Goal: Task Accomplishment & Management: Manage account settings

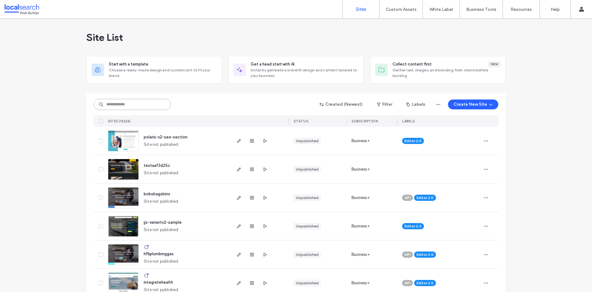
click at [128, 106] on input at bounding box center [132, 104] width 77 height 11
paste input "********"
type input "********"
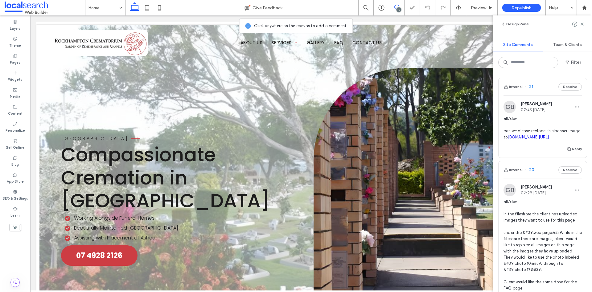
click at [535, 139] on link "irp.cdn-website.com/1d77a6c7/dms3rep/multi/Rose+1-84aa5f1b.JPG" at bounding box center [528, 137] width 41 height 5
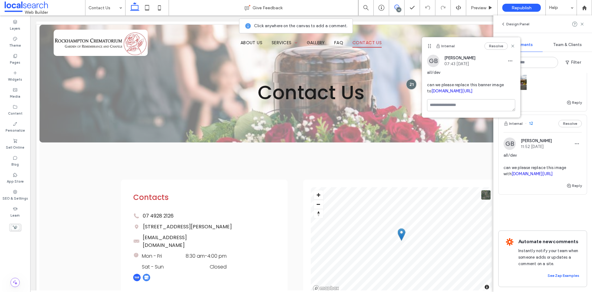
scroll to position [956, 0]
click at [592, 7] on div at bounding box center [584, 7] width 15 height 15
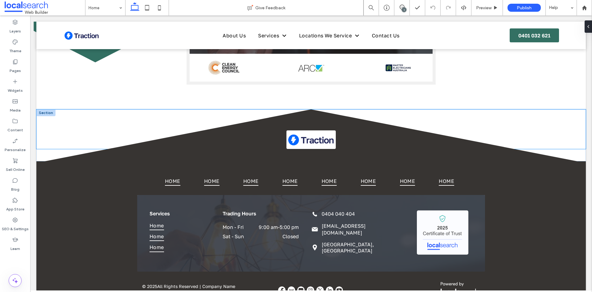
scroll to position [989, 0]
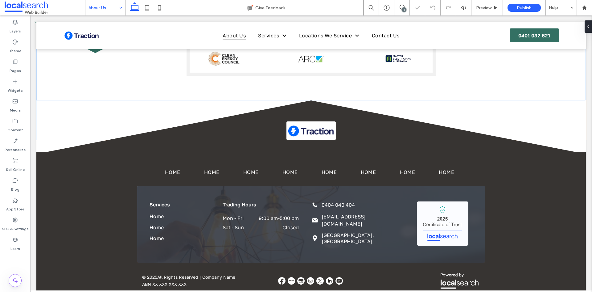
scroll to position [387, 0]
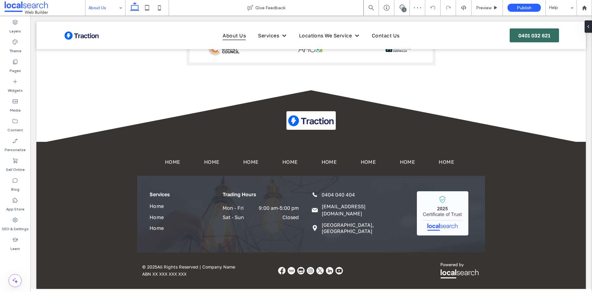
click at [111, 10] on input at bounding box center [104, 7] width 31 height 15
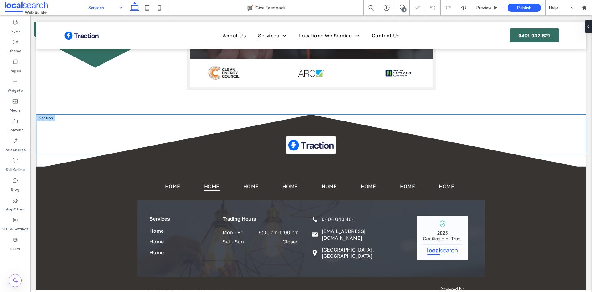
scroll to position [572, 0]
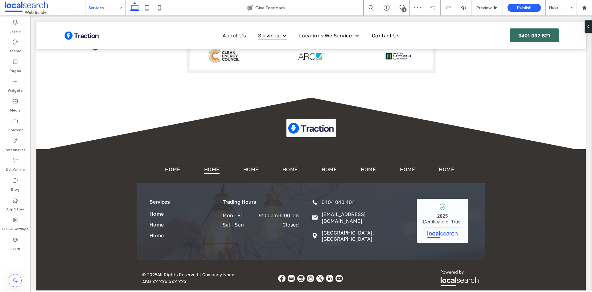
click at [89, 2] on input at bounding box center [104, 7] width 31 height 15
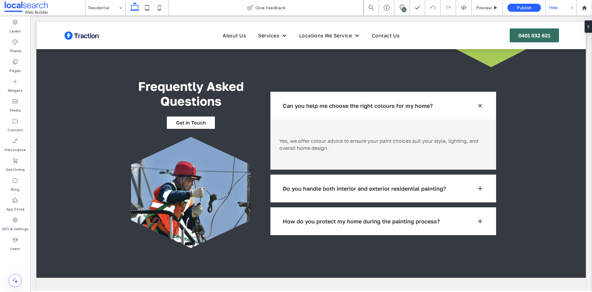
scroll to position [401, 0]
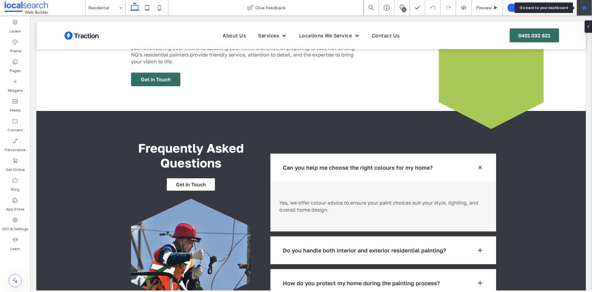
click at [589, 11] on div at bounding box center [584, 7] width 15 height 15
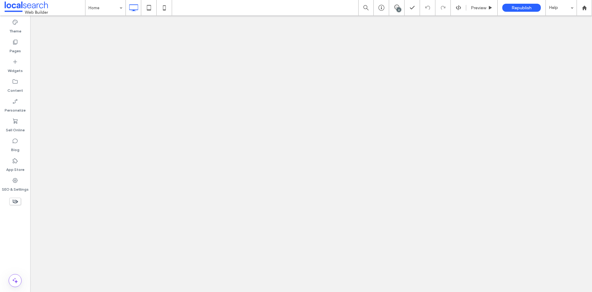
click at [401, 6] on span at bounding box center [396, 7] width 15 height 5
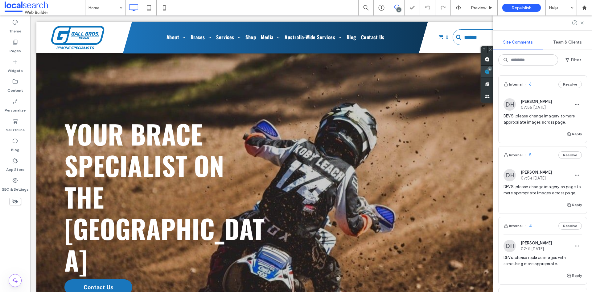
click at [590, 71] on div "Site Comments Team & Clients Filter Internal 6 Resolve DH Daniel Hansen 07:55 A…" at bounding box center [543, 153] width 99 height 276
click at [529, 83] on span "6" at bounding box center [528, 84] width 6 height 6
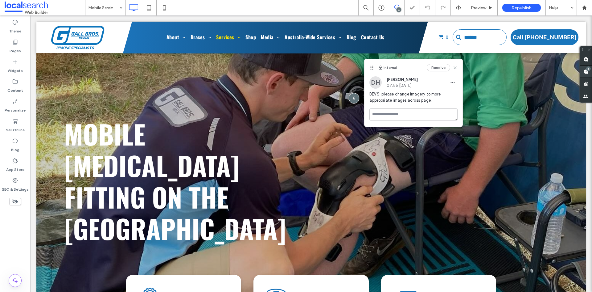
click at [583, 70] on div "6" at bounding box center [586, 71] width 12 height 12
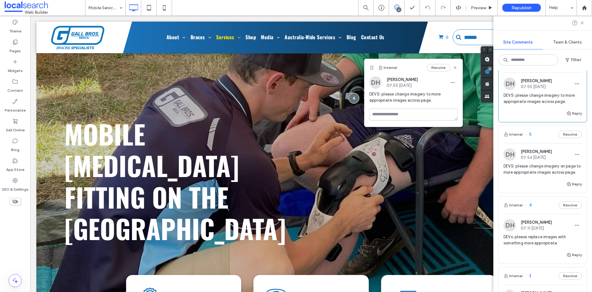
scroll to position [31, 0]
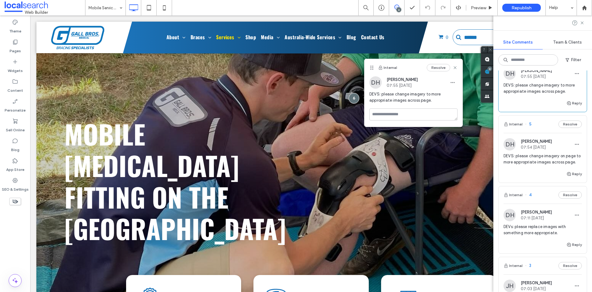
click at [533, 126] on div "Internal 5 Resolve" at bounding box center [543, 123] width 88 height 17
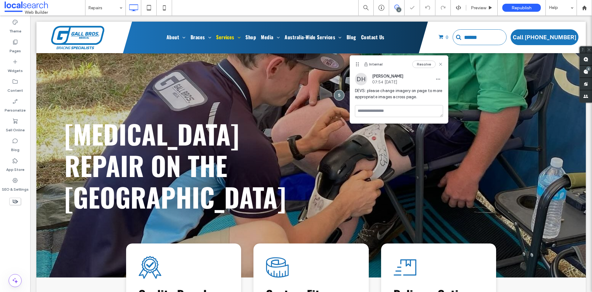
click at [397, 7] on use at bounding box center [397, 7] width 5 height 5
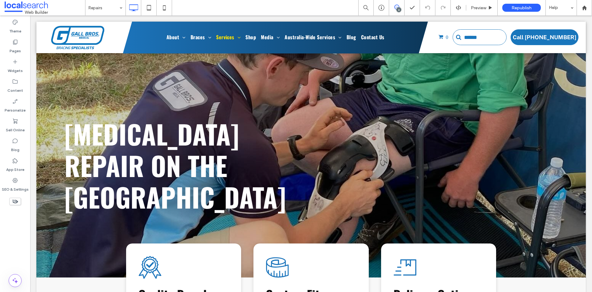
click at [398, 6] on icon at bounding box center [397, 7] width 5 height 5
click at [585, 71] on use at bounding box center [586, 71] width 5 height 5
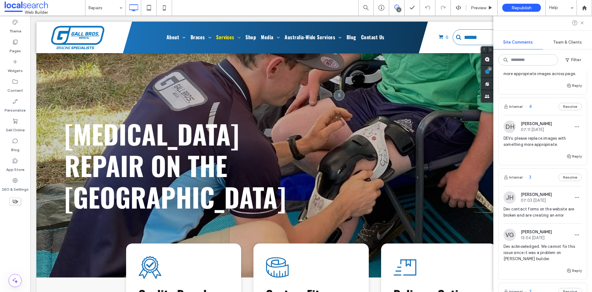
scroll to position [123, 0]
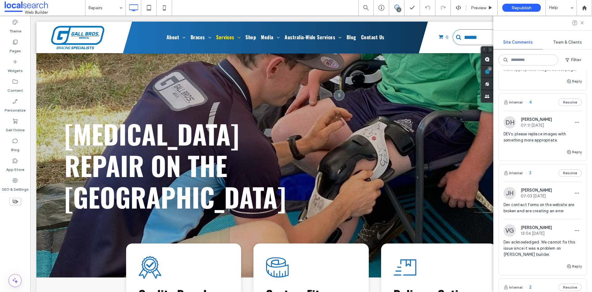
click at [536, 110] on div "Internal 4 Resolve" at bounding box center [543, 101] width 88 height 17
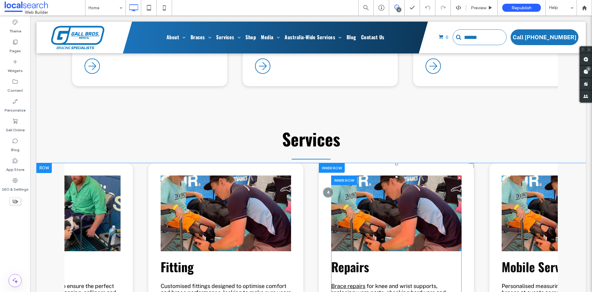
scroll to position [0, 1]
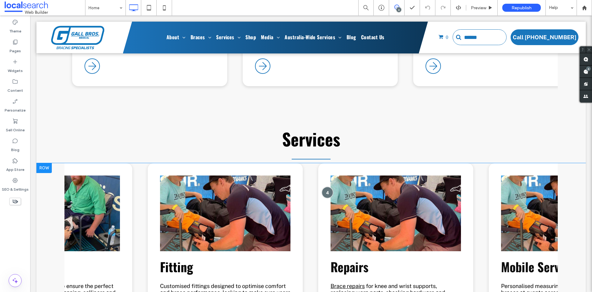
click at [323, 186] on div at bounding box center [327, 191] width 11 height 11
click at [429, 101] on icon at bounding box center [430, 100] width 5 height 5
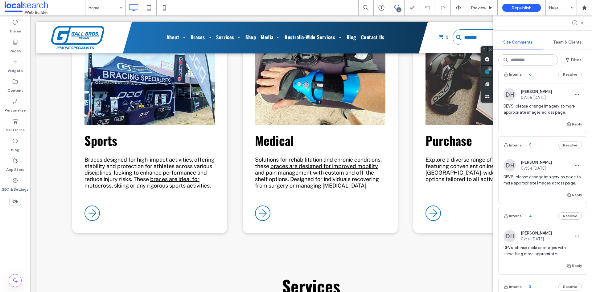
scroll to position [0, 0]
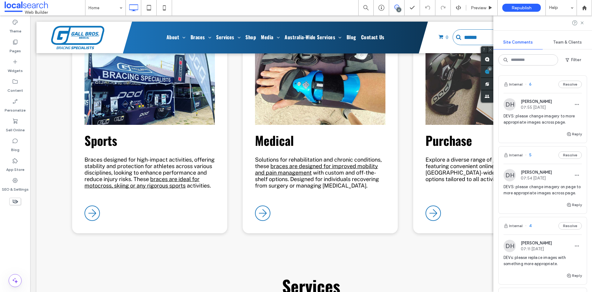
click at [531, 83] on span "6" at bounding box center [528, 84] width 6 height 6
click at [13, 83] on div at bounding box center [296, 146] width 592 height 292
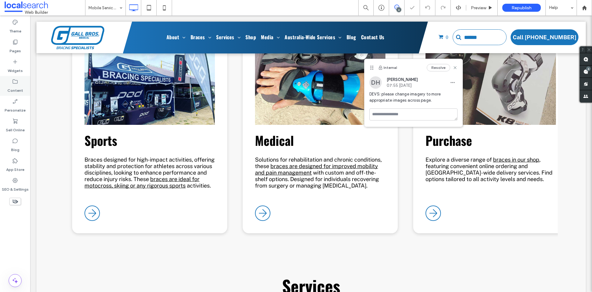
click at [15, 82] on icon at bounding box center [15, 81] width 6 height 6
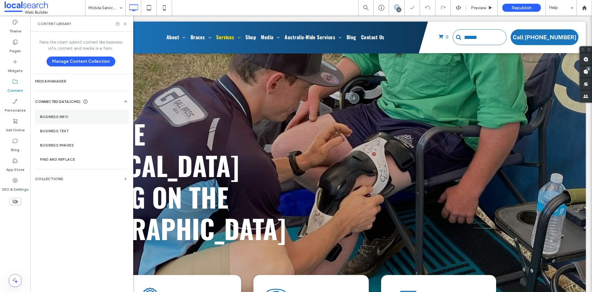
click at [53, 115] on label "Business Info" at bounding box center [82, 116] width 84 height 4
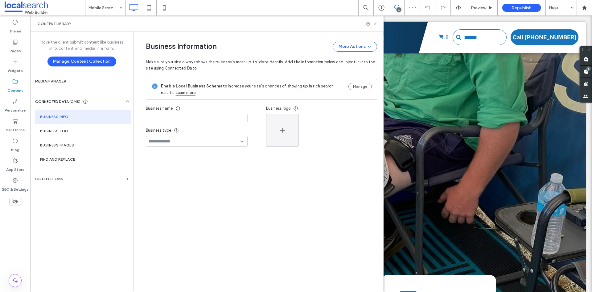
type input "**********"
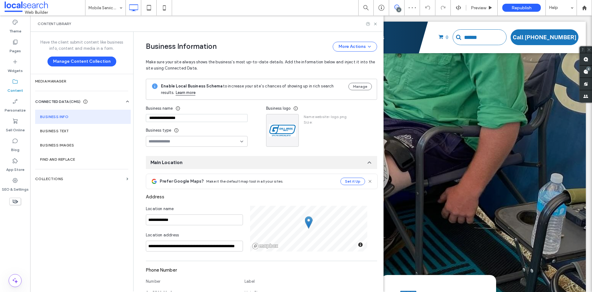
drag, startPoint x: 190, startPoint y: 116, endPoint x: 139, endPoint y: 116, distance: 51.5
click at [139, 116] on div "**********" at bounding box center [257, 278] width 241 height 492
click at [133, 125] on div "**********" at bounding box center [258, 161] width 250 height 259
click at [590, 68] on div "6" at bounding box center [589, 68] width 5 height 5
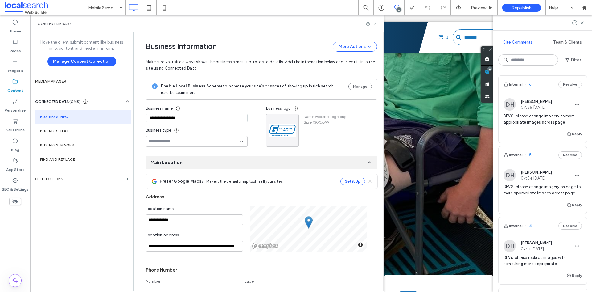
click at [531, 86] on span "6" at bounding box center [528, 84] width 6 height 6
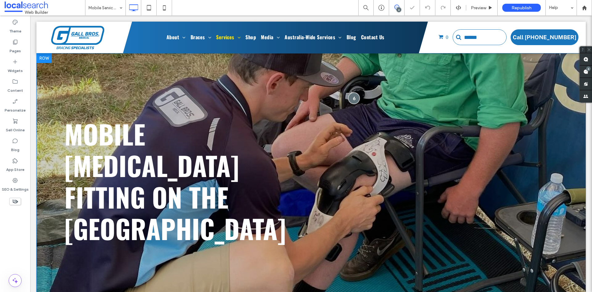
click at [349, 93] on div at bounding box center [353, 97] width 11 height 11
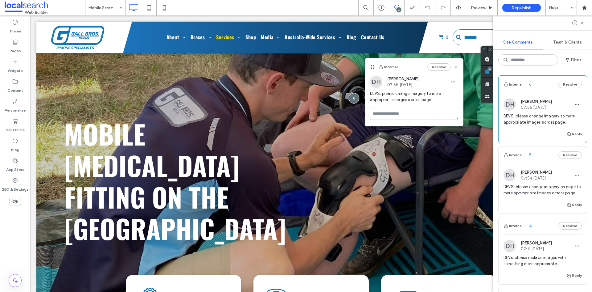
click at [532, 157] on div "Internal 5 Resolve" at bounding box center [543, 154] width 88 height 17
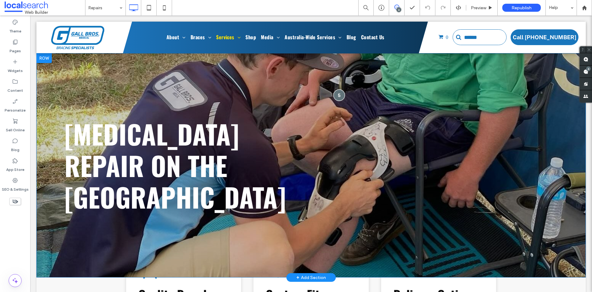
click at [339, 89] on div at bounding box center [339, 94] width 11 height 11
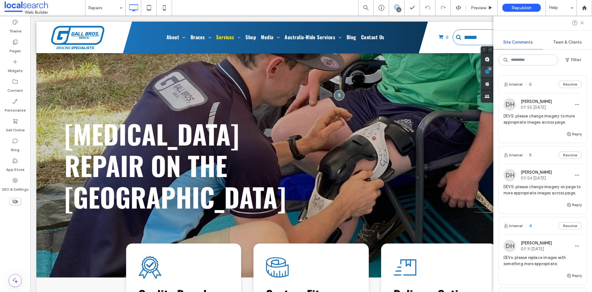
click at [492, 70] on div "6" at bounding box center [490, 68] width 5 height 5
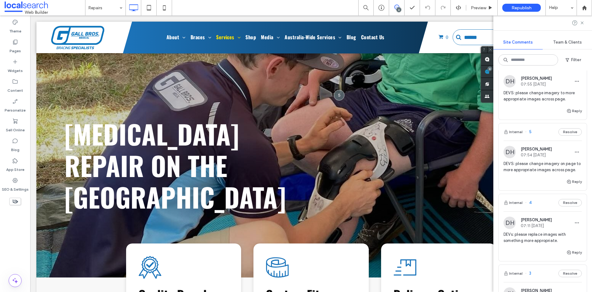
scroll to position [62, 0]
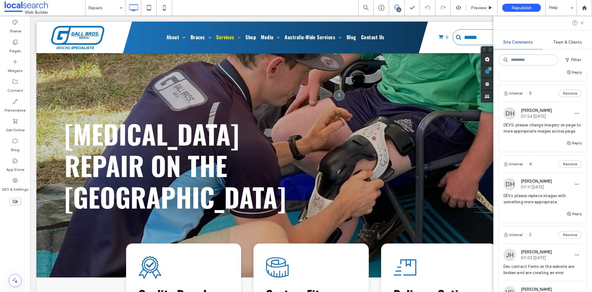
click at [531, 167] on span "4" at bounding box center [528, 164] width 6 height 6
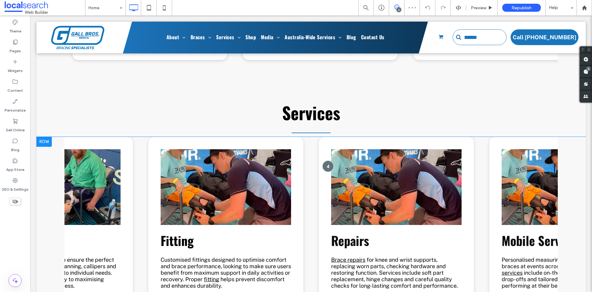
click at [327, 160] on div at bounding box center [328, 165] width 11 height 11
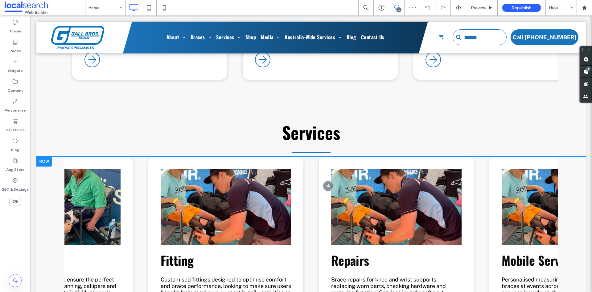
scroll to position [1877, 0]
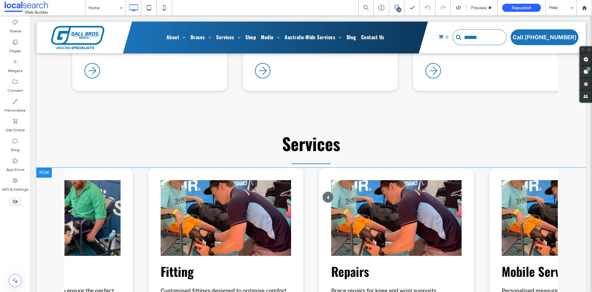
click at [323, 191] on div at bounding box center [328, 196] width 11 height 11
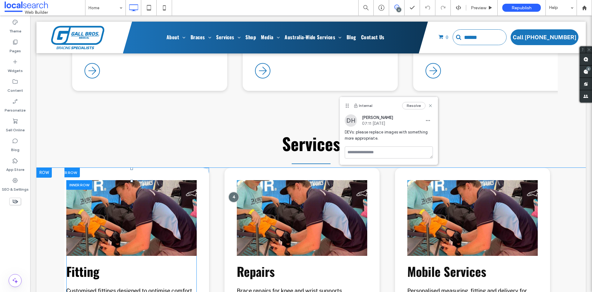
scroll to position [0, 0]
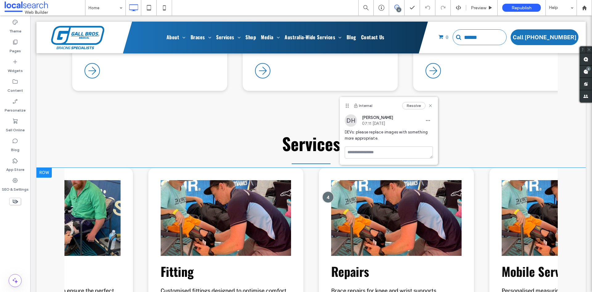
click at [326, 191] on div at bounding box center [328, 196] width 11 height 11
click at [325, 191] on div at bounding box center [328, 196] width 11 height 11
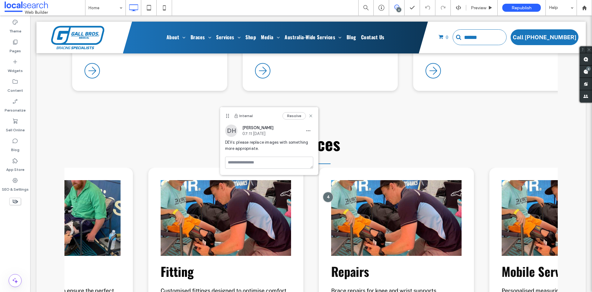
drag, startPoint x: 341, startPoint y: 106, endPoint x: 229, endPoint y: 115, distance: 112.4
click at [229, 115] on icon at bounding box center [227, 115] width 5 height 5
click at [14, 183] on label "SEO & Settings" at bounding box center [15, 187] width 27 height 9
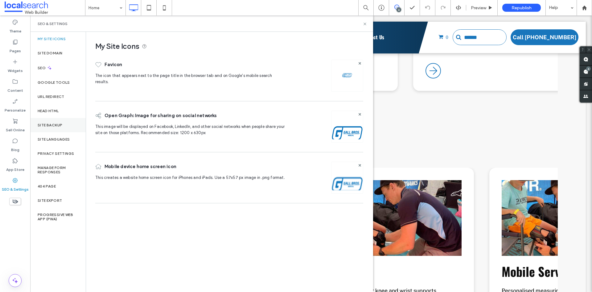
click at [53, 125] on label "Site Backup" at bounding box center [50, 125] width 25 height 4
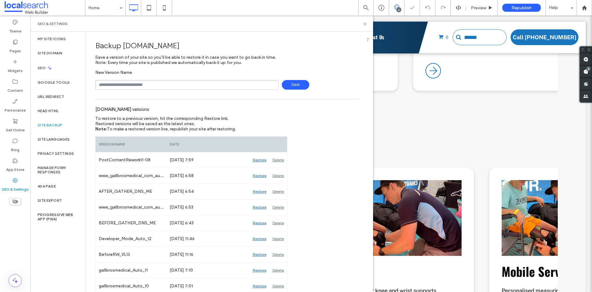
click at [166, 86] on input "text" at bounding box center [187, 85] width 184 height 10
type input "**********"
click at [289, 85] on span "Save" at bounding box center [295, 85] width 27 height 10
click at [363, 23] on icon at bounding box center [365, 24] width 5 height 5
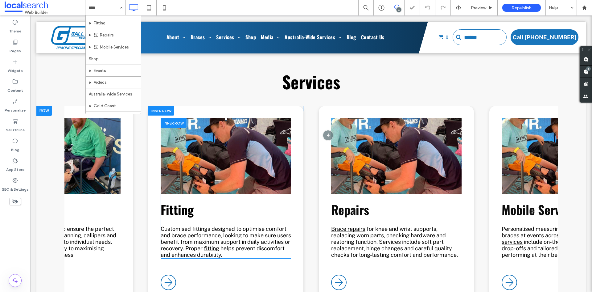
scroll to position [62, 0]
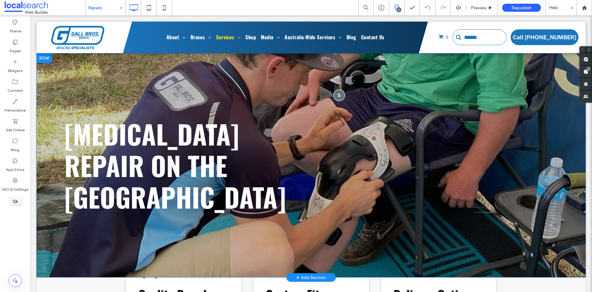
click at [336, 89] on div at bounding box center [339, 94] width 11 height 11
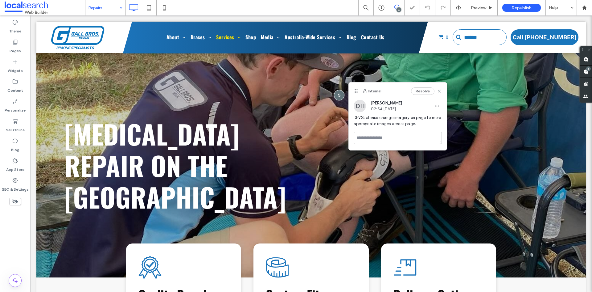
drag, startPoint x: 358, startPoint y: 65, endPoint x: 356, endPoint y: 92, distance: 27.5
click at [356, 92] on icon at bounding box center [356, 91] width 5 height 5
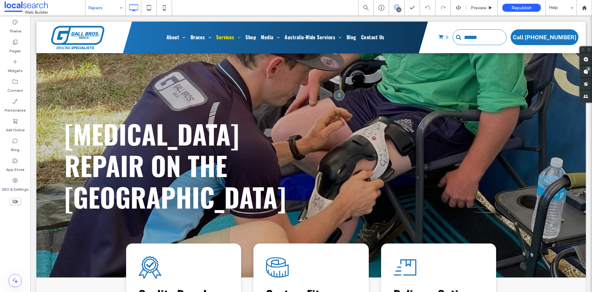
click at [396, 8] on icon at bounding box center [397, 7] width 5 height 5
click at [587, 70] on div "6" at bounding box center [589, 68] width 5 height 5
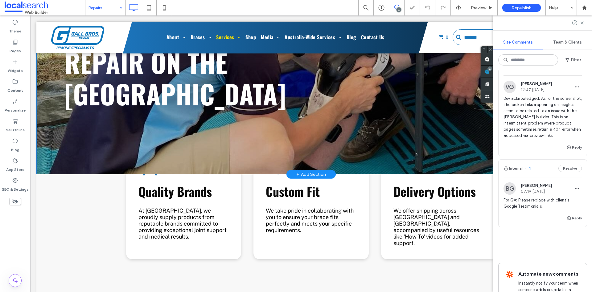
scroll to position [31, 0]
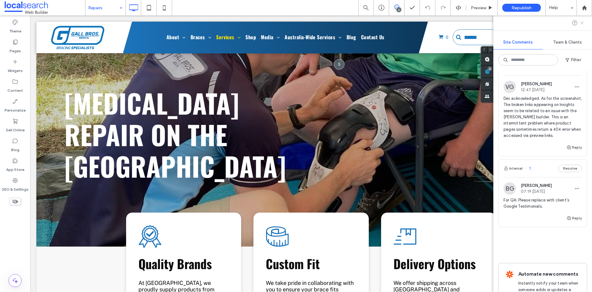
click at [581, 24] on icon at bounding box center [582, 22] width 5 height 5
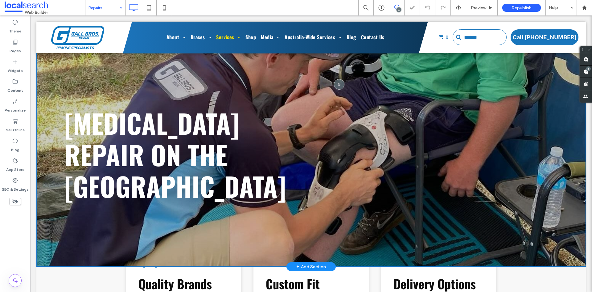
scroll to position [0, 0]
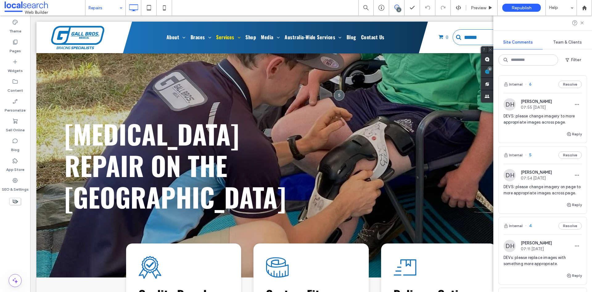
click at [531, 82] on span "6" at bounding box center [528, 84] width 6 height 6
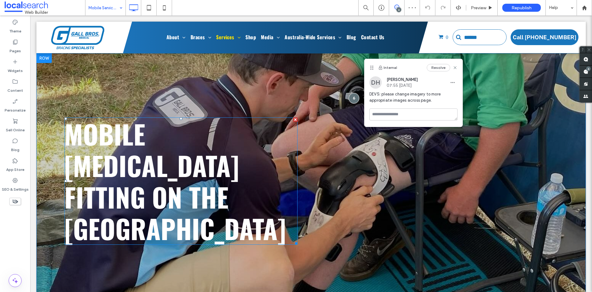
click at [252, 126] on span "Mobile Orthotics Fitting on the Gold Coast" at bounding box center [175, 180] width 222 height 133
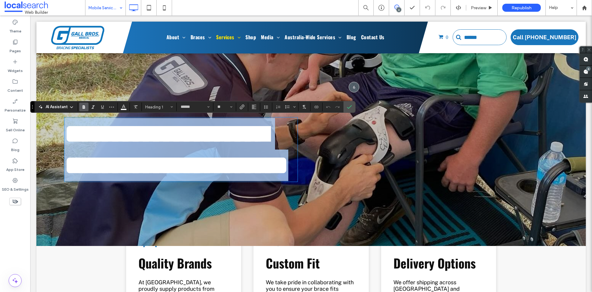
click at [135, 159] on span "**********" at bounding box center [176, 149] width 224 height 57
click at [145, 167] on span "**********" at bounding box center [176, 149] width 224 height 57
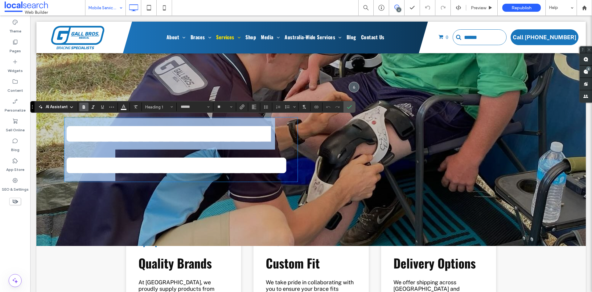
drag, startPoint x: 146, startPoint y: 168, endPoint x: 79, endPoint y: 147, distance: 69.4
click at [79, 147] on span "**********" at bounding box center [176, 149] width 224 height 57
copy span "**********"
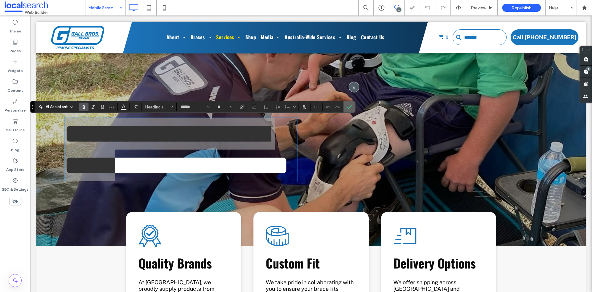
click at [351, 102] on span "Confirm" at bounding box center [349, 107] width 5 height 10
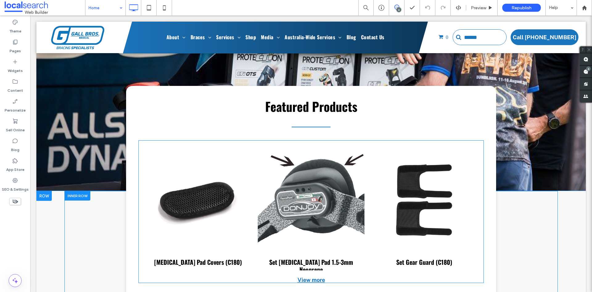
scroll to position [1388, 0]
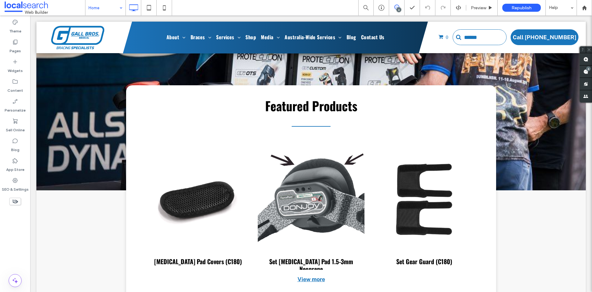
click at [97, 9] on input at bounding box center [104, 7] width 31 height 15
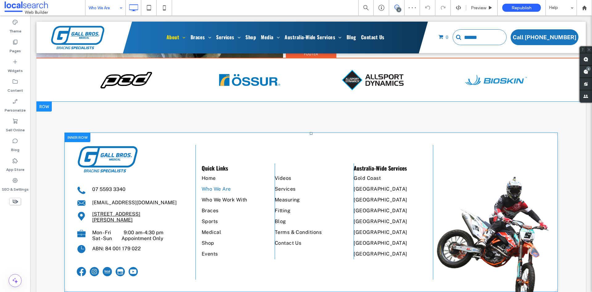
scroll to position [569, 0]
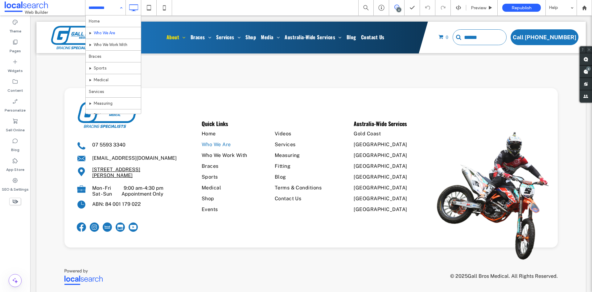
click at [104, 8] on input at bounding box center [104, 7] width 31 height 15
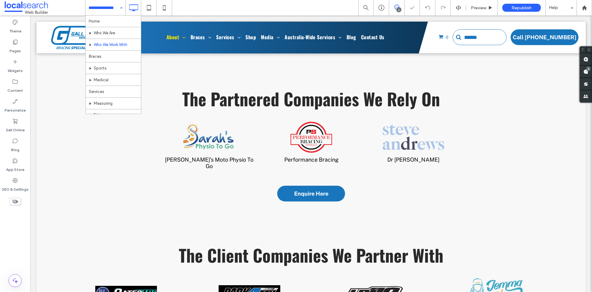
click at [98, 6] on input at bounding box center [104, 7] width 31 height 15
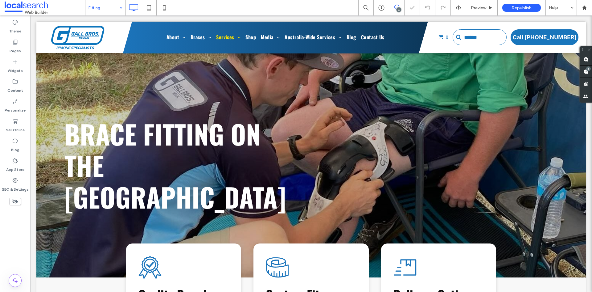
click at [117, 6] on div "Fitting" at bounding box center [105, 7] width 40 height 15
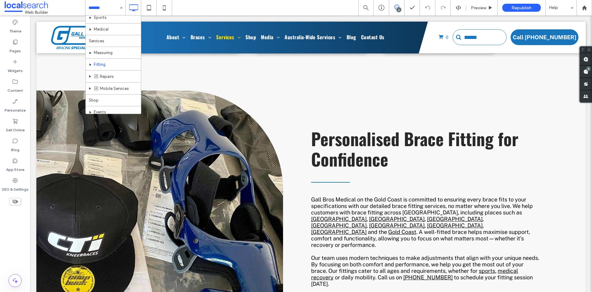
scroll to position [62, 0]
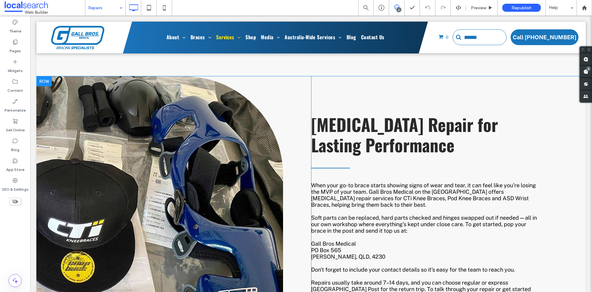
scroll to position [370, 0]
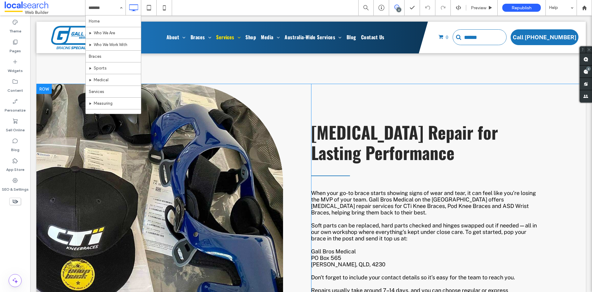
scroll to position [309, 0]
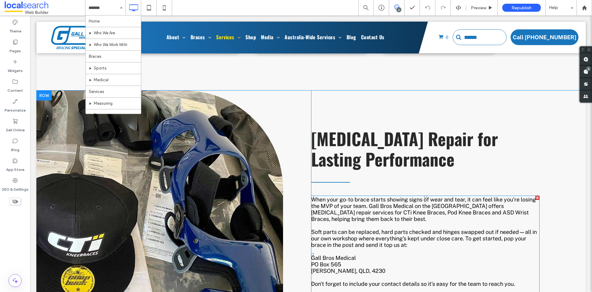
click at [410, 196] on span "When your go-to brace starts showing signs of wear and tear, it can feel like y…" at bounding box center [423, 209] width 225 height 26
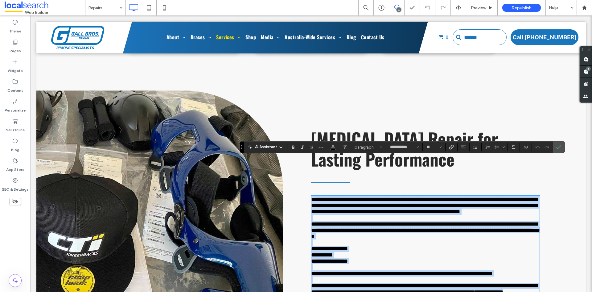
click at [518, 196] on p "**********" at bounding box center [425, 205] width 229 height 19
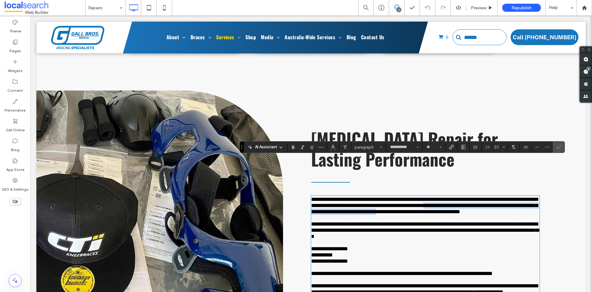
drag, startPoint x: 494, startPoint y: 168, endPoint x: 488, endPoint y: 176, distance: 10.3
click at [488, 196] on span "**********" at bounding box center [424, 205] width 227 height 18
copy span "**********"
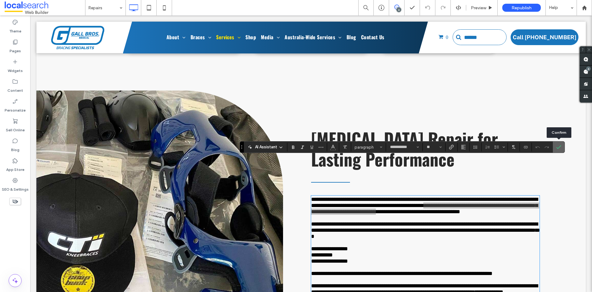
click at [560, 148] on icon "Confirm" at bounding box center [559, 146] width 5 height 5
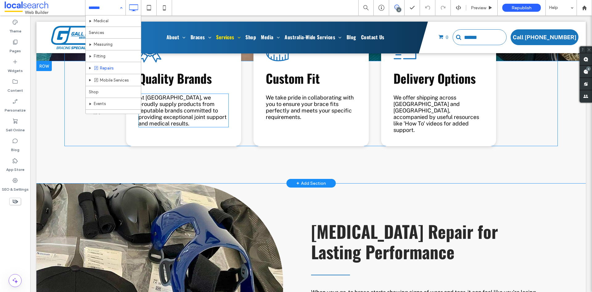
scroll to position [62, 0]
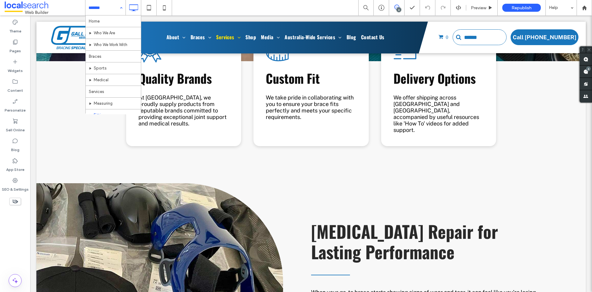
click at [120, 10] on div "Home Who We Are Who We Work With Braces Sports Medical Services Measuring Fitti…" at bounding box center [105, 7] width 40 height 15
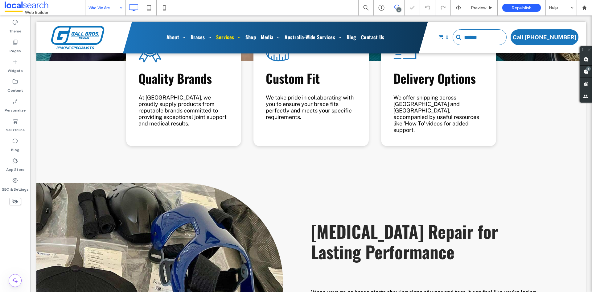
click at [100, 10] on input at bounding box center [104, 7] width 31 height 15
click at [108, 9] on input at bounding box center [104, 7] width 31 height 15
click at [93, 8] on input at bounding box center [104, 7] width 31 height 15
click at [103, 7] on input at bounding box center [104, 7] width 31 height 15
click at [114, 9] on input at bounding box center [104, 7] width 31 height 15
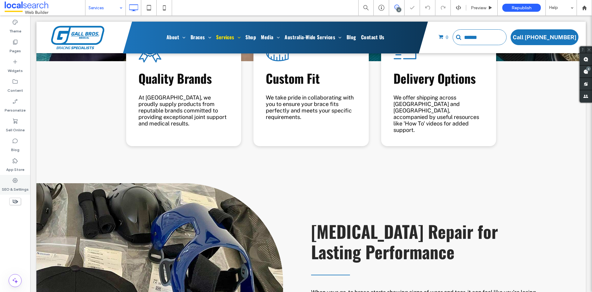
click at [13, 181] on icon at bounding box center [15, 180] width 6 height 6
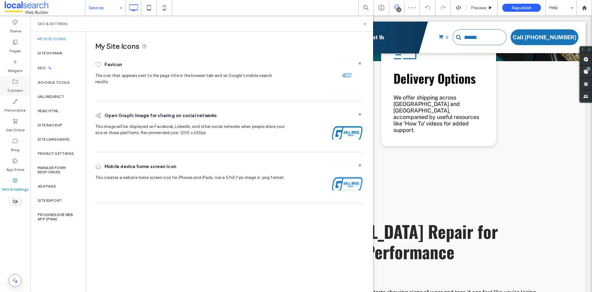
click at [19, 82] on div "Content" at bounding box center [15, 86] width 30 height 20
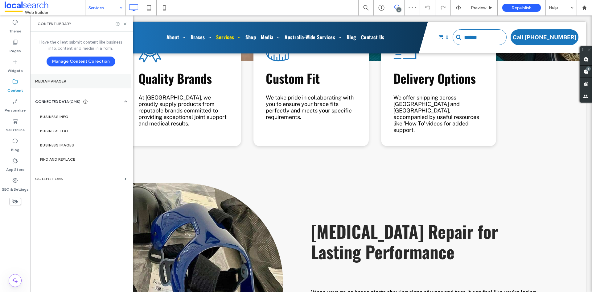
click at [74, 82] on label "Media Manager" at bounding box center [80, 81] width 91 height 4
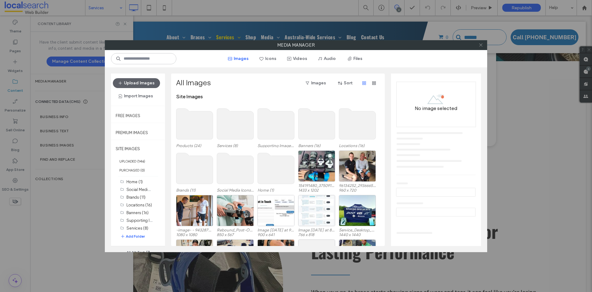
click at [480, 46] on icon at bounding box center [481, 45] width 5 height 5
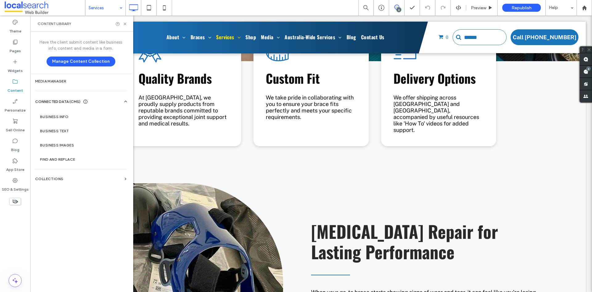
click at [125, 28] on div "Content Library" at bounding box center [81, 23] width 103 height 16
click at [122, 20] on div "Content Library" at bounding box center [81, 23] width 103 height 16
click at [124, 23] on icon at bounding box center [125, 24] width 5 height 5
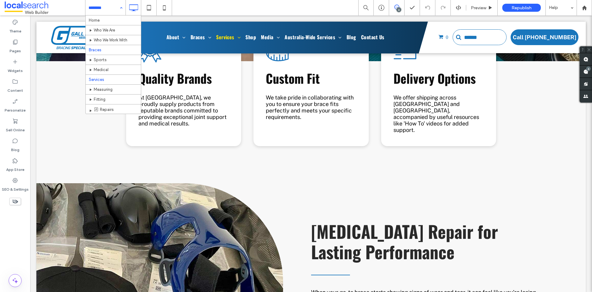
scroll to position [62, 0]
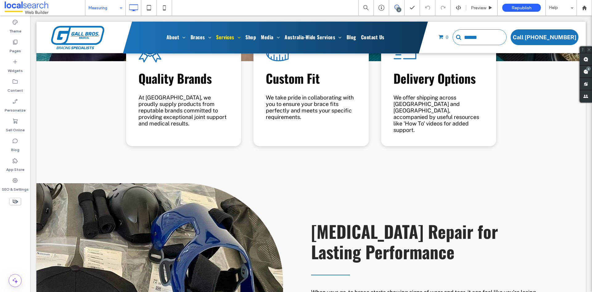
click at [101, 6] on input at bounding box center [104, 7] width 31 height 15
click at [107, 5] on input at bounding box center [104, 7] width 31 height 15
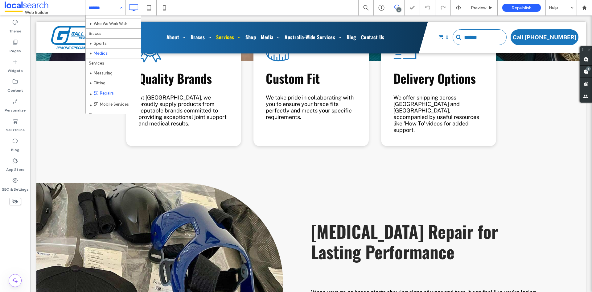
scroll to position [31, 0]
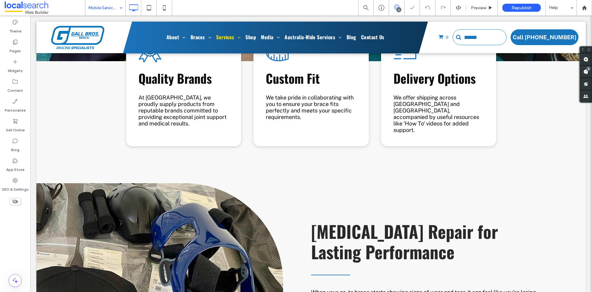
click at [113, 9] on input at bounding box center [104, 7] width 31 height 15
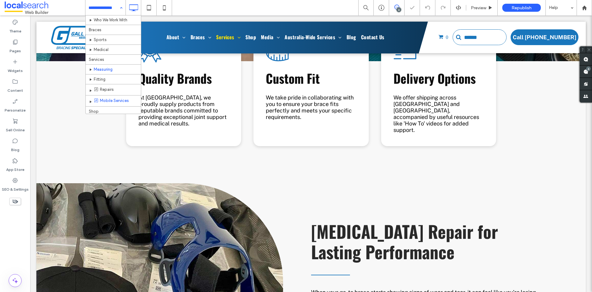
scroll to position [31, 0]
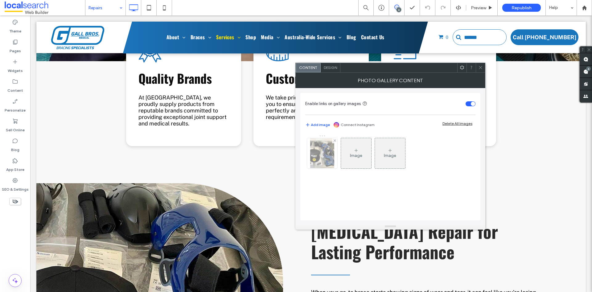
click at [330, 160] on div at bounding box center [322, 153] width 30 height 30
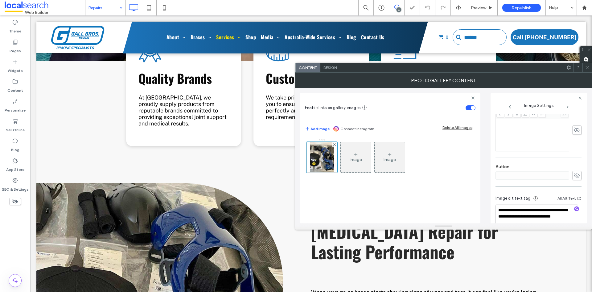
scroll to position [192, 0]
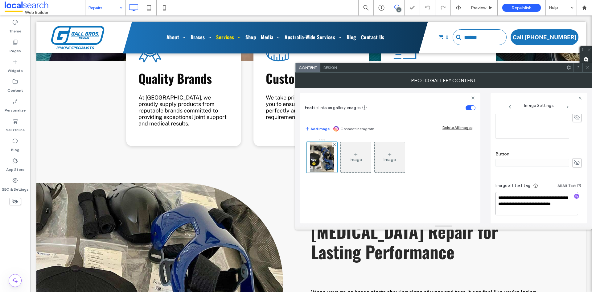
drag, startPoint x: 523, startPoint y: 208, endPoint x: 520, endPoint y: 205, distance: 4.2
click at [520, 205] on textarea "**********" at bounding box center [537, 203] width 83 height 23
click at [18, 81] on icon at bounding box center [15, 81] width 6 height 6
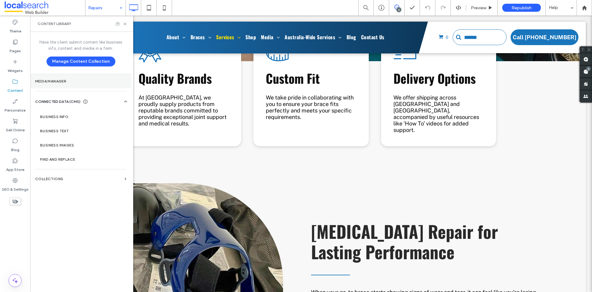
click at [67, 83] on section "Media Manager" at bounding box center [80, 81] width 101 height 14
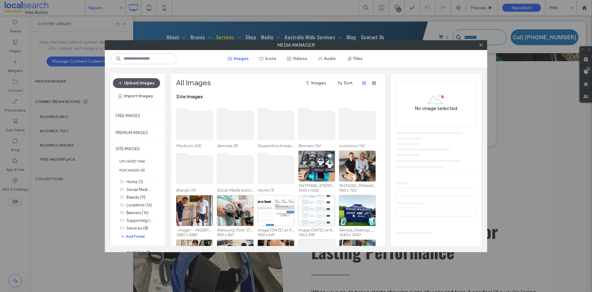
click at [141, 82] on button "Upload Images" at bounding box center [136, 83] width 47 height 10
click at [133, 236] on button "Add Folder" at bounding box center [132, 236] width 25 height 6
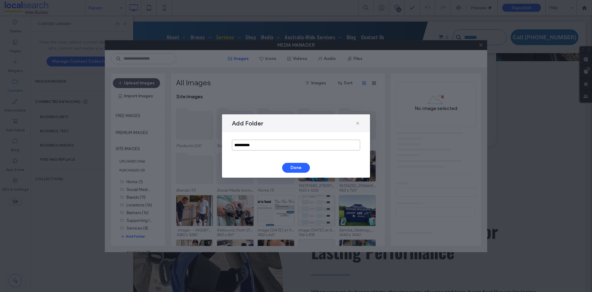
drag, startPoint x: 261, startPoint y: 145, endPoint x: 230, endPoint y: 145, distance: 30.9
click at [230, 145] on div "**********" at bounding box center [296, 145] width 148 height 26
type input "******"
click at [301, 167] on button "Done" at bounding box center [296, 168] width 28 height 10
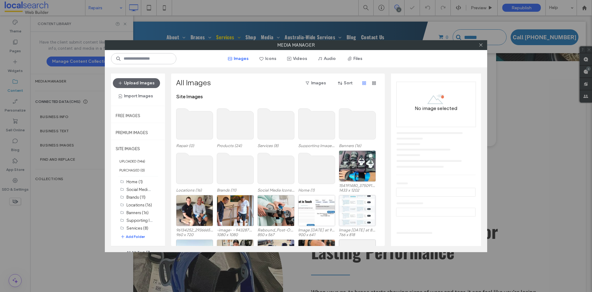
click at [197, 122] on use at bounding box center [194, 123] width 37 height 31
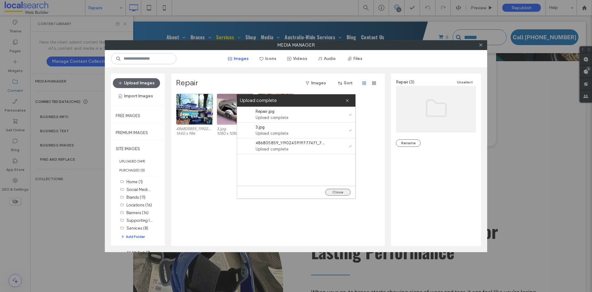
click at [341, 189] on button "Close" at bounding box center [338, 192] width 25 height 7
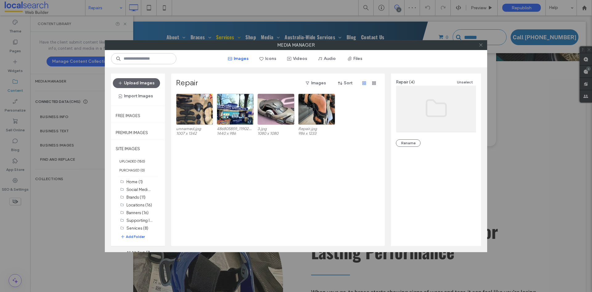
click at [483, 46] on icon at bounding box center [481, 45] width 5 height 5
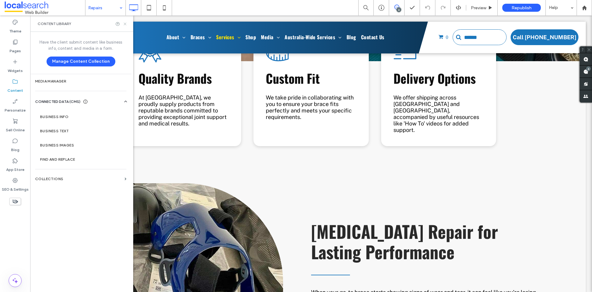
click at [125, 25] on icon at bounding box center [125, 24] width 5 height 5
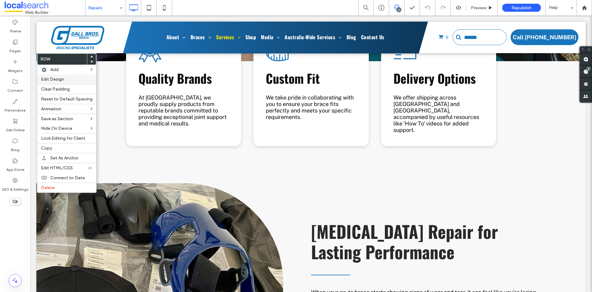
click at [64, 79] on label "Edit Design" at bounding box center [67, 79] width 52 height 5
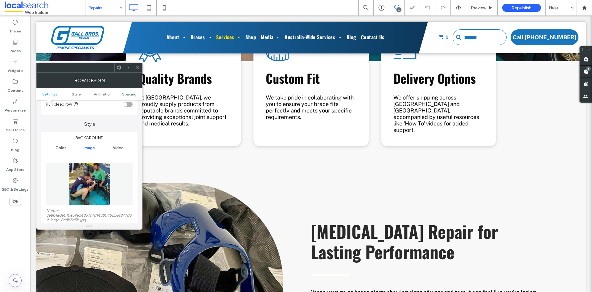
scroll to position [93, 0]
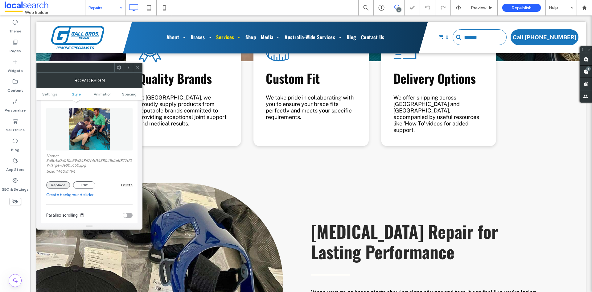
click at [64, 184] on button "Replace" at bounding box center [58, 184] width 24 height 7
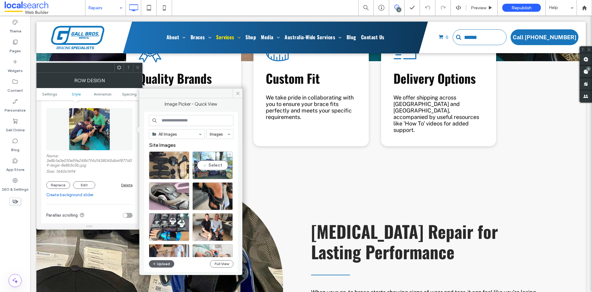
click at [206, 170] on div "Select" at bounding box center [213, 165] width 40 height 28
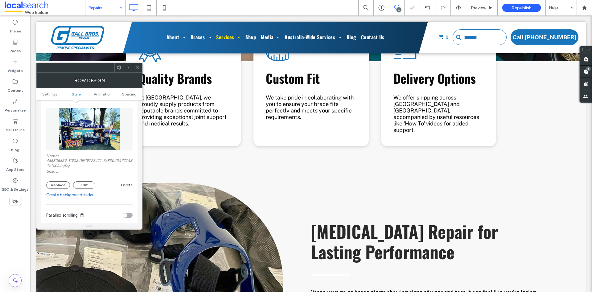
click at [136, 65] on icon at bounding box center [137, 67] width 5 height 5
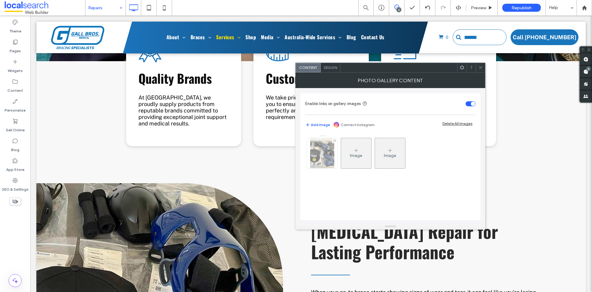
click at [320, 151] on img at bounding box center [322, 153] width 24 height 30
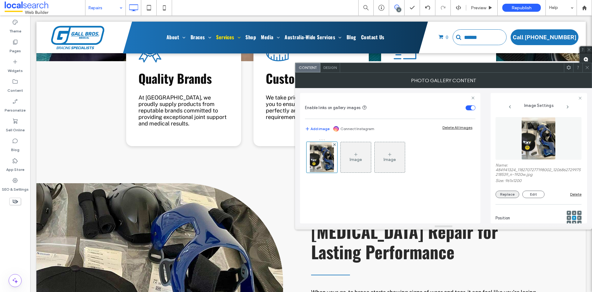
click at [510, 191] on button "Replace" at bounding box center [508, 193] width 24 height 7
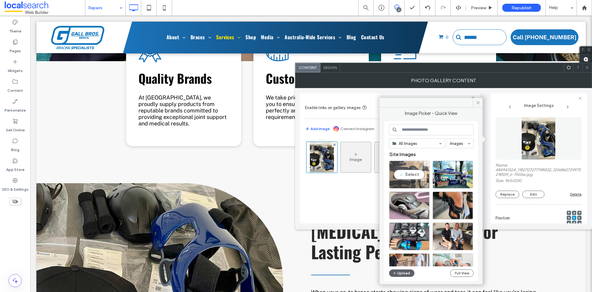
click at [411, 173] on div "Select" at bounding box center [409, 174] width 40 height 28
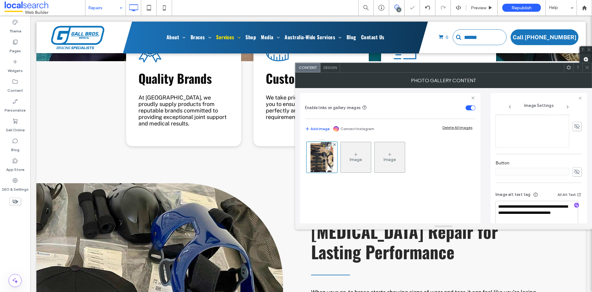
scroll to position [182, 0]
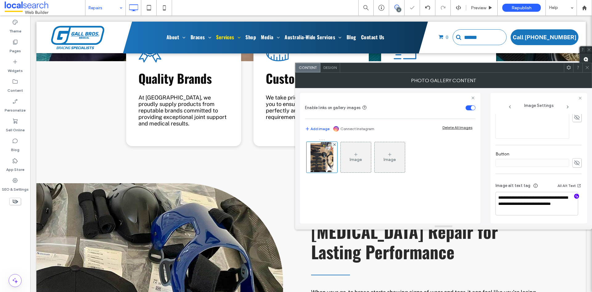
click at [575, 194] on icon "button" at bounding box center [577, 196] width 4 height 4
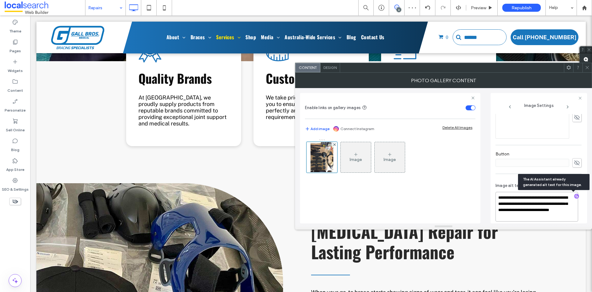
drag, startPoint x: 548, startPoint y: 217, endPoint x: 545, endPoint y: 205, distance: 12.5
click at [545, 205] on textarea "**********" at bounding box center [537, 207] width 83 height 30
click at [546, 201] on textarea "**********" at bounding box center [537, 206] width 83 height 29
paste textarea "**********"
drag, startPoint x: 545, startPoint y: 202, endPoint x: 525, endPoint y: 193, distance: 22.7
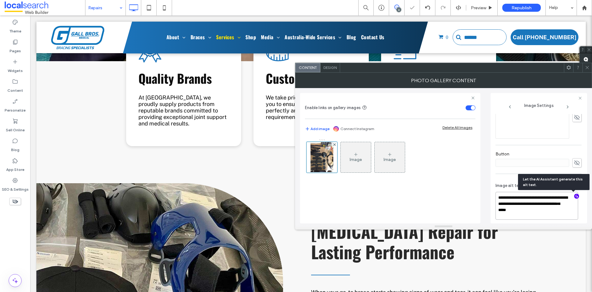
click at [525, 193] on textarea "**********" at bounding box center [537, 206] width 83 height 28
type textarea "**********"
click at [495, 209] on div "**********" at bounding box center [539, 158] width 97 height 130
click at [587, 68] on use at bounding box center [587, 67] width 3 height 3
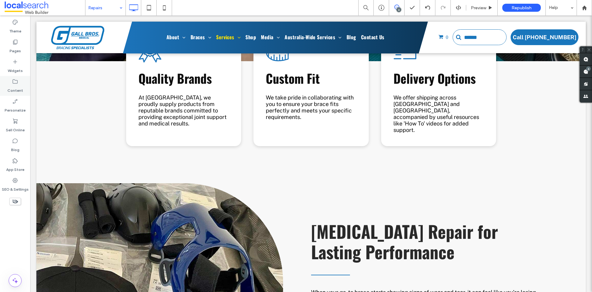
click at [15, 84] on icon at bounding box center [15, 81] width 6 height 6
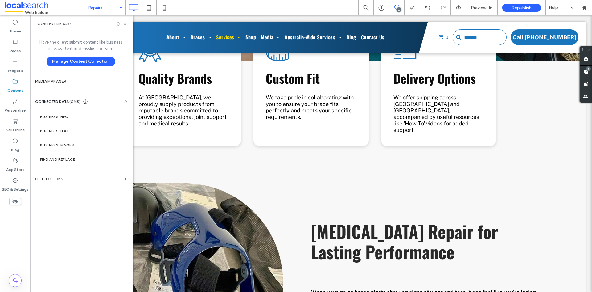
click at [124, 26] on icon at bounding box center [125, 24] width 5 height 5
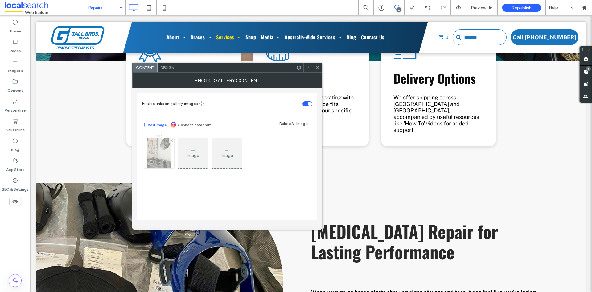
click at [150, 155] on div at bounding box center [159, 153] width 30 height 30
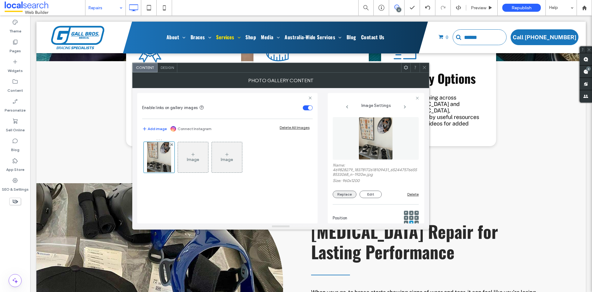
click at [345, 195] on button "Replace" at bounding box center [345, 193] width 24 height 7
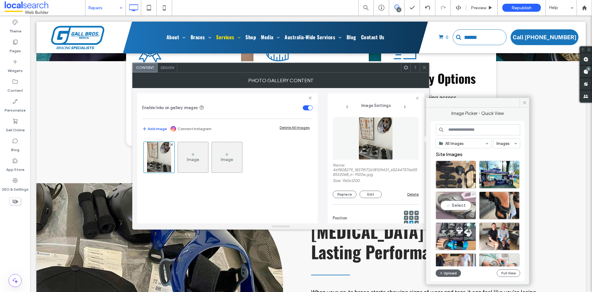
click at [465, 208] on div "Select" at bounding box center [456, 205] width 40 height 28
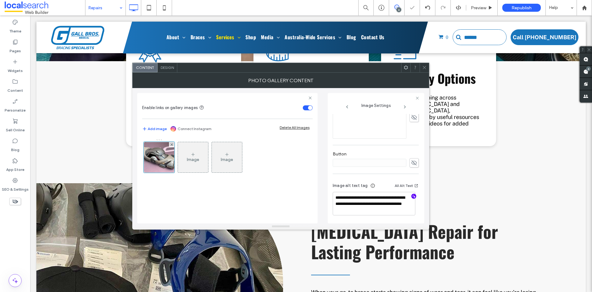
click at [412, 197] on icon "button" at bounding box center [414, 196] width 4 height 4
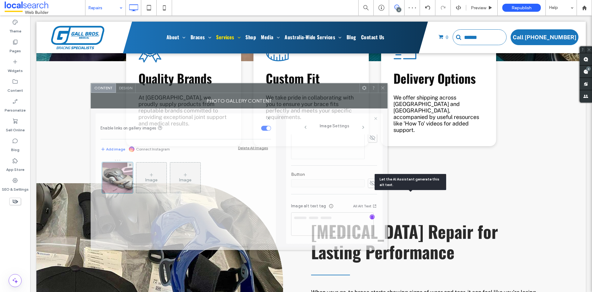
drag, startPoint x: 327, startPoint y: 73, endPoint x: 286, endPoint y: 93, distance: 46.4
click at [286, 93] on div "Photo Gallery Content" at bounding box center [239, 100] width 297 height 15
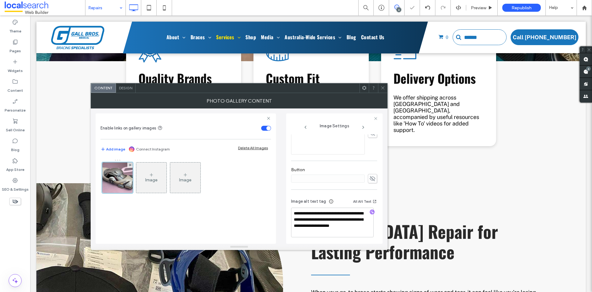
scroll to position [189, 0]
drag, startPoint x: 325, startPoint y: 229, endPoint x: 305, endPoint y: 221, distance: 21.4
click at [305, 221] on textarea "**********" at bounding box center [332, 221] width 83 height 30
drag, startPoint x: 306, startPoint y: 221, endPoint x: 312, endPoint y: 213, distance: 9.1
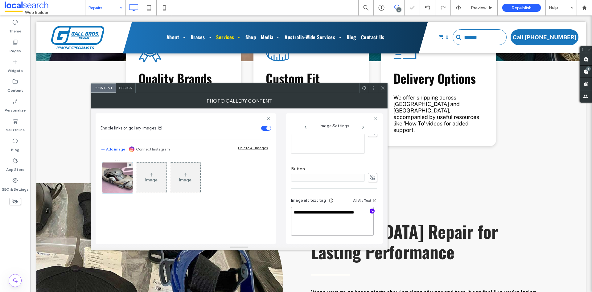
click at [312, 213] on textarea "**********" at bounding box center [332, 220] width 83 height 29
click at [315, 222] on textarea "**********" at bounding box center [332, 220] width 83 height 29
paste textarea "**********"
type textarea "**********"
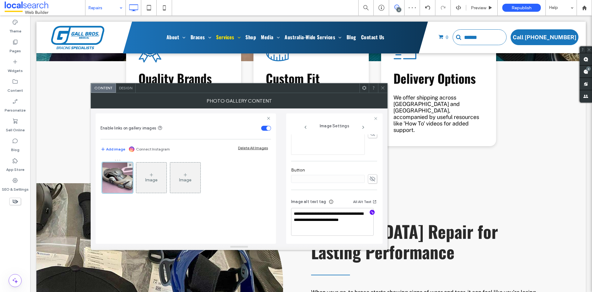
click at [280, 226] on div "**********" at bounding box center [239, 175] width 287 height 135
click at [384, 86] on icon at bounding box center [383, 87] width 5 height 5
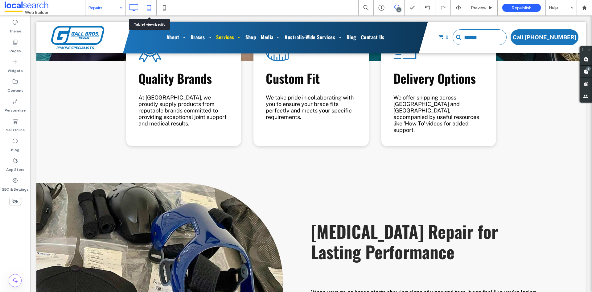
click at [146, 9] on icon at bounding box center [149, 8] width 12 height 12
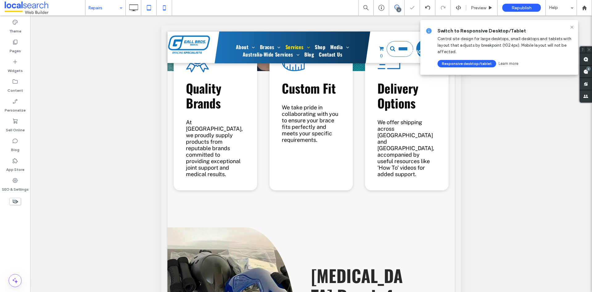
click at [165, 10] on use at bounding box center [164, 7] width 3 height 5
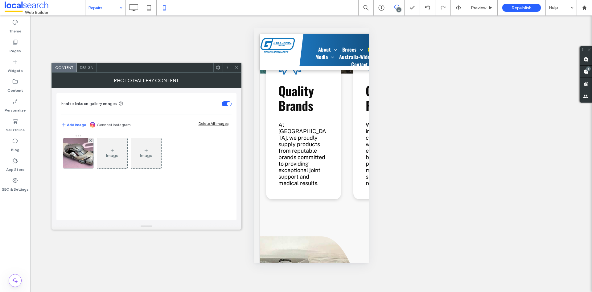
click at [238, 68] on icon at bounding box center [236, 67] width 5 height 5
click at [90, 156] on img at bounding box center [78, 153] width 30 height 30
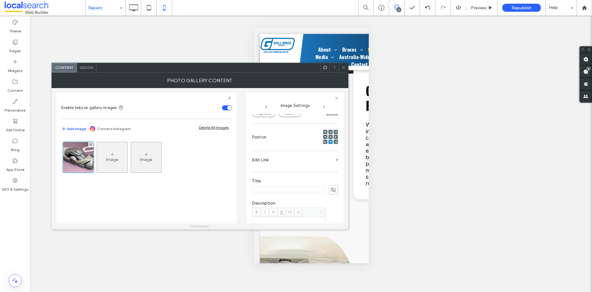
scroll to position [62, 0]
click at [330, 147] on icon at bounding box center [331, 147] width 2 height 2
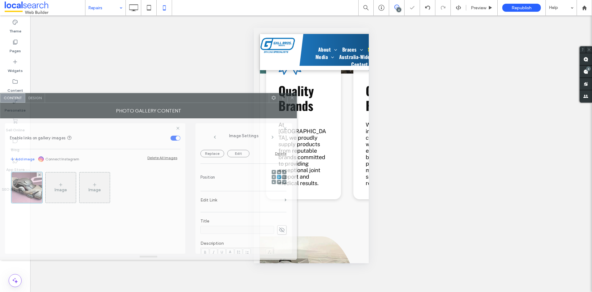
drag, startPoint x: 214, startPoint y: 75, endPoint x: 183, endPoint y: 107, distance: 44.7
click at [183, 102] on div at bounding box center [157, 97] width 224 height 9
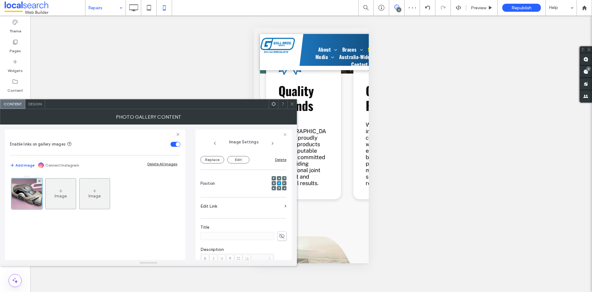
click at [293, 104] on icon at bounding box center [292, 104] width 5 height 5
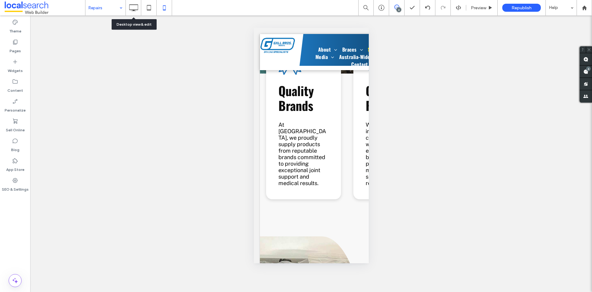
click at [138, 9] on icon at bounding box center [133, 8] width 12 height 12
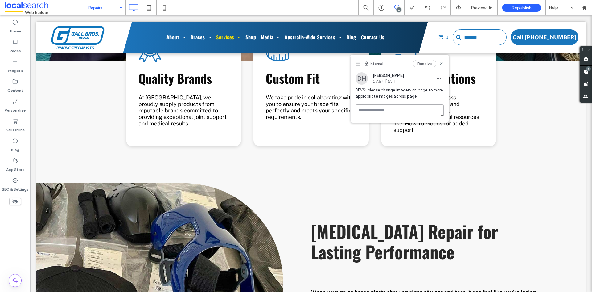
click at [373, 112] on textarea at bounding box center [400, 110] width 88 height 12
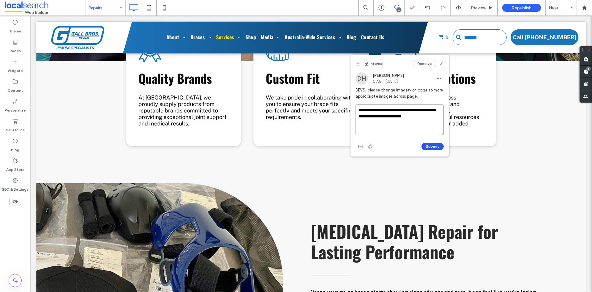
type textarea "**********"
click at [432, 144] on button "Submit" at bounding box center [433, 146] width 22 height 7
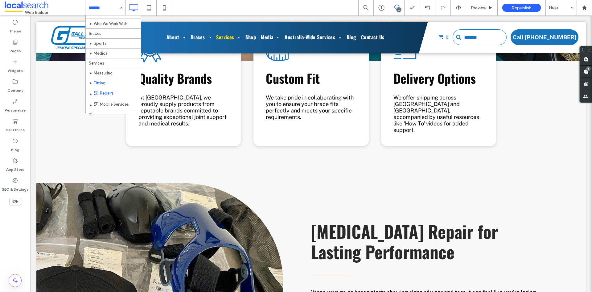
scroll to position [31, 0]
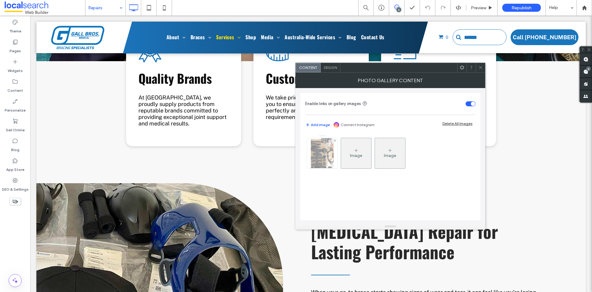
click at [327, 148] on img at bounding box center [322, 153] width 23 height 30
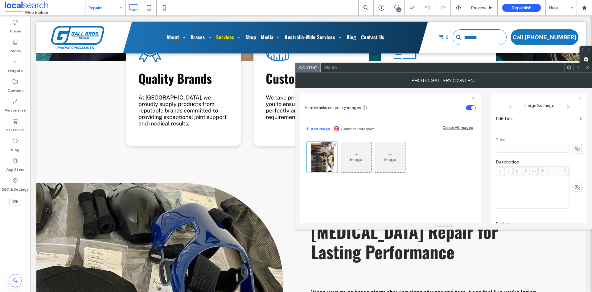
scroll to position [182, 0]
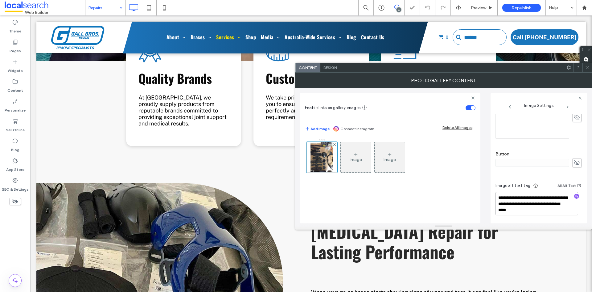
click at [538, 197] on textarea "**********" at bounding box center [537, 203] width 83 height 23
click at [488, 201] on div "**********" at bounding box center [443, 155] width 287 height 135
click at [542, 198] on textarea "**********" at bounding box center [537, 203] width 83 height 23
click at [544, 197] on textarea "**********" at bounding box center [537, 203] width 83 height 23
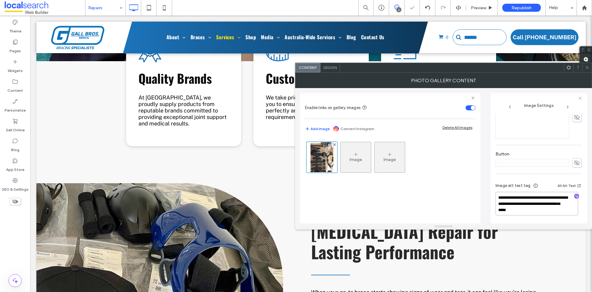
type textarea "**********"
click at [484, 209] on div "**********" at bounding box center [443, 155] width 287 height 135
click at [587, 67] on icon at bounding box center [587, 67] width 5 height 5
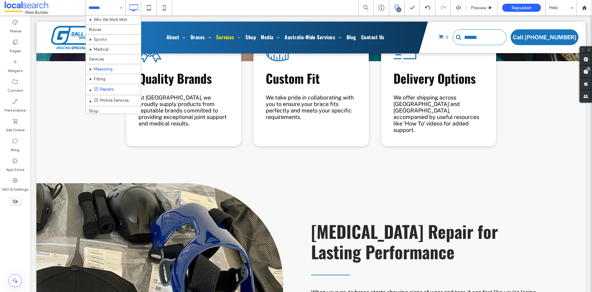
scroll to position [31, 0]
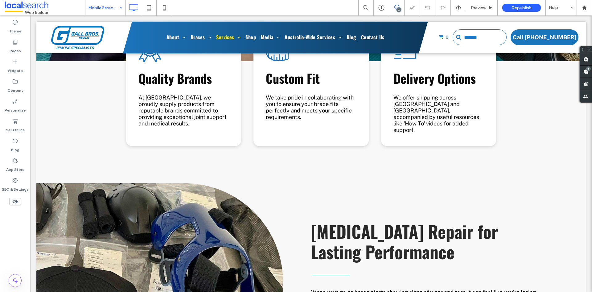
click at [11, 83] on div at bounding box center [296, 146] width 592 height 292
click at [15, 82] on icon at bounding box center [15, 81] width 6 height 6
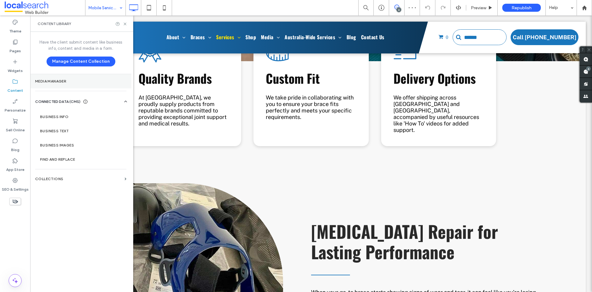
click at [74, 82] on label "Media Manager" at bounding box center [80, 81] width 91 height 4
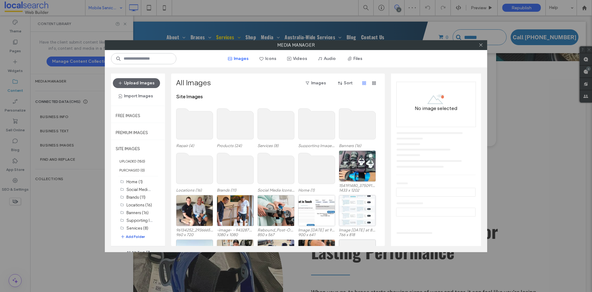
click at [130, 237] on button "Add Folder" at bounding box center [132, 236] width 25 height 6
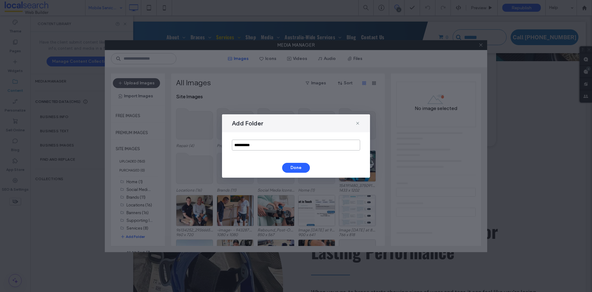
drag, startPoint x: 275, startPoint y: 147, endPoint x: 223, endPoint y: 151, distance: 52.0
click at [223, 151] on div "**********" at bounding box center [296, 145] width 148 height 26
type input "**********"
click at [299, 172] on button "Done" at bounding box center [296, 168] width 28 height 10
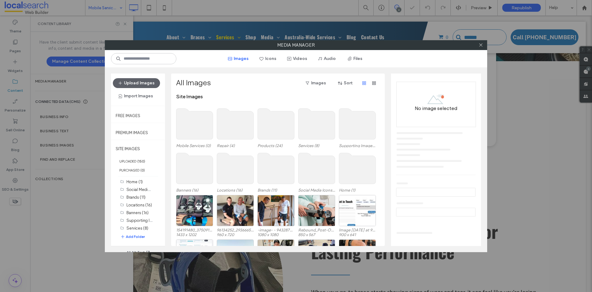
click at [197, 130] on use at bounding box center [194, 123] width 37 height 31
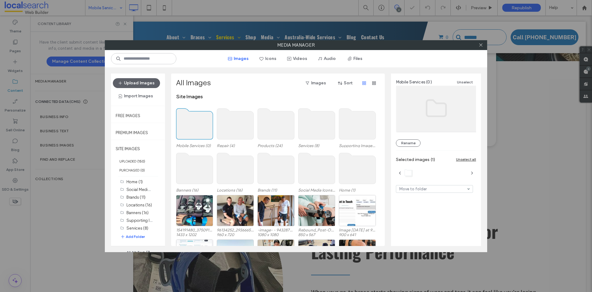
click at [197, 130] on use at bounding box center [194, 123] width 37 height 31
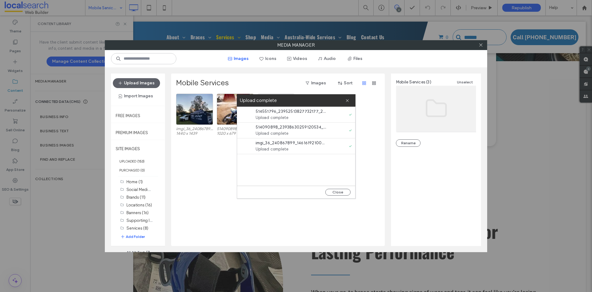
drag, startPoint x: 332, startPoint y: 193, endPoint x: 366, endPoint y: 168, distance: 42.5
click at [332, 193] on button "Close" at bounding box center [338, 192] width 25 height 7
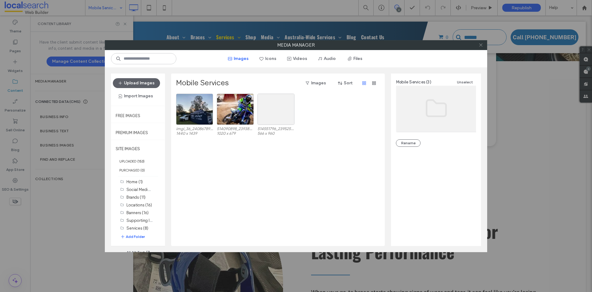
click at [483, 46] on icon at bounding box center [481, 45] width 5 height 5
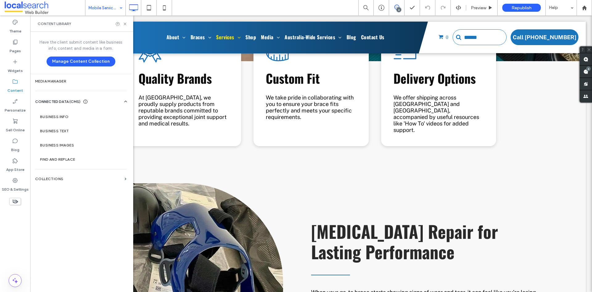
click at [128, 24] on div "Content Library" at bounding box center [81, 23] width 103 height 16
click at [124, 25] on use at bounding box center [125, 24] width 2 height 2
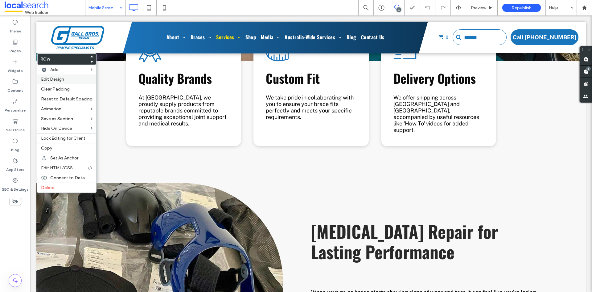
click at [58, 80] on span "Edit Design" at bounding box center [52, 79] width 23 height 5
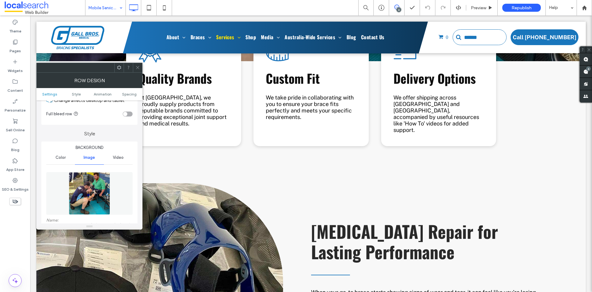
scroll to position [62, 0]
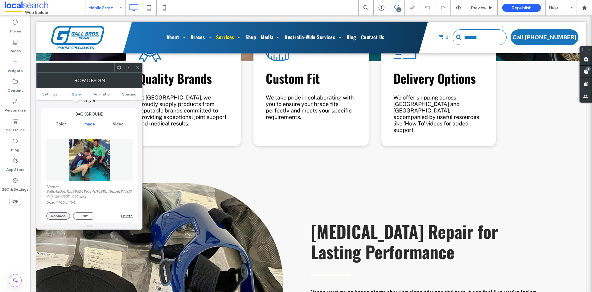
click at [52, 212] on button "Replace" at bounding box center [58, 215] width 24 height 7
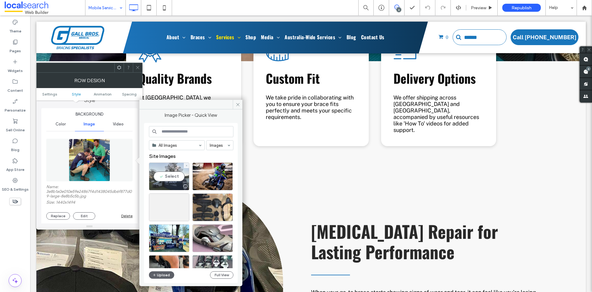
click at [153, 171] on div "Select" at bounding box center [169, 176] width 40 height 28
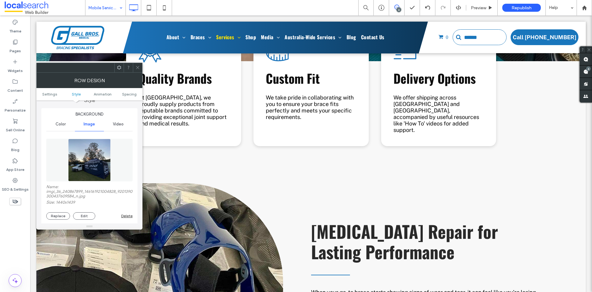
click at [136, 65] on icon at bounding box center [137, 67] width 5 height 5
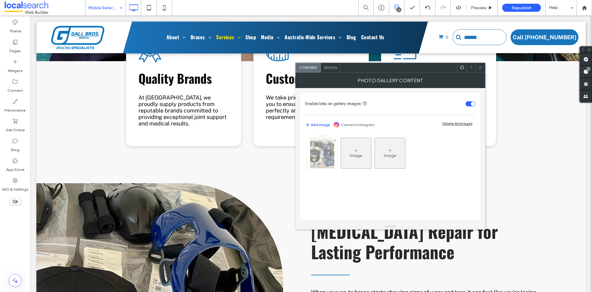
click at [326, 154] on img at bounding box center [322, 153] width 24 height 30
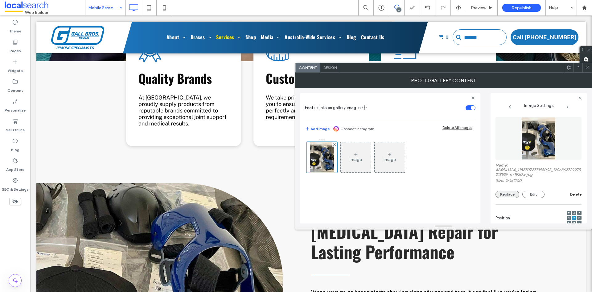
click at [503, 195] on button "Replace" at bounding box center [508, 193] width 24 height 7
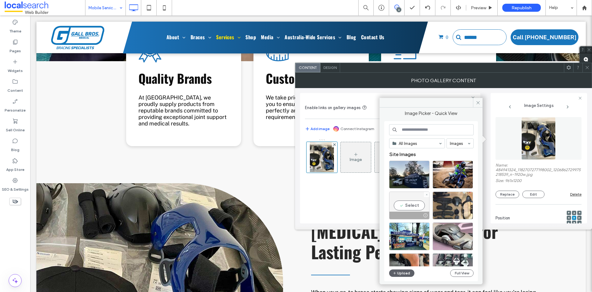
click at [411, 202] on div "Select" at bounding box center [409, 205] width 40 height 28
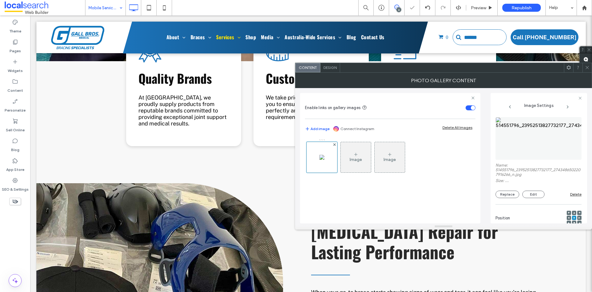
scroll to position [154, 0]
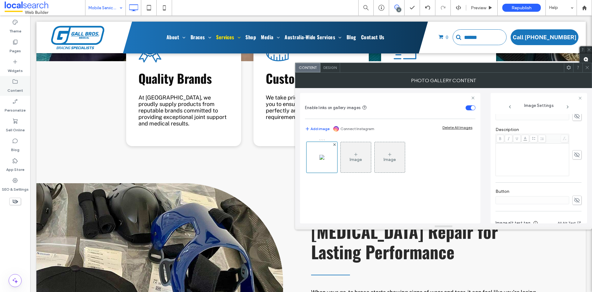
click at [17, 83] on use at bounding box center [15, 81] width 5 height 4
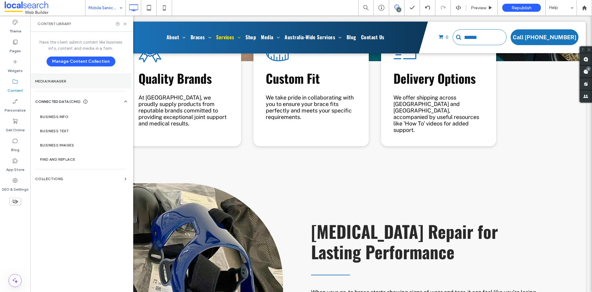
click at [72, 88] on section "Media Manager" at bounding box center [80, 81] width 101 height 14
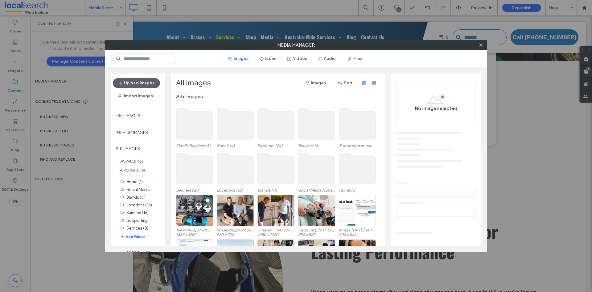
click at [192, 124] on use at bounding box center [194, 123] width 37 height 31
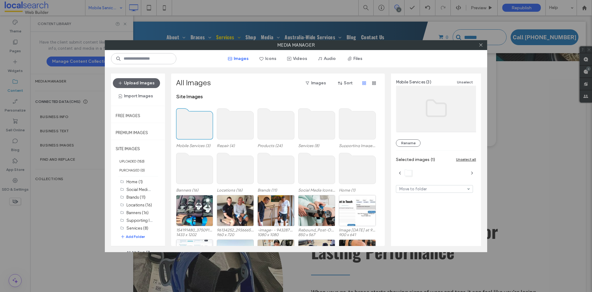
click at [192, 124] on use at bounding box center [194, 123] width 37 height 31
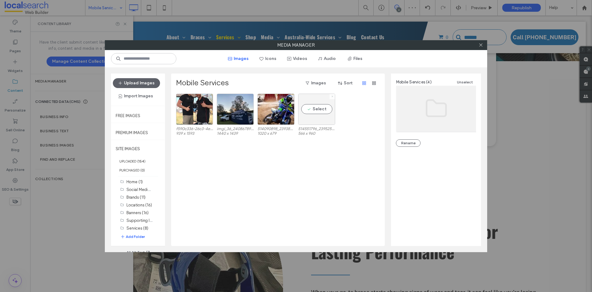
click at [333, 96] on icon at bounding box center [332, 96] width 2 height 2
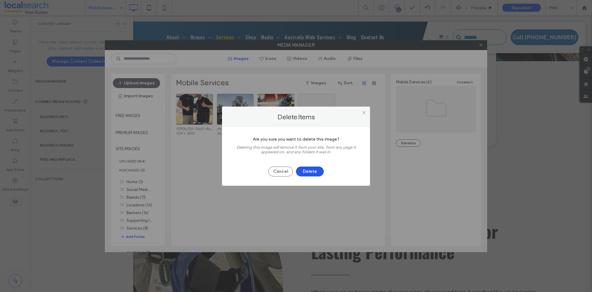
click at [308, 172] on button "Delete" at bounding box center [310, 171] width 28 height 10
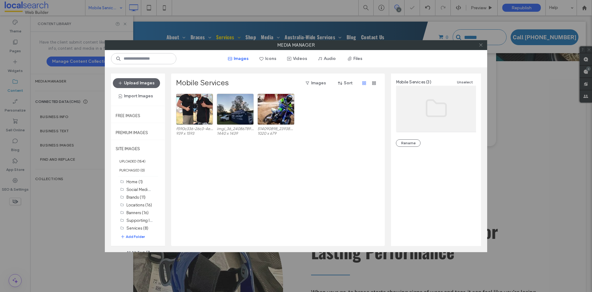
click at [480, 48] on span at bounding box center [481, 44] width 5 height 9
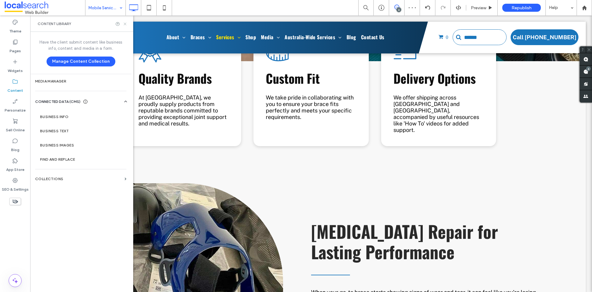
click at [126, 25] on use at bounding box center [125, 24] width 2 height 2
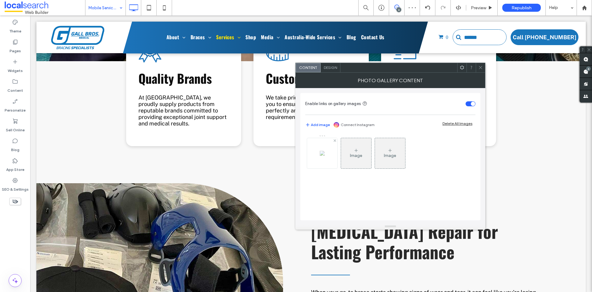
click at [320, 156] on img at bounding box center [322, 153] width 5 height 5
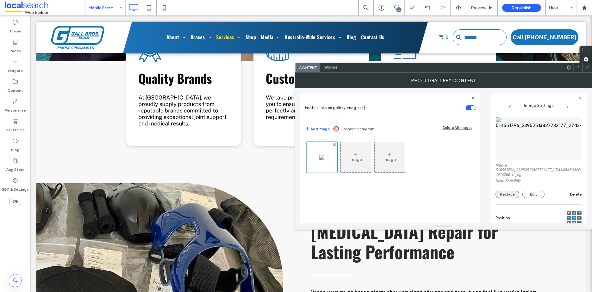
click at [506, 195] on button "Replace" at bounding box center [508, 193] width 24 height 7
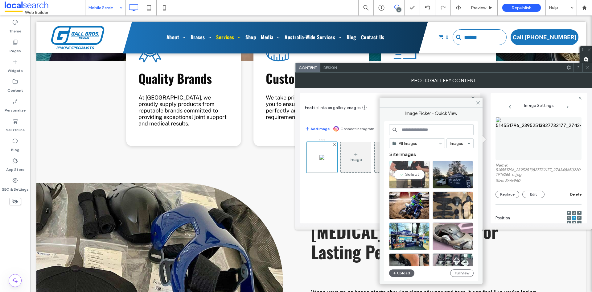
click at [398, 178] on div "Select" at bounding box center [409, 174] width 40 height 28
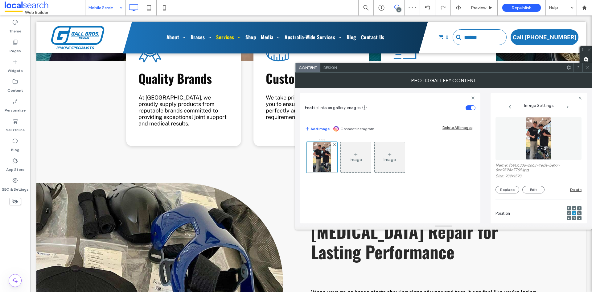
click at [574, 208] on icon at bounding box center [575, 208] width 2 height 2
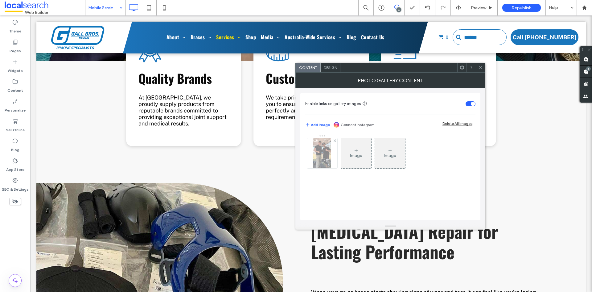
click at [314, 157] on img at bounding box center [322, 153] width 18 height 30
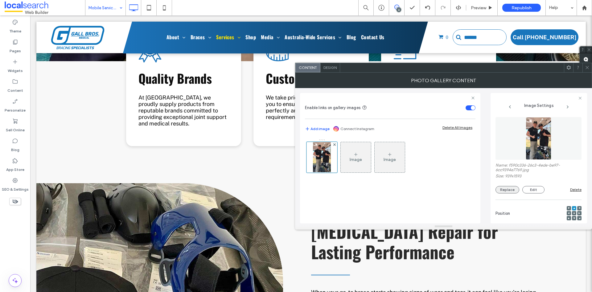
click at [508, 189] on button "Replace" at bounding box center [508, 189] width 24 height 7
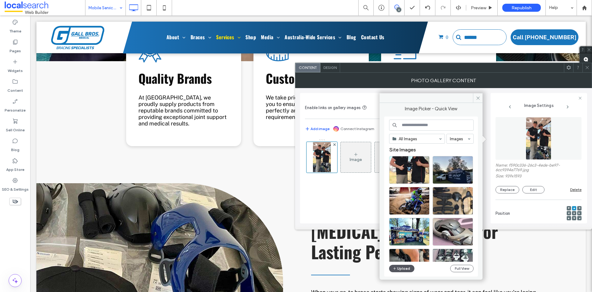
click at [408, 272] on button "Upload" at bounding box center [401, 267] width 25 height 7
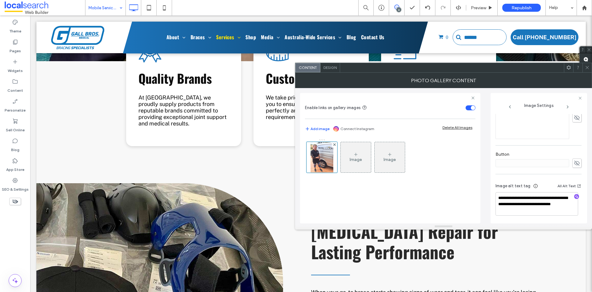
scroll to position [192, 0]
click at [575, 197] on icon "button" at bounding box center [577, 196] width 4 height 4
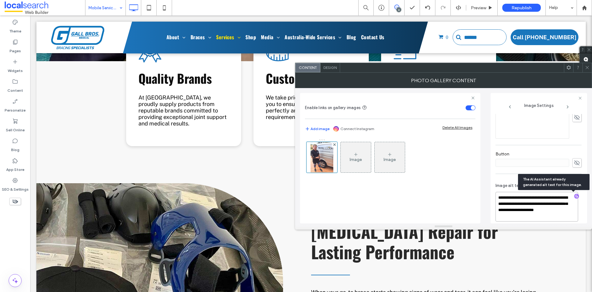
drag, startPoint x: 538, startPoint y: 218, endPoint x: 541, endPoint y: 204, distance: 14.5
click at [541, 204] on textarea "**********" at bounding box center [537, 207] width 83 height 30
drag, startPoint x: 541, startPoint y: 203, endPoint x: 507, endPoint y: 197, distance: 35.0
click at [507, 197] on textarea "**********" at bounding box center [537, 206] width 83 height 28
click at [554, 201] on textarea "**********" at bounding box center [537, 206] width 83 height 28
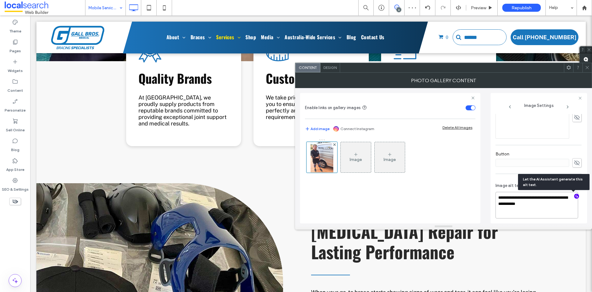
paste textarea "**********"
type textarea "**********"
click at [484, 205] on div "**********" at bounding box center [443, 155] width 287 height 135
click at [587, 68] on icon at bounding box center [587, 67] width 5 height 5
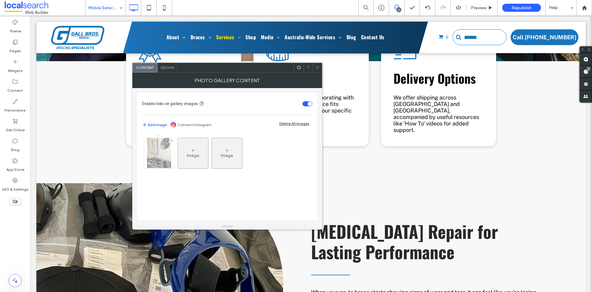
click at [160, 155] on img at bounding box center [159, 153] width 24 height 30
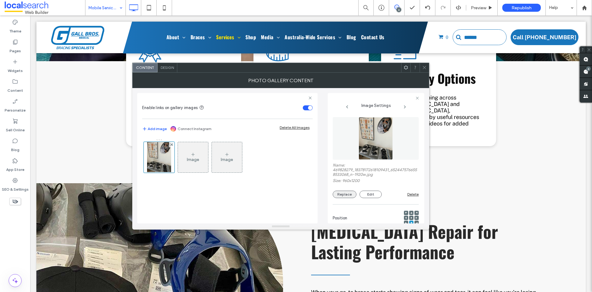
click at [344, 193] on button "Replace" at bounding box center [345, 193] width 24 height 7
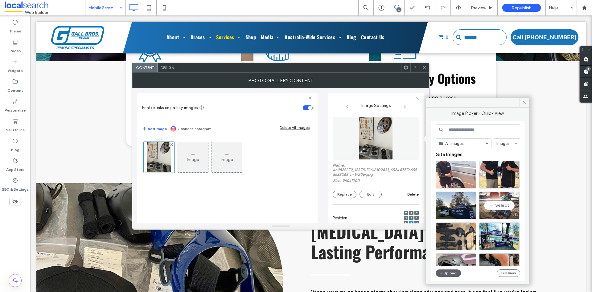
click at [495, 197] on div "Select" at bounding box center [499, 205] width 40 height 28
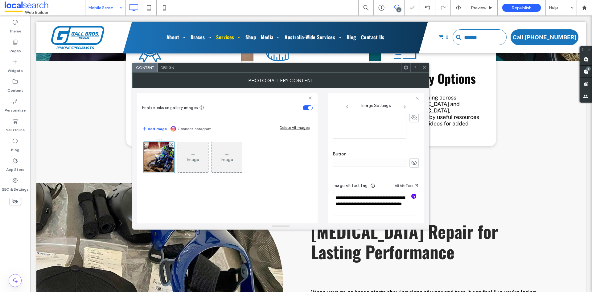
click at [412, 197] on icon "button" at bounding box center [414, 196] width 4 height 4
drag, startPoint x: 372, startPoint y: 208, endPoint x: 334, endPoint y: 201, distance: 38.4
click at [334, 201] on textarea "**********" at bounding box center [374, 203] width 83 height 23
click at [402, 198] on textarea "**********" at bounding box center [374, 203] width 83 height 23
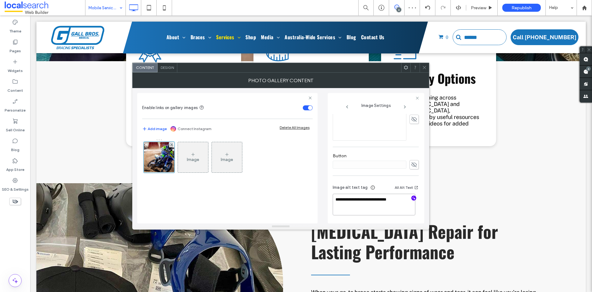
scroll to position [189, 0]
drag, startPoint x: 402, startPoint y: 198, endPoint x: 356, endPoint y: 199, distance: 46.3
click at [356, 199] on textarea "**********" at bounding box center [374, 204] width 83 height 21
click at [409, 201] on div at bounding box center [414, 199] width 10 height 6
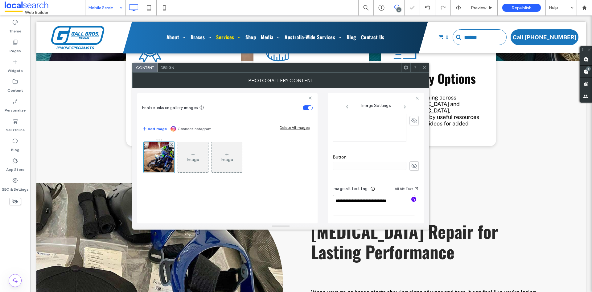
click at [402, 198] on textarea "**********" at bounding box center [374, 205] width 83 height 20
paste textarea "**********"
type textarea "**********"
click at [327, 210] on div "**********" at bounding box center [280, 155] width 287 height 135
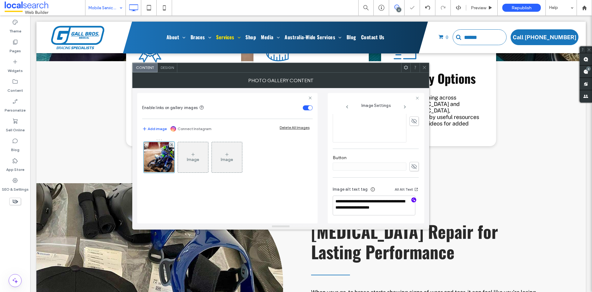
click at [422, 68] on icon at bounding box center [424, 67] width 5 height 5
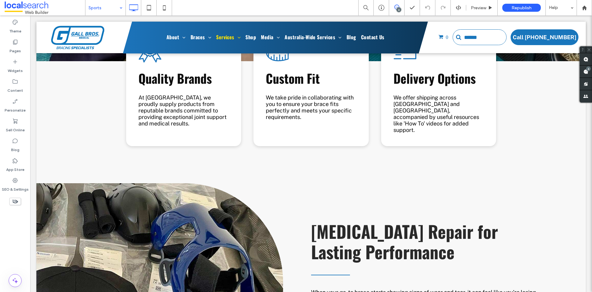
click at [110, 7] on input at bounding box center [104, 7] width 31 height 15
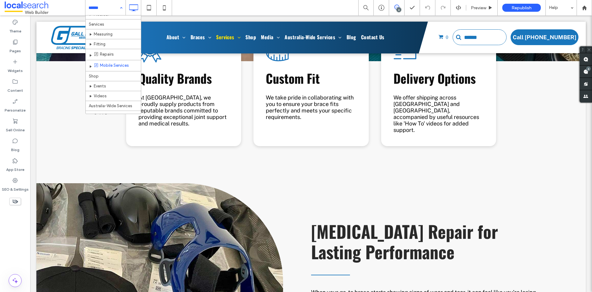
scroll to position [62, 0]
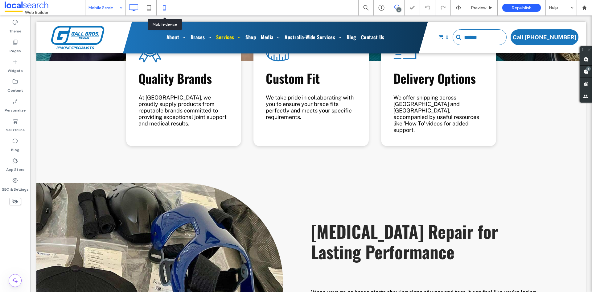
click at [161, 11] on icon at bounding box center [164, 8] width 12 height 12
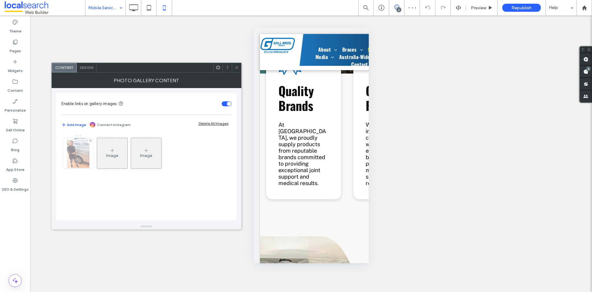
click at [81, 156] on img at bounding box center [78, 153] width 23 height 30
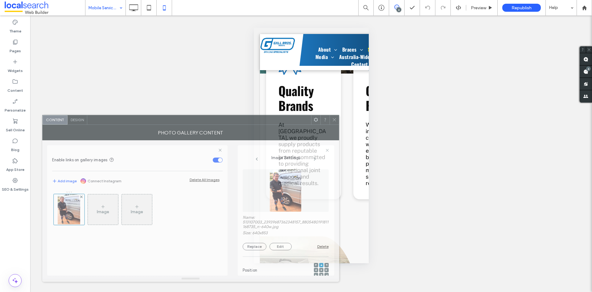
drag, startPoint x: 271, startPoint y: 73, endPoint x: 262, endPoint y: 131, distance: 58.1
click at [262, 131] on div "Photo Gallery Content" at bounding box center [190, 132] width 297 height 15
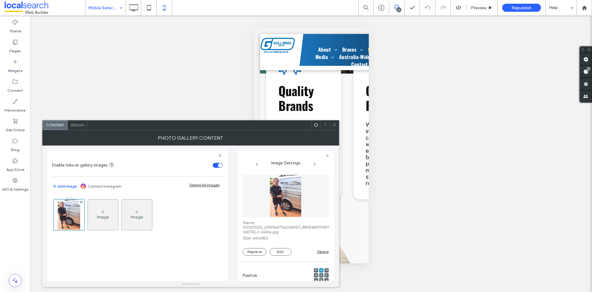
click at [333, 125] on icon at bounding box center [334, 124] width 5 height 5
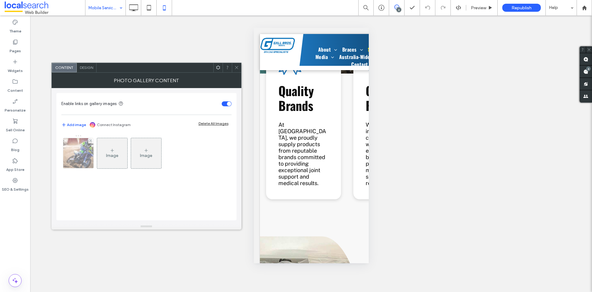
click at [82, 155] on img at bounding box center [79, 153] width 46 height 30
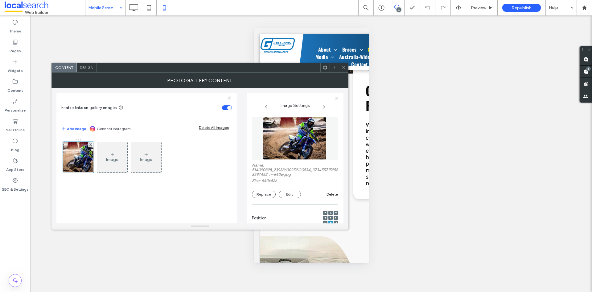
click at [347, 68] on div at bounding box center [343, 67] width 9 height 9
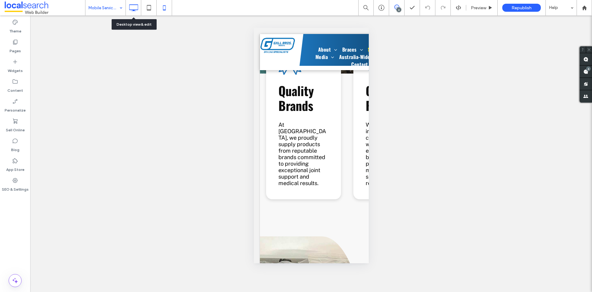
click at [130, 7] on use at bounding box center [133, 7] width 9 height 7
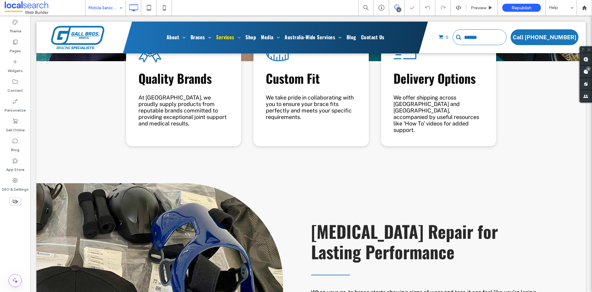
click at [398, 10] on div "6" at bounding box center [399, 9] width 5 height 5
click at [397, 9] on div "6" at bounding box center [399, 9] width 5 height 5
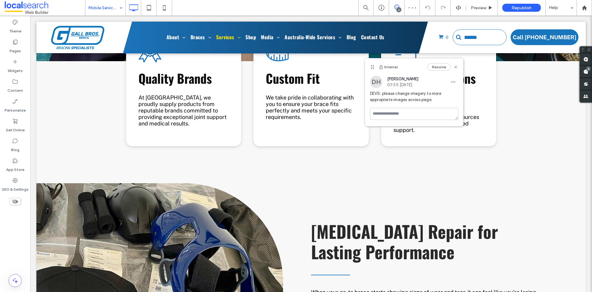
click at [459, 68] on div "Internal Resolve" at bounding box center [414, 66] width 98 height 17
click at [456, 67] on use at bounding box center [455, 66] width 3 height 3
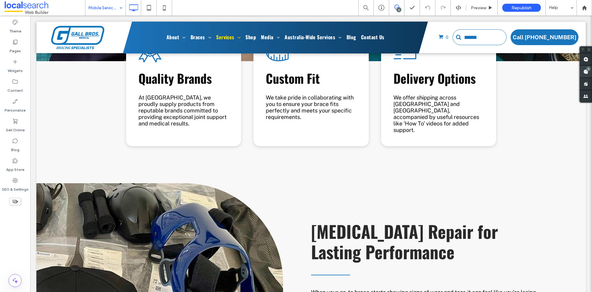
click at [586, 71] on use at bounding box center [586, 71] width 5 height 5
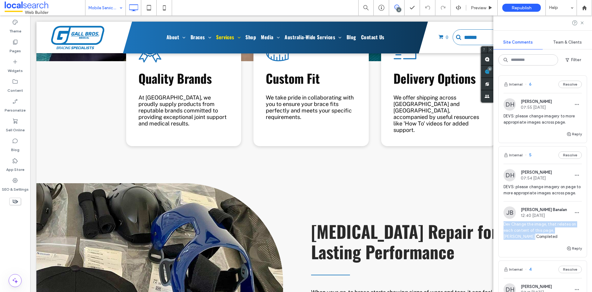
drag, startPoint x: 529, startPoint y: 244, endPoint x: 503, endPoint y: 231, distance: 28.8
click at [503, 231] on div "JB Jerald Banalan 12:40 Aug 12 2025 Dev Change the image, that relates on each …" at bounding box center [543, 225] width 88 height 38
copy span "Dev Change the image, that relates on each content of this page, [PERSON_NAME] …"
click at [575, 131] on div at bounding box center [296, 146] width 592 height 292
click at [571, 131] on button "Reply" at bounding box center [574, 133] width 15 height 7
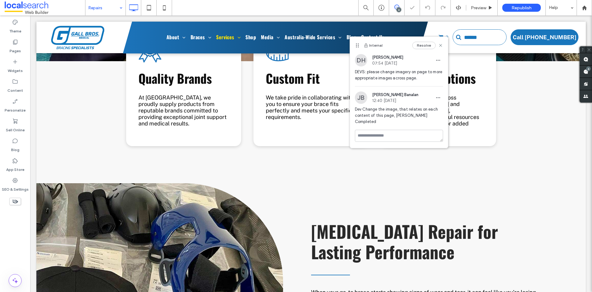
click at [390, 130] on textarea at bounding box center [400, 135] width 88 height 12
click at [440, 44] on use at bounding box center [441, 45] width 3 height 3
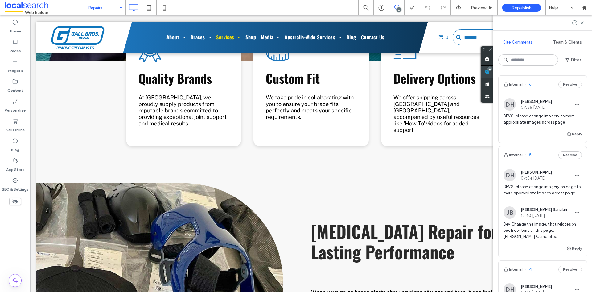
click at [490, 70] on use at bounding box center [487, 71] width 5 height 5
click at [567, 132] on span "button" at bounding box center [570, 134] width 6 height 7
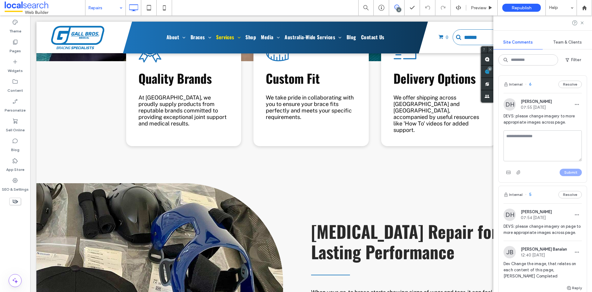
click at [529, 139] on textarea at bounding box center [543, 145] width 78 height 31
type textarea "**********"
click at [573, 174] on button "Submit" at bounding box center [571, 171] width 22 height 7
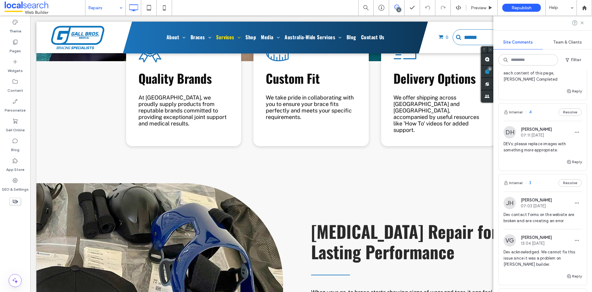
scroll to position [216, 0]
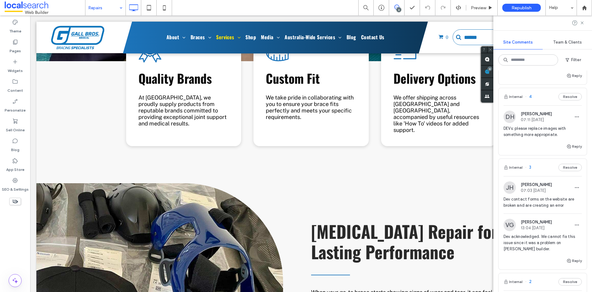
click at [530, 96] on div "Internal 4 Resolve" at bounding box center [543, 96] width 88 height 17
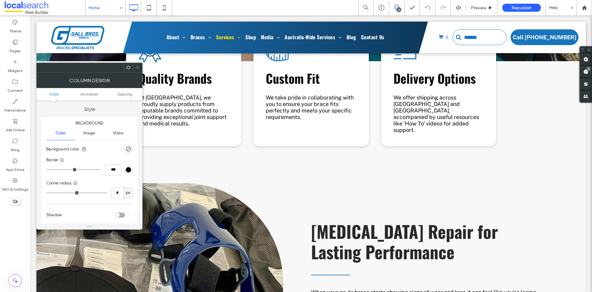
click at [138, 65] on icon at bounding box center [137, 67] width 5 height 5
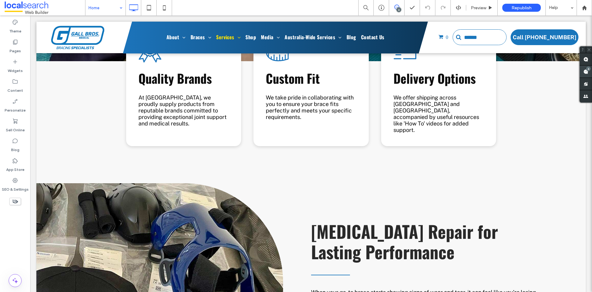
click at [589, 72] on span at bounding box center [586, 71] width 12 height 12
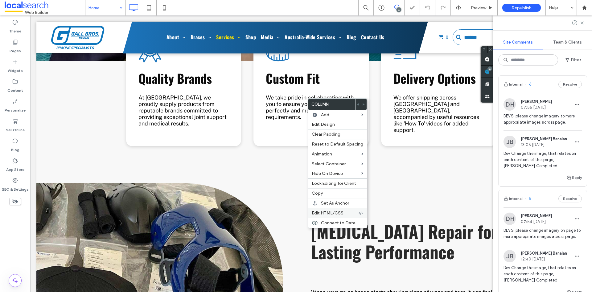
click at [330, 211] on span "Edit HTML/CSS" at bounding box center [328, 212] width 32 height 5
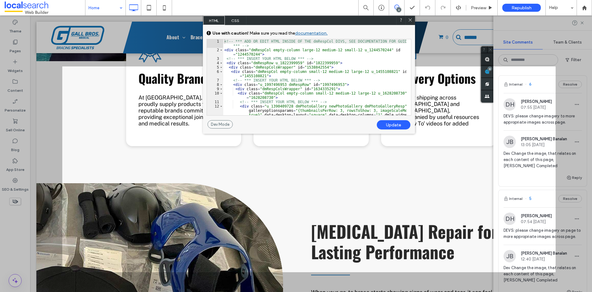
click at [410, 18] on icon at bounding box center [410, 20] width 5 height 5
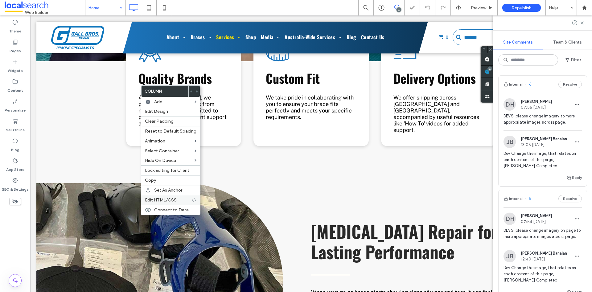
click at [164, 198] on span "Edit HTML/CSS" at bounding box center [161, 199] width 32 height 5
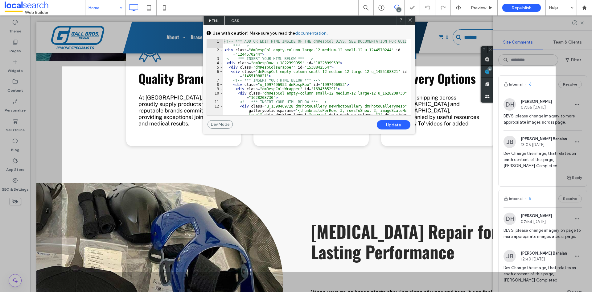
click at [234, 18] on span "CSS" at bounding box center [236, 20] width 22 height 9
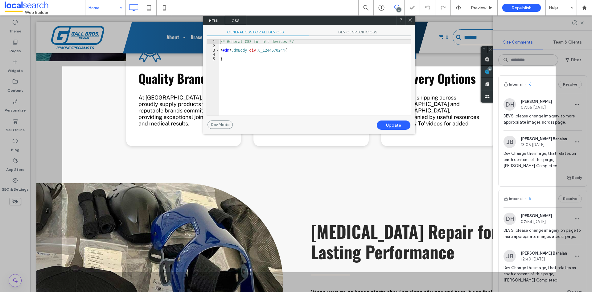
click at [214, 19] on span "HTML" at bounding box center [214, 20] width 22 height 9
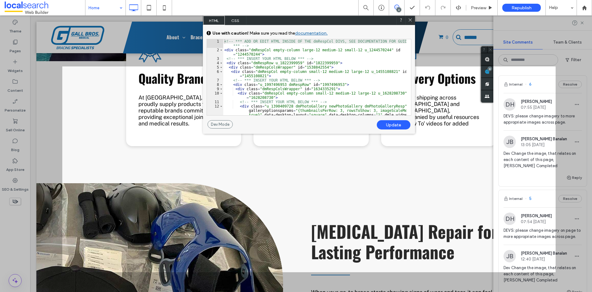
click at [410, 19] on icon at bounding box center [410, 20] width 5 height 5
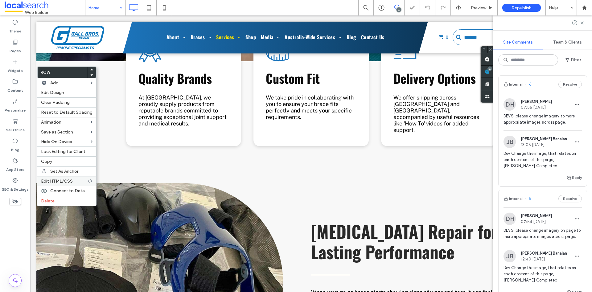
click at [61, 180] on span "Edit HTML/CSS" at bounding box center [57, 180] width 32 height 5
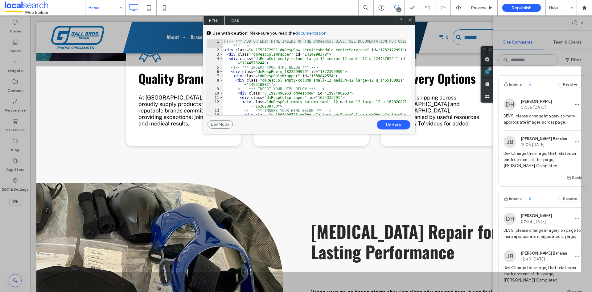
click at [411, 20] on icon at bounding box center [410, 20] width 5 height 5
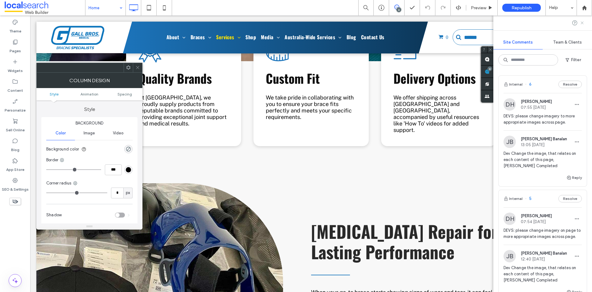
click at [584, 24] on use at bounding box center [582, 22] width 3 height 3
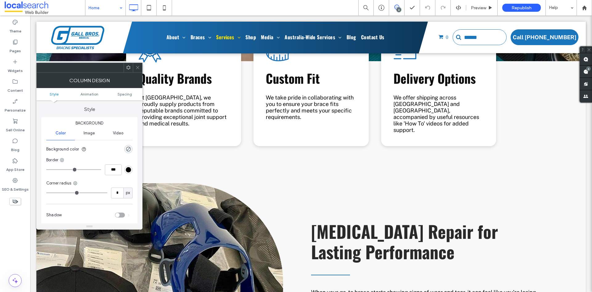
click at [138, 68] on icon at bounding box center [137, 67] width 5 height 5
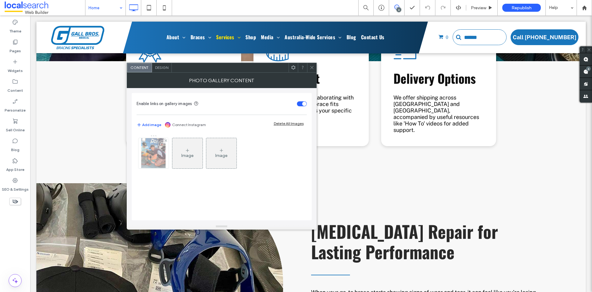
drag, startPoint x: 170, startPoint y: 151, endPoint x: 166, endPoint y: 152, distance: 4.8
click at [170, 151] on div "Image Image" at bounding box center [222, 155] width 170 height 40
click at [165, 152] on img at bounding box center [153, 153] width 24 height 30
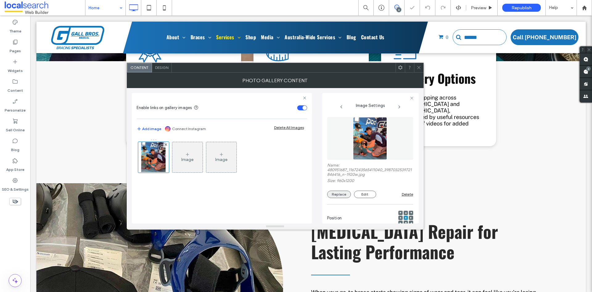
click at [345, 195] on button "Replace" at bounding box center [339, 193] width 24 height 7
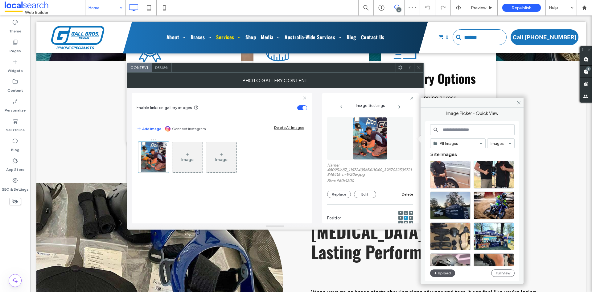
click at [443, 272] on button "Upload" at bounding box center [442, 272] width 25 height 7
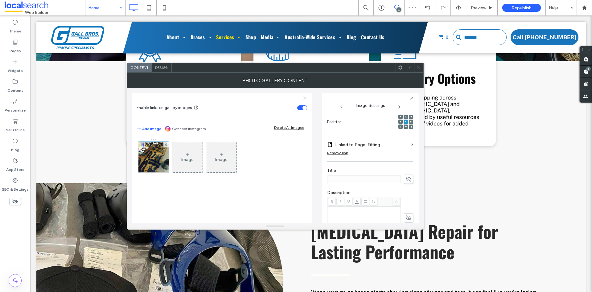
scroll to position [93, 0]
click at [400, 148] on label "Linked to Page: Fitting" at bounding box center [372, 147] width 74 height 11
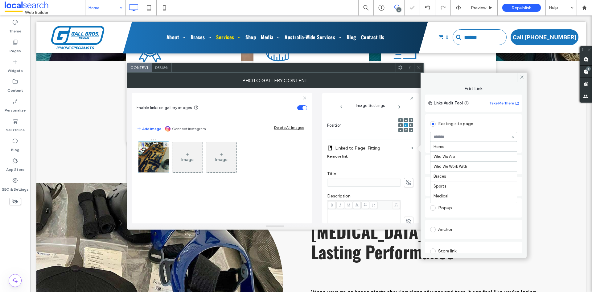
scroll to position [79, 0]
click at [523, 76] on icon at bounding box center [522, 77] width 5 height 5
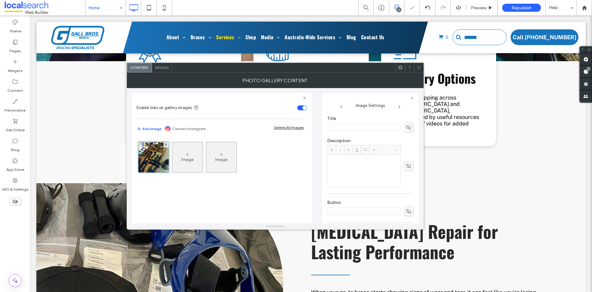
scroll to position [196, 0]
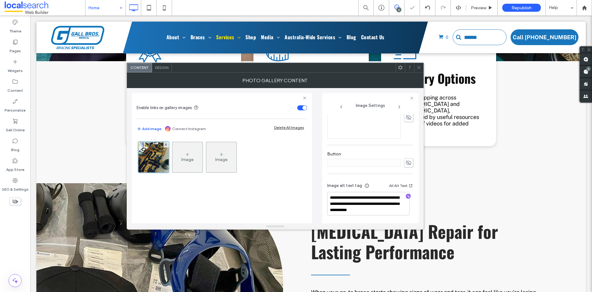
drag, startPoint x: 407, startPoint y: 198, endPoint x: 406, endPoint y: 195, distance: 3.3
click at [407, 197] on span "button" at bounding box center [408, 195] width 5 height 5
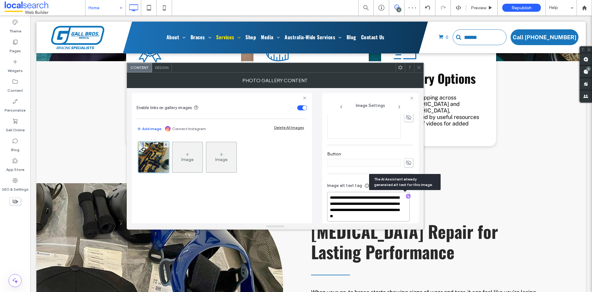
drag, startPoint x: 398, startPoint y: 216, endPoint x: 402, endPoint y: 211, distance: 6.8
click at [364, 204] on textarea "**********" at bounding box center [368, 207] width 83 height 30
drag, startPoint x: 372, startPoint y: 203, endPoint x: 350, endPoint y: 198, distance: 23.0
click at [350, 198] on textarea "**********" at bounding box center [368, 206] width 83 height 28
click at [383, 205] on textarea "**********" at bounding box center [368, 206] width 83 height 28
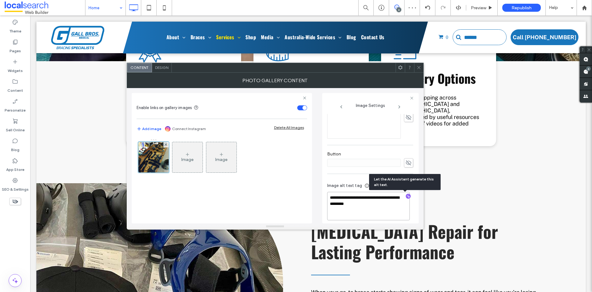
paste textarea "**********"
type textarea "**********"
click at [316, 213] on div "**********" at bounding box center [275, 155] width 287 height 135
click at [420, 70] on span at bounding box center [419, 67] width 5 height 9
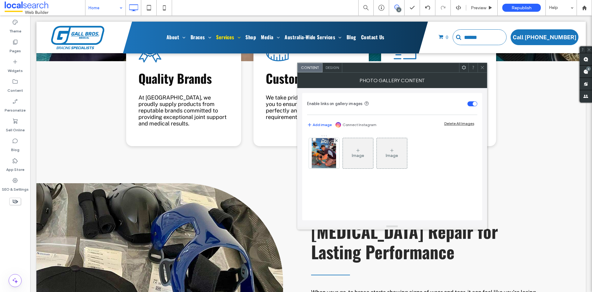
drag, startPoint x: 315, startPoint y: 153, endPoint x: 343, endPoint y: 152, distance: 28.4
click at [315, 153] on img at bounding box center [324, 153] width 24 height 30
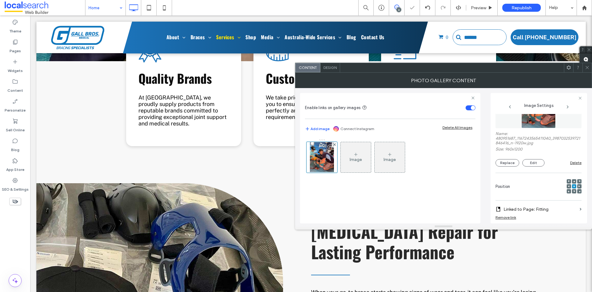
scroll to position [62, 0]
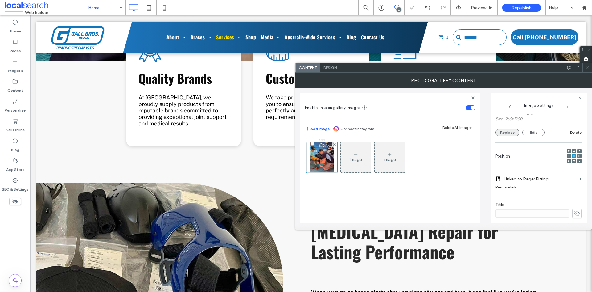
click at [509, 134] on button "Replace" at bounding box center [508, 132] width 24 height 7
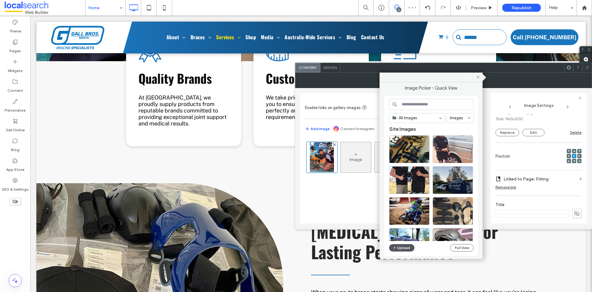
click at [404, 248] on button "Upload" at bounding box center [401, 247] width 25 height 7
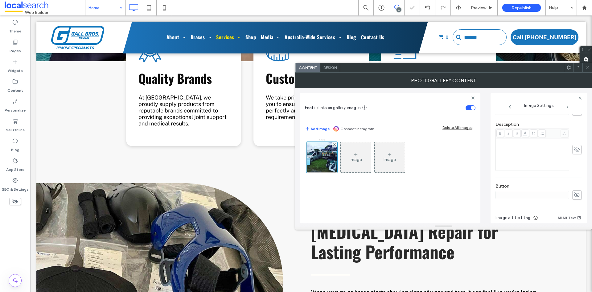
scroll to position [196, 0]
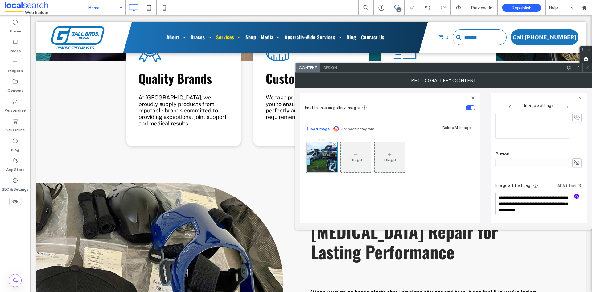
click at [575, 196] on use "button" at bounding box center [576, 195] width 3 height 3
drag, startPoint x: 556, startPoint y: 214, endPoint x: 509, endPoint y: 209, distance: 47.2
click at [509, 209] on textarea "**********" at bounding box center [537, 207] width 83 height 30
drag, startPoint x: 509, startPoint y: 209, endPoint x: 502, endPoint y: 199, distance: 12.0
click at [502, 199] on textarea "**********" at bounding box center [537, 206] width 83 height 29
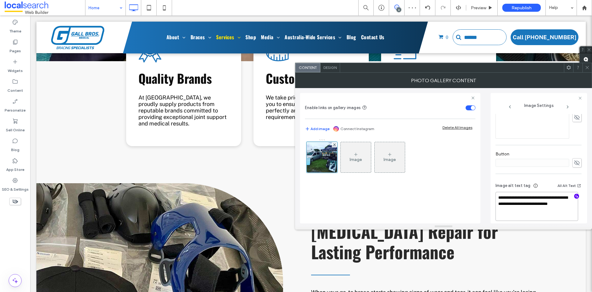
click at [534, 208] on textarea "**********" at bounding box center [537, 206] width 83 height 29
paste textarea "**********"
drag, startPoint x: 537, startPoint y: 203, endPoint x: 491, endPoint y: 201, distance: 46.3
click at [491, 201] on div "**********" at bounding box center [539, 158] width 97 height 130
type textarea "**********"
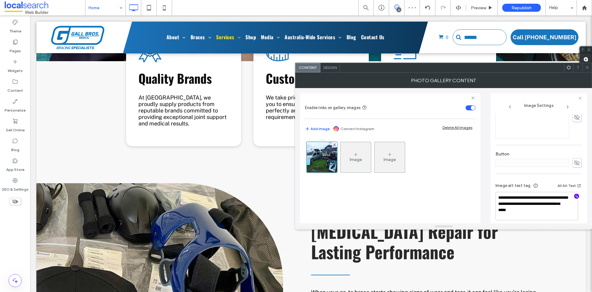
click at [487, 207] on div "**********" at bounding box center [443, 155] width 287 height 135
click at [586, 68] on icon at bounding box center [587, 67] width 5 height 5
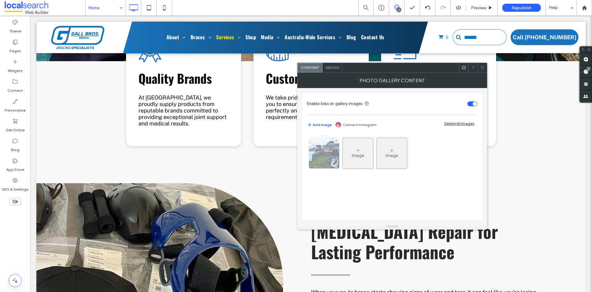
click at [323, 153] on img at bounding box center [324, 153] width 40 height 30
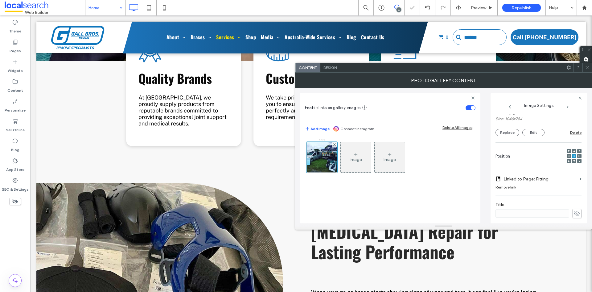
scroll to position [93, 0]
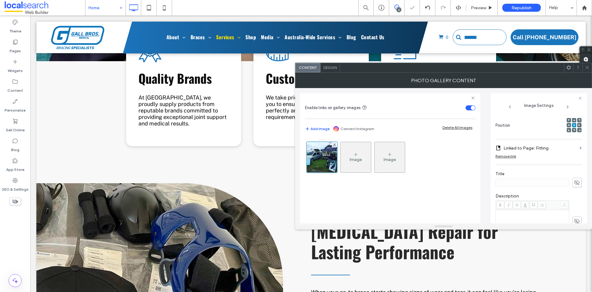
click at [548, 147] on label "Linked to Page: Fitting" at bounding box center [541, 147] width 74 height 11
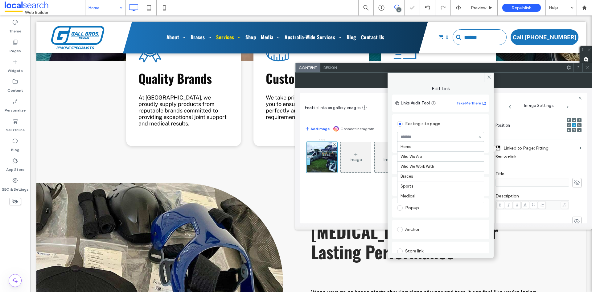
scroll to position [79, 0]
click at [489, 78] on icon at bounding box center [489, 77] width 5 height 5
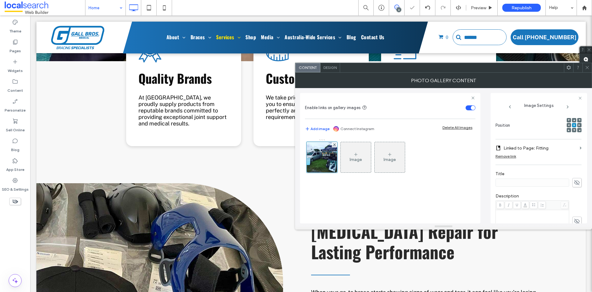
click at [588, 67] on icon at bounding box center [587, 67] width 5 height 5
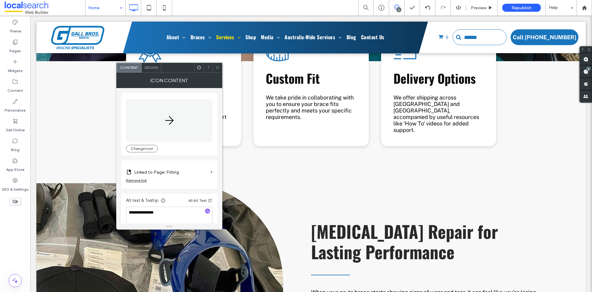
click at [196, 169] on label "Linked to Page: Fitting" at bounding box center [171, 171] width 74 height 11
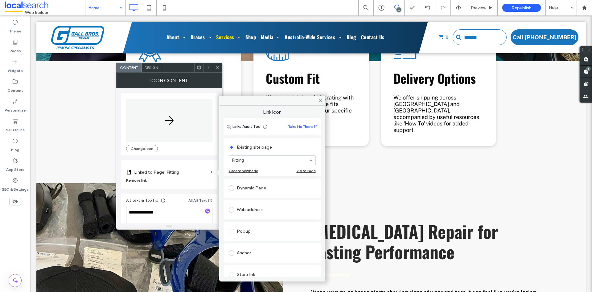
click at [276, 154] on section "Fitting" at bounding box center [272, 160] width 87 height 16
click at [318, 102] on icon at bounding box center [320, 100] width 5 height 5
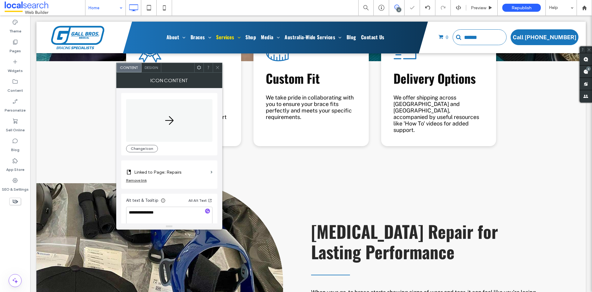
click at [219, 68] on icon at bounding box center [217, 67] width 5 height 5
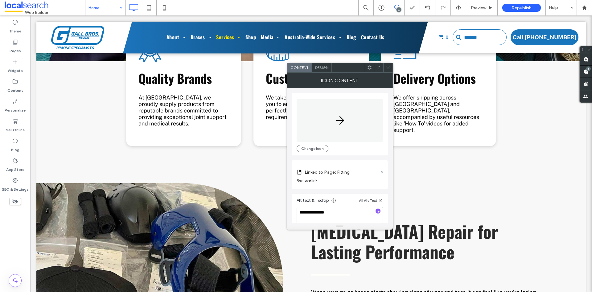
click at [365, 171] on label "Linked to Page: Fitting" at bounding box center [342, 171] width 74 height 11
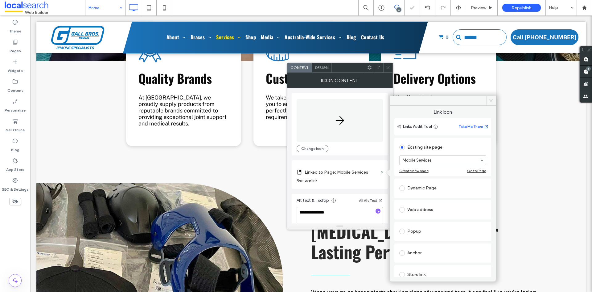
click at [494, 98] on span at bounding box center [492, 100] width 10 height 9
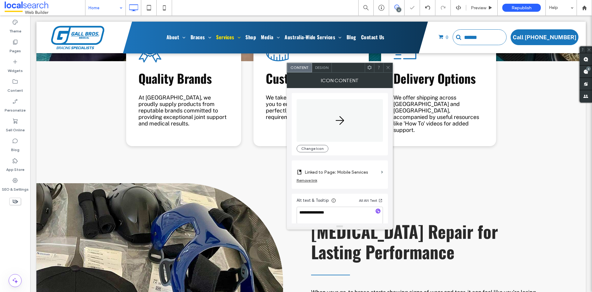
click at [387, 64] on span at bounding box center [388, 67] width 5 height 9
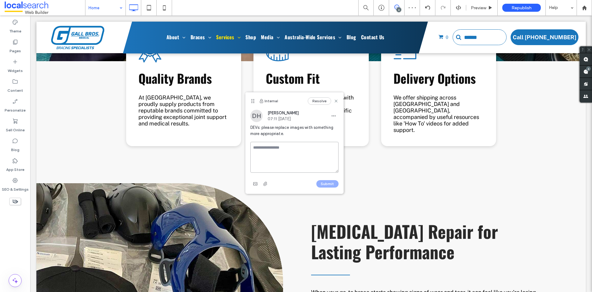
click at [313, 144] on textarea at bounding box center [295, 157] width 88 height 31
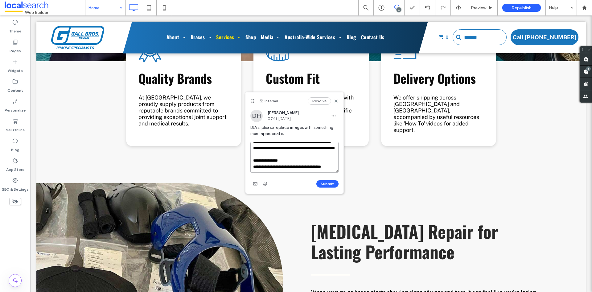
scroll to position [15, 0]
type textarea "**********"
click at [328, 182] on button "Submit" at bounding box center [328, 183] width 22 height 7
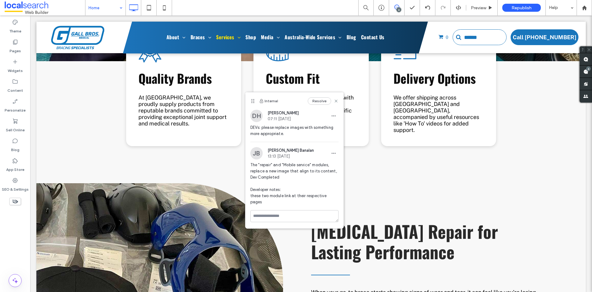
scroll to position [0, 0]
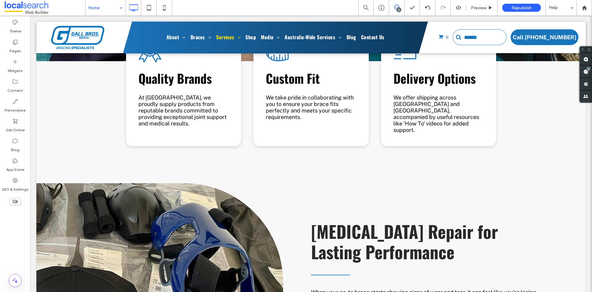
type input "**********"
type input "**"
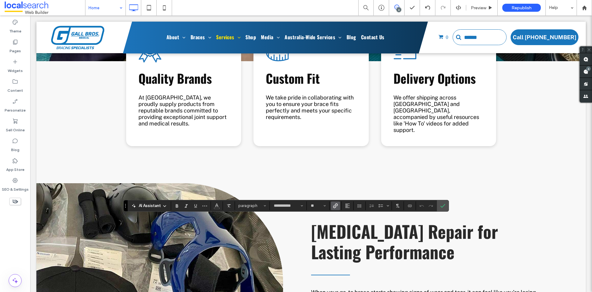
click at [333, 206] on icon "Link" at bounding box center [335, 205] width 5 height 5
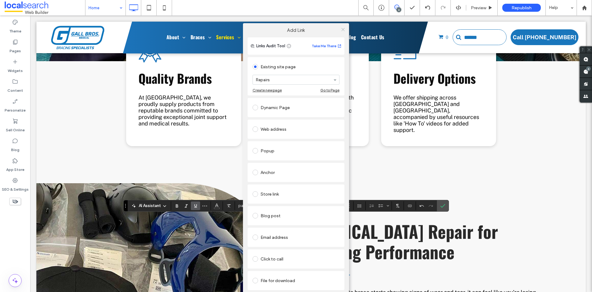
click at [344, 29] on icon at bounding box center [343, 29] width 5 height 5
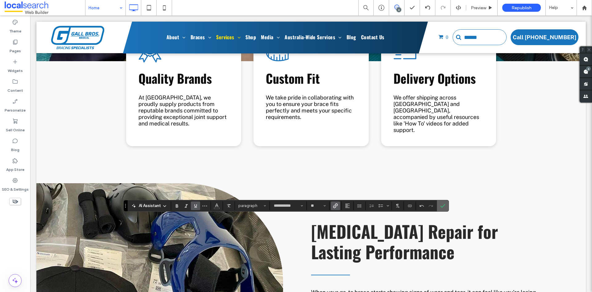
click at [444, 205] on use "Confirm" at bounding box center [443, 206] width 5 height 4
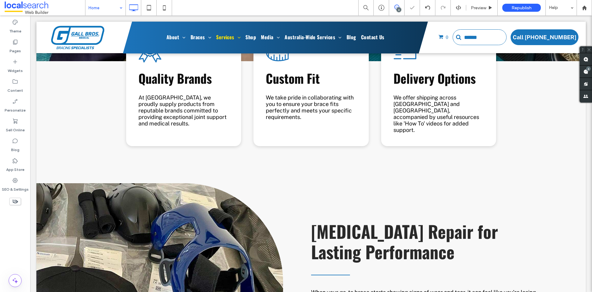
type input "**********"
type input "**"
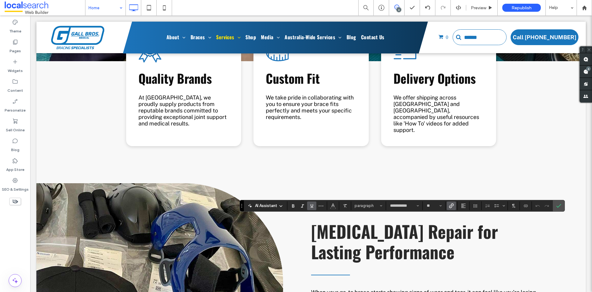
click at [451, 205] on icon "Link" at bounding box center [451, 205] width 5 height 5
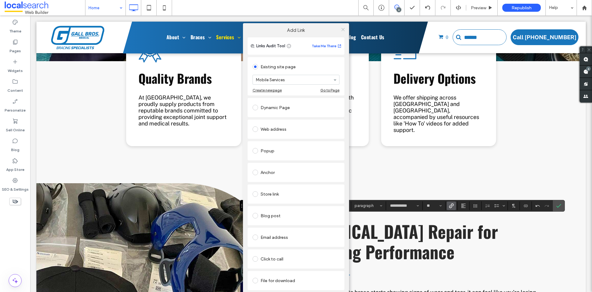
click at [342, 29] on icon at bounding box center [343, 29] width 5 height 5
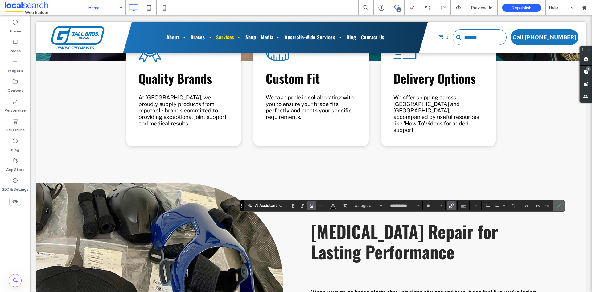
click at [560, 204] on icon "Confirm" at bounding box center [559, 205] width 5 height 5
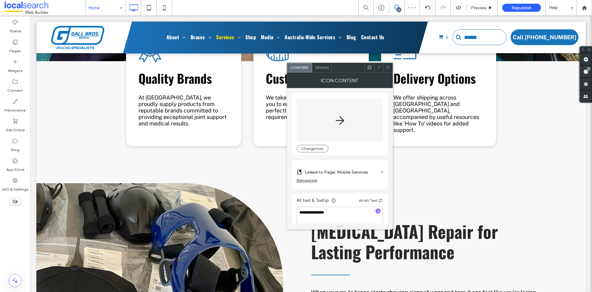
click at [389, 71] on span at bounding box center [388, 67] width 5 height 9
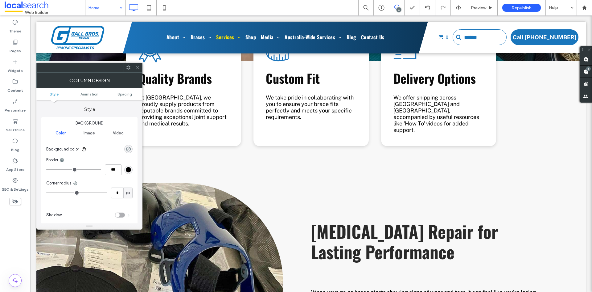
click at [138, 67] on icon at bounding box center [137, 67] width 5 height 5
click at [139, 68] on icon at bounding box center [137, 67] width 5 height 5
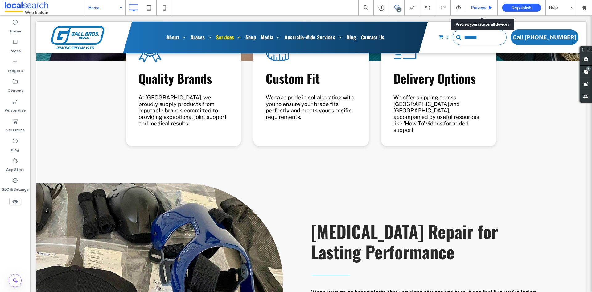
click at [476, 6] on span "Preview" at bounding box center [478, 7] width 15 height 5
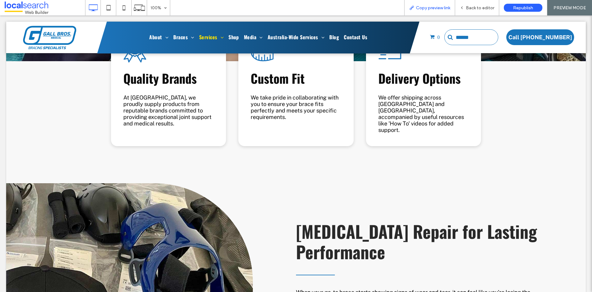
click at [452, 6] on div "Copy preview link" at bounding box center [430, 7] width 50 height 5
click at [477, 7] on span "Back to editor" at bounding box center [480, 7] width 28 height 5
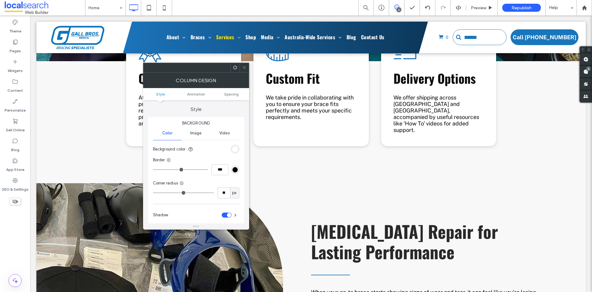
click at [247, 67] on icon at bounding box center [244, 67] width 5 height 5
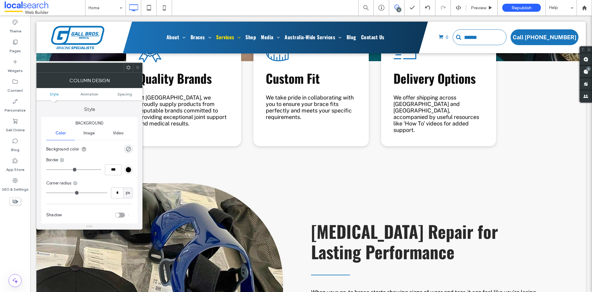
click at [129, 66] on use at bounding box center [129, 67] width 4 height 4
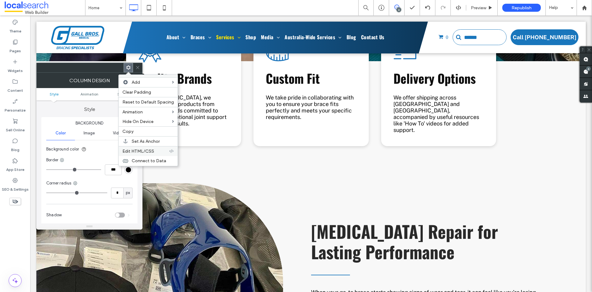
click at [146, 152] on span "Edit HTML/CSS" at bounding box center [138, 150] width 32 height 5
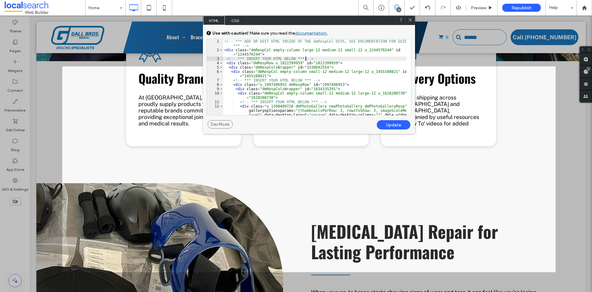
click at [342, 59] on div "<!-- *** ADD OR EDIT HTML INSIDE OF THE dmRespCol DIVS, SEE DOCUMENTATION FOR G…" at bounding box center [314, 94] width 183 height 110
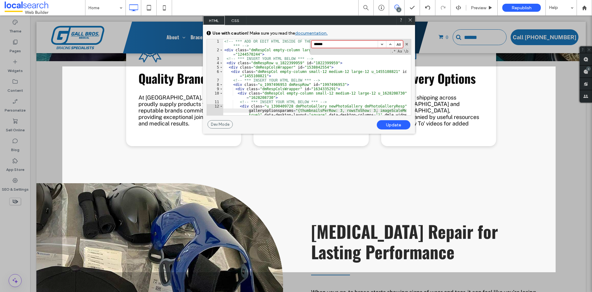
scroll to position [19, 0]
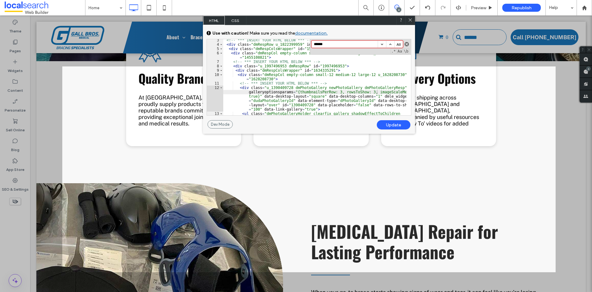
click at [407, 44] on button "button" at bounding box center [407, 44] width 4 height 4
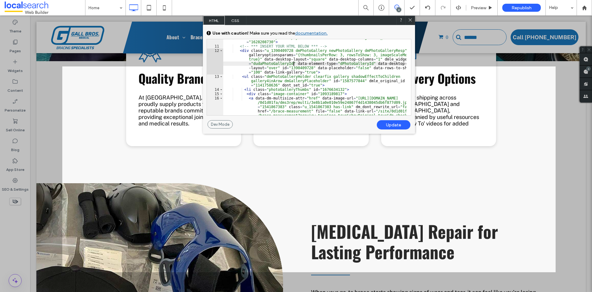
click at [294, 64] on div "< div class = "dmRespCol empty-column small-12 medium-12 large-12 u_1628208730"…" at bounding box center [314, 90] width 183 height 110
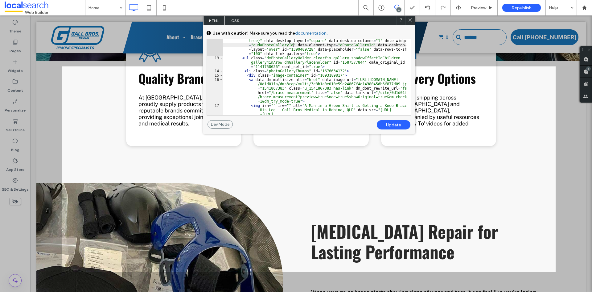
scroll to position [37, 0]
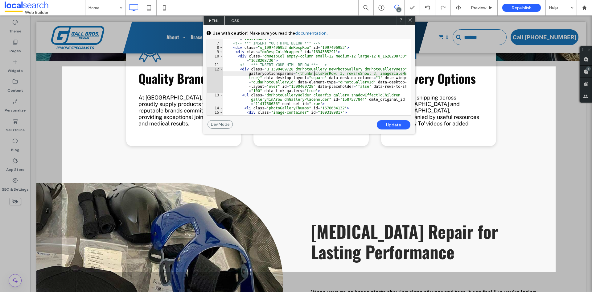
click at [315, 73] on div "< div class = "dmRespCol empty-column small-12 medium-12 large-12 u_1455108821"…" at bounding box center [314, 87] width 183 height 110
click at [347, 61] on div "< div class = "dmRespCol empty-column small-12 medium-12 large-12 u_1455108821"…" at bounding box center [314, 87] width 183 height 110
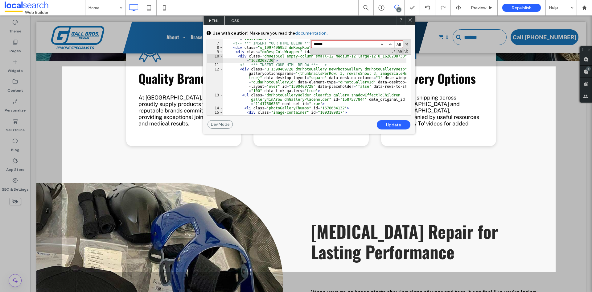
paste input "**********"
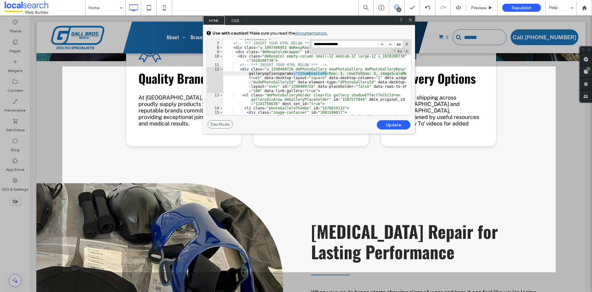
type input "**********"
click at [385, 44] on button "button" at bounding box center [382, 44] width 8 height 7
click at [384, 44] on button "button" at bounding box center [382, 44] width 8 height 7
click at [383, 43] on button "button" at bounding box center [382, 44] width 8 height 7
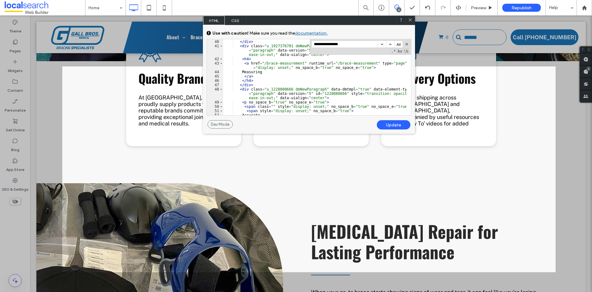
scroll to position [272, 0]
click at [383, 45] on button "button" at bounding box center [382, 44] width 8 height 7
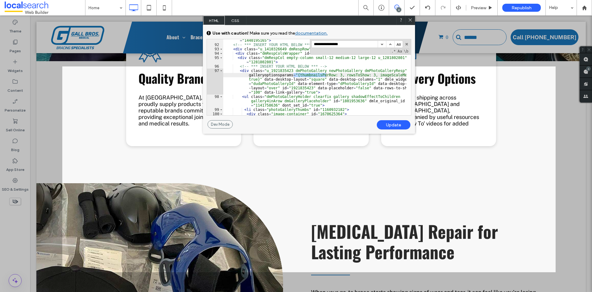
click at [383, 44] on button "button" at bounding box center [382, 44] width 8 height 7
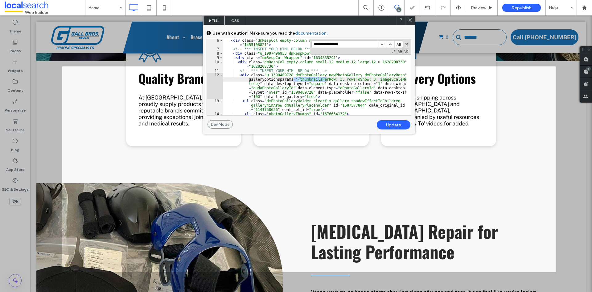
scroll to position [31, 0]
click at [278, 81] on div "< div class = "dmRespCol empty-column small-12 medium-12 large-12 u_1455108821"…" at bounding box center [314, 82] width 183 height 89
click at [410, 22] on icon at bounding box center [410, 20] width 5 height 5
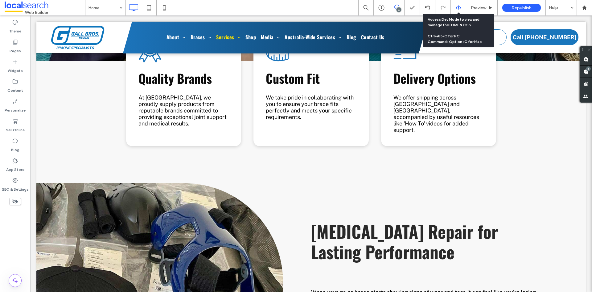
click at [459, 7] on use at bounding box center [458, 7] width 5 height 5
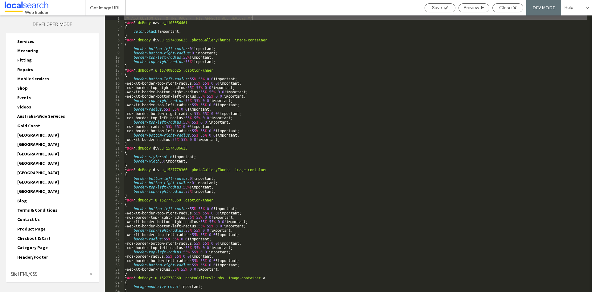
click at [34, 275] on span "Site HTML/CSS" at bounding box center [24, 274] width 26 height 6
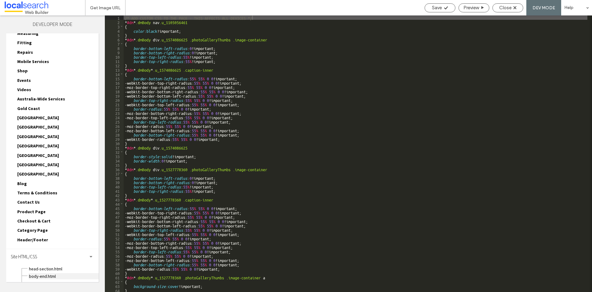
scroll to position [160, 0]
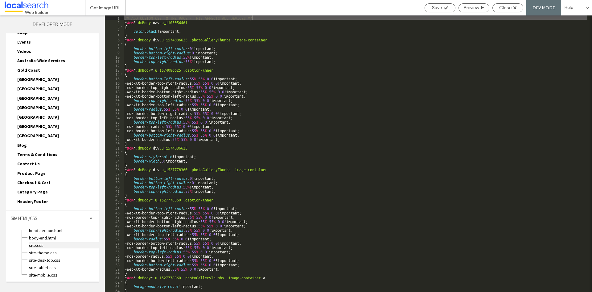
click at [35, 245] on span "site.css" at bounding box center [64, 245] width 70 height 6
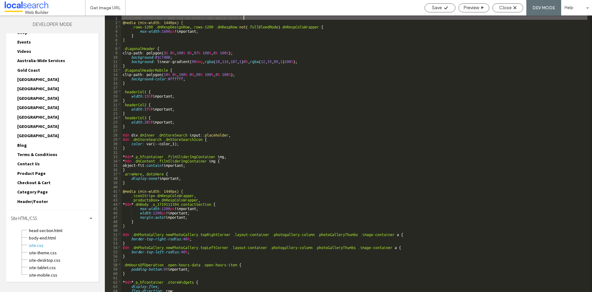
click at [338, 131] on div "/* GLOBAL SITE CSS - ADD CSS TO AFFECT THE WHOLE SITE */ @media (min-width: 144…" at bounding box center [355, 157] width 466 height 285
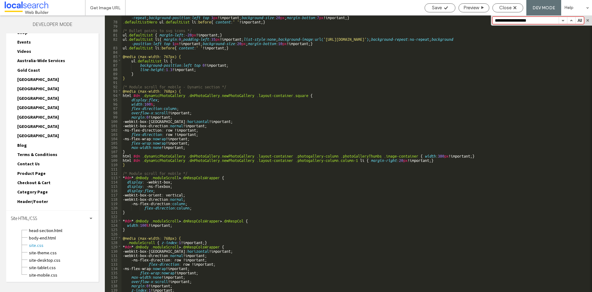
scroll to position [370, 0]
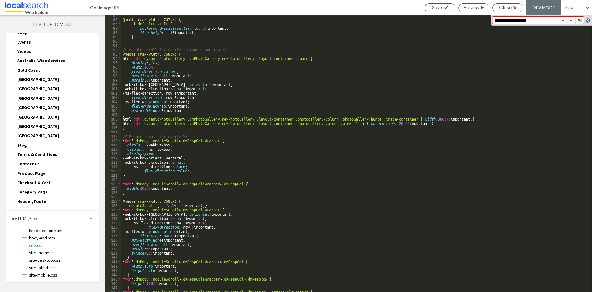
type input "**********"
click at [587, 21] on button "button" at bounding box center [588, 20] width 4 height 4
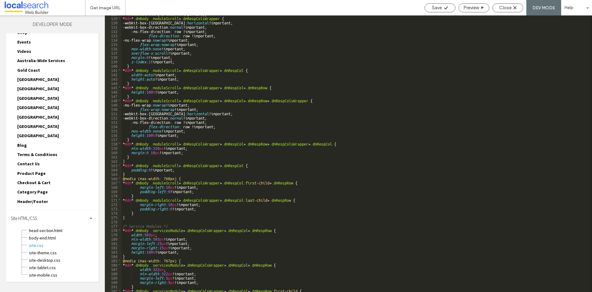
scroll to position [561, 0]
click at [510, 10] on span "Close" at bounding box center [506, 8] width 12 height 6
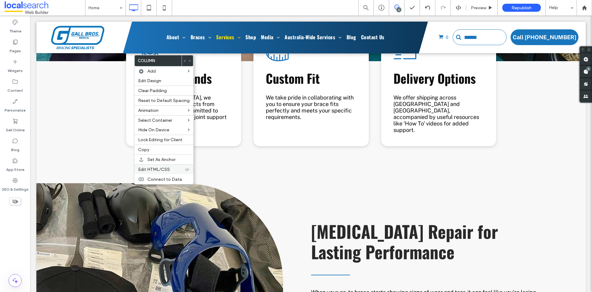
click at [156, 168] on span "Edit HTML/CSS" at bounding box center [154, 169] width 32 height 5
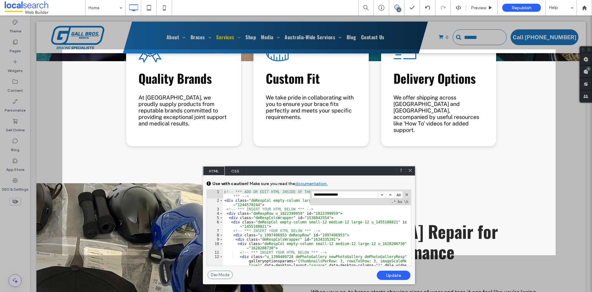
click at [357, 194] on input "**********" at bounding box center [345, 194] width 66 height 7
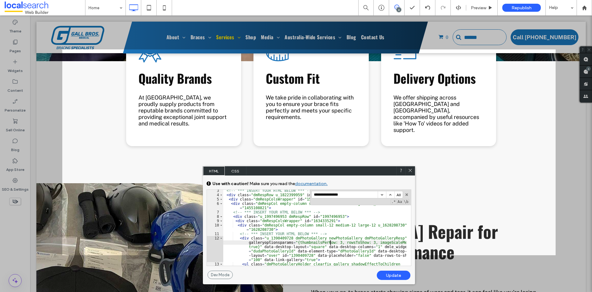
click at [331, 242] on div "<!-- *** INSERT YOUR HTML BELOW *** --> < div class = "dmRespRow u_1822399959" …" at bounding box center [314, 234] width 183 height 93
click at [411, 170] on icon at bounding box center [410, 170] width 5 height 5
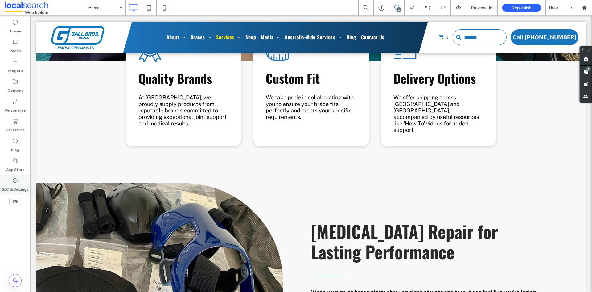
click at [16, 183] on icon at bounding box center [15, 180] width 6 height 6
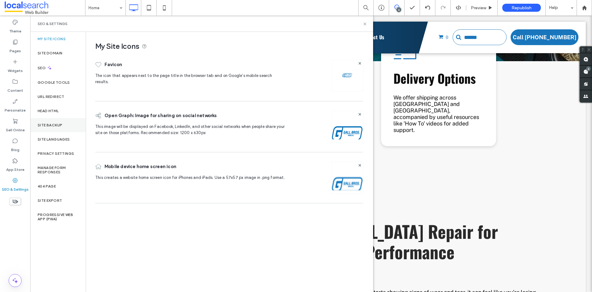
click at [44, 124] on label "Site Backup" at bounding box center [50, 125] width 25 height 4
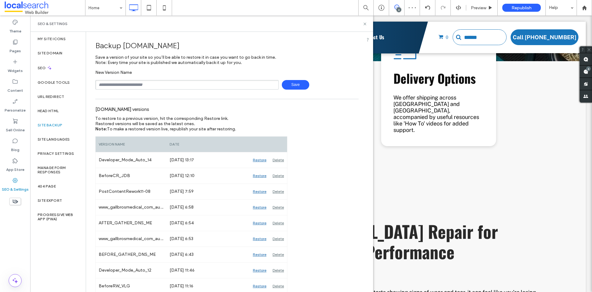
click at [167, 81] on input "text" at bounding box center [187, 85] width 184 height 10
type input "**********"
click at [296, 82] on span "Save" at bounding box center [295, 85] width 27 height 10
click at [364, 24] on icon at bounding box center [365, 24] width 5 height 5
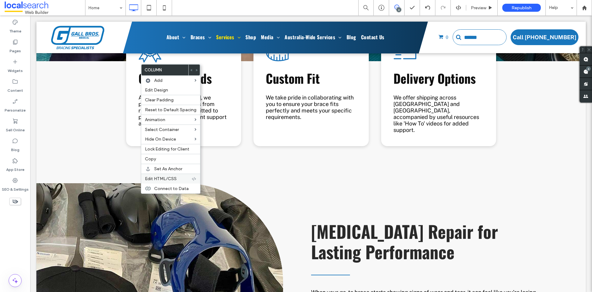
click at [159, 179] on span "Edit HTML/CSS" at bounding box center [161, 178] width 32 height 5
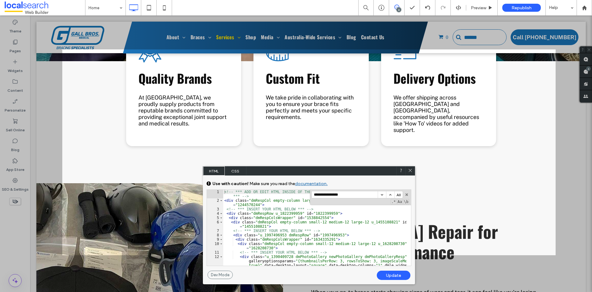
click at [351, 193] on input "**********" at bounding box center [345, 194] width 66 height 7
click at [333, 261] on div "<!-- *** ADD OR EDIT HTML INSIDE OF THE dmRespCol DIVS, SEE DOCUMENTATION FOR G…" at bounding box center [314, 244] width 183 height 110
click at [363, 261] on div "<!-- *** ADD OR EDIT HTML INSIDE OF THE dmRespCol DIVS, SEE DOCUMENTATION FOR G…" at bounding box center [314, 244] width 183 height 110
click at [332, 261] on div "<!-- *** ADD OR EDIT HTML INSIDE OF THE dmRespCol DIVS, SEE DOCUMENTATION FOR G…" at bounding box center [314, 244] width 183 height 110
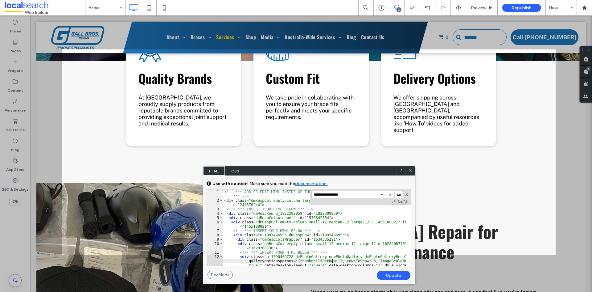
click at [408, 170] on icon at bounding box center [410, 170] width 5 height 5
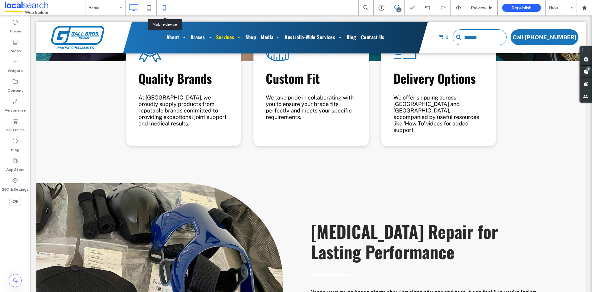
click at [161, 3] on icon at bounding box center [164, 8] width 12 height 12
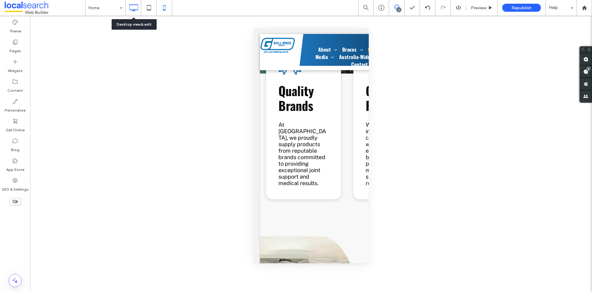
click at [135, 8] on icon at bounding box center [133, 8] width 12 height 12
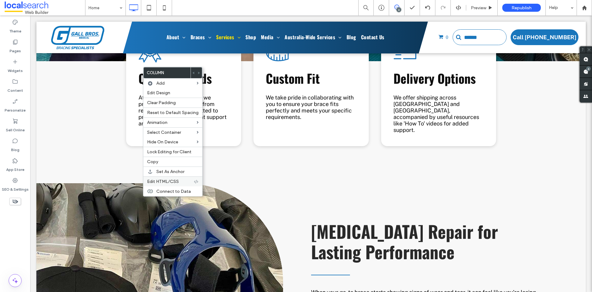
click at [166, 181] on span "Edit HTML/CSS" at bounding box center [163, 181] width 32 height 5
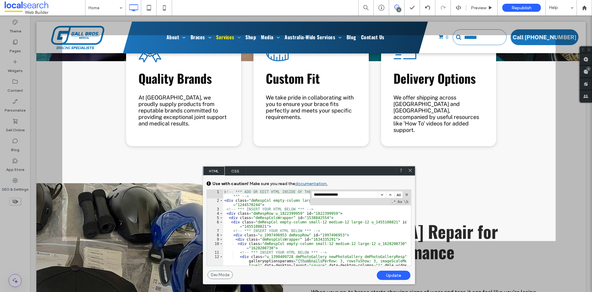
click at [344, 194] on input "**********" at bounding box center [345, 194] width 66 height 7
click at [347, 196] on input "**********" at bounding box center [345, 194] width 66 height 7
click at [332, 261] on div "<!-- *** ADD OR EDIT HTML INSIDE OF THE dmRespCol DIVS, SEE DOCUMENTATION FOR G…" at bounding box center [314, 244] width 183 height 110
click at [363, 262] on div "<!-- *** ADD OR EDIT HTML INSIDE OF THE dmRespCol DIVS, SEE DOCUMENTATION FOR G…" at bounding box center [314, 244] width 183 height 110
click at [382, 194] on button "button" at bounding box center [382, 194] width 8 height 7
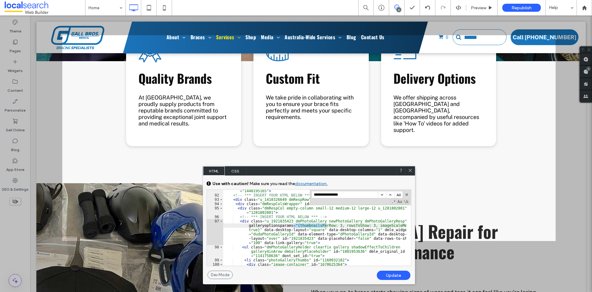
scroll to position [584, 0]
click at [332, 224] on div "< div class = "dmRespCol empty-column small-12 medium-12 large-12 u_1440195165"…" at bounding box center [314, 239] width 183 height 110
click at [363, 224] on div "< div class = "dmRespCol empty-column small-12 medium-12 large-12 u_1440195165"…" at bounding box center [314, 239] width 183 height 110
click at [380, 196] on button "button" at bounding box center [382, 194] width 8 height 7
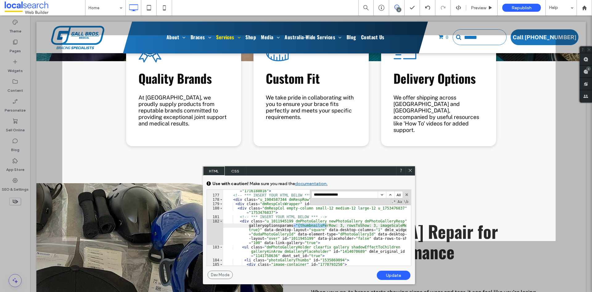
click at [333, 225] on div "< div class = "dmRespCol empty-column small-12 medium-12 large-12 u_1716188016"…" at bounding box center [314, 241] width 183 height 115
click at [363, 226] on div "< div class = "dmRespCol empty-column small-12 medium-12 large-12 u_1716188016"…" at bounding box center [314, 241] width 183 height 115
click at [383, 195] on button "button" at bounding box center [382, 194] width 8 height 7
click at [331, 226] on div "< div class = "dmRespCol empty-column small-12 medium-12 large-12 u_1179717773"…" at bounding box center [314, 239] width 183 height 110
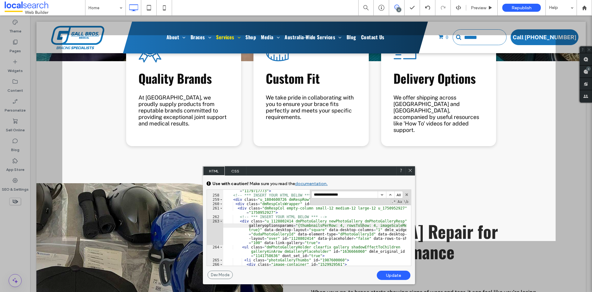
click at [383, 194] on button "button" at bounding box center [382, 194] width 8 height 7
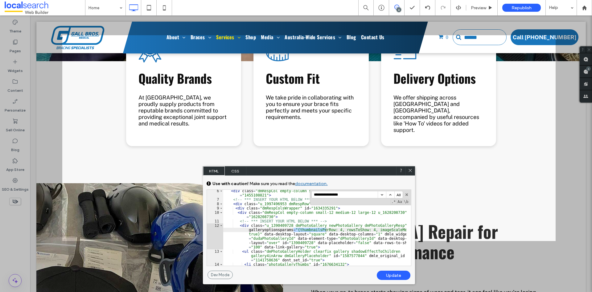
click at [394, 276] on div "Update" at bounding box center [394, 274] width 34 height 9
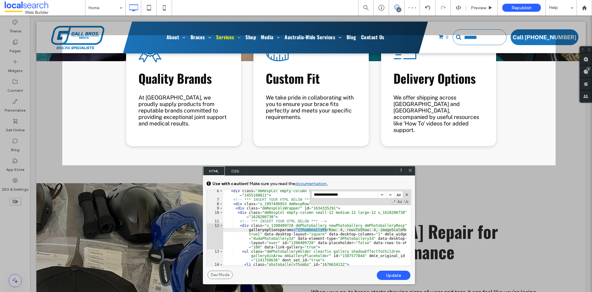
click at [412, 171] on icon at bounding box center [410, 170] width 5 height 5
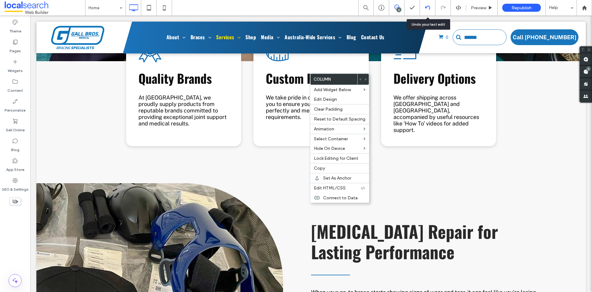
click at [427, 5] on div at bounding box center [427, 7] width 15 height 15
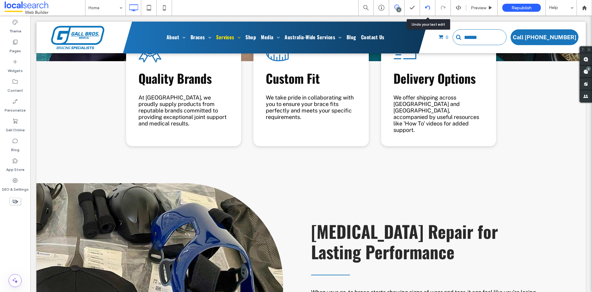
click at [429, 10] on icon at bounding box center [427, 7] width 5 height 5
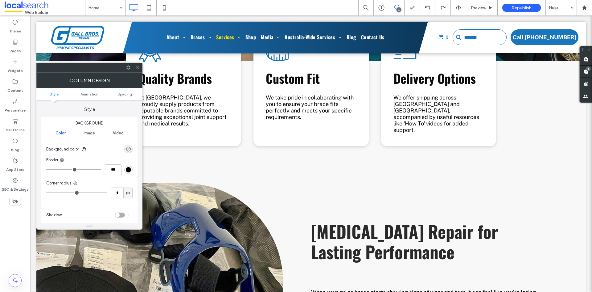
click at [129, 67] on icon at bounding box center [128, 67] width 5 height 5
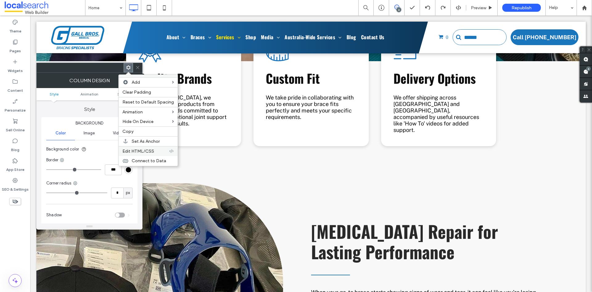
click at [151, 148] on div "Edit HTML/CSS" at bounding box center [148, 151] width 59 height 10
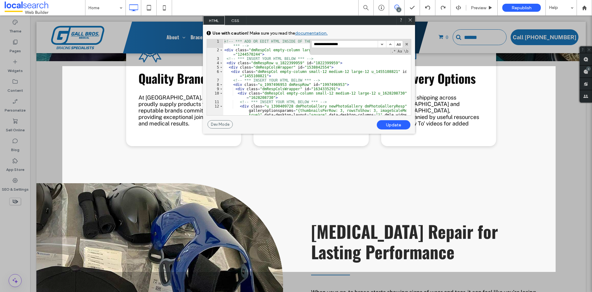
click at [384, 44] on button "button" at bounding box center [382, 44] width 8 height 7
click at [406, 46] on button "button" at bounding box center [407, 44] width 4 height 4
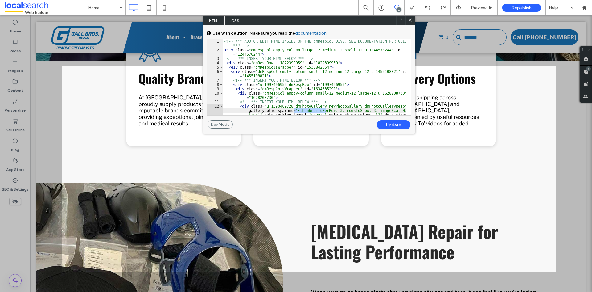
click at [266, 50] on div "<!-- *** ADD OR EDIT HTML INSIDE OF THE dmRespCol DIVS, SEE DOCUMENTATION FOR G…" at bounding box center [314, 94] width 183 height 110
click at [269, 49] on div "<!-- *** ADD OR EDIT HTML INSIDE OF THE dmRespCol DIVS, SEE DOCUMENTATION FOR G…" at bounding box center [314, 94] width 183 height 110
click at [268, 50] on div "<!-- *** ADD OR EDIT HTML INSIDE OF THE dmRespCol DIVS, SEE DOCUMENTATION FOR G…" at bounding box center [314, 94] width 183 height 110
click at [267, 48] on div "<!-- *** ADD OR EDIT HTML INSIDE OF THE dmRespCol DIVS, SEE DOCUMENTATION FOR G…" at bounding box center [314, 94] width 183 height 110
type textarea "**"
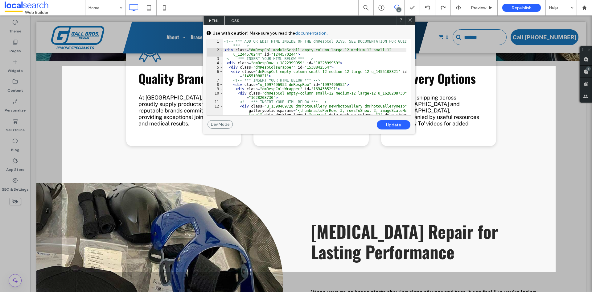
click at [392, 124] on div "Update" at bounding box center [394, 124] width 34 height 9
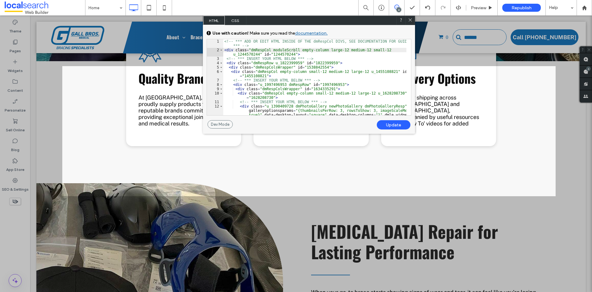
click at [410, 19] on icon at bounding box center [410, 20] width 5 height 5
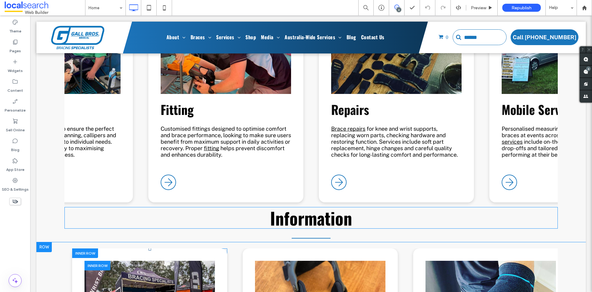
scroll to position [2067, 0]
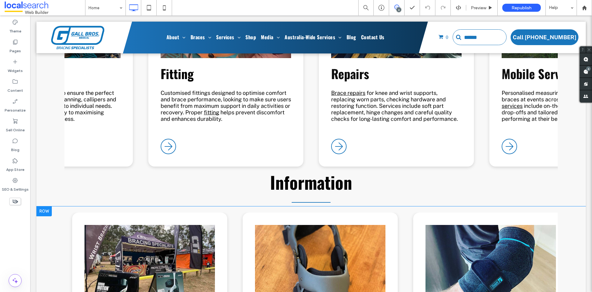
click at [46, 206] on div at bounding box center [43, 211] width 15 height 10
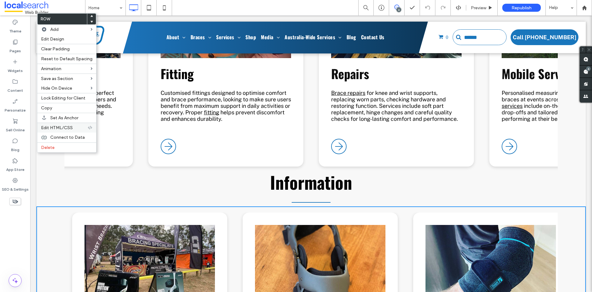
click at [61, 129] on span "Edit HTML/CSS" at bounding box center [57, 127] width 32 height 5
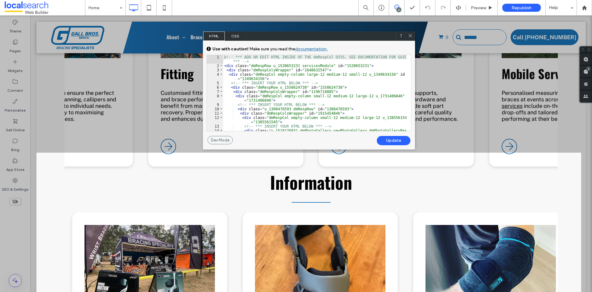
click at [310, 67] on div "<!-- *** ADD OR EDIT HTML INSIDE OF THE dmRespCol DIVS, SEE DOCUMENTATION FOR G…" at bounding box center [314, 110] width 183 height 110
click at [411, 36] on use at bounding box center [410, 35] width 3 height 3
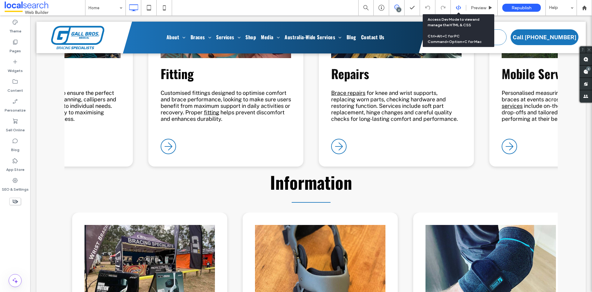
click at [457, 8] on icon at bounding box center [459, 8] width 6 height 6
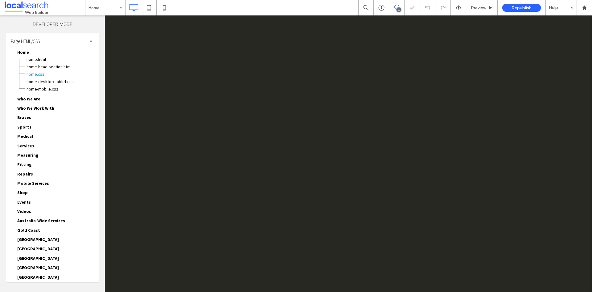
scroll to position [0, 0]
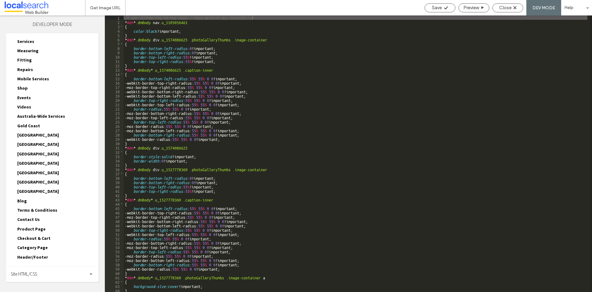
click at [48, 274] on div "Site HTML/CSS" at bounding box center [52, 273] width 93 height 15
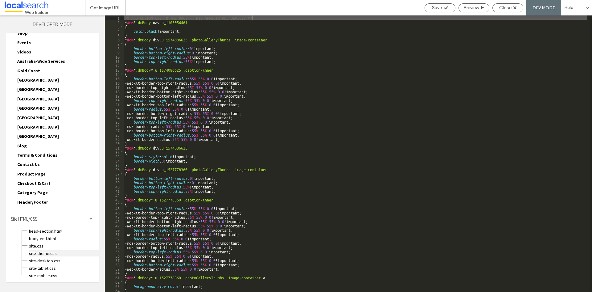
scroll to position [160, 0]
click at [44, 246] on span "site.css" at bounding box center [64, 245] width 70 height 6
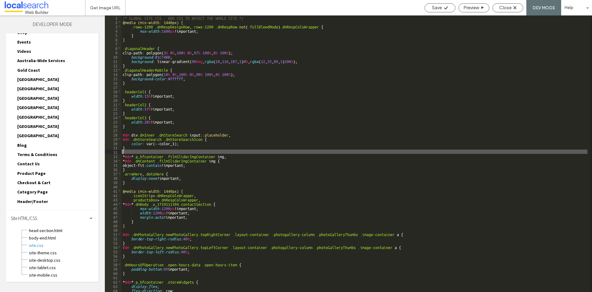
click at [345, 152] on div "/* GLOBAL SITE CSS - ADD CSS TO AFFECT THE WHOLE SITE */ @media (min-width: 144…" at bounding box center [355, 157] width 466 height 285
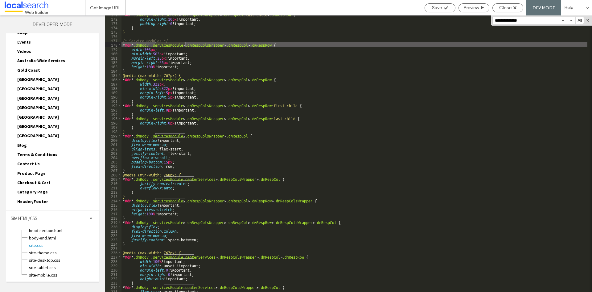
scroll to position [765, 0]
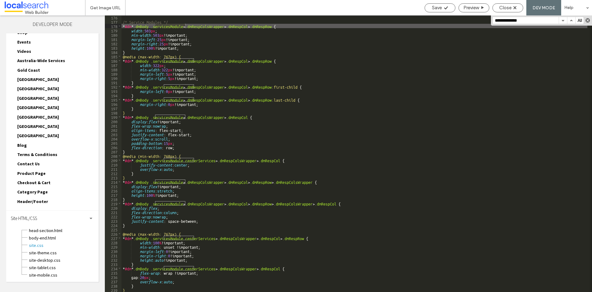
type input "**********"
click at [588, 20] on button "button" at bounding box center [588, 20] width 4 height 4
click at [510, 6] on span "Close" at bounding box center [506, 8] width 12 height 6
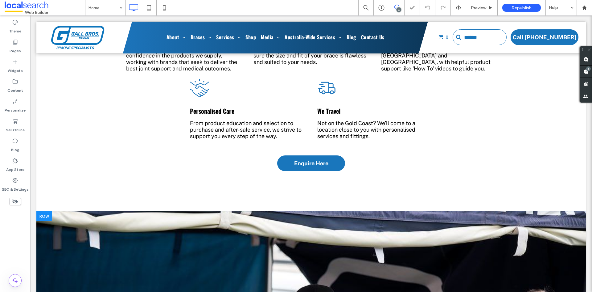
scroll to position [1203, 0]
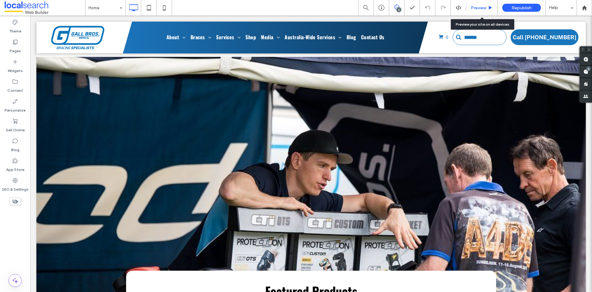
click at [479, 7] on span "Preview" at bounding box center [478, 7] width 15 height 5
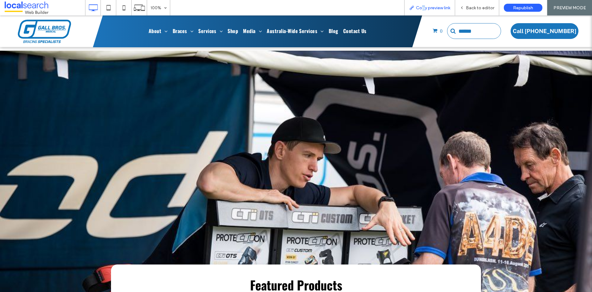
click at [424, 7] on span "Copy preview link" at bounding box center [433, 7] width 34 height 5
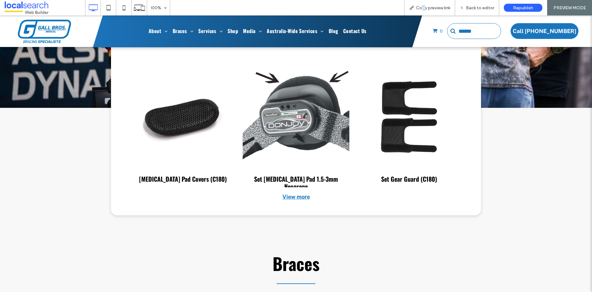
scroll to position [1512, 0]
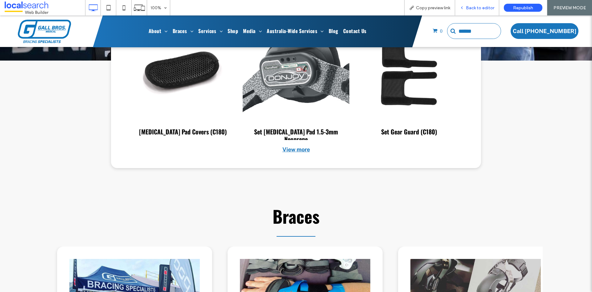
click at [480, 13] on div "Back to editor" at bounding box center [477, 7] width 44 height 15
click at [473, 7] on span "Back to editor" at bounding box center [480, 7] width 28 height 5
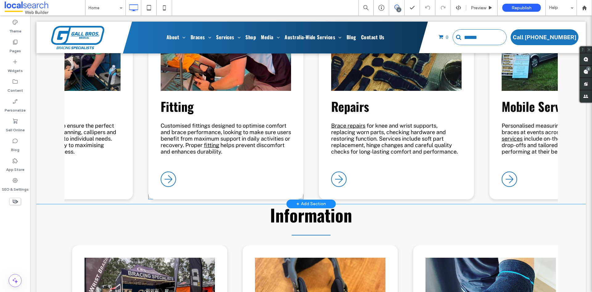
scroll to position [1944, 0]
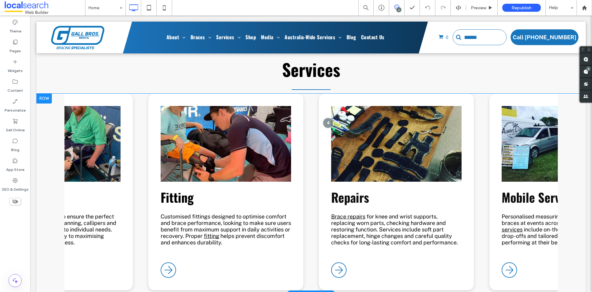
click at [144, 161] on div "Measuring Accurate measurements help ensure the perfect fit, with techniques li…" at bounding box center [311, 193] width 494 height 201
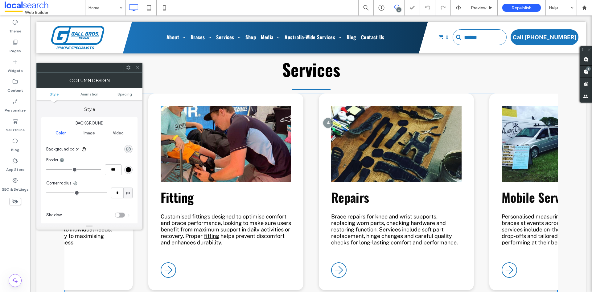
click at [139, 66] on icon at bounding box center [137, 67] width 5 height 5
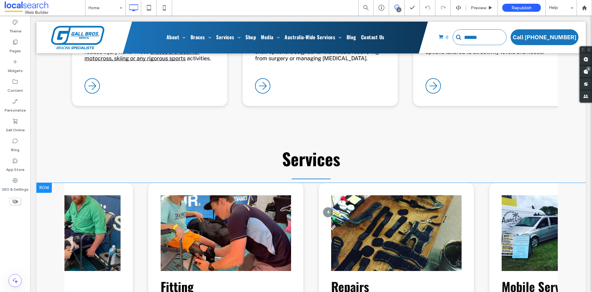
scroll to position [1851, 0]
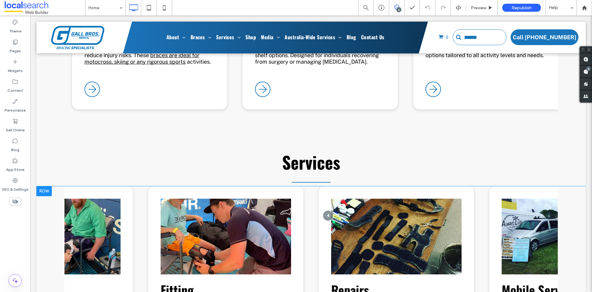
click at [45, 186] on div at bounding box center [43, 191] width 15 height 10
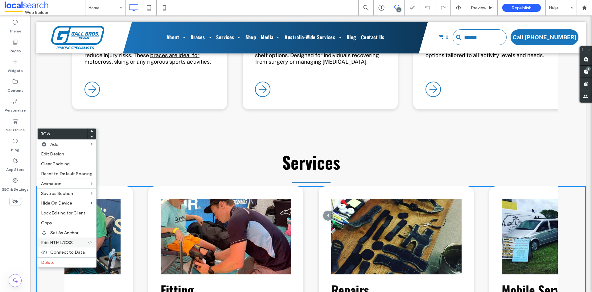
drag, startPoint x: 59, startPoint y: 243, endPoint x: 124, endPoint y: 151, distance: 111.9
click at [59, 243] on span "Edit HTML/CSS" at bounding box center [57, 242] width 32 height 5
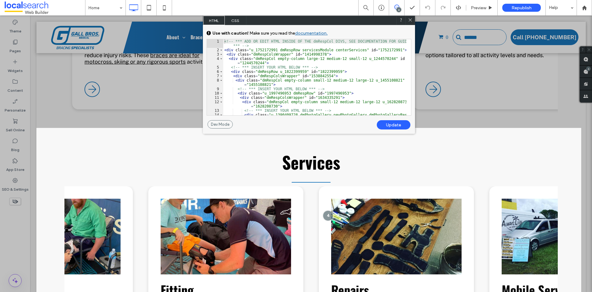
click at [343, 50] on div "<!-- *** ADD OR EDIT HTML INSIDE OF THE dmRespCol DIVS, SEE DOCUMENTATION FOR G…" at bounding box center [314, 94] width 183 height 110
click at [411, 19] on icon at bounding box center [410, 20] width 5 height 5
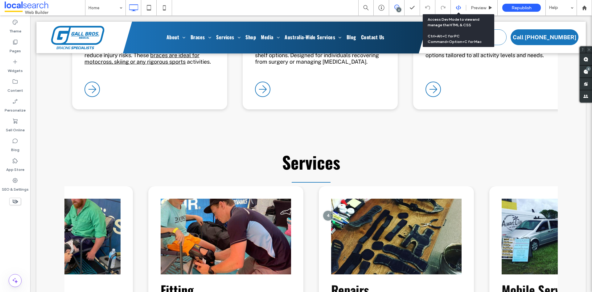
click at [455, 6] on div at bounding box center [458, 8] width 15 height 6
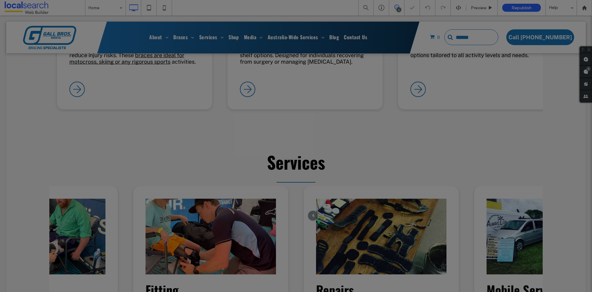
scroll to position [0, 0]
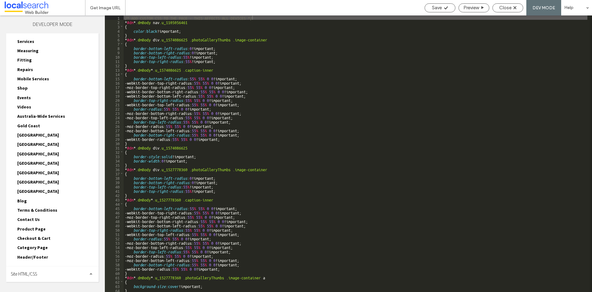
drag, startPoint x: 30, startPoint y: 276, endPoint x: 34, endPoint y: 253, distance: 23.2
click at [30, 275] on span "Site HTML/CSS" at bounding box center [24, 274] width 26 height 6
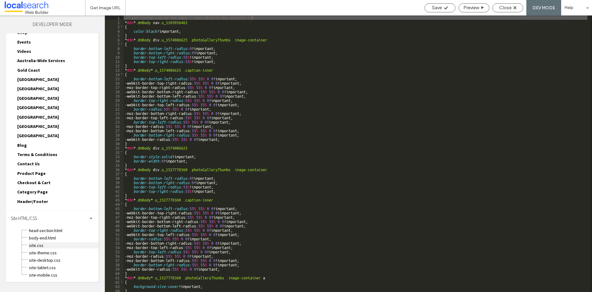
click at [36, 243] on span "site.css" at bounding box center [64, 245] width 70 height 6
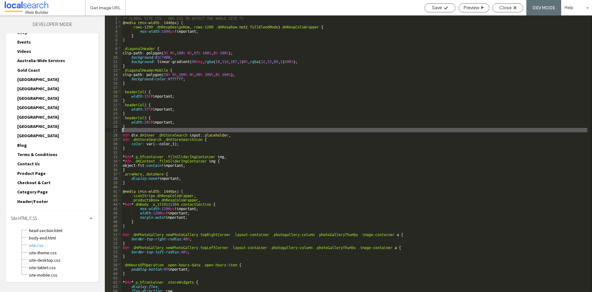
click at [290, 131] on div "/* GLOBAL SITE CSS - ADD CSS TO AFFECT THE WHOLE SITE */ @media (min-width: 144…" at bounding box center [355, 157] width 466 height 285
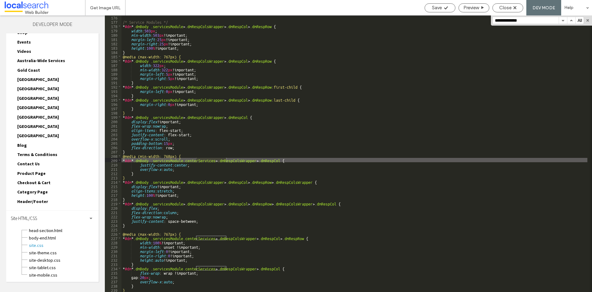
type input "**********"
click at [184, 164] on div "/* Service Modules */ * #dm * .dmBody .servicesModule > .dmRespColsWrapper > .d…" at bounding box center [355, 157] width 466 height 285
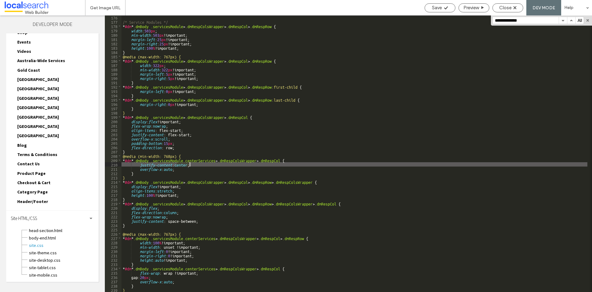
click at [184, 164] on div "/* Service Modules */ * #dm * .dmBody .servicesModule > .dmRespColsWrapper > .d…" at bounding box center [355, 157] width 466 height 285
type textarea "**"
click at [442, 10] on div "Save" at bounding box center [440, 8] width 30 height 6
click at [500, 8] on span "Close" at bounding box center [506, 8] width 12 height 6
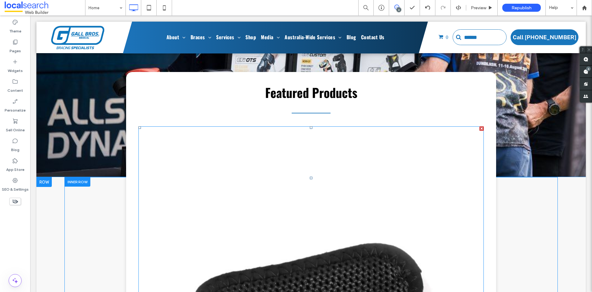
scroll to position [1358, 0]
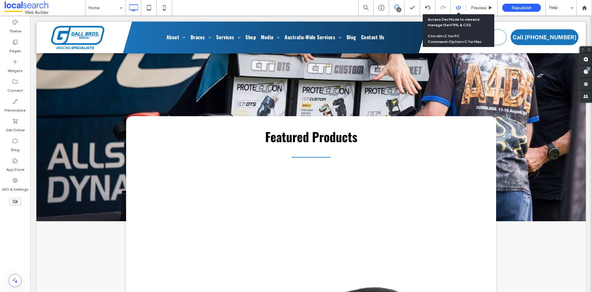
click at [458, 9] on use at bounding box center [458, 7] width 5 height 5
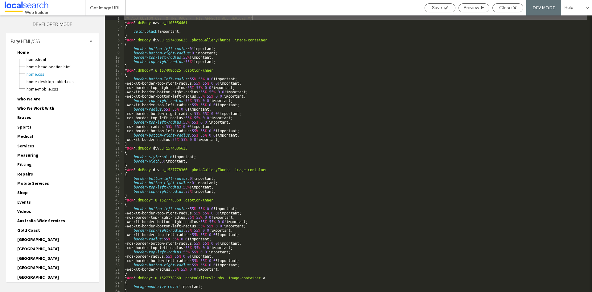
scroll to position [19, 0]
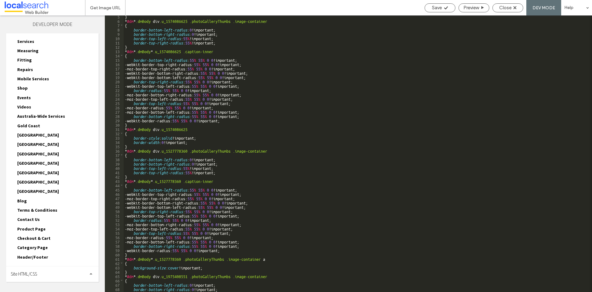
click at [45, 275] on div "Site HTML/CSS" at bounding box center [52, 273] width 93 height 15
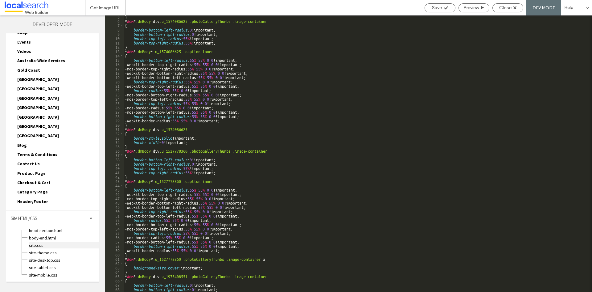
click at [38, 242] on span "site.css" at bounding box center [64, 245] width 70 height 6
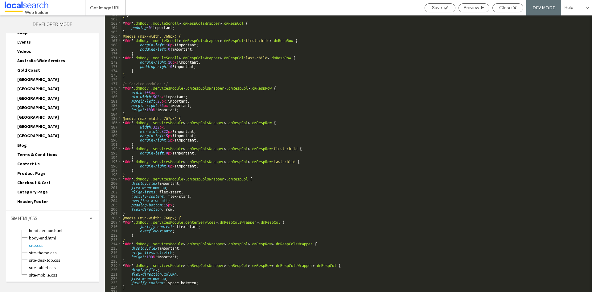
scroll to position [765, 0]
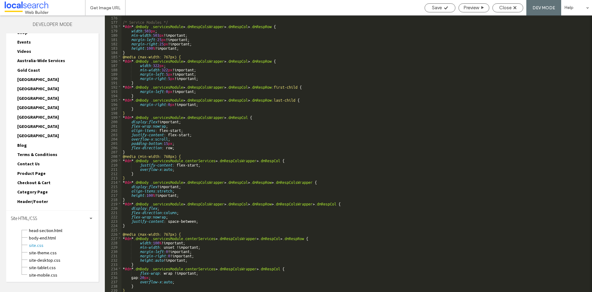
click at [213, 161] on div "/* Service Modules */ * #dm * .dmBody .servicesModule > .dmRespColsWrapper > .d…" at bounding box center [355, 157] width 466 height 285
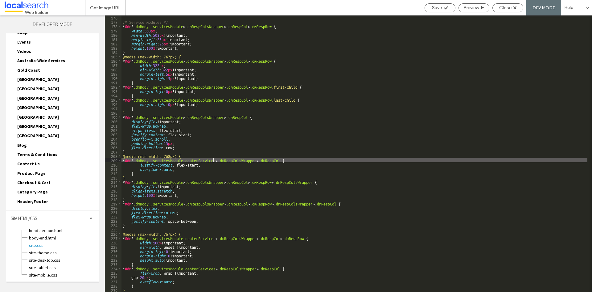
click at [213, 161] on div "/* Service Modules */ * #dm * .dmBody .servicesModule > .dmRespColsWrapper > .d…" at bounding box center [355, 157] width 466 height 285
click at [191, 163] on div "/* Service Modules */ * #dm * .dmBody .servicesModule > .dmRespColsWrapper > .d…" at bounding box center [355, 157] width 466 height 285
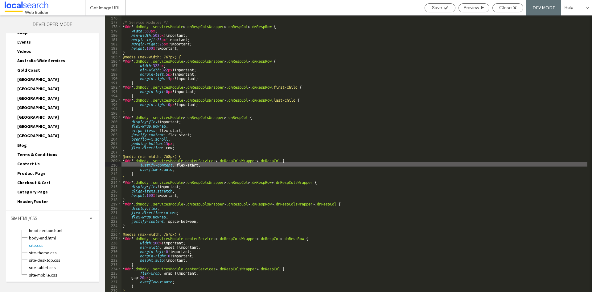
click at [191, 163] on div "/* Service Modules */ * #dm * .dmBody .servicesModule > .dmRespColsWrapper > .d…" at bounding box center [355, 157] width 466 height 285
click at [191, 163] on div "/* Service Modules */ * #dm * .dmBody .servicesModule > .dmRespColsWrapper > .d…" at bounding box center [355, 153] width 466 height 276
drag, startPoint x: 197, startPoint y: 164, endPoint x: 177, endPoint y: 164, distance: 20.4
click at [177, 164] on div "/* Service Modules */ * #dm * .dmBody .servicesModule > .dmRespColsWrapper > .d…" at bounding box center [355, 157] width 466 height 285
type textarea "**"
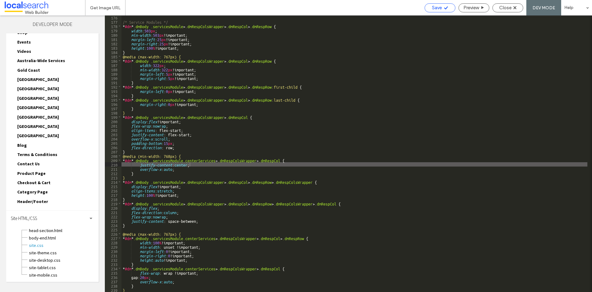
click at [443, 11] on div "Save" at bounding box center [440, 7] width 31 height 9
click at [508, 8] on span "Close" at bounding box center [506, 8] width 12 height 6
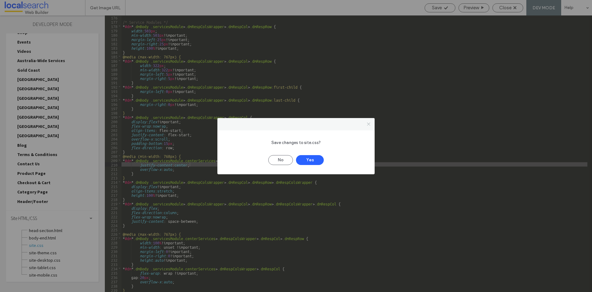
click at [369, 122] on icon at bounding box center [369, 124] width 5 height 5
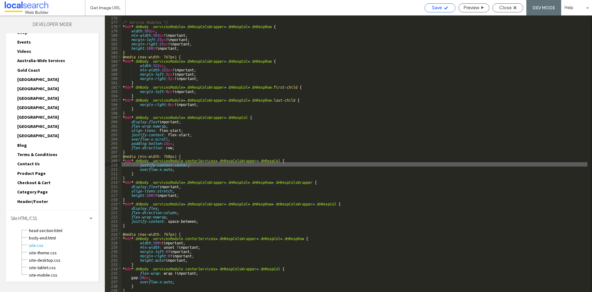
click at [438, 10] on span "Save" at bounding box center [437, 8] width 10 height 6
click at [506, 3] on div "Close" at bounding box center [508, 7] width 31 height 9
click at [503, 8] on span "Close" at bounding box center [506, 8] width 12 height 6
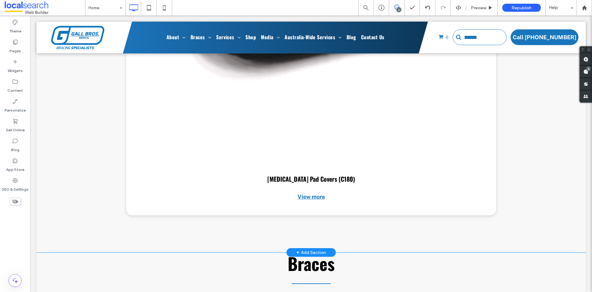
scroll to position [1512, 0]
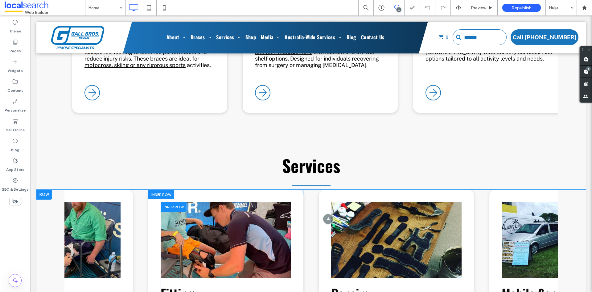
scroll to position [1923, 0]
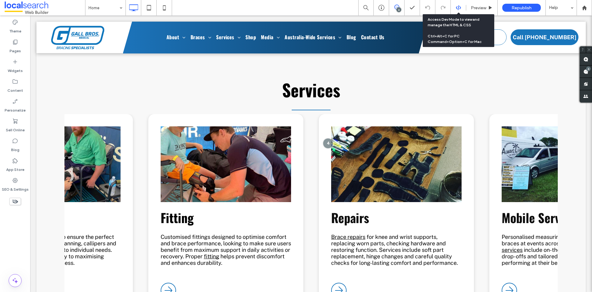
click at [458, 8] on icon at bounding box center [459, 8] width 6 height 6
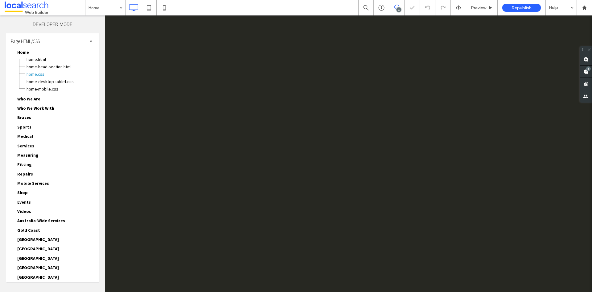
scroll to position [0, 0]
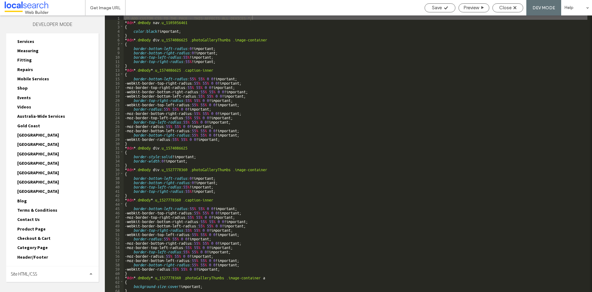
drag, startPoint x: 42, startPoint y: 275, endPoint x: 42, endPoint y: 258, distance: 17.0
click at [42, 275] on div "Site HTML/CSS" at bounding box center [52, 273] width 93 height 15
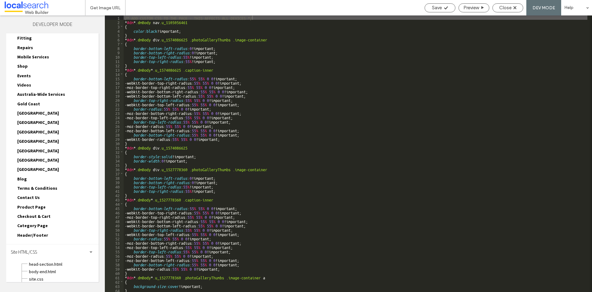
scroll to position [160, 0]
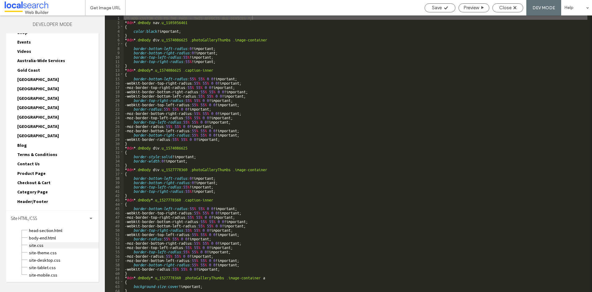
click at [40, 246] on span "site.css" at bounding box center [64, 245] width 70 height 6
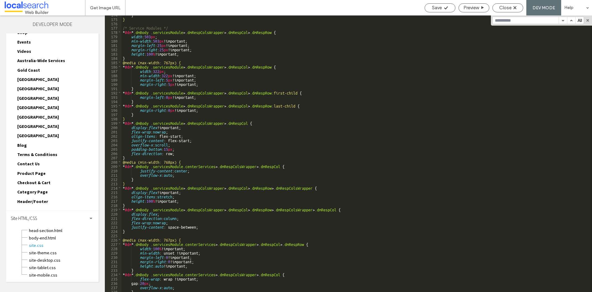
scroll to position [765, 0]
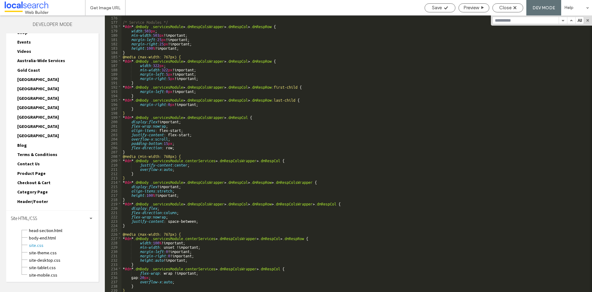
click at [183, 165] on div "/* Service Modules */ * #dm * .dmBody .servicesModule > .dmRespColsWrapper > .d…" at bounding box center [355, 157] width 466 height 285
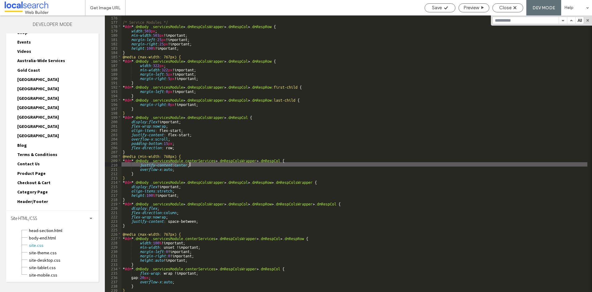
click at [183, 165] on div "/* Service Modules */ * #dm * .dmBody .servicesModule > .dmRespColsWrapper > .d…" at bounding box center [355, 157] width 466 height 285
type textarea "**"
click at [439, 5] on span "Save" at bounding box center [437, 8] width 10 height 6
click at [499, 6] on div "Close" at bounding box center [508, 8] width 30 height 6
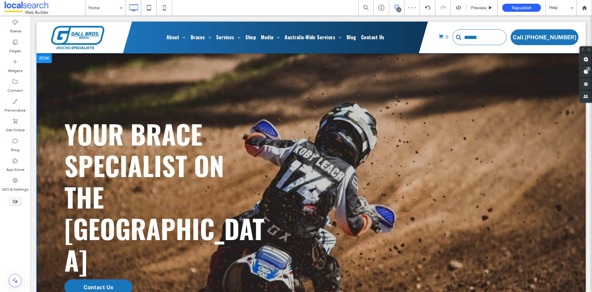
scroll to position [0, 0]
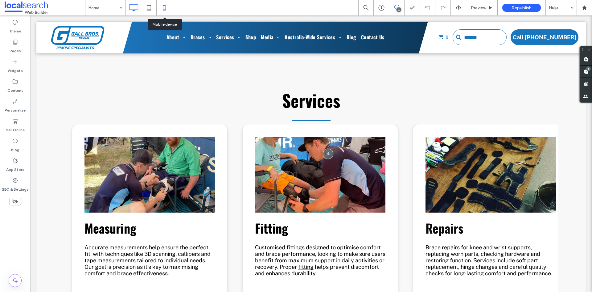
click at [164, 6] on use at bounding box center [164, 7] width 3 height 5
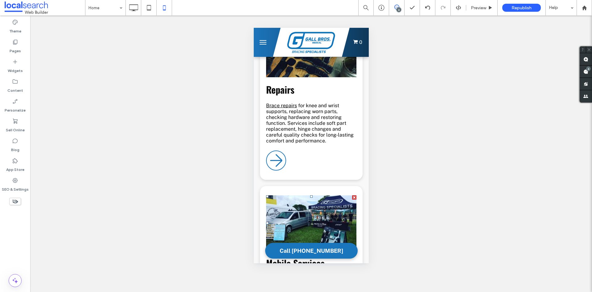
scroll to position [2191, 0]
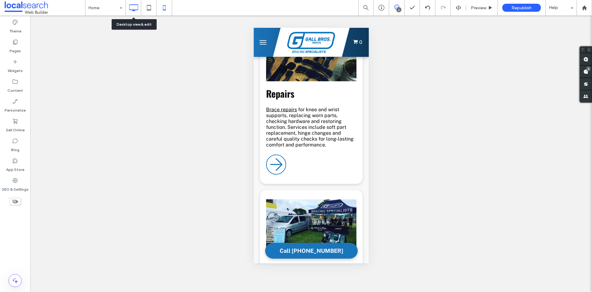
click at [138, 7] on icon at bounding box center [133, 8] width 12 height 12
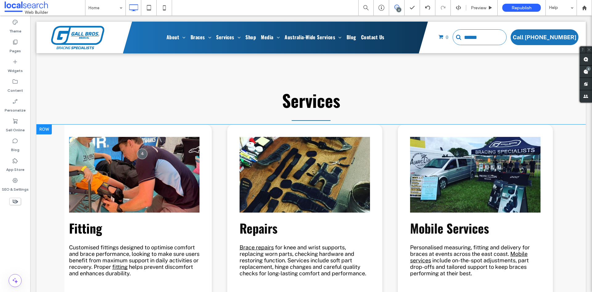
scroll to position [0, 189]
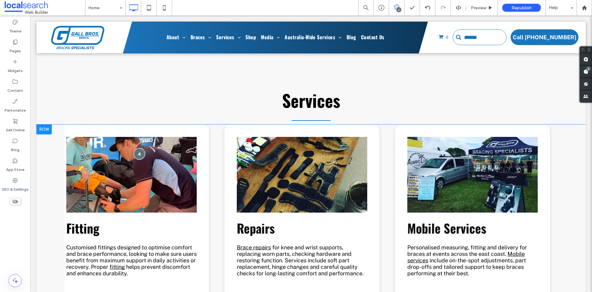
click at [139, 148] on div at bounding box center [139, 153] width 11 height 11
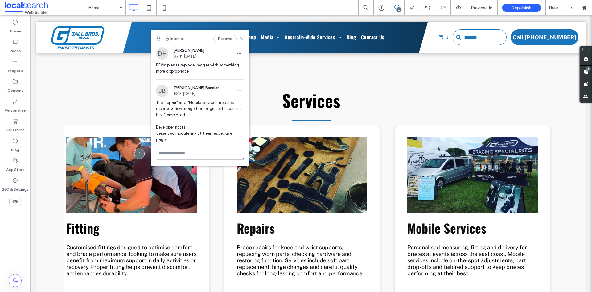
click at [244, 36] on icon at bounding box center [241, 38] width 5 height 5
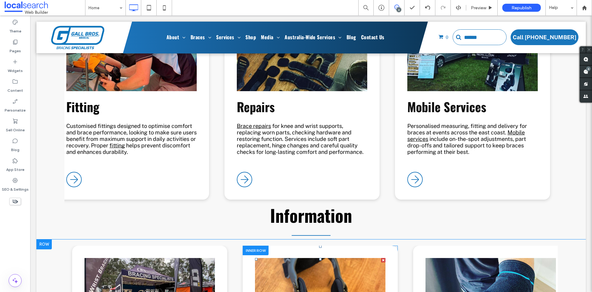
scroll to position [2098, 0]
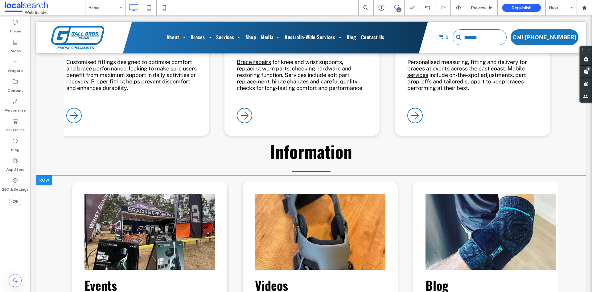
click at [57, 175] on div "Events Our team attends over 30 annual events , providing onsite fittings, advi…" at bounding box center [311, 297] width 550 height 244
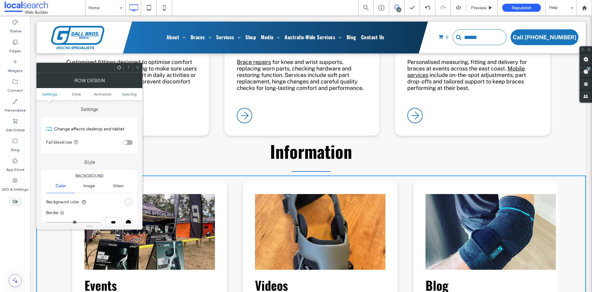
click at [119, 69] on use at bounding box center [119, 67] width 4 height 4
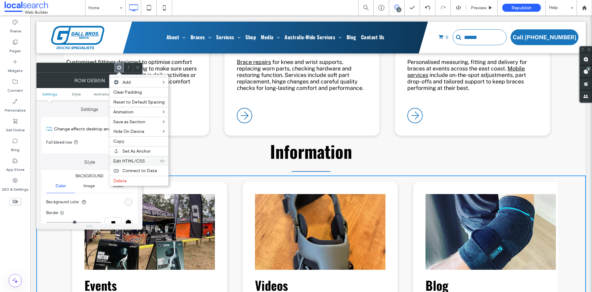
click at [138, 163] on span "Edit HTML/CSS" at bounding box center [129, 160] width 32 height 5
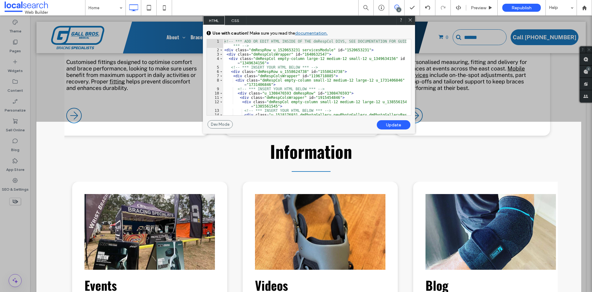
drag, startPoint x: 411, startPoint y: 22, endPoint x: 286, endPoint y: 118, distance: 157.7
click at [411, 22] on span at bounding box center [410, 21] width 5 height 6
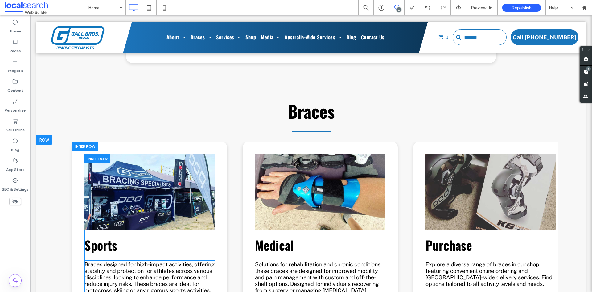
scroll to position [1604, 0]
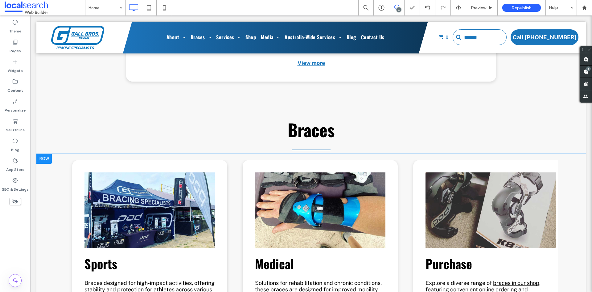
click at [52, 154] on div "Sports Braces designed for high-impact activities, offering stability and prote…" at bounding box center [311, 276] width 550 height 244
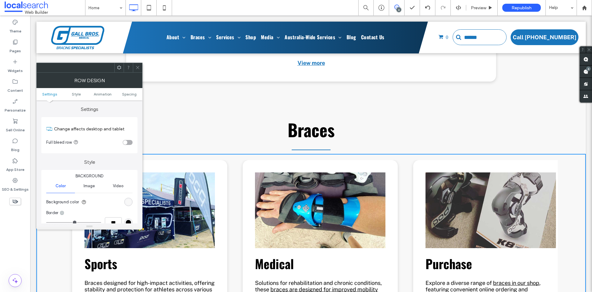
click at [121, 71] on span at bounding box center [119, 67] width 5 height 9
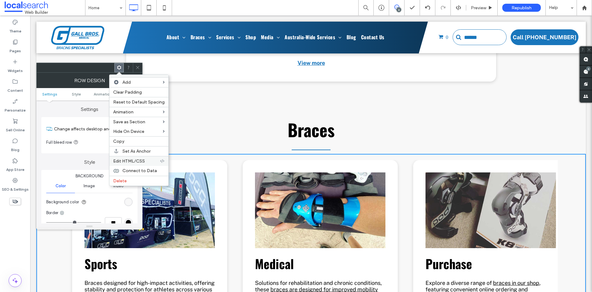
click at [128, 160] on span "Edit HTML/CSS" at bounding box center [129, 160] width 32 height 5
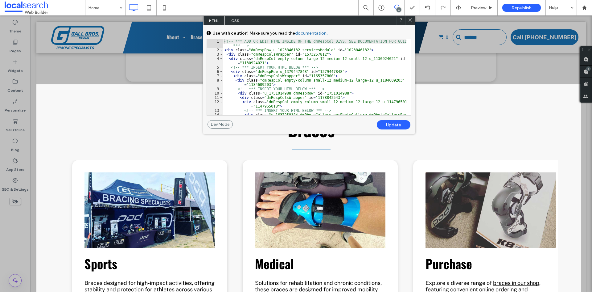
click at [410, 20] on icon at bounding box center [410, 20] width 5 height 5
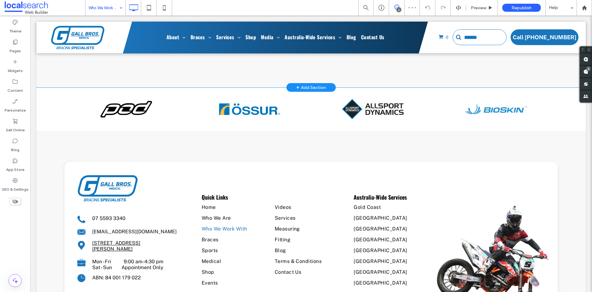
scroll to position [678, 0]
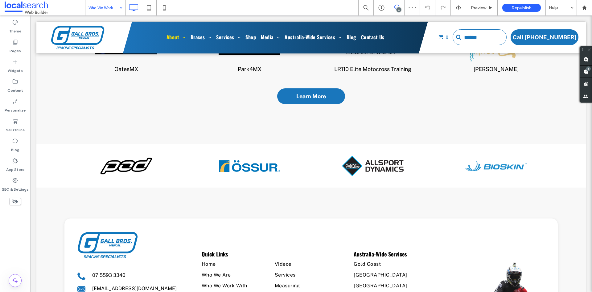
click at [112, 9] on input at bounding box center [104, 7] width 31 height 15
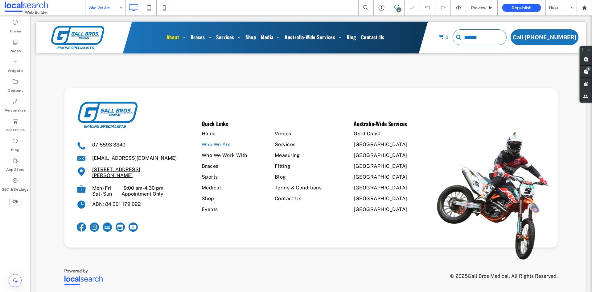
click at [107, 7] on input at bounding box center [104, 7] width 31 height 15
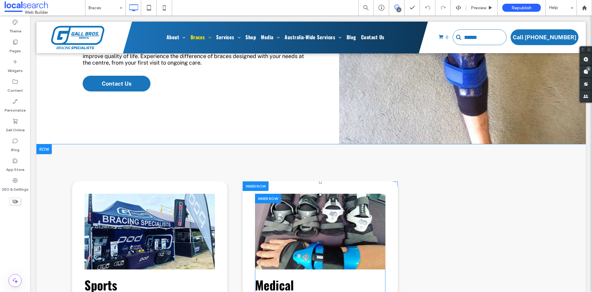
scroll to position [771, 0]
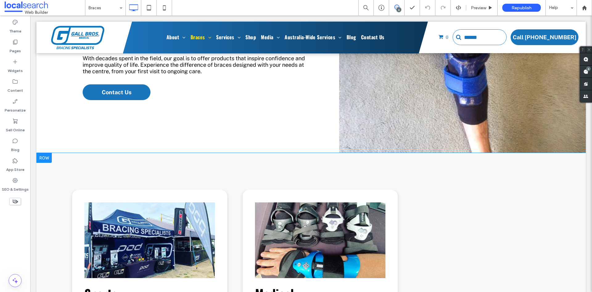
click at [119, 153] on div "Sports Support braces built for active lifestyles , offering stability and prot…" at bounding box center [311, 287] width 550 height 268
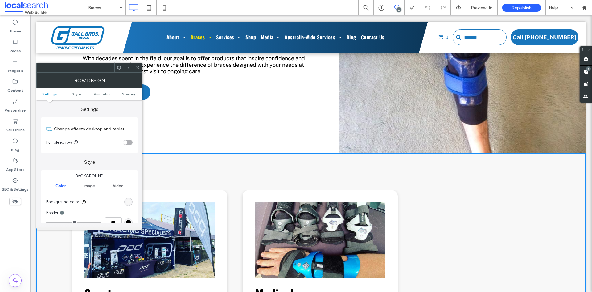
click at [121, 68] on use at bounding box center [119, 67] width 4 height 4
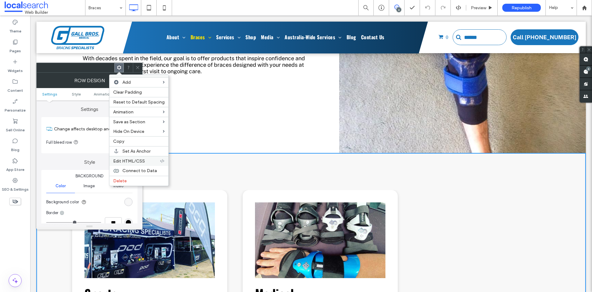
click at [135, 161] on span "Edit HTML/CSS" at bounding box center [129, 160] width 32 height 5
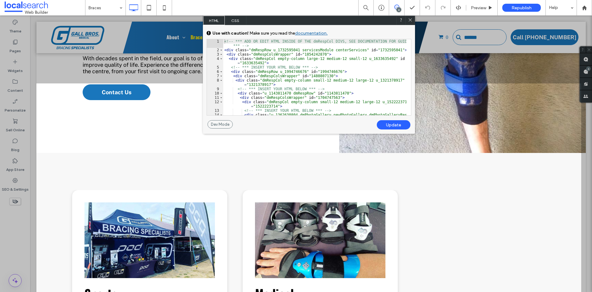
click at [411, 19] on icon at bounding box center [410, 20] width 5 height 5
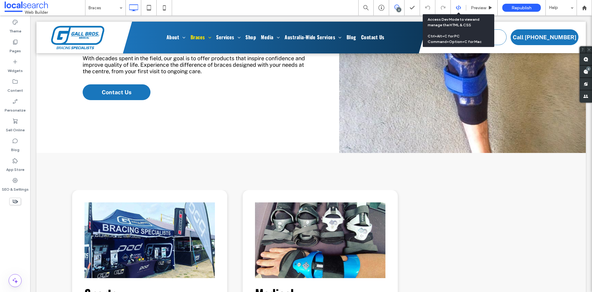
click at [457, 7] on use at bounding box center [458, 7] width 5 height 5
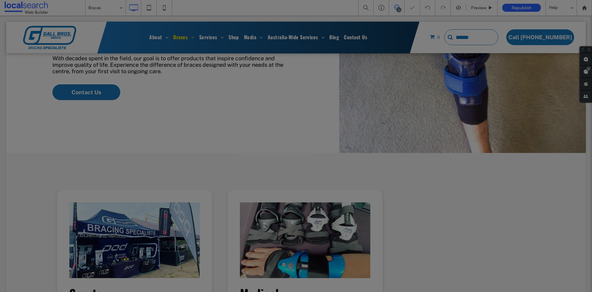
scroll to position [0, 0]
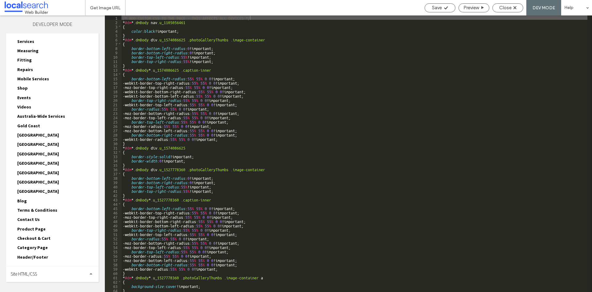
click at [29, 277] on div "Site HTML/CSS" at bounding box center [52, 273] width 93 height 15
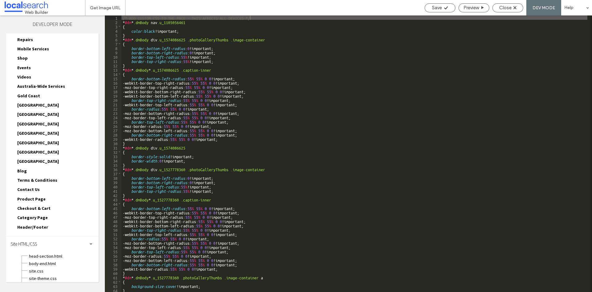
scroll to position [160, 0]
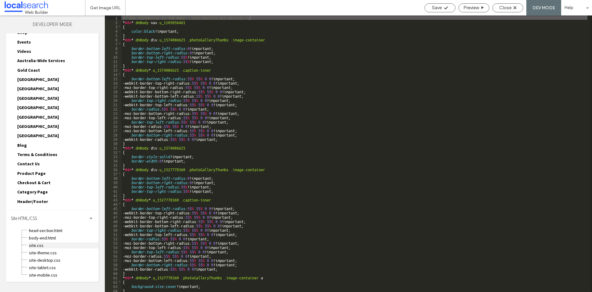
click at [34, 245] on span "site.css" at bounding box center [64, 245] width 70 height 6
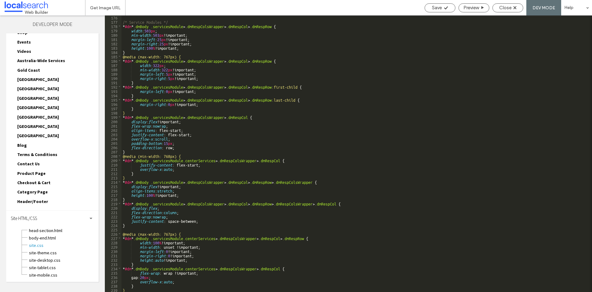
scroll to position [765, 0]
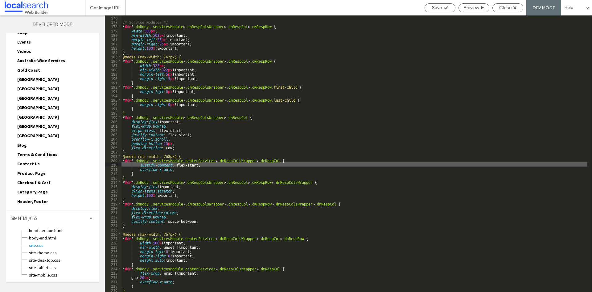
drag, startPoint x: 199, startPoint y: 164, endPoint x: 180, endPoint y: 164, distance: 19.1
click at [177, 164] on div "/* Service Modules */ * #dm * .dmBody .servicesModule > .dmRespColsWrapper > .d…" at bounding box center [355, 157] width 466 height 285
type textarea "**"
click at [439, 7] on span "Save" at bounding box center [437, 8] width 10 height 6
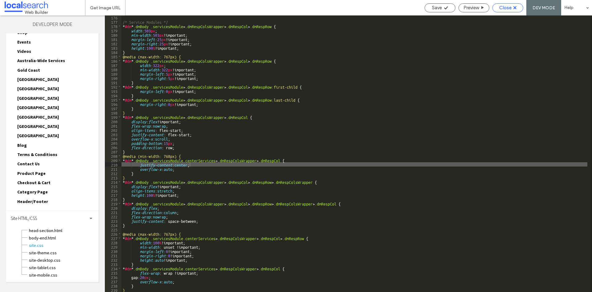
click at [514, 8] on icon at bounding box center [515, 7] width 3 height 3
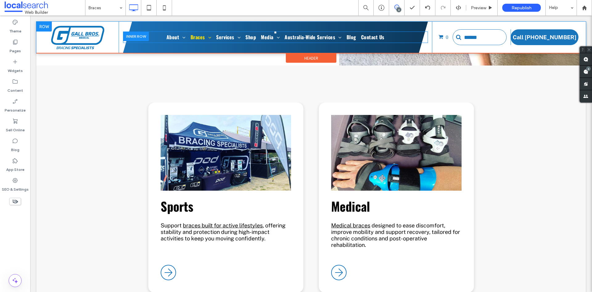
scroll to position [802, 0]
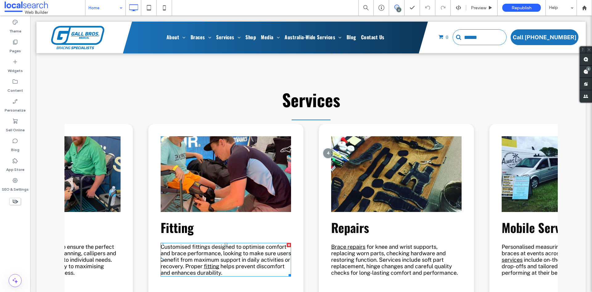
scroll to position [1851, 0]
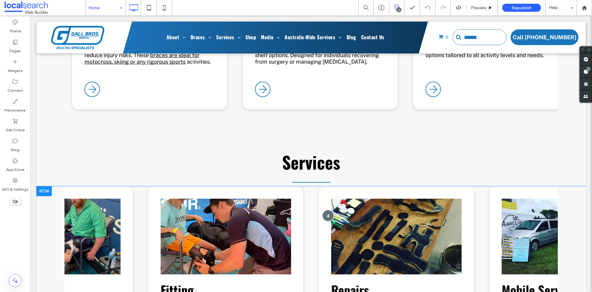
click at [327, 209] on div at bounding box center [328, 214] width 11 height 11
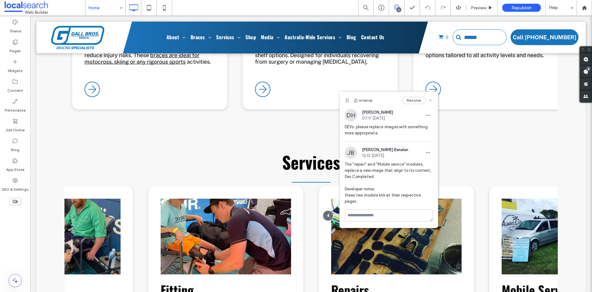
click at [431, 100] on use at bounding box center [430, 100] width 3 height 3
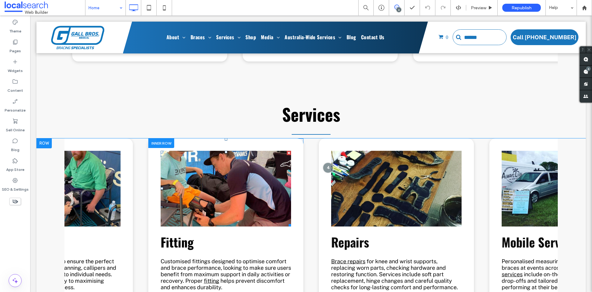
scroll to position [1944, 0]
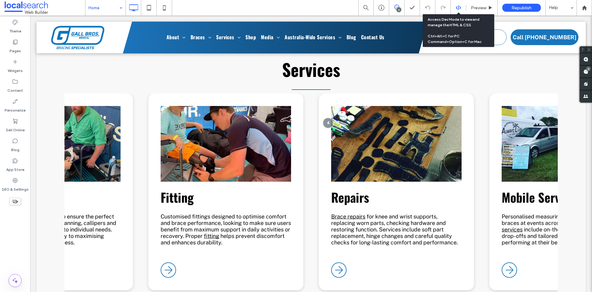
click at [456, 9] on icon at bounding box center [459, 8] width 6 height 6
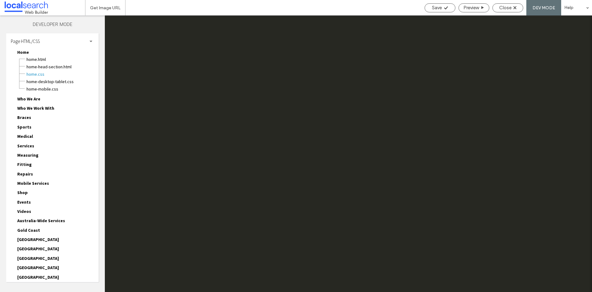
scroll to position [0, 0]
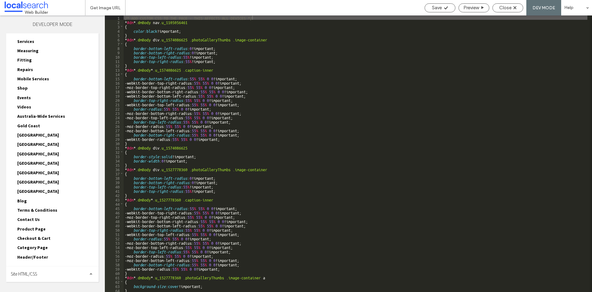
click at [44, 275] on div "Site HTML/CSS" at bounding box center [52, 273] width 93 height 15
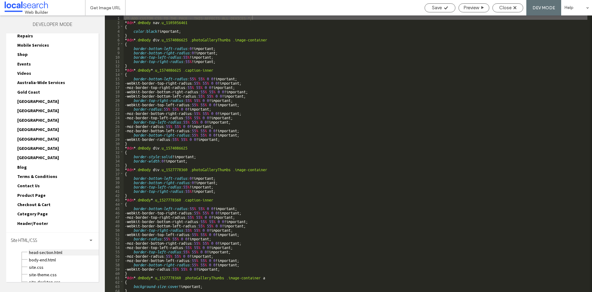
scroll to position [160, 0]
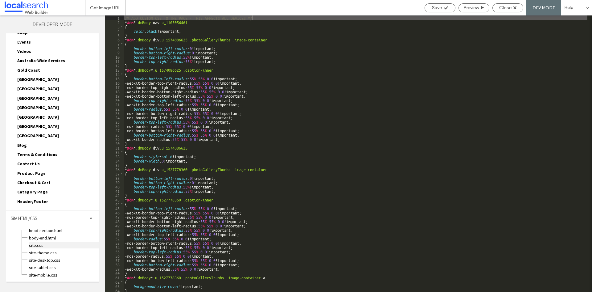
click at [38, 244] on span "site.css" at bounding box center [64, 245] width 70 height 6
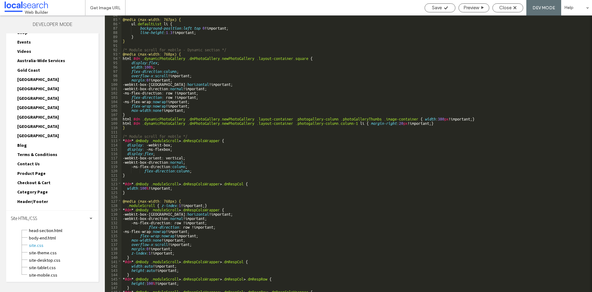
scroll to position [407, 0]
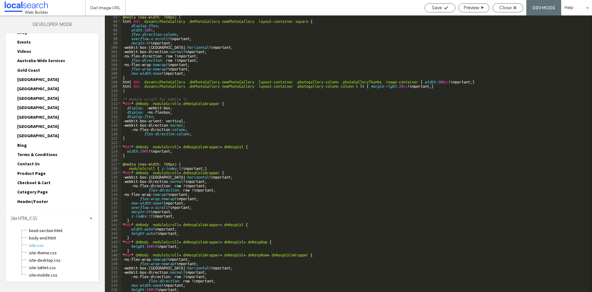
click at [174, 172] on div "@media (max-width: 768px) { html #dm .dynamicPhotoGallery .dmPhotoGallery.newPh…" at bounding box center [355, 156] width 466 height 285
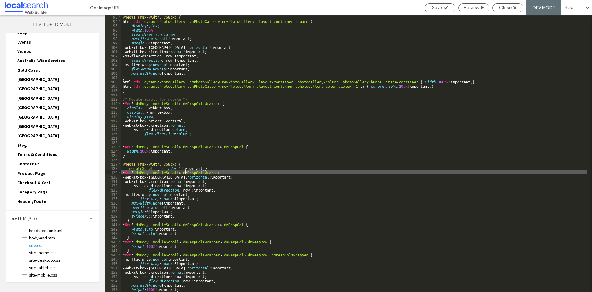
click at [174, 172] on div "@media (max-width: 768px) { html #dm .dynamicPhotoGallery .dmPhotoGallery.newPh…" at bounding box center [355, 156] width 466 height 285
click at [438, 7] on span "Save" at bounding box center [437, 8] width 10 height 6
click at [502, 9] on span "Close" at bounding box center [506, 8] width 12 height 6
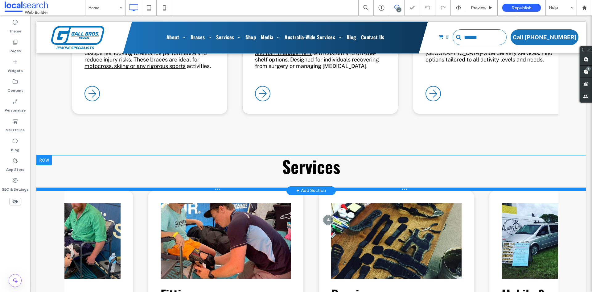
scroll to position [1820, 0]
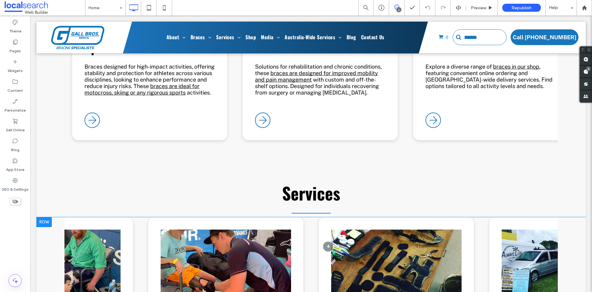
click at [48, 217] on div at bounding box center [43, 222] width 15 height 10
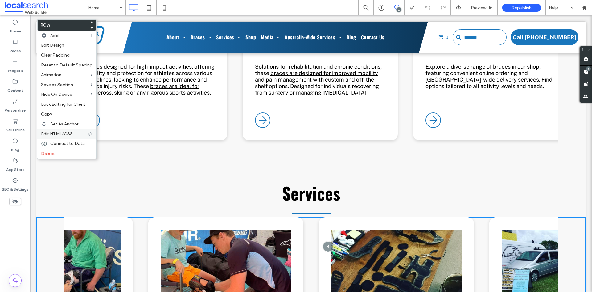
click at [56, 133] on span "Edit HTML/CSS" at bounding box center [57, 133] width 32 height 5
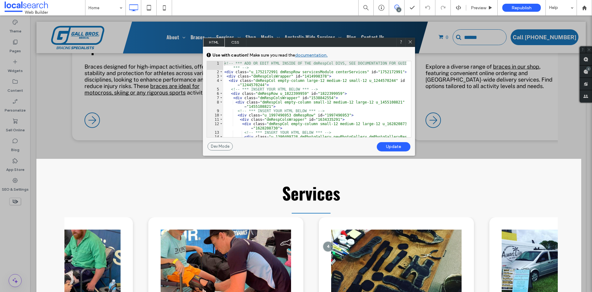
click at [294, 71] on div "<!-- *** ADD OR EDIT HTML INSIDE OF THE dmRespCol DIVS, SEE DOCUMENTATION FOR G…" at bounding box center [314, 116] width 183 height 110
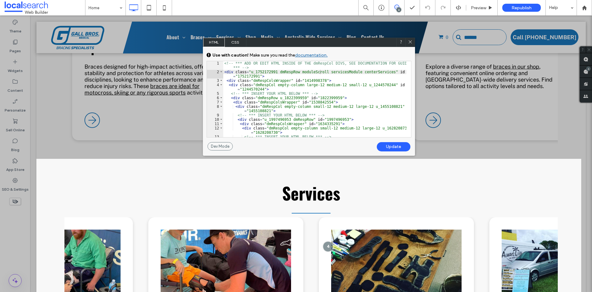
click at [385, 145] on div "Update" at bounding box center [394, 146] width 34 height 9
click at [412, 39] on div at bounding box center [410, 42] width 9 height 9
click at [410, 41] on use at bounding box center [410, 41] width 3 height 3
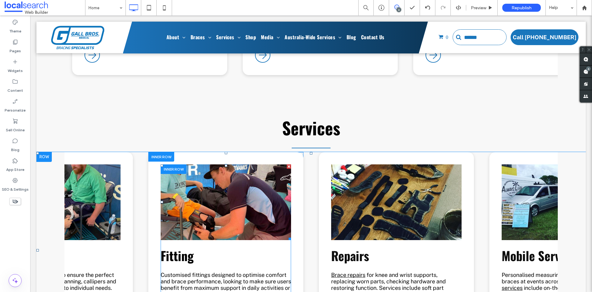
scroll to position [1882, 0]
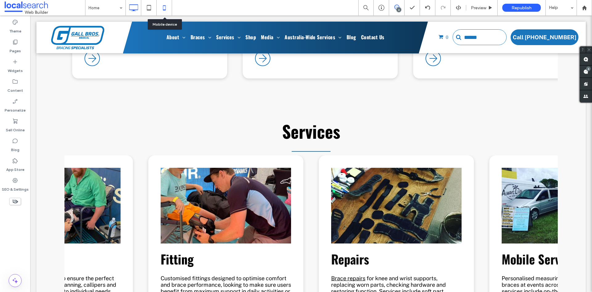
click at [167, 6] on icon at bounding box center [164, 8] width 12 height 12
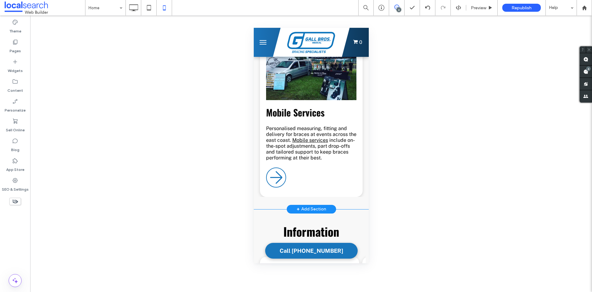
scroll to position [2307, 0]
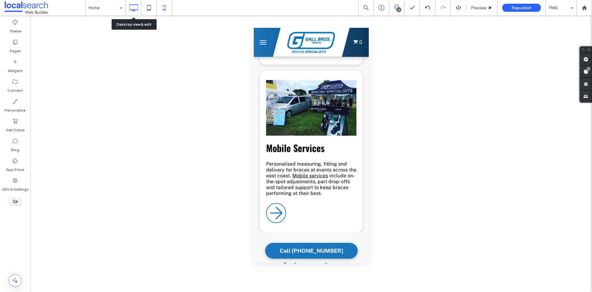
click at [134, 6] on icon at bounding box center [133, 8] width 12 height 12
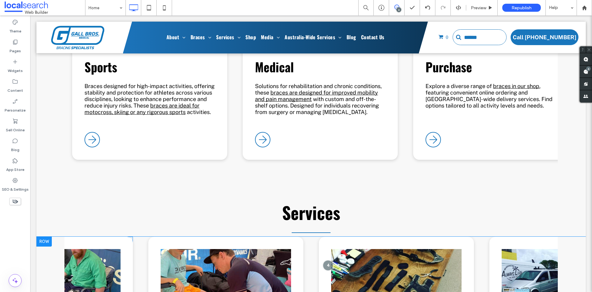
scroll to position [1851, 0]
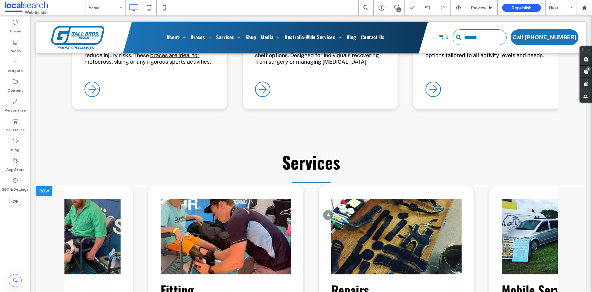
click at [47, 186] on div at bounding box center [43, 191] width 15 height 10
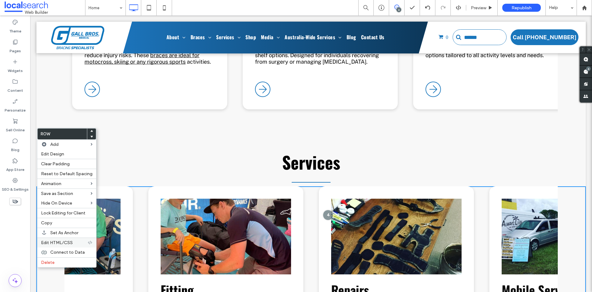
click at [49, 241] on span "Edit HTML/CSS" at bounding box center [57, 242] width 32 height 5
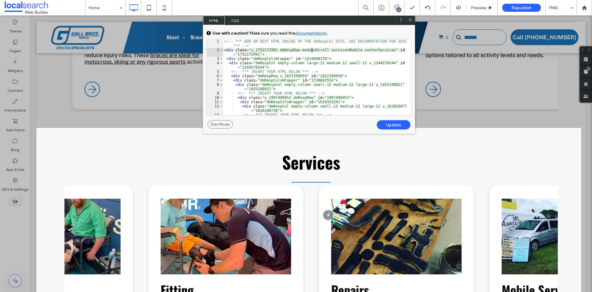
click at [312, 50] on div "<!-- *** ADD OR EDIT HTML INSIDE OF THE dmRespCol DIVS, SEE DOCUMENTATION FOR G…" at bounding box center [314, 94] width 183 height 110
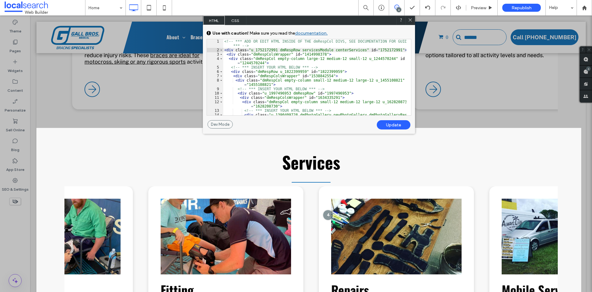
click at [390, 126] on div "Update" at bounding box center [394, 124] width 34 height 9
click at [411, 20] on icon at bounding box center [410, 20] width 5 height 5
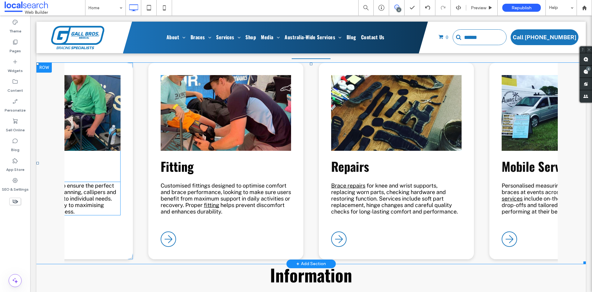
scroll to position [1882, 0]
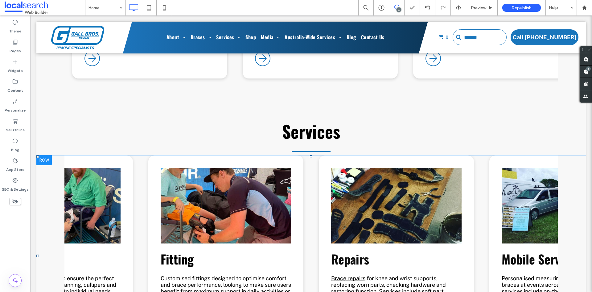
click at [133, 155] on div "Measuring Accurate measurements help ensure the perfect fit, with techniques li…" at bounding box center [311, 255] width 494 height 201
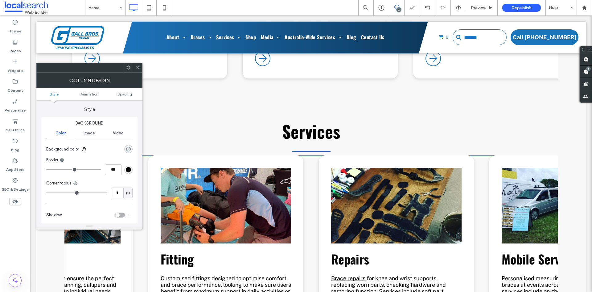
click at [139, 67] on icon at bounding box center [137, 67] width 5 height 5
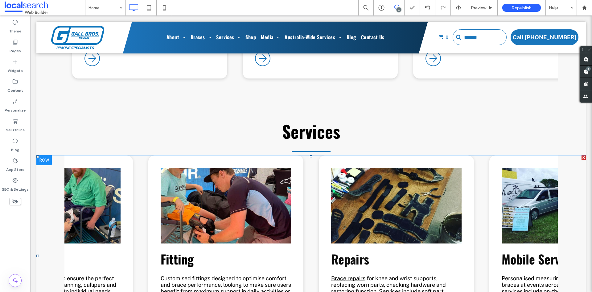
click at [140, 155] on div "Measuring Accurate measurements help ensure the perfect fit, with techniques li…" at bounding box center [311, 255] width 494 height 201
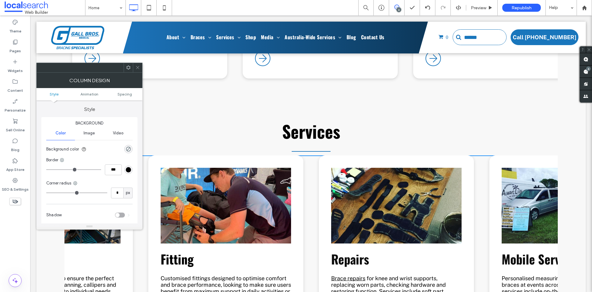
click at [127, 70] on span at bounding box center [128, 67] width 5 height 9
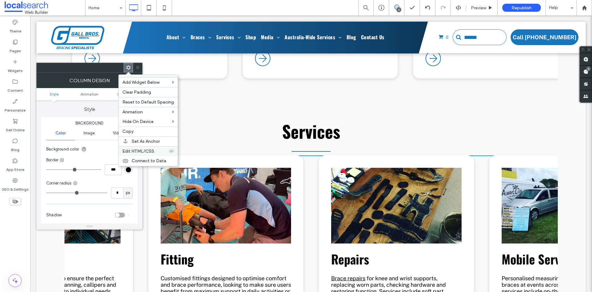
click at [137, 151] on span "Edit HTML/CSS" at bounding box center [138, 150] width 32 height 5
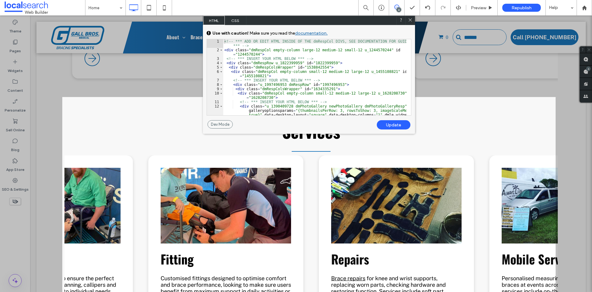
click at [268, 51] on div "<!-- *** ADD OR EDIT HTML INSIDE OF THE dmRespCol DIVS, SEE DOCUMENTATION FOR G…" at bounding box center [314, 94] width 183 height 110
type textarea "**"
click at [390, 124] on div "Update" at bounding box center [394, 124] width 34 height 9
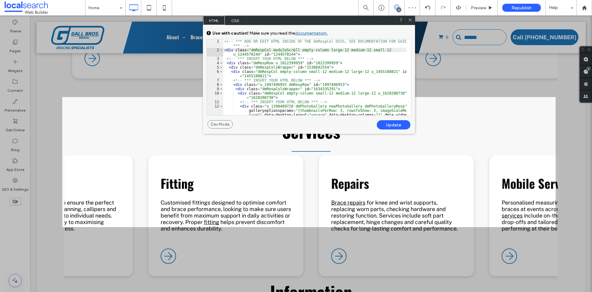
drag, startPoint x: 412, startPoint y: 19, endPoint x: 331, endPoint y: 76, distance: 98.8
click at [412, 19] on use at bounding box center [410, 20] width 3 height 3
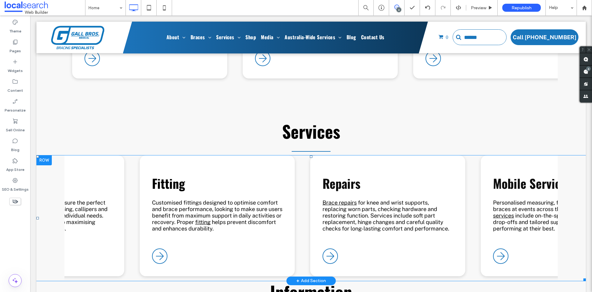
scroll to position [0, 0]
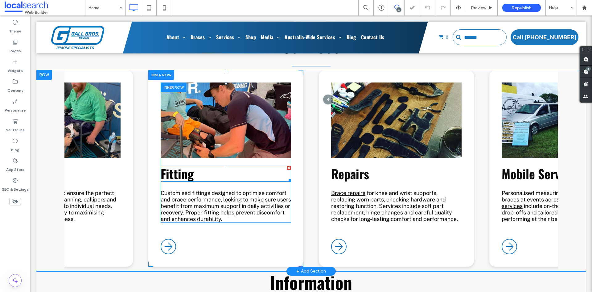
scroll to position [1975, 0]
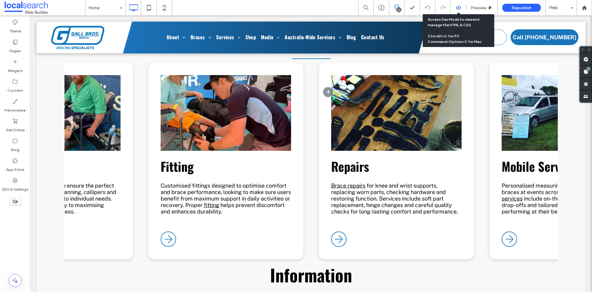
click at [460, 8] on icon at bounding box center [459, 8] width 6 height 6
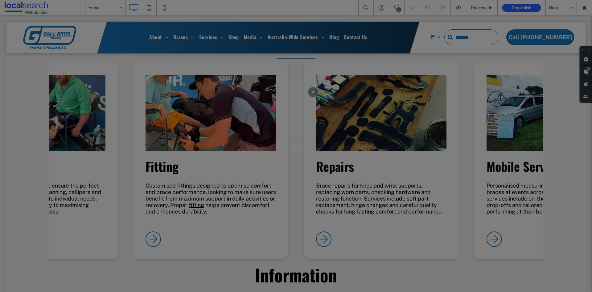
scroll to position [0, 0]
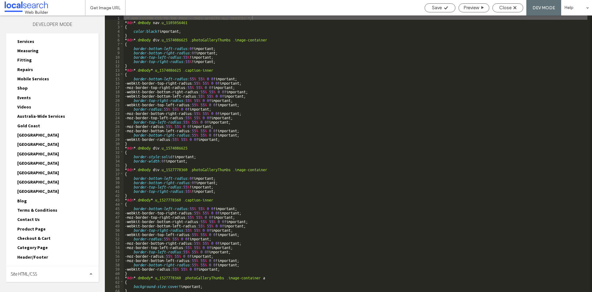
click at [40, 274] on div "Site HTML/CSS" at bounding box center [52, 273] width 93 height 15
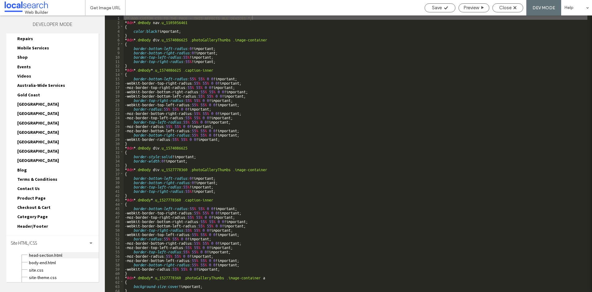
scroll to position [160, 0]
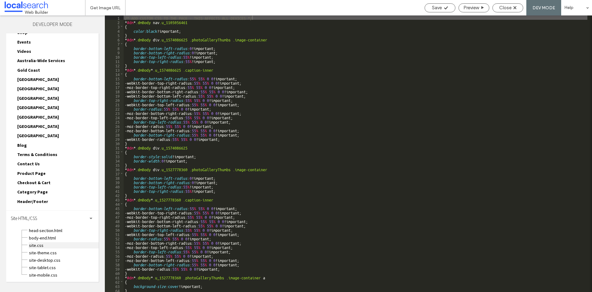
click at [32, 245] on span "site.css" at bounding box center [64, 245] width 70 height 6
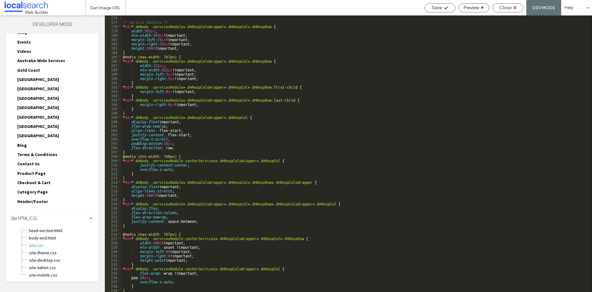
scroll to position [765, 0]
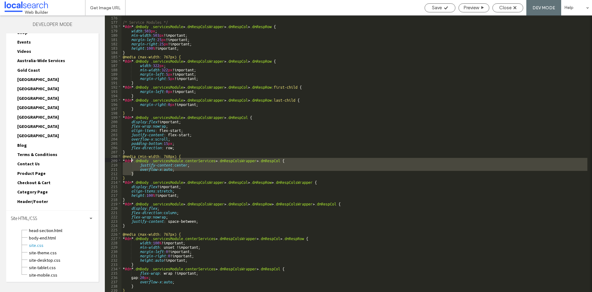
drag, startPoint x: 142, startPoint y: 174, endPoint x: 131, endPoint y: 161, distance: 17.3
click at [131, 161] on div "/* Service Modules */ * #dm * .dmBody .servicesModule > .dmRespColsWrapper > .d…" at bounding box center [355, 157] width 466 height 285
click at [143, 174] on div "/* Service Modules */ * #dm * .dmBody .servicesModule > .dmRespColsWrapper > .d…" at bounding box center [355, 153] width 466 height 276
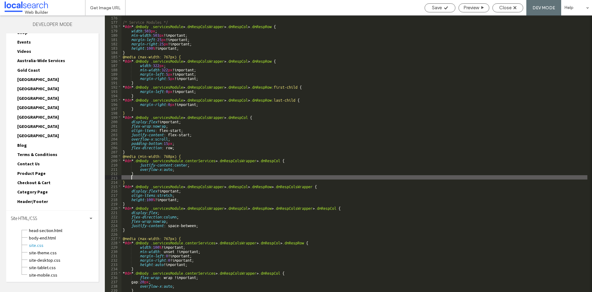
paste textarea
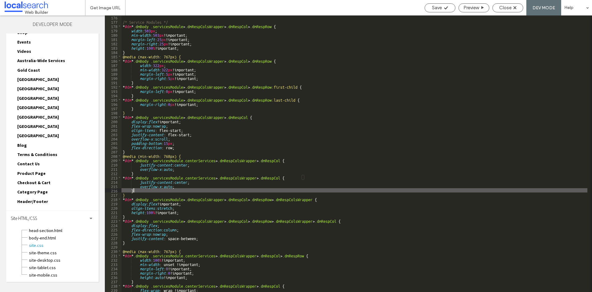
click at [215, 176] on div "/* Service Modules */ * #dm * .dmBody .servicesModule > .dmRespColsWrapper > .d…" at bounding box center [355, 157] width 466 height 285
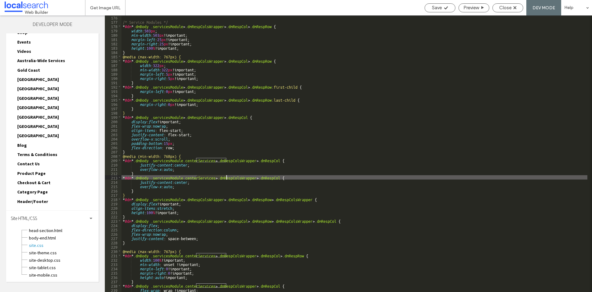
click at [215, 176] on div "/* Service Modules */ * #dm * .dmBody .servicesModule > .dmRespColsWrapper > .d…" at bounding box center [355, 157] width 466 height 285
type textarea "**"
click at [135, 189] on div "/* Service Modules */ * #dm * .dmBody .servicesModule > .dmRespColsWrapper > .d…" at bounding box center [355, 157] width 466 height 285
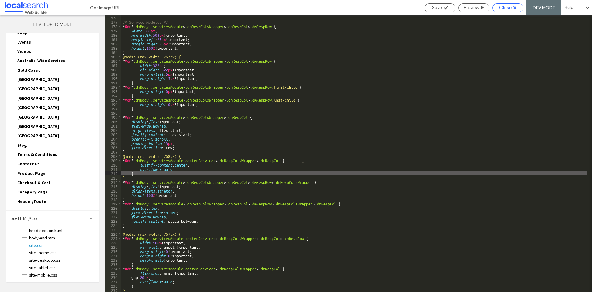
click at [512, 8] on span "Close" at bounding box center [506, 8] width 12 height 6
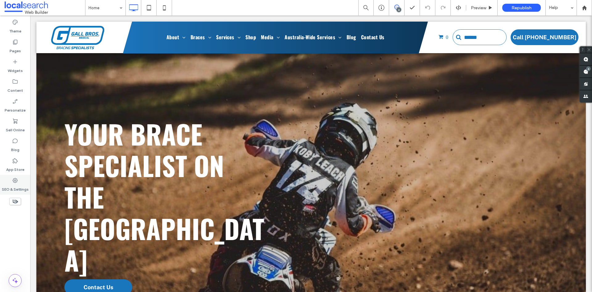
click at [7, 176] on div "SEO & Settings" at bounding box center [15, 185] width 30 height 20
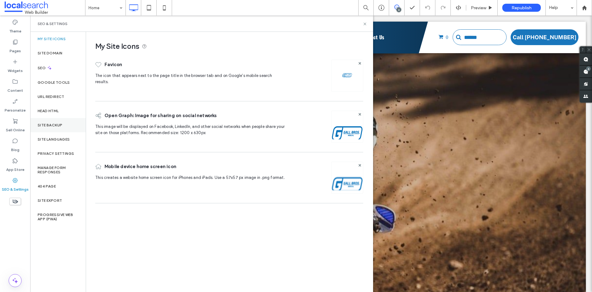
click at [59, 126] on label "Site Backup" at bounding box center [50, 125] width 25 height 4
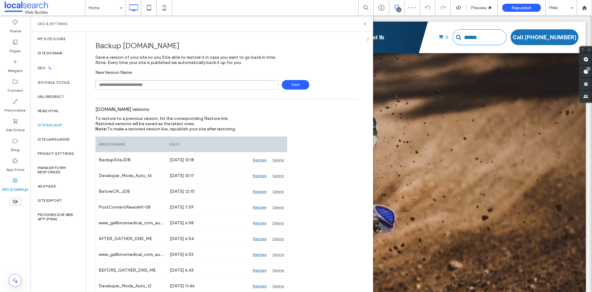
click at [191, 87] on input "text" at bounding box center [187, 85] width 184 height 10
click at [145, 84] on input "**********" at bounding box center [187, 85] width 184 height 10
type input "**********"
click at [296, 85] on span "Save" at bounding box center [295, 85] width 27 height 10
click at [364, 23] on use at bounding box center [365, 24] width 2 height 2
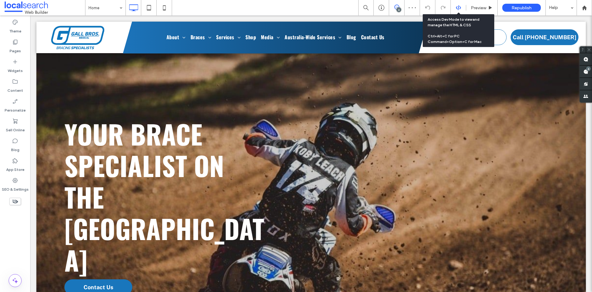
click at [459, 10] on icon at bounding box center [459, 8] width 6 height 6
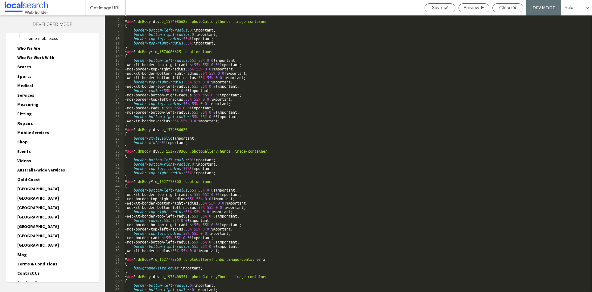
scroll to position [104, 0]
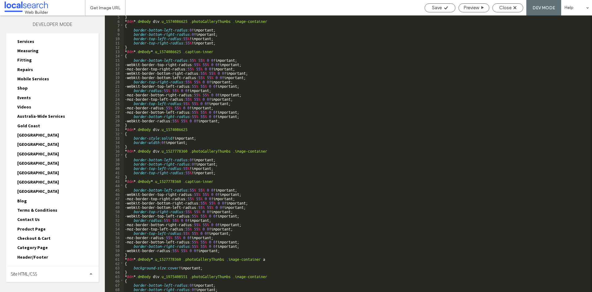
click at [20, 276] on span "Site HTML/CSS" at bounding box center [24, 274] width 26 height 6
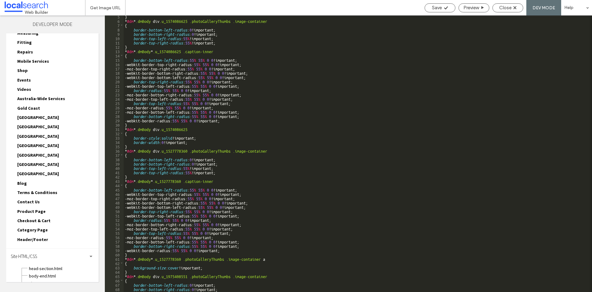
scroll to position [160, 0]
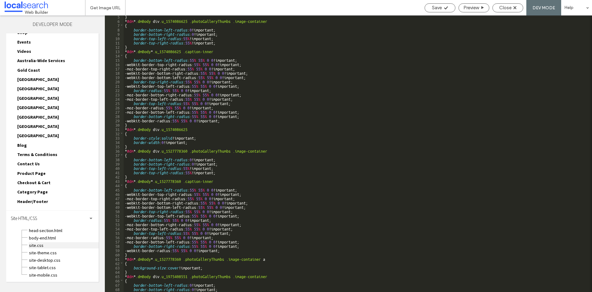
click at [42, 244] on span "site.css" at bounding box center [64, 245] width 70 height 6
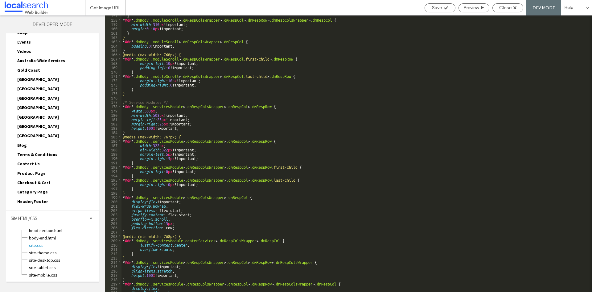
scroll to position [765, 0]
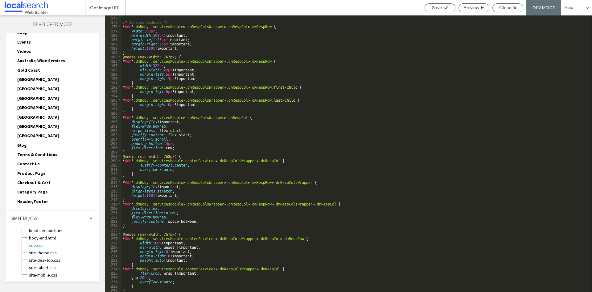
click at [205, 237] on div "/* Service Modules */ * #dm * .dmBody .servicesModule > .dmRespColsWrapper > .d…" at bounding box center [355, 157] width 466 height 285
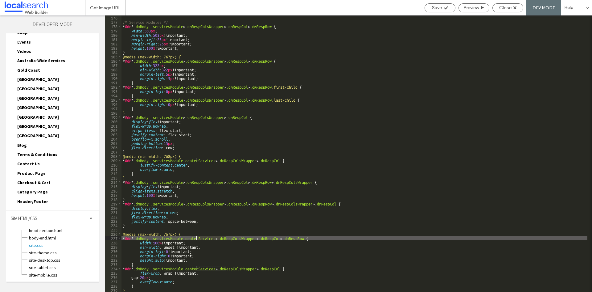
click at [487, 176] on div "/* Service Modules */ * #dm * .dmBody .servicesModule > .dmRespColsWrapper > .d…" at bounding box center [355, 157] width 466 height 285
type input "**********"
click at [562, 22] on button "button" at bounding box center [563, 20] width 8 height 7
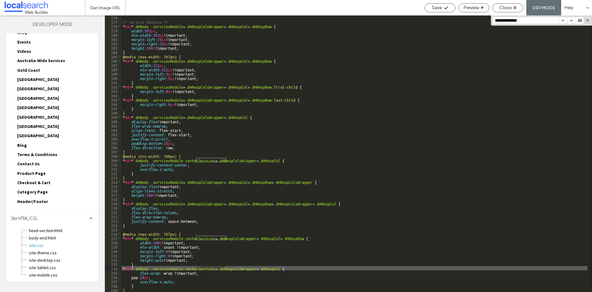
click at [562, 22] on button "button" at bounding box center [563, 20] width 8 height 7
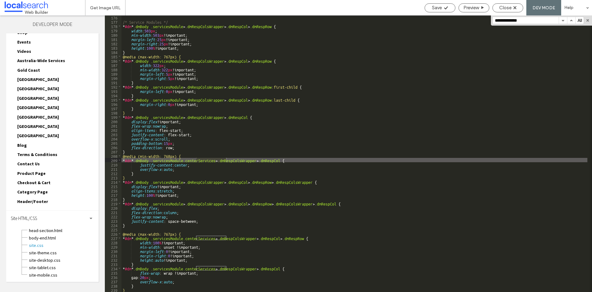
click at [562, 22] on button "button" at bounding box center [563, 20] width 8 height 7
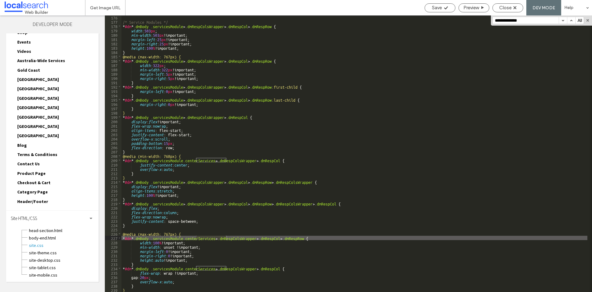
click at [562, 22] on button "button" at bounding box center [563, 20] width 8 height 7
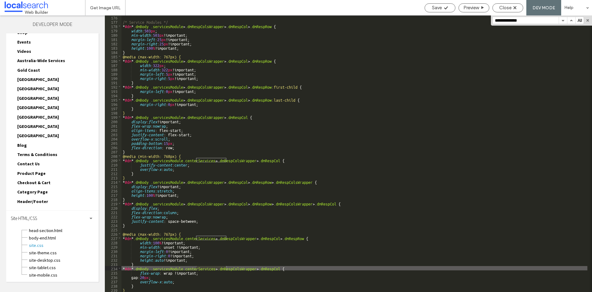
click at [562, 22] on button "button" at bounding box center [563, 20] width 8 height 7
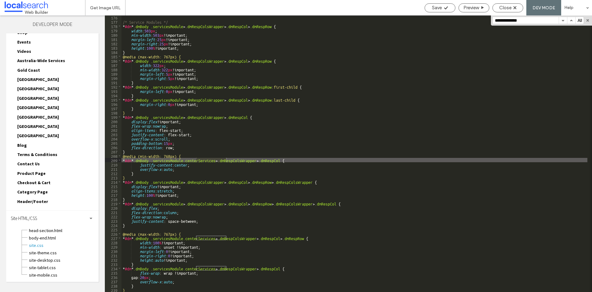
click at [562, 22] on button "button" at bounding box center [563, 20] width 8 height 7
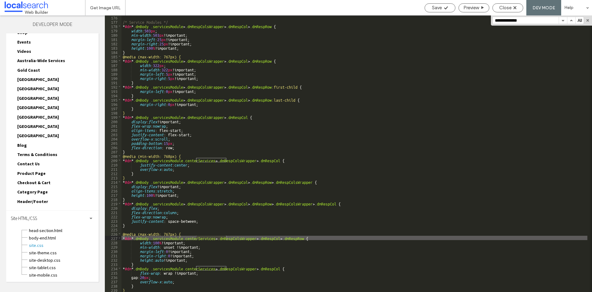
click at [132, 153] on div "/* Service Modules */ * #dm * .dmBody .servicesModule > .dmRespColsWrapper > .d…" at bounding box center [355, 157] width 466 height 285
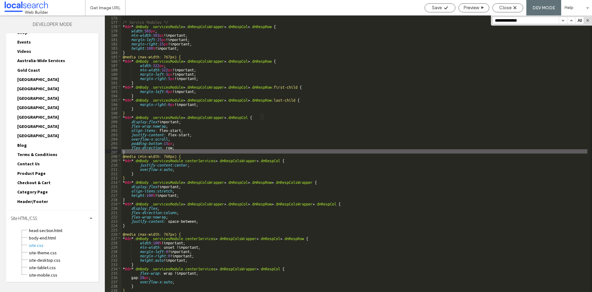
click at [143, 175] on div "/* Service Modules */ * #dm * .dmBody .servicesModule > .dmRespColsWrapper > .d…" at bounding box center [355, 157] width 466 height 285
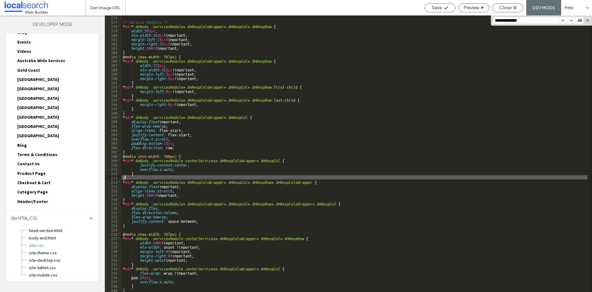
click at [147, 173] on div "/* Service Modules */ * #dm * .dmBody .servicesModule > .dmRespColsWrapper > .d…" at bounding box center [355, 157] width 466 height 285
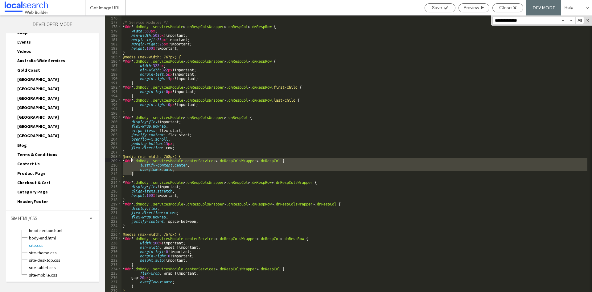
drag, startPoint x: 147, startPoint y: 173, endPoint x: 131, endPoint y: 159, distance: 20.8
click at [131, 159] on div "/* Service Modules */ * #dm * .dmBody .servicesModule > .dmRespColsWrapper > .d…" at bounding box center [355, 157] width 466 height 285
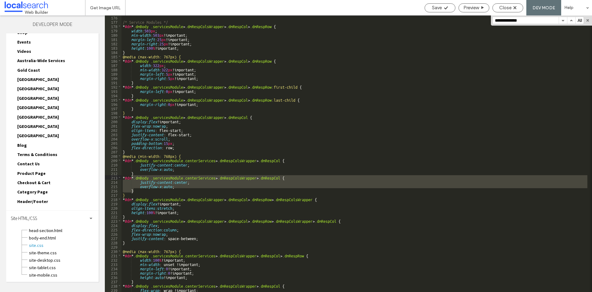
click at [214, 176] on div "/* Service Modules */ * #dm * .dmBody .servicesModule > .dmRespColsWrapper > .d…" at bounding box center [355, 153] width 466 height 276
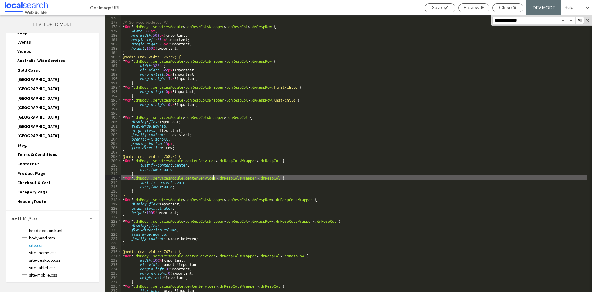
click at [214, 176] on div "/* Service Modules */ * #dm * .dmBody .servicesModule > .dmRespColsWrapper > .d…" at bounding box center [355, 157] width 466 height 285
click at [185, 182] on div "/* Service Modules */ * #dm * .dmBody .servicesModule > .dmRespColsWrapper > .d…" at bounding box center [355, 157] width 466 height 285
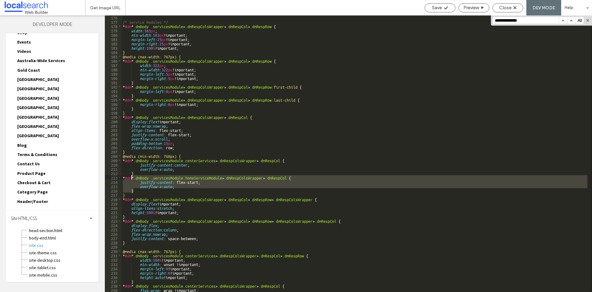
drag, startPoint x: 137, startPoint y: 189, endPoint x: 131, endPoint y: 177, distance: 13.4
click at [131, 177] on div "/* Service Modules */ * #dm * .dmBody .servicesModule > .dmRespColsWrapper > .d…" at bounding box center [355, 157] width 466 height 285
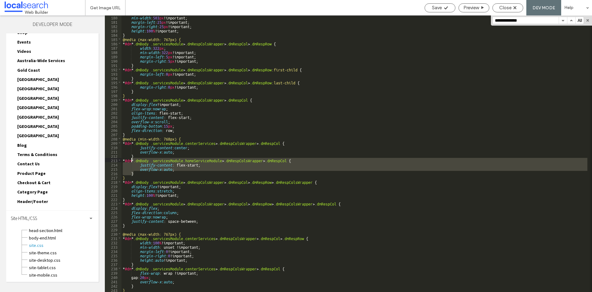
scroll to position [782, 0]
click at [143, 287] on div "min-width : 503 px !important; margin-left : 25 px !important; margin-right : 2…" at bounding box center [355, 157] width 466 height 285
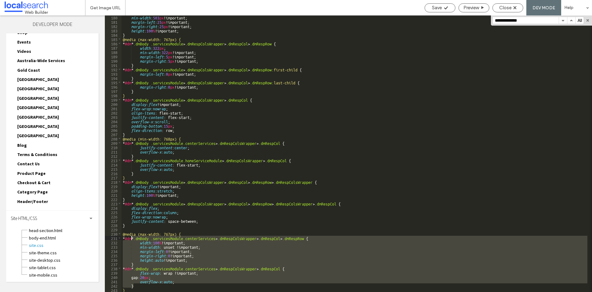
drag, startPoint x: 143, startPoint y: 287, endPoint x: 132, endPoint y: 239, distance: 49.3
click at [132, 239] on div "min-width : 503 px !important; margin-left : 25 px !important; margin-right : 2…" at bounding box center [355, 157] width 466 height 285
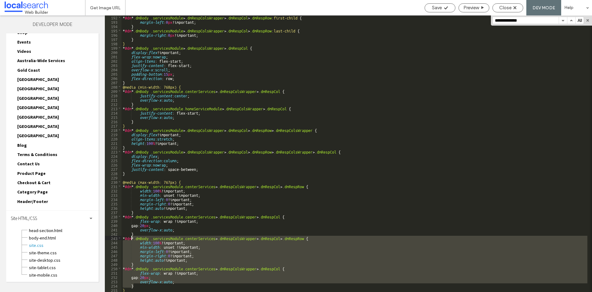
scroll to position [834, 0]
click at [209, 108] on div "* #dm * .dmBody .servicesModule > .dmRespColsWrapper > .dmRespCol > .dmRespRow …" at bounding box center [355, 157] width 466 height 285
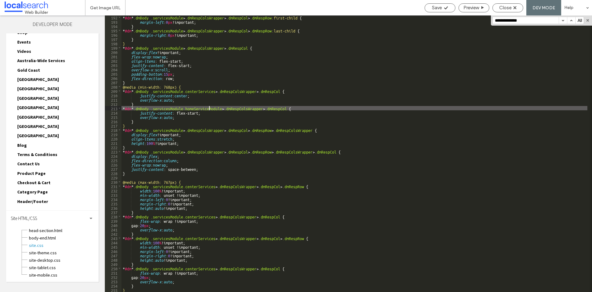
click at [209, 108] on div "* #dm * .dmBody .servicesModule > .dmRespColsWrapper > .dmRespCol > .dmRespRow …" at bounding box center [355, 157] width 466 height 285
click at [192, 230] on div "* #dm * .dmBody .servicesModule > .dmRespColsWrapper > .dmRespCol > .dmRespRow …" at bounding box center [355, 157] width 466 height 285
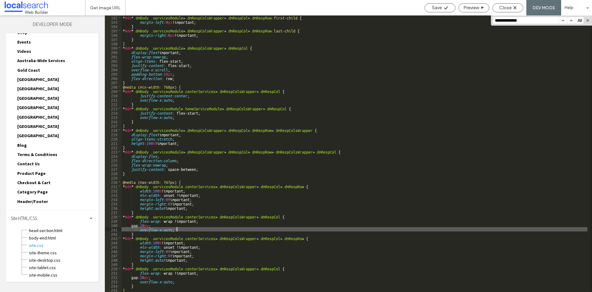
click at [149, 233] on div "* #dm * .dmBody .servicesModule > .dmRespColsWrapper > .dmRespCol > .dmRespRow …" at bounding box center [355, 157] width 466 height 285
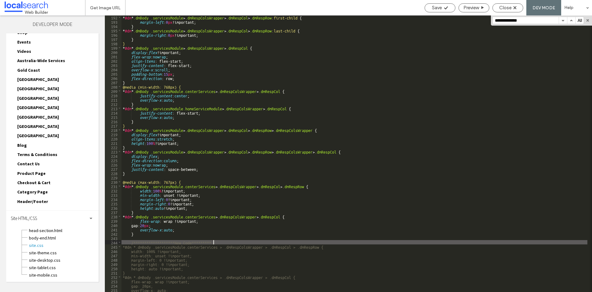
type textarea "**"
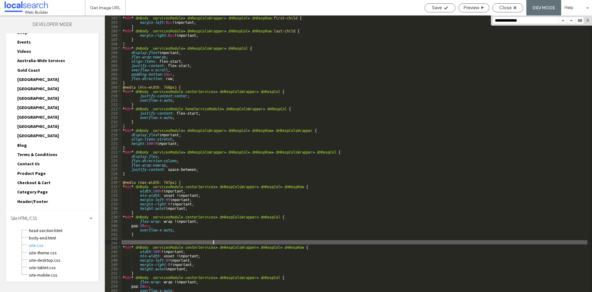
click at [214, 246] on div "* #dm * .dmBody .servicesModule > .dmRespColsWrapper > .dmRespCol > .dmRespRow …" at bounding box center [355, 157] width 466 height 285
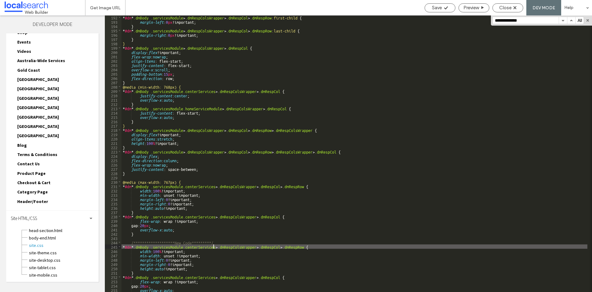
click at [214, 246] on div "* #dm * .dmBody .servicesModule > .dmRespColsWrapper > .dmRespCol > .dmRespRow …" at bounding box center [355, 157] width 466 height 285
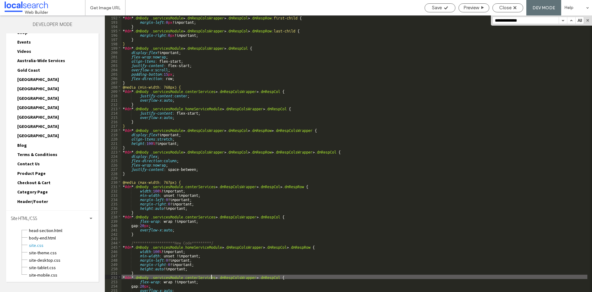
click at [211, 277] on div "* #dm * .dmBody .servicesModule > .dmRespColsWrapper > .dmRespCol > .dmRespRow …" at bounding box center [355, 157] width 466 height 285
click at [215, 277] on div "* #dm * .dmBody .servicesModule > .dmRespColsWrapper > .dmRespCol > .dmRespRow …" at bounding box center [355, 157] width 466 height 285
click at [436, 9] on span "Save" at bounding box center [437, 8] width 10 height 6
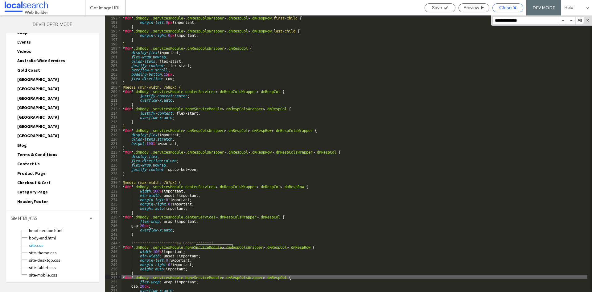
click at [507, 5] on span "Close" at bounding box center [506, 8] width 12 height 6
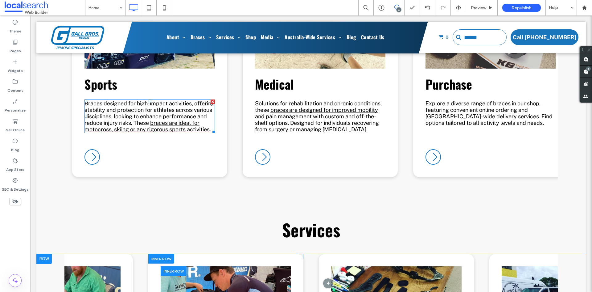
scroll to position [1829, 0]
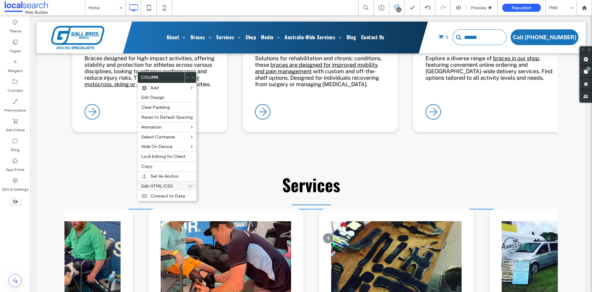
click at [150, 185] on span "Edit HTML/CSS" at bounding box center [157, 185] width 32 height 5
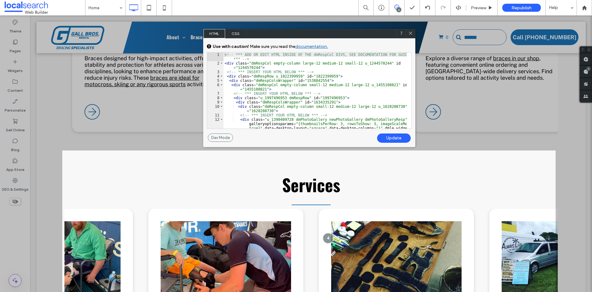
drag, startPoint x: 408, startPoint y: 34, endPoint x: 374, endPoint y: 20, distance: 36.5
click at [409, 34] on icon at bounding box center [411, 33] width 5 height 5
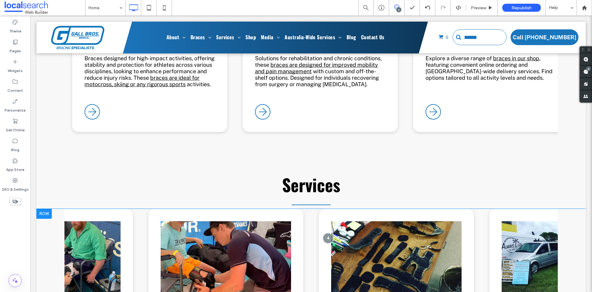
click at [45, 209] on div at bounding box center [43, 214] width 15 height 10
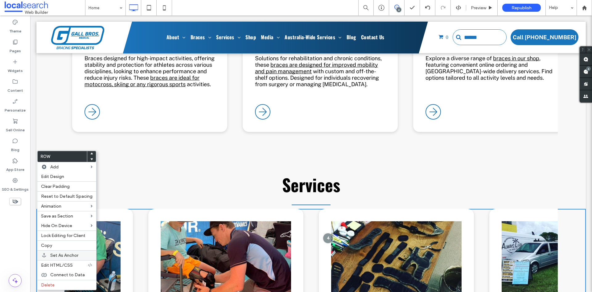
click at [50, 264] on span "Edit HTML/CSS" at bounding box center [57, 264] width 32 height 5
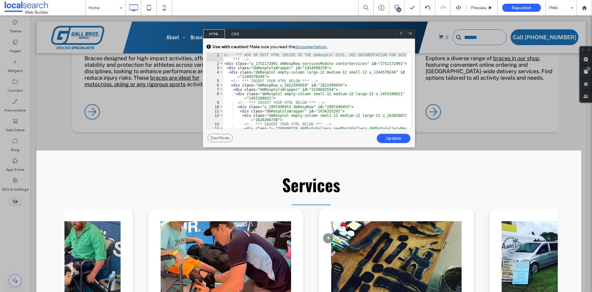
click at [339, 64] on div "<!-- *** ADD OR EDIT HTML INSIDE OF THE dmRespCol DIVS, SEE DOCUMENTATION FOR G…" at bounding box center [314, 108] width 183 height 110
click at [396, 137] on div "Update" at bounding box center [394, 138] width 34 height 9
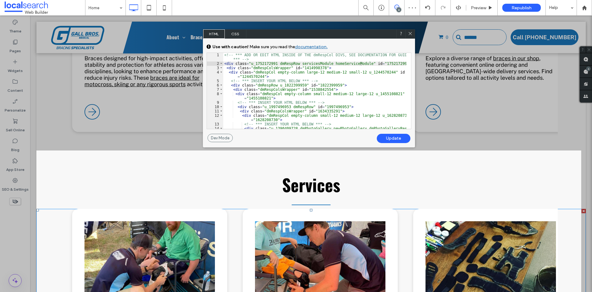
click at [410, 34] on icon at bounding box center [410, 33] width 5 height 5
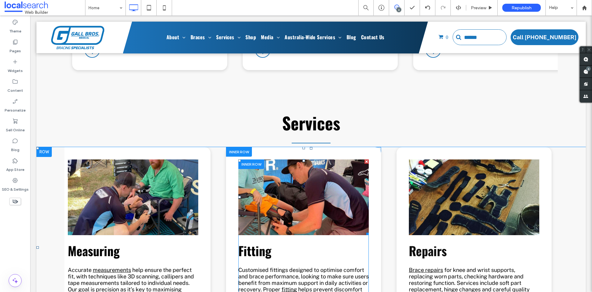
scroll to position [0, 0]
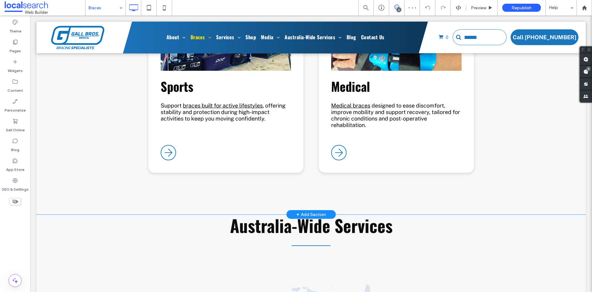
scroll to position [895, 0]
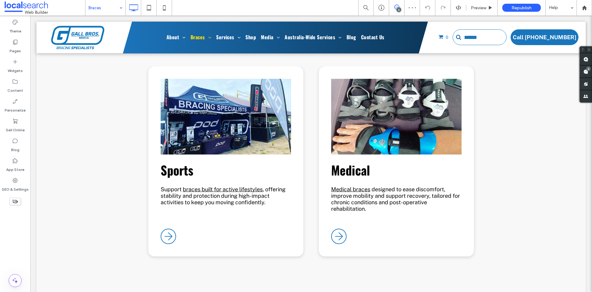
click at [110, 6] on input at bounding box center [104, 7] width 31 height 15
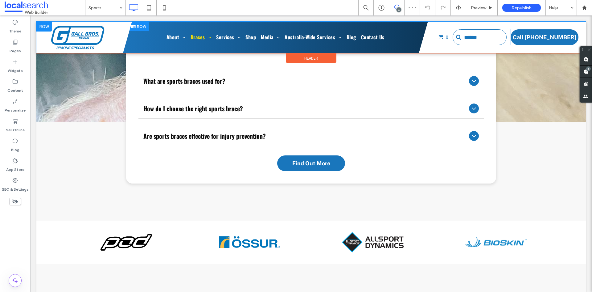
scroll to position [1666, 0]
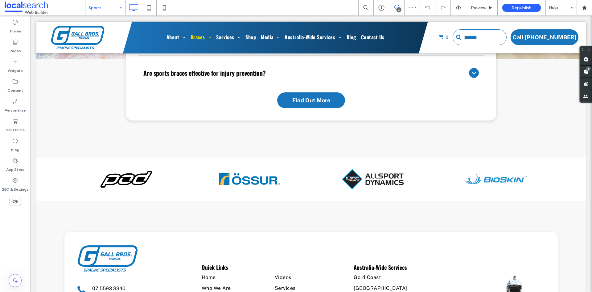
click at [102, 4] on input at bounding box center [104, 7] width 31 height 15
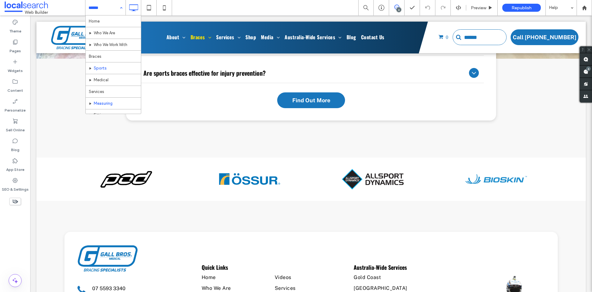
scroll to position [31, 0]
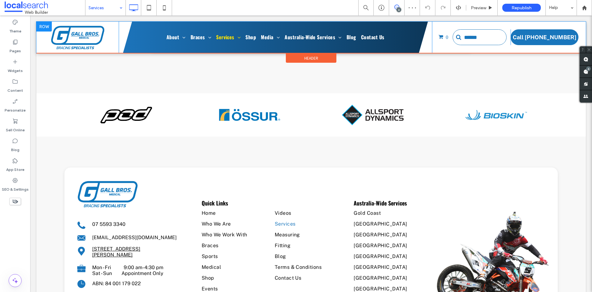
scroll to position [1111, 0]
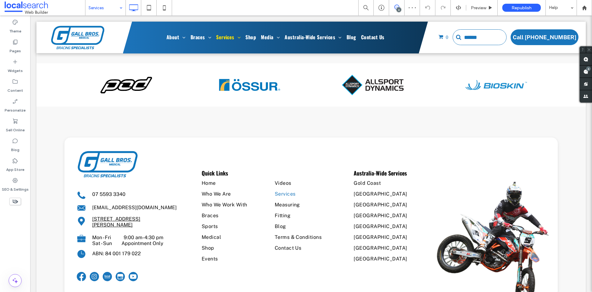
click at [100, 7] on input at bounding box center [104, 7] width 31 height 15
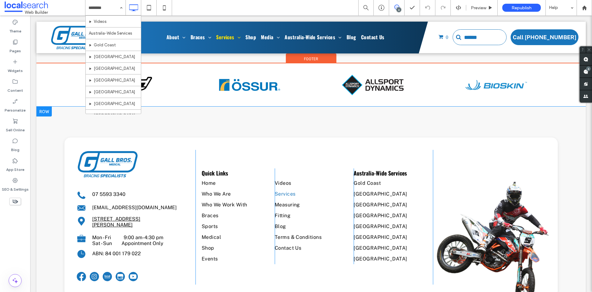
scroll to position [154, 0]
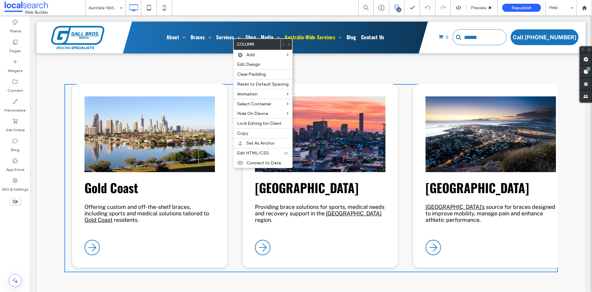
click at [48, 104] on div "Gold Coast Offering custom and off-the-shelf braces, including sports and medic…" at bounding box center [311, 178] width 550 height 262
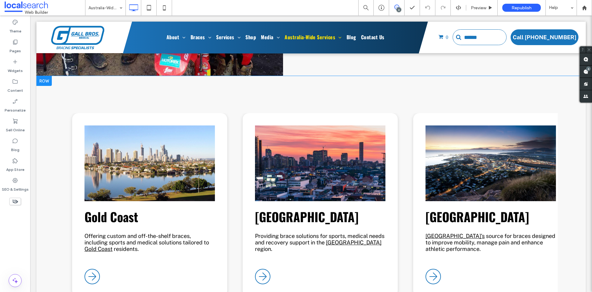
scroll to position [494, 0]
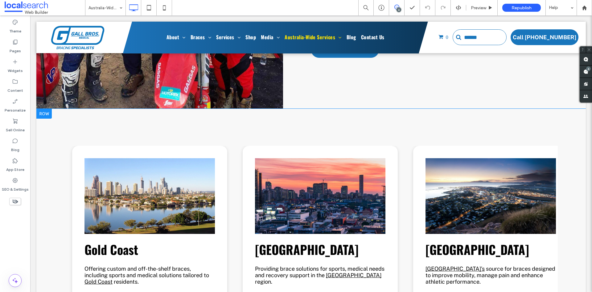
click at [45, 109] on div at bounding box center [43, 114] width 15 height 10
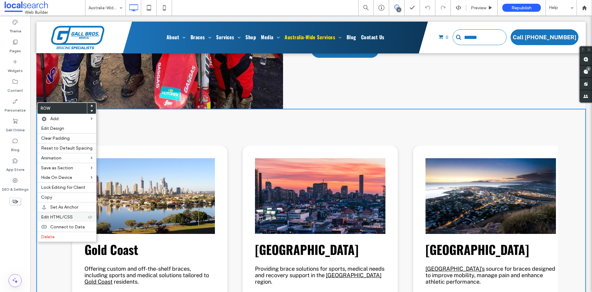
click at [59, 216] on span "Edit HTML/CSS" at bounding box center [57, 216] width 32 height 5
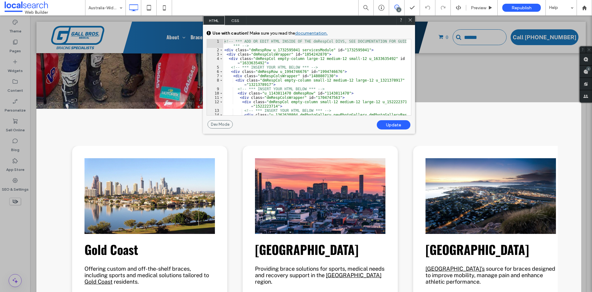
click at [409, 20] on icon at bounding box center [410, 20] width 5 height 5
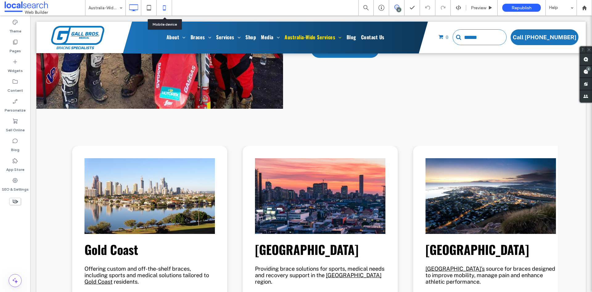
click at [165, 9] on icon at bounding box center [164, 8] width 12 height 12
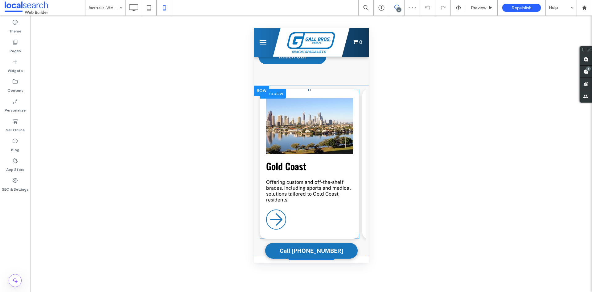
scroll to position [648, 0]
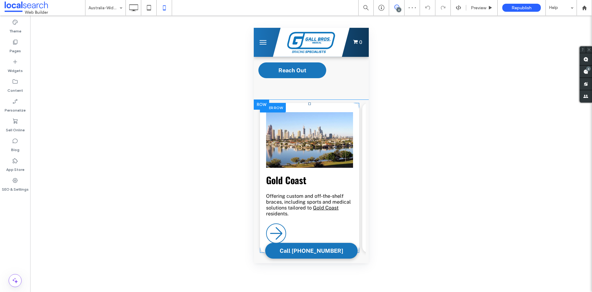
click at [279, 103] on div at bounding box center [273, 108] width 26 height 10
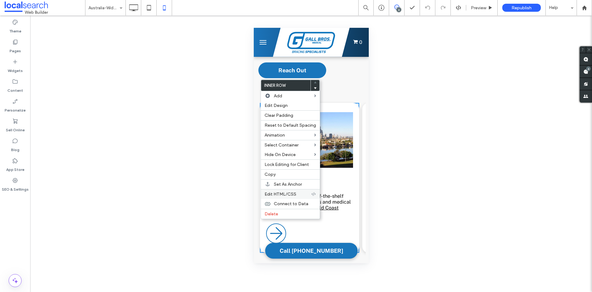
click at [281, 194] on span "Edit HTML/CSS" at bounding box center [281, 193] width 32 height 5
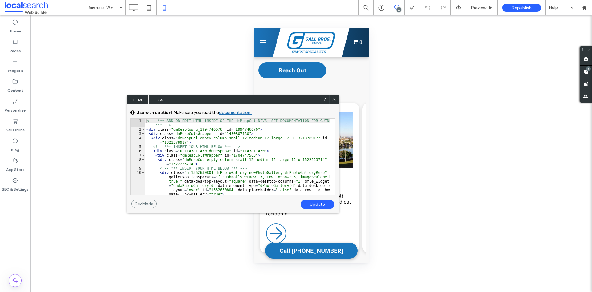
click at [334, 100] on use at bounding box center [334, 99] width 3 height 3
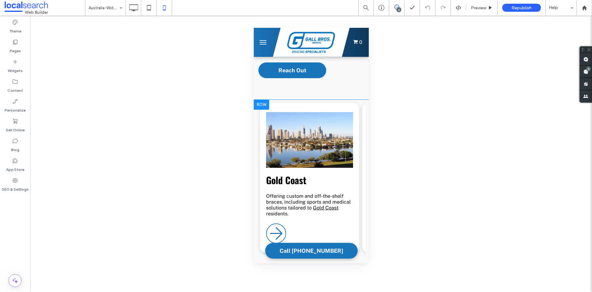
click at [261, 100] on div at bounding box center [261, 105] width 15 height 10
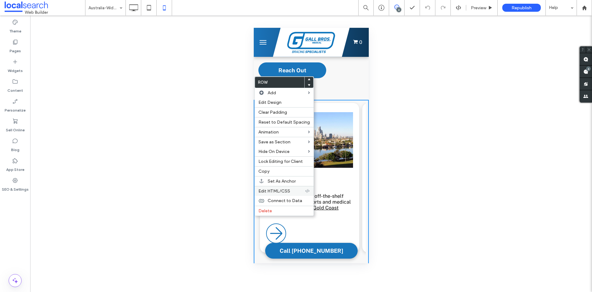
click at [277, 189] on span "Edit HTML/CSS" at bounding box center [275, 190] width 32 height 5
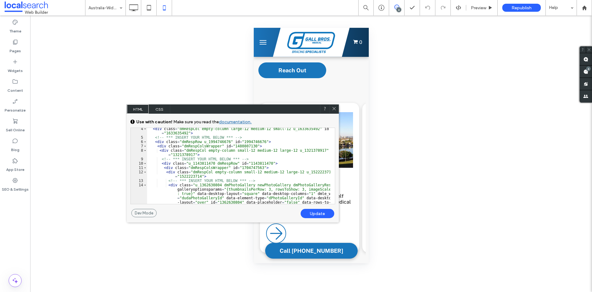
scroll to position [19, 0]
click at [335, 107] on icon at bounding box center [334, 108] width 5 height 5
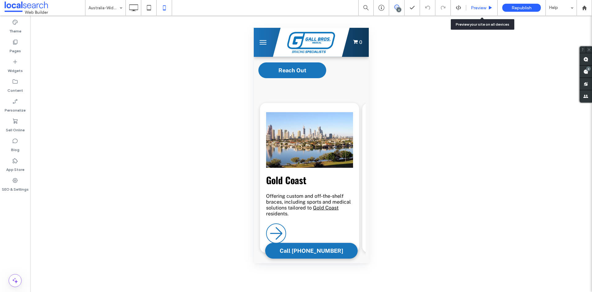
click at [484, 6] on span "Preview" at bounding box center [478, 7] width 15 height 5
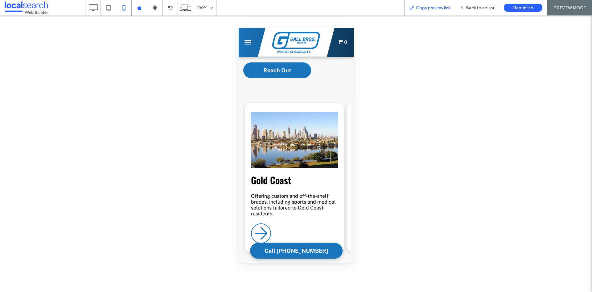
click at [434, 9] on span "Copy preview link" at bounding box center [433, 7] width 34 height 5
click at [468, 10] on span "Back to editor" at bounding box center [480, 7] width 28 height 5
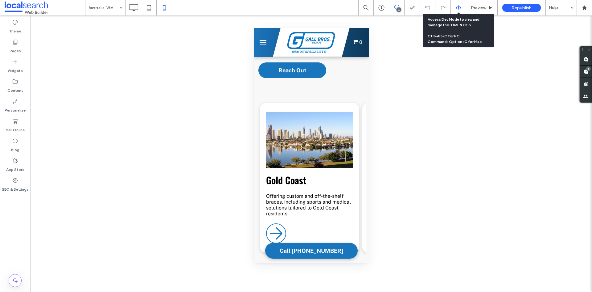
click at [460, 9] on use at bounding box center [458, 7] width 5 height 5
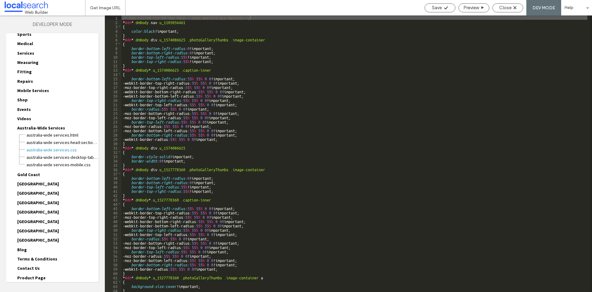
scroll to position [104, 0]
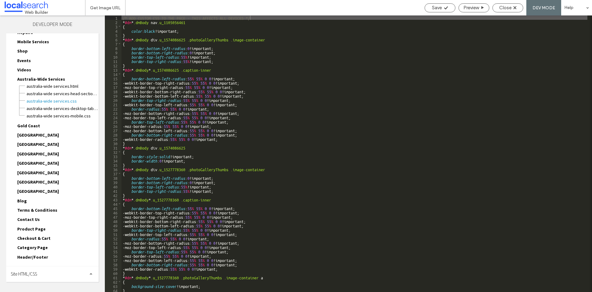
click at [43, 264] on div "Page HTML/CSS Home Home.html Home-head-section.html Home.css Home-desktop-table…" at bounding box center [52, 97] width 93 height 337
click at [40, 268] on div "Site HTML/CSS" at bounding box center [52, 273] width 93 height 15
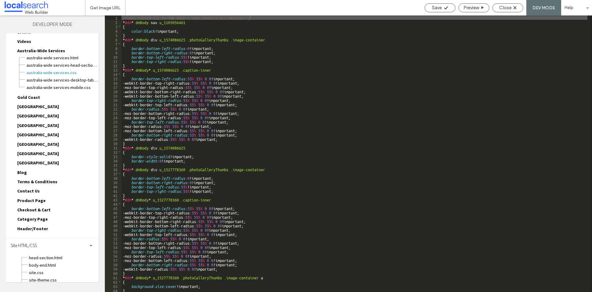
scroll to position [160, 0]
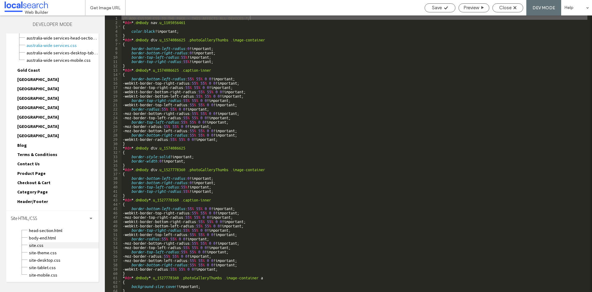
click at [38, 246] on span "site.css" at bounding box center [64, 245] width 70 height 6
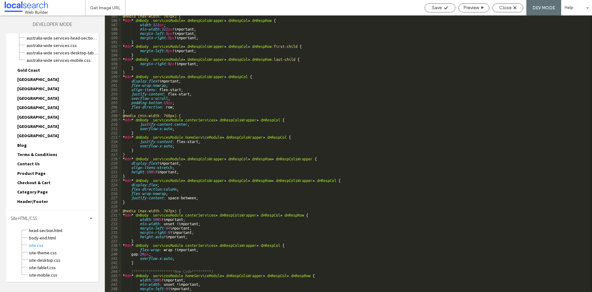
scroll to position [843, 0]
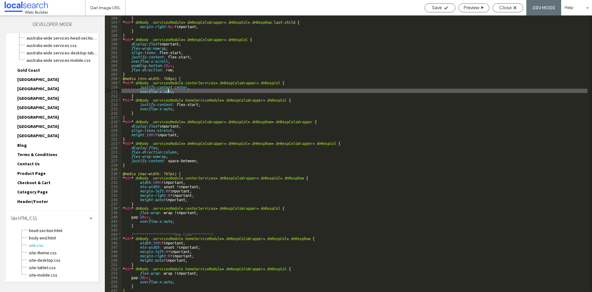
click at [169, 92] on div "} * #dm * .dmBody .servicesModule > .dmRespColsWrapper > .dmRespCol > .dmRespRo…" at bounding box center [355, 157] width 466 height 285
click at [165, 94] on div "} * #dm * .dmBody .servicesModule > .dmRespColsWrapper > .dmRespCol > .dmRespRo…" at bounding box center [355, 157] width 466 height 285
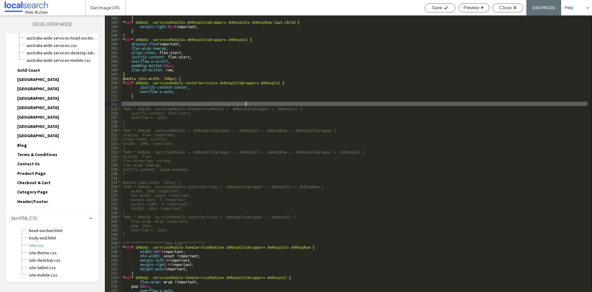
type textarea "**"
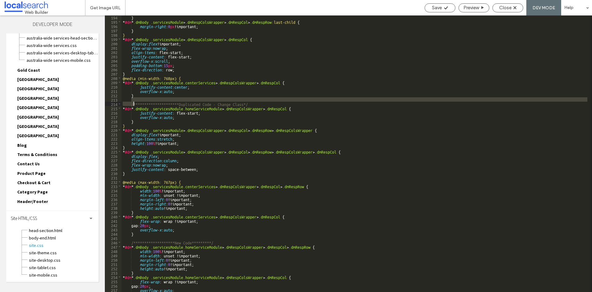
drag, startPoint x: 256, startPoint y: 101, endPoint x: 133, endPoint y: 104, distance: 122.5
click at [133, 104] on div "**********" at bounding box center [355, 157] width 466 height 285
click at [131, 104] on div "**********" at bounding box center [355, 153] width 466 height 276
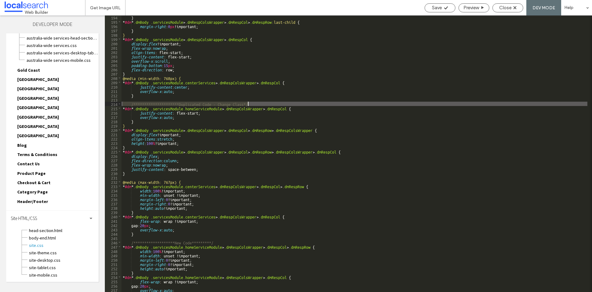
drag, startPoint x: 131, startPoint y: 104, endPoint x: 251, endPoint y: 104, distance: 120.0
click at [251, 104] on div "**********" at bounding box center [355, 157] width 466 height 285
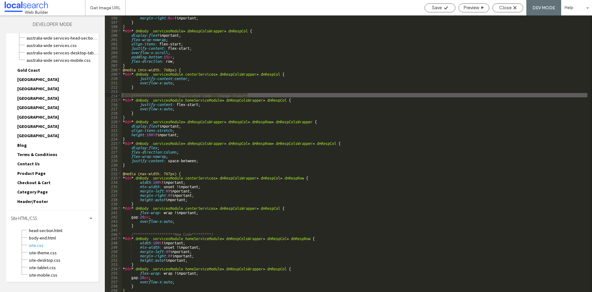
click at [214, 231] on div "**********" at bounding box center [355, 157] width 466 height 285
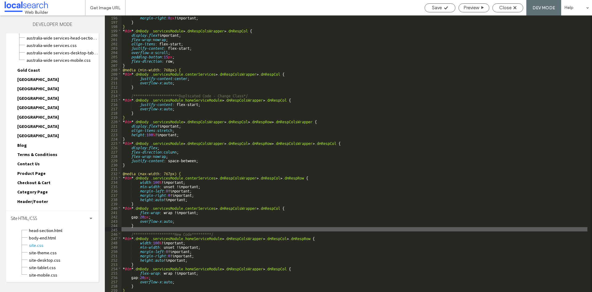
click at [214, 233] on div "**********" at bounding box center [355, 157] width 466 height 285
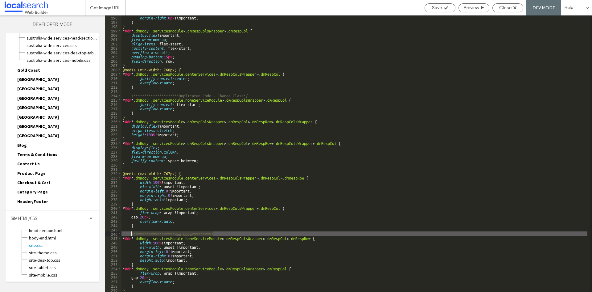
drag, startPoint x: 215, startPoint y: 234, endPoint x: 132, endPoint y: 232, distance: 82.7
click at [132, 232] on div "**********" at bounding box center [355, 157] width 466 height 285
click at [248, 232] on div "**********" at bounding box center [355, 157] width 466 height 285
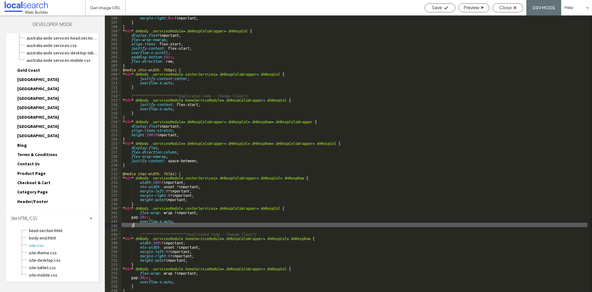
click at [276, 226] on div "**********" at bounding box center [355, 157] width 466 height 285
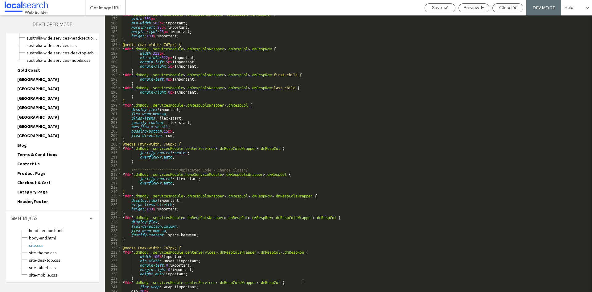
scroll to position [740, 0]
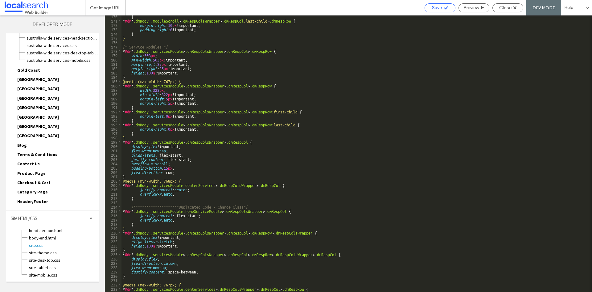
click at [440, 7] on span "Save" at bounding box center [437, 8] width 10 height 6
click at [504, 9] on span "Close" at bounding box center [506, 8] width 12 height 6
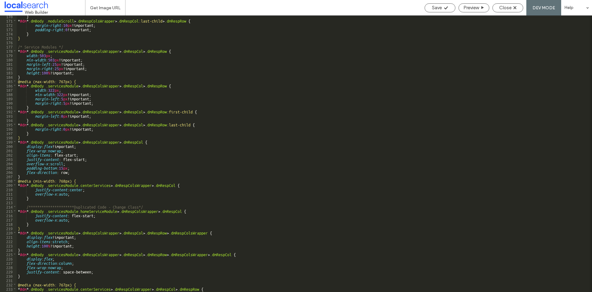
scroll to position [144, 0]
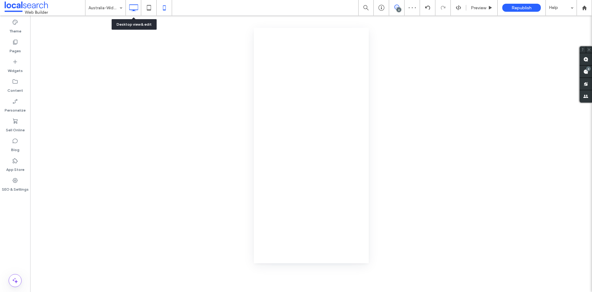
click at [132, 8] on icon at bounding box center [133, 8] width 12 height 12
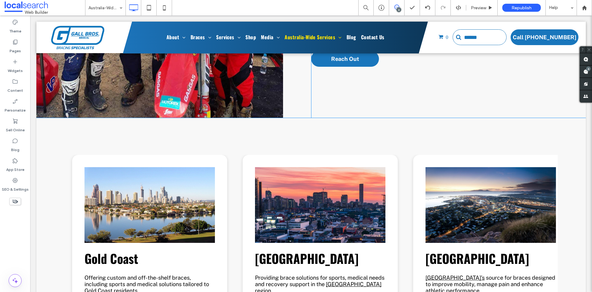
scroll to position [361, 0]
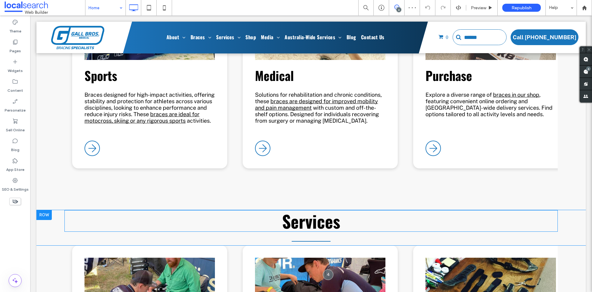
scroll to position [1944, 0]
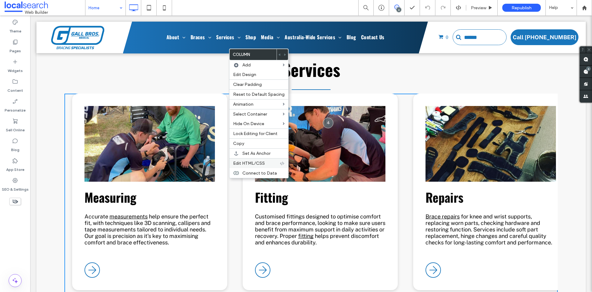
click at [242, 160] on div "Edit HTML/CSS" at bounding box center [259, 163] width 59 height 10
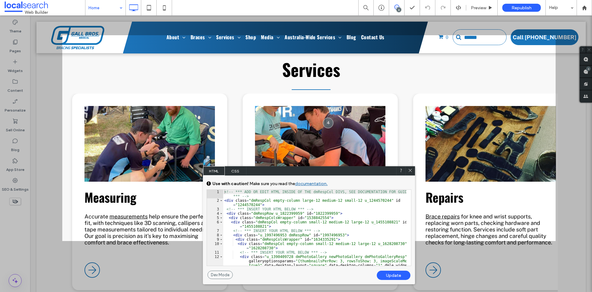
click at [410, 171] on icon at bounding box center [410, 170] width 5 height 5
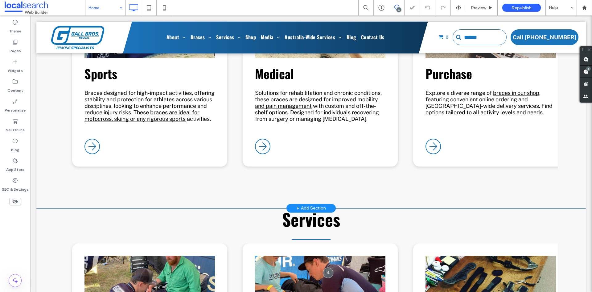
scroll to position [1790, 0]
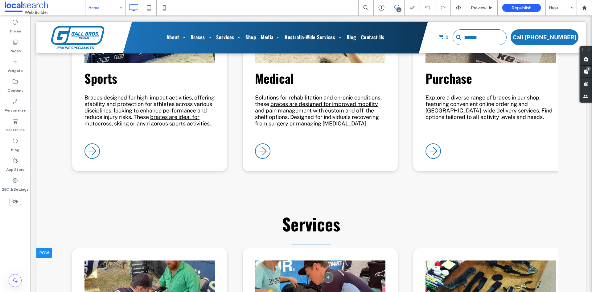
click at [37, 248] on div at bounding box center [43, 253] width 15 height 10
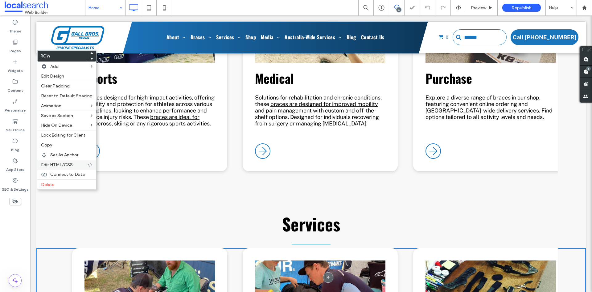
click at [65, 167] on div "Edit HTML/CSS" at bounding box center [66, 165] width 59 height 10
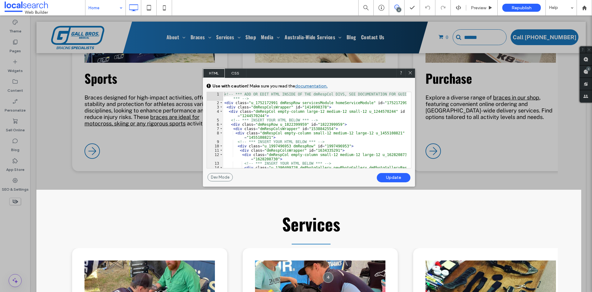
click at [341, 102] on div "<!-- *** ADD OR EDIT HTML INSIDE OF THE dmRespCol DIVS, SEE DOCUMENTATION FOR G…" at bounding box center [314, 147] width 183 height 110
click at [394, 177] on div "Update" at bounding box center [394, 177] width 34 height 9
drag, startPoint x: 413, startPoint y: 74, endPoint x: 382, endPoint y: 60, distance: 33.7
click at [413, 74] on icon at bounding box center [410, 72] width 5 height 5
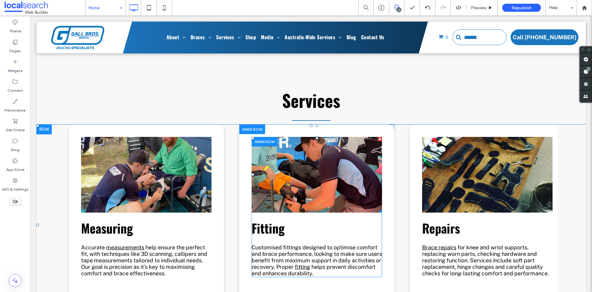
scroll to position [0, 0]
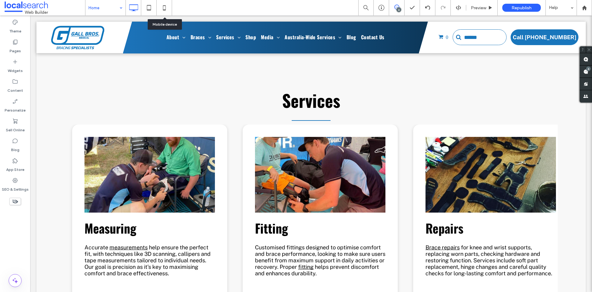
click at [164, 10] on use at bounding box center [164, 7] width 3 height 5
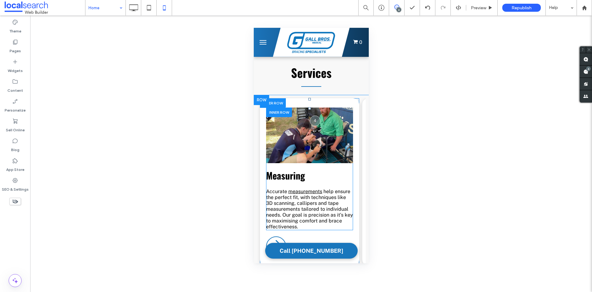
scroll to position [1755, 0]
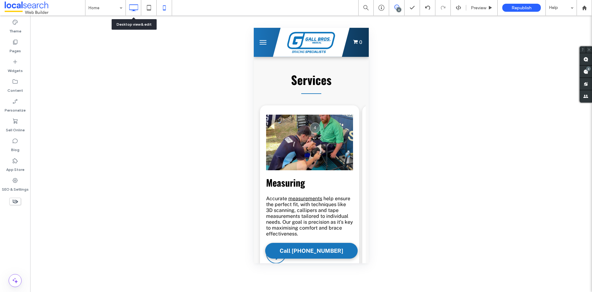
click at [140, 11] on div at bounding box center [133, 8] width 15 height 12
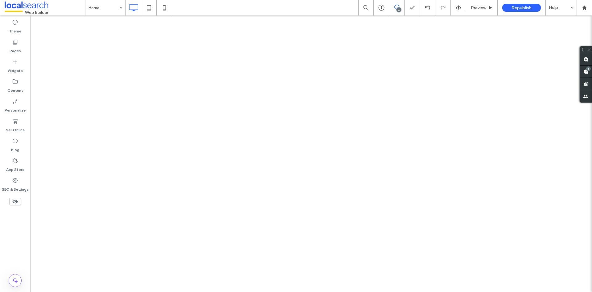
click at [458, 8] on use at bounding box center [458, 7] width 5 height 5
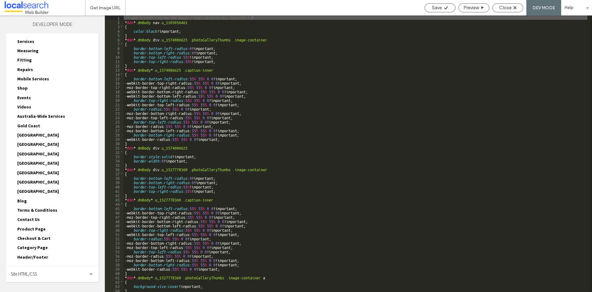
click at [40, 271] on div "Site HTML/CSS" at bounding box center [52, 273] width 93 height 15
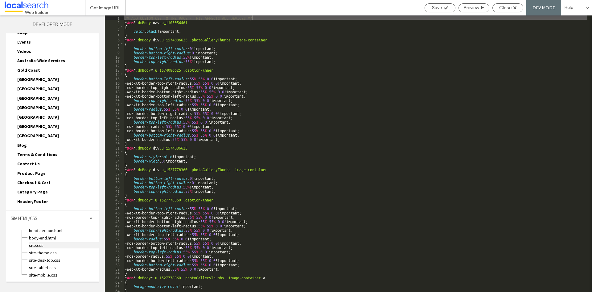
click at [43, 244] on span "site.css" at bounding box center [64, 245] width 70 height 6
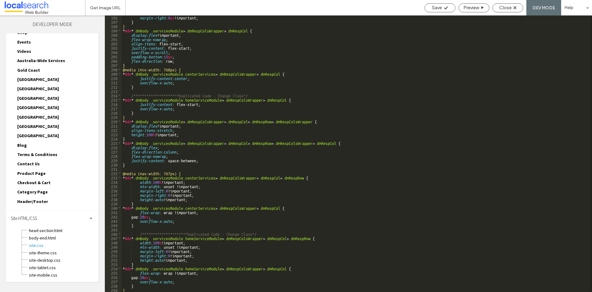
scroll to position [851, 0]
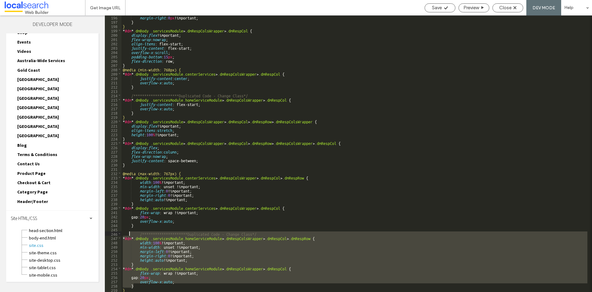
drag, startPoint x: 141, startPoint y: 284, endPoint x: 130, endPoint y: 233, distance: 51.7
click at [130, 233] on div "**********" at bounding box center [355, 157] width 466 height 285
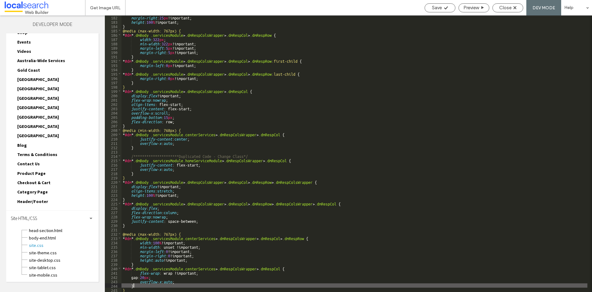
scroll to position [791, 0]
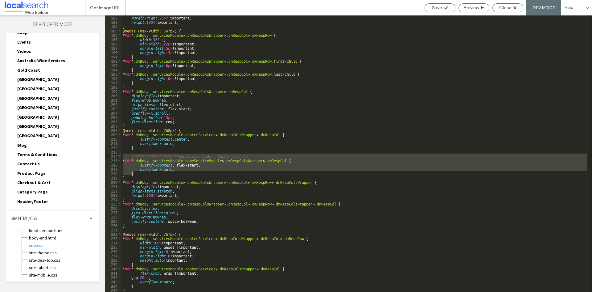
drag, startPoint x: 136, startPoint y: 173, endPoint x: 120, endPoint y: 156, distance: 23.1
click at [120, 156] on div "** 182 183 184 185 186 187 188 189 190 191 192 193 194 195 196 197 198 199 200 …" at bounding box center [348, 153] width 487 height 276
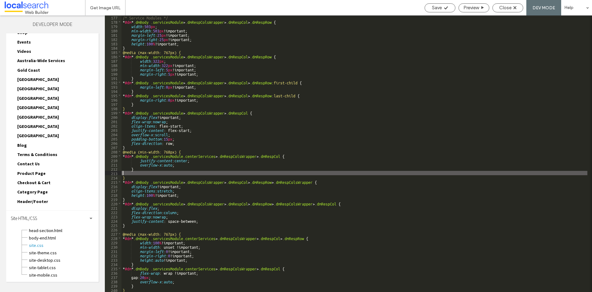
scroll to position [765, 0]
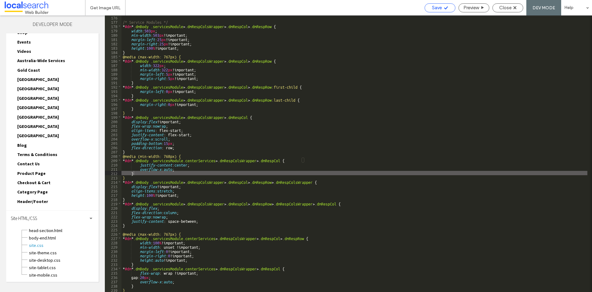
click at [443, 7] on div "Save" at bounding box center [440, 8] width 30 height 6
click at [504, 9] on span "Close" at bounding box center [506, 8] width 12 height 6
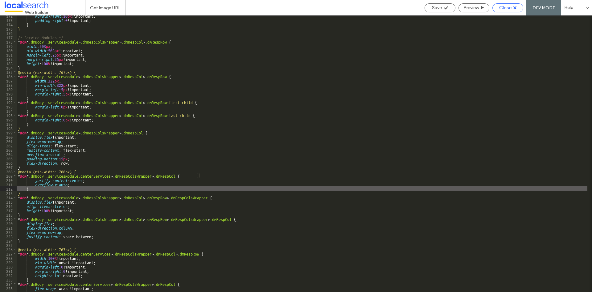
scroll to position [749, 0]
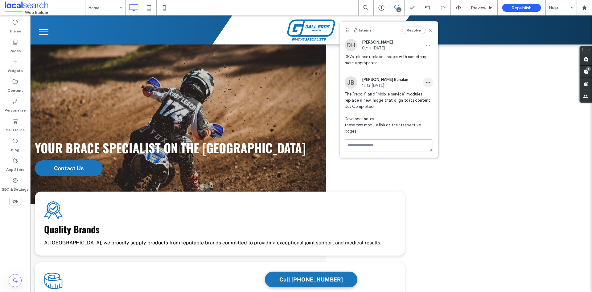
click at [429, 80] on icon "button" at bounding box center [428, 82] width 5 height 5
click at [431, 96] on span "Edit" at bounding box center [433, 98] width 8 height 6
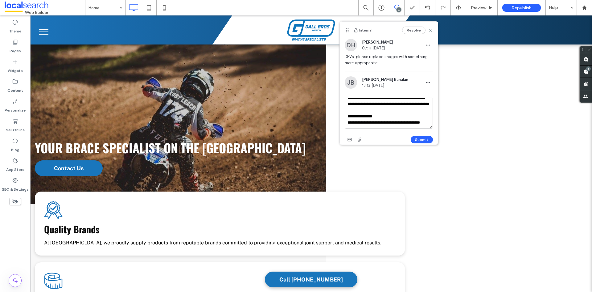
scroll to position [18, 0]
click at [362, 121] on textarea "**********" at bounding box center [389, 112] width 88 height 31
click at [384, 116] on textarea "**********" at bounding box center [389, 112] width 88 height 31
click at [418, 122] on textarea "**********" at bounding box center [389, 112] width 88 height 31
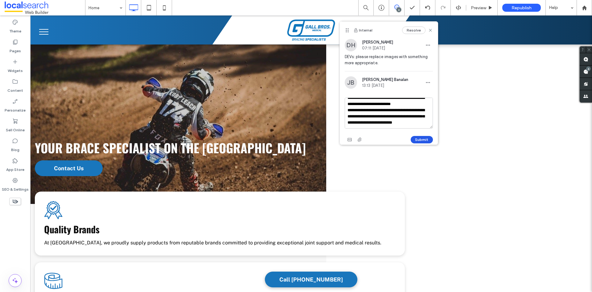
type textarea "**********"
click at [414, 139] on button "Submit" at bounding box center [422, 139] width 22 height 7
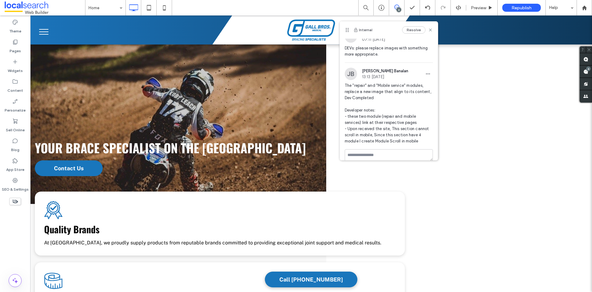
scroll to position [16, 0]
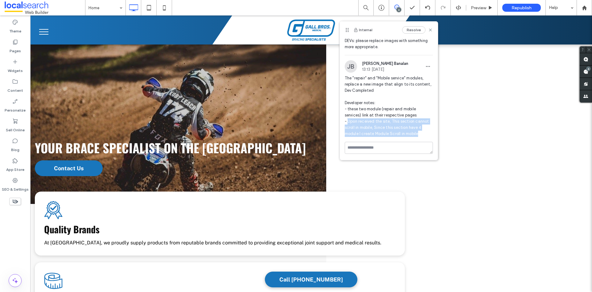
drag, startPoint x: 420, startPoint y: 134, endPoint x: 349, endPoint y: 123, distance: 72.0
click at [349, 123] on span "The "repair" and "Mobile service" modules, replace a new image that align to it…" at bounding box center [389, 106] width 88 height 62
copy span "Upon received the site, This section cannot scroll in mobile, Since this sectio…"
click at [423, 129] on span "The "repair" and "Mobile service" modules, replace a new image that align to it…" at bounding box center [389, 106] width 88 height 62
click at [428, 30] on icon at bounding box center [430, 29] width 5 height 5
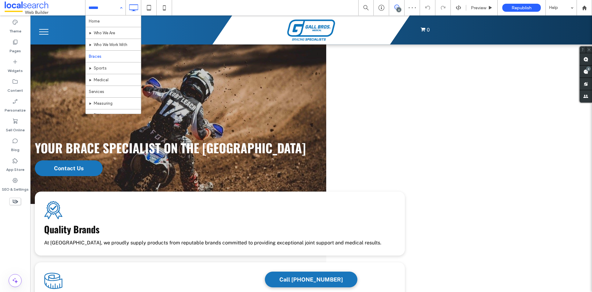
click at [101, 7] on input at bounding box center [104, 7] width 31 height 15
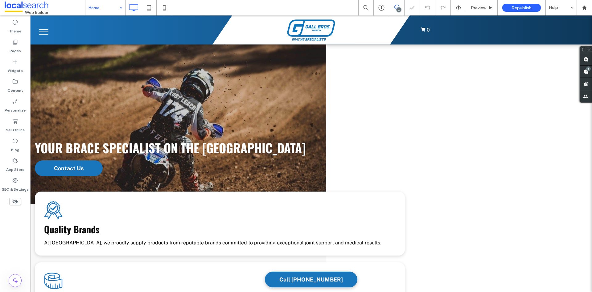
click at [395, 7] on icon at bounding box center [397, 7] width 5 height 5
click at [397, 9] on div "6" at bounding box center [399, 9] width 5 height 5
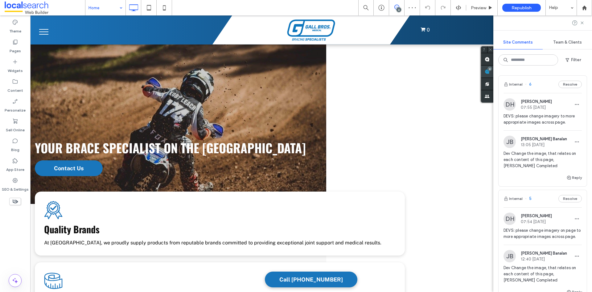
click at [490, 73] on use at bounding box center [487, 71] width 5 height 5
click at [531, 85] on span "6" at bounding box center [528, 84] width 6 height 6
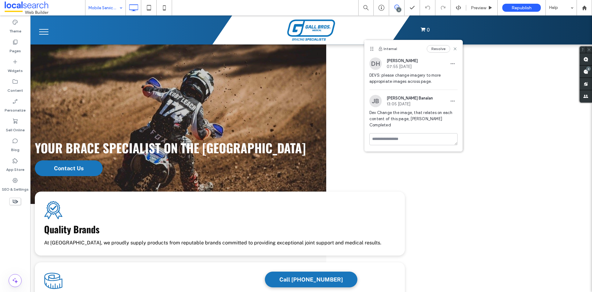
drag, startPoint x: 112, startPoint y: 6, endPoint x: 115, endPoint y: 14, distance: 8.2
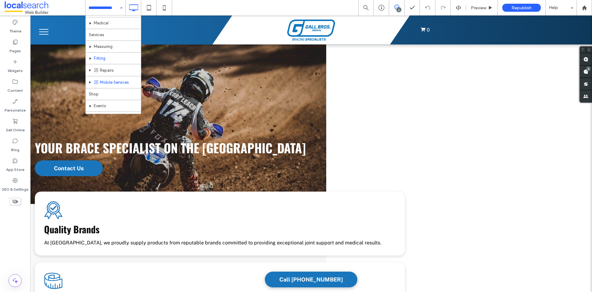
scroll to position [56, 0]
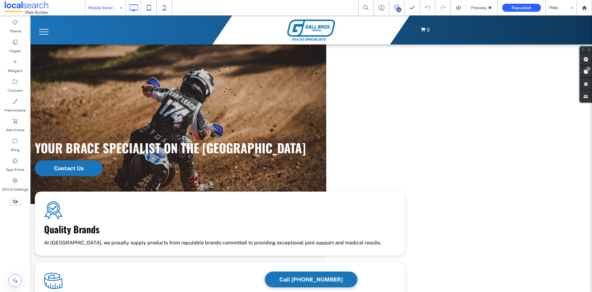
click at [95, 6] on input at bounding box center [104, 7] width 31 height 15
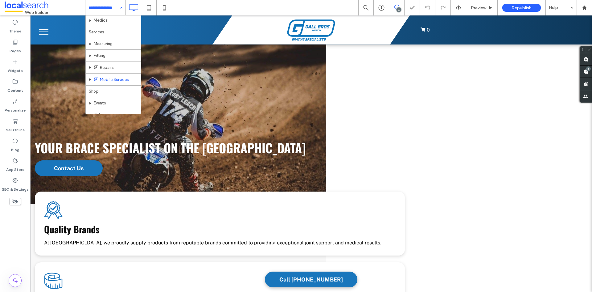
scroll to position [31, 0]
click at [100, 4] on input at bounding box center [104, 7] width 31 height 15
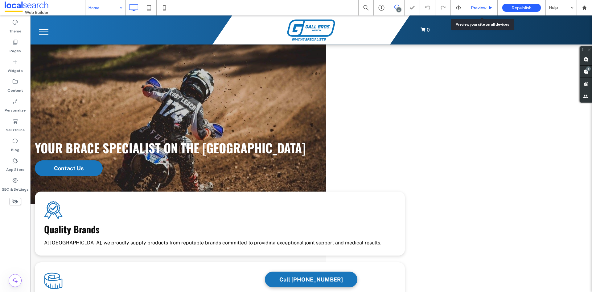
click at [480, 7] on span "Preview" at bounding box center [478, 7] width 15 height 5
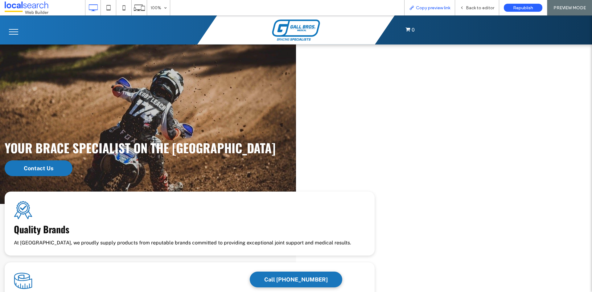
click at [428, 11] on div "Copy preview link" at bounding box center [429, 7] width 51 height 15
click at [428, 8] on span "Copy preview link" at bounding box center [433, 7] width 34 height 5
click at [433, 11] on div "Copy preview link" at bounding box center [429, 7] width 51 height 15
click at [421, 6] on span "Copy preview link" at bounding box center [433, 7] width 34 height 5
click at [423, 10] on div "Copy preview link" at bounding box center [429, 7] width 51 height 15
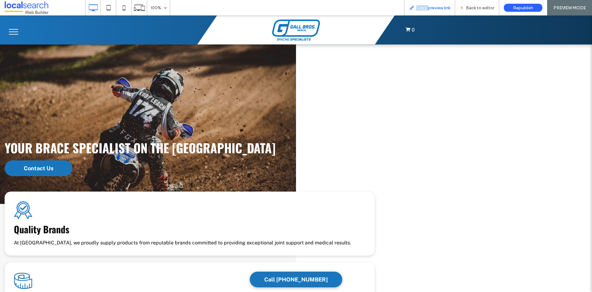
click at [423, 10] on span "Copy preview link" at bounding box center [433, 7] width 34 height 5
click at [476, 10] on span "Back to editor" at bounding box center [480, 7] width 28 height 5
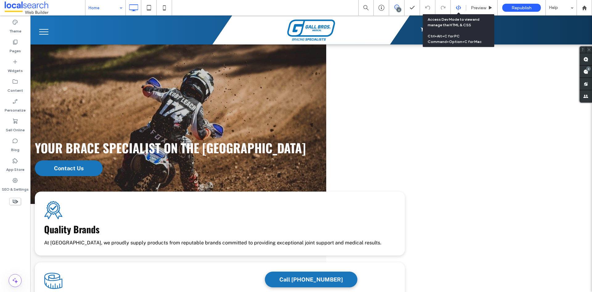
click at [457, 9] on icon at bounding box center [459, 8] width 6 height 6
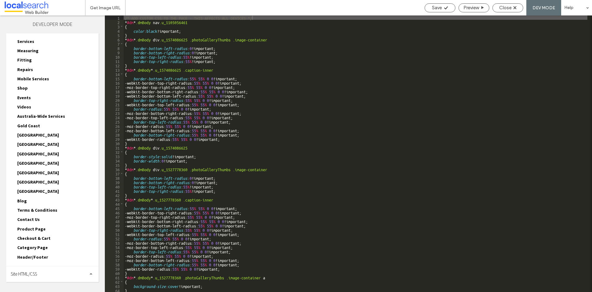
drag, startPoint x: 40, startPoint y: 277, endPoint x: 44, endPoint y: 245, distance: 32.4
click at [40, 272] on div "Site HTML/CSS" at bounding box center [52, 273] width 93 height 15
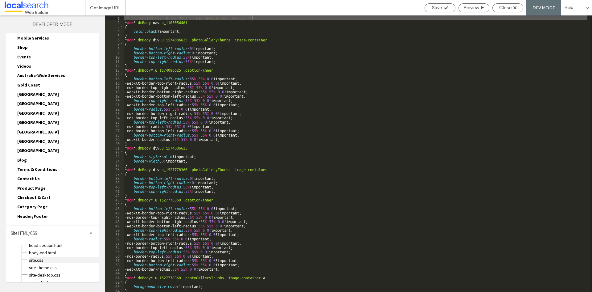
scroll to position [160, 0]
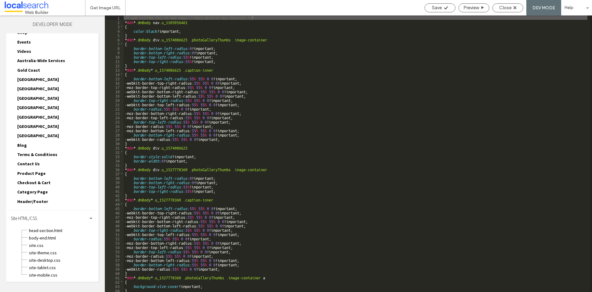
click at [39, 248] on div "site-theme.css" at bounding box center [64, 251] width 70 height 7
click at [40, 247] on span "site.css" at bounding box center [64, 245] width 70 height 6
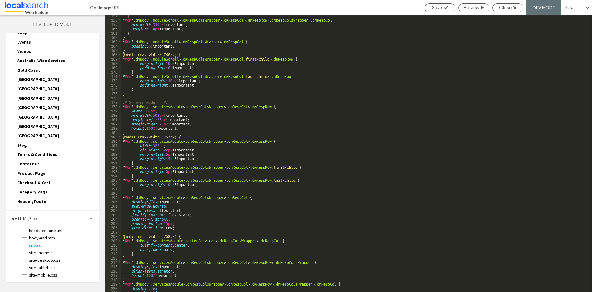
scroll to position [765, 0]
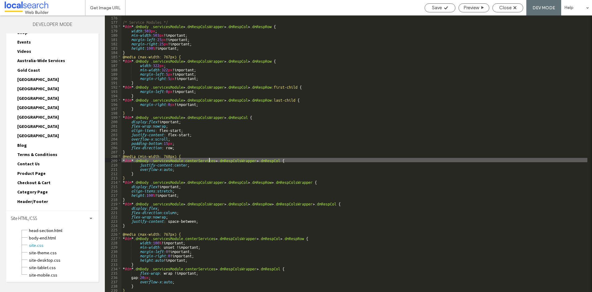
click at [210, 160] on div "/* Service Modules */ * #dm * .dmBody .servicesModule > .dmRespColsWrapper > .d…" at bounding box center [355, 157] width 466 height 285
drag, startPoint x: 511, startPoint y: 8, endPoint x: 291, endPoint y: 88, distance: 233.5
click at [511, 8] on span "Close" at bounding box center [506, 8] width 12 height 6
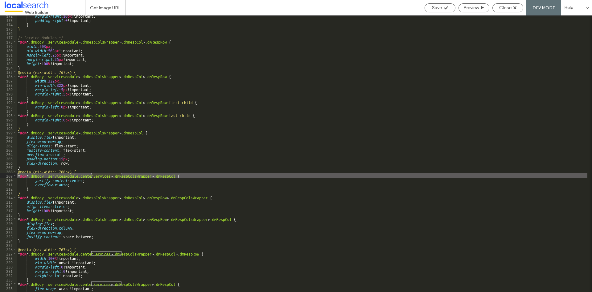
scroll to position [749, 0]
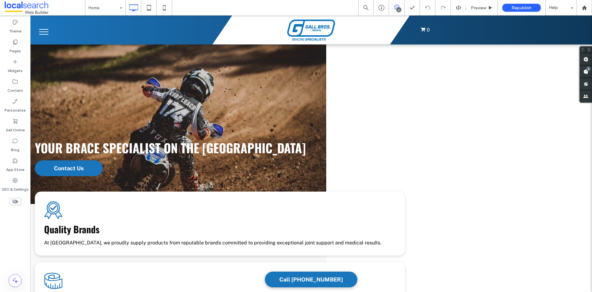
click at [398, 8] on div "6" at bounding box center [399, 9] width 5 height 5
click at [399, 7] on use at bounding box center [397, 7] width 5 height 5
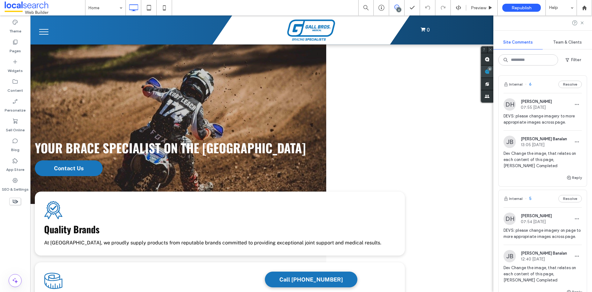
click at [490, 70] on use at bounding box center [487, 71] width 5 height 5
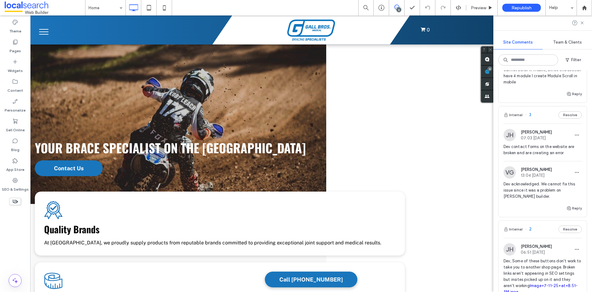
scroll to position [370, 0]
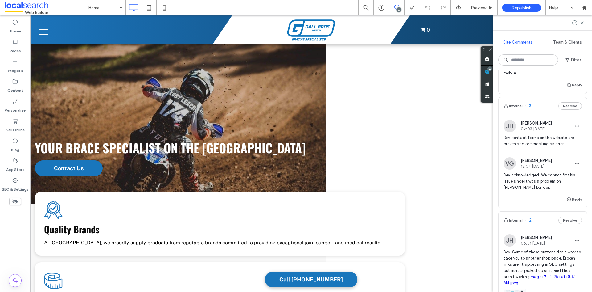
click at [531, 109] on span "3" at bounding box center [528, 106] width 6 height 6
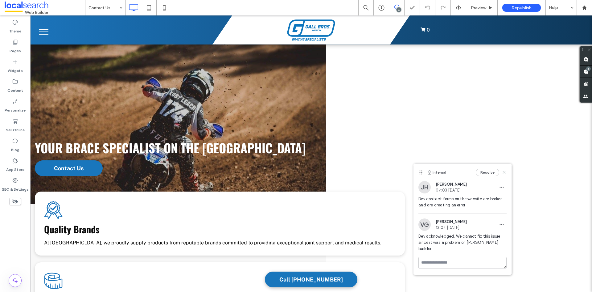
click at [503, 171] on use at bounding box center [504, 172] width 3 height 3
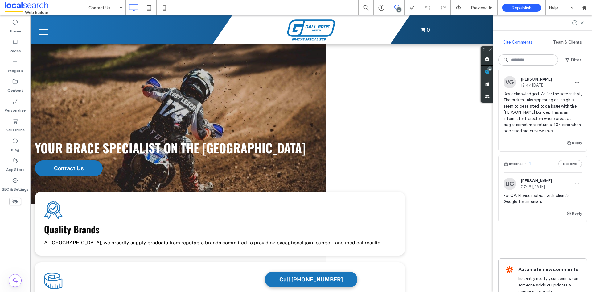
scroll to position [617, 0]
click at [583, 21] on icon at bounding box center [582, 22] width 5 height 5
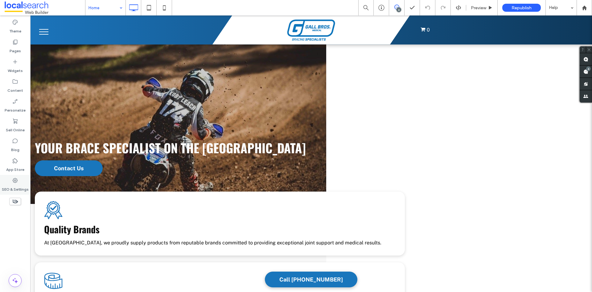
click at [6, 177] on div "SEO & Settings" at bounding box center [15, 185] width 30 height 20
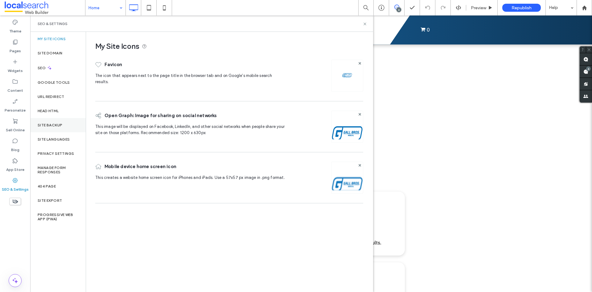
click at [49, 123] on label "Site Backup" at bounding box center [50, 125] width 25 height 4
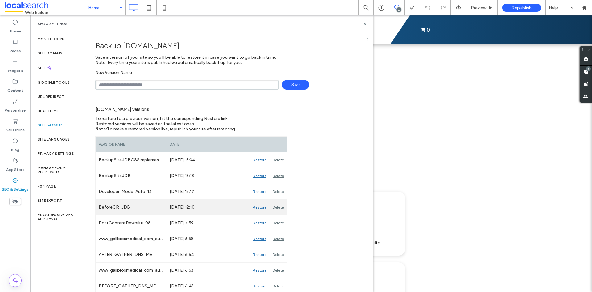
click at [126, 209] on div "BeforeCR_JDB" at bounding box center [131, 206] width 71 height 15
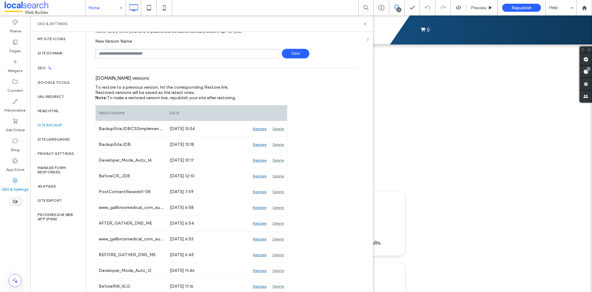
scroll to position [31, 0]
click at [365, 24] on use at bounding box center [365, 24] width 2 height 2
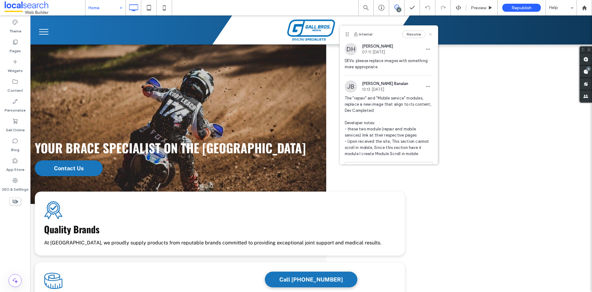
click at [428, 36] on icon at bounding box center [430, 34] width 5 height 5
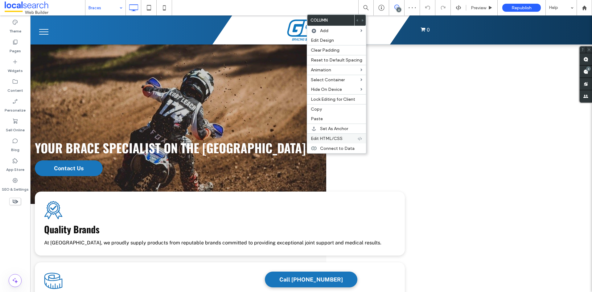
click at [329, 136] on span "Edit HTML/CSS" at bounding box center [327, 138] width 32 height 5
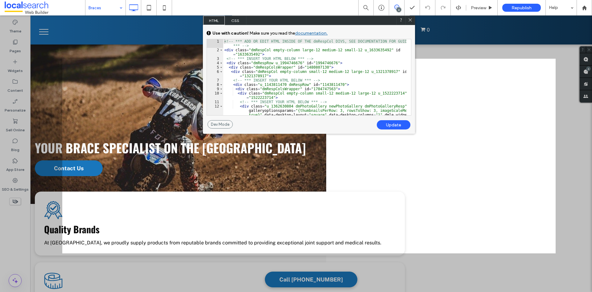
click at [409, 20] on icon at bounding box center [410, 20] width 5 height 5
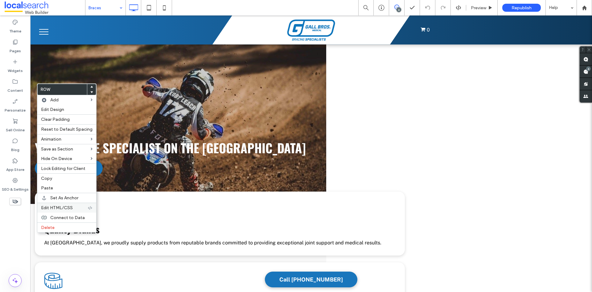
click at [56, 207] on span "Edit HTML/CSS" at bounding box center [57, 207] width 32 height 5
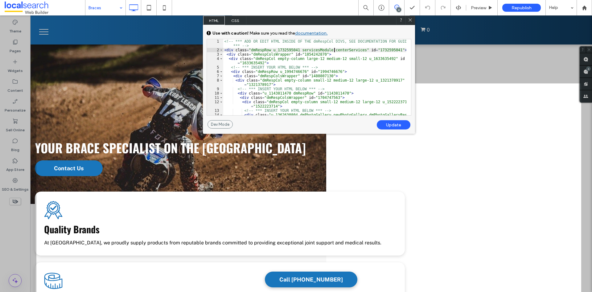
click at [334, 48] on div "<!-- *** ADD OR EDIT HTML INSIDE OF THE dmRespCol DIVS, SEE DOCUMENTATION FOR G…" at bounding box center [314, 94] width 183 height 110
click at [409, 20] on icon at bounding box center [410, 20] width 5 height 5
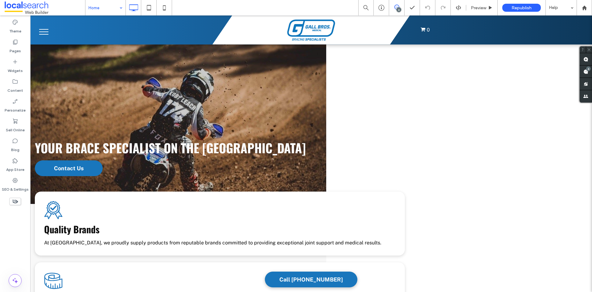
click at [395, 7] on icon at bounding box center [397, 7] width 5 height 5
click at [397, 9] on div "6" at bounding box center [399, 9] width 5 height 5
click at [399, 10] on div "6" at bounding box center [399, 9] width 5 height 5
click at [396, 7] on use at bounding box center [397, 7] width 5 height 5
click at [588, 70] on div "6" at bounding box center [589, 68] width 5 height 5
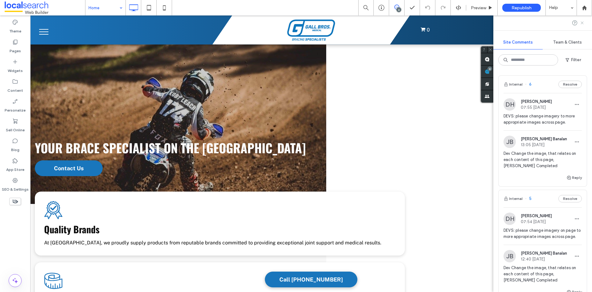
click at [583, 24] on use at bounding box center [582, 22] width 3 height 3
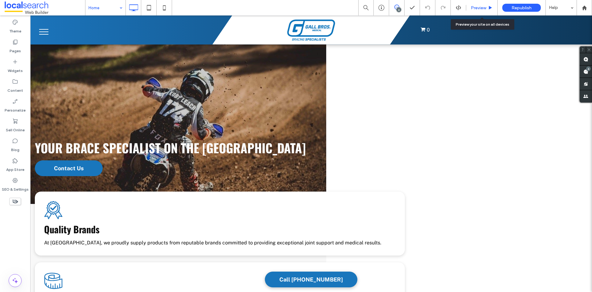
click at [473, 2] on div "Preview" at bounding box center [482, 7] width 31 height 15
click at [475, 4] on div "Preview" at bounding box center [482, 7] width 31 height 15
click at [475, 8] on span "Preview" at bounding box center [478, 7] width 15 height 5
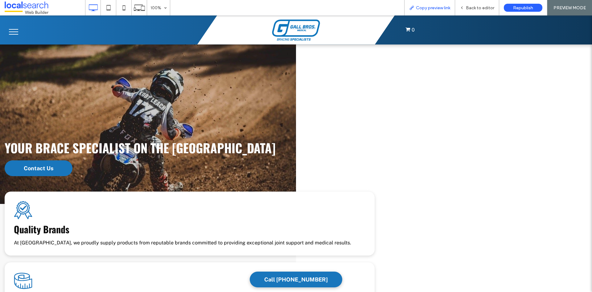
click at [432, 7] on span "Copy preview link" at bounding box center [433, 7] width 34 height 5
click at [482, 11] on div "Back to editor" at bounding box center [477, 7] width 44 height 15
click at [470, 7] on span "Back to editor" at bounding box center [480, 7] width 28 height 5
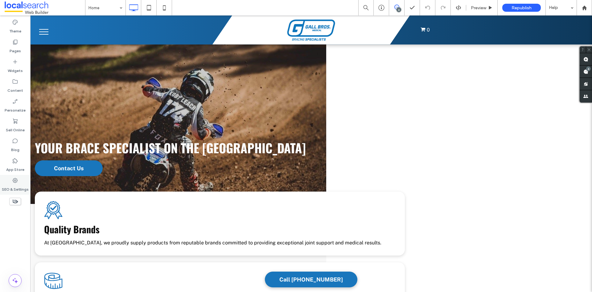
click at [10, 178] on div "SEO & Settings" at bounding box center [15, 185] width 30 height 20
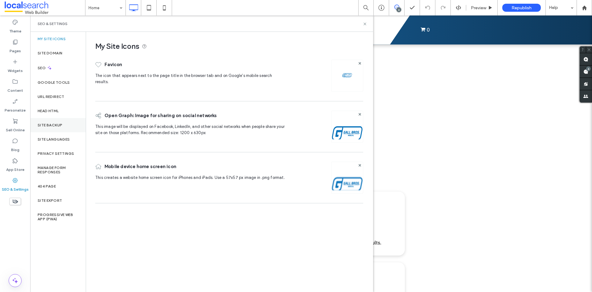
click at [52, 124] on label "Site Backup" at bounding box center [50, 125] width 25 height 4
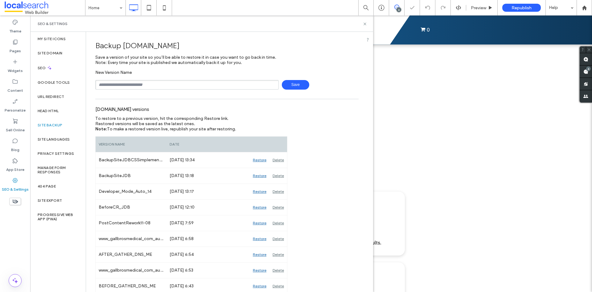
click at [150, 85] on input "text" at bounding box center [187, 85] width 184 height 10
click at [115, 84] on input "**********" at bounding box center [187, 85] width 184 height 10
type input "**********"
click at [289, 82] on span "Save" at bounding box center [295, 85] width 27 height 10
click at [366, 25] on use at bounding box center [365, 24] width 2 height 2
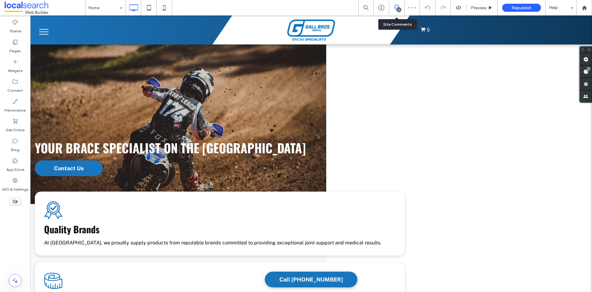
click at [398, 4] on div "6" at bounding box center [396, 7] width 15 height 15
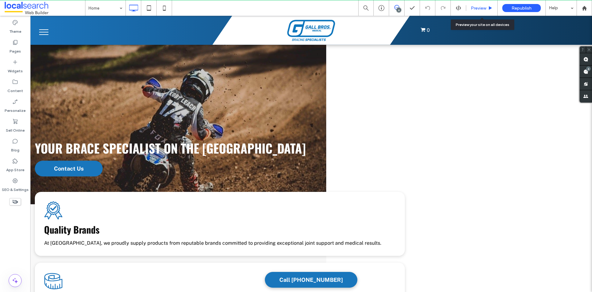
click at [470, 8] on div "Preview" at bounding box center [482, 8] width 31 height 5
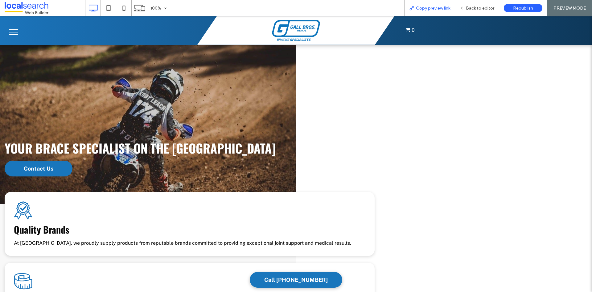
click at [429, 6] on span "Copy preview link" at bounding box center [433, 8] width 34 height 5
click at [479, 10] on span "Back to editor" at bounding box center [480, 8] width 28 height 5
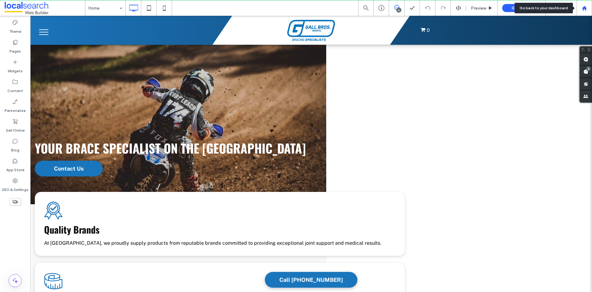
click at [588, 9] on div at bounding box center [584, 8] width 15 height 5
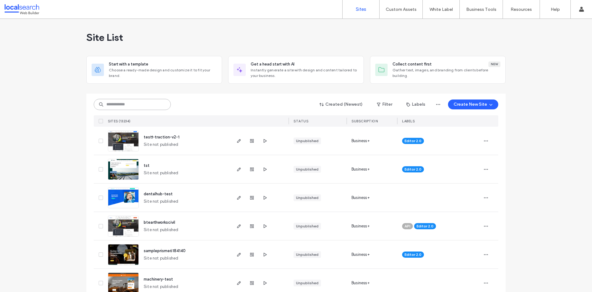
click at [150, 106] on input at bounding box center [132, 104] width 77 height 11
paste input "********"
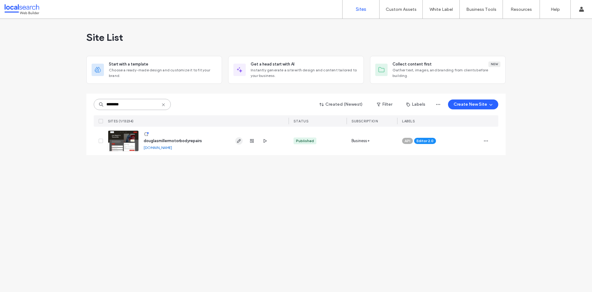
type input "********"
click at [235, 143] on span "button" at bounding box center [238, 140] width 7 height 7
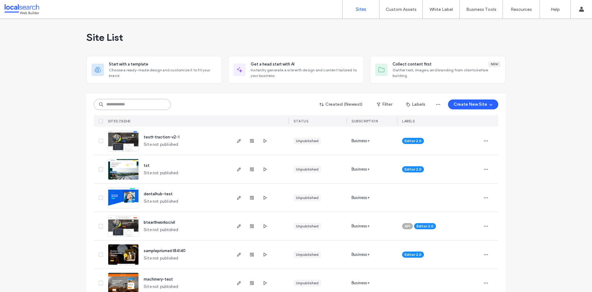
drag, startPoint x: 117, startPoint y: 110, endPoint x: 119, endPoint y: 107, distance: 3.5
click at [118, 108] on input at bounding box center [132, 104] width 77 height 11
paste input "********"
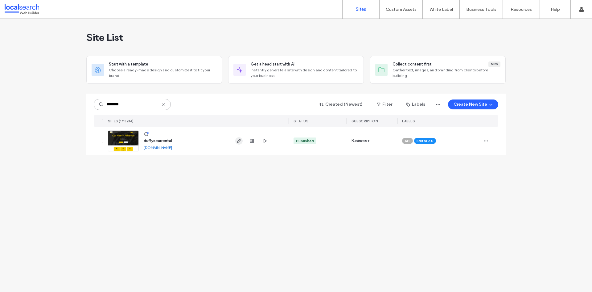
type input "********"
click at [238, 141] on use "button" at bounding box center [239, 141] width 4 height 4
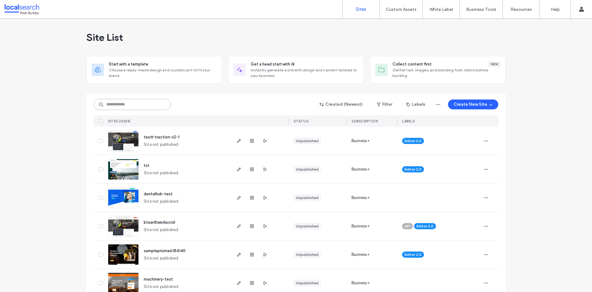
click at [144, 106] on input at bounding box center [132, 104] width 77 height 11
paste input "********"
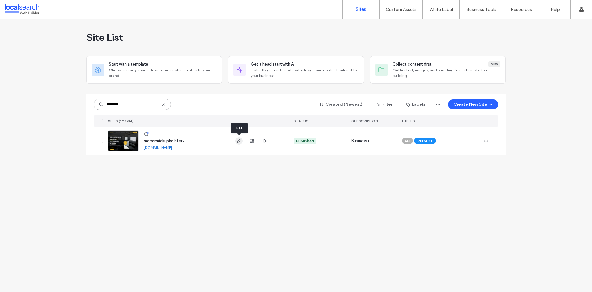
type input "********"
click at [240, 142] on icon "button" at bounding box center [239, 140] width 5 height 5
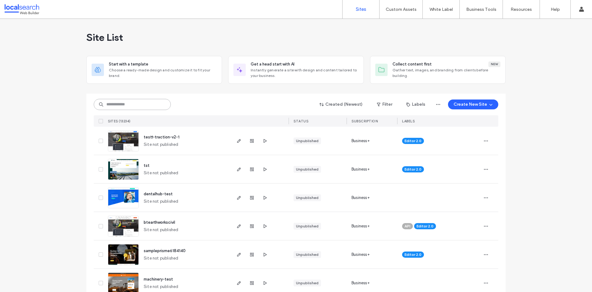
click at [131, 100] on input at bounding box center [132, 104] width 77 height 11
paste input "********"
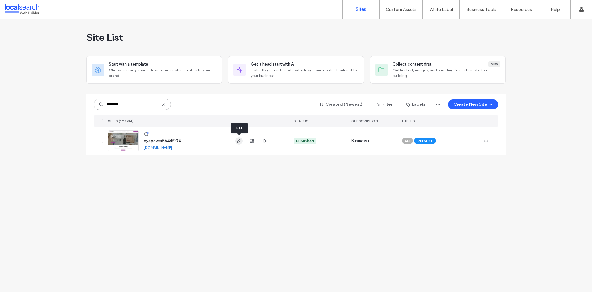
type input "********"
click at [239, 142] on use "button" at bounding box center [239, 141] width 4 height 4
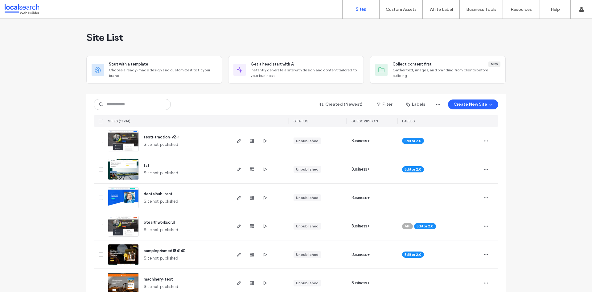
click at [120, 98] on div "Created (Newest) Filter Labels Create New Site" at bounding box center [296, 104] width 405 height 12
click at [116, 100] on input at bounding box center [132, 104] width 77 height 11
paste input "********"
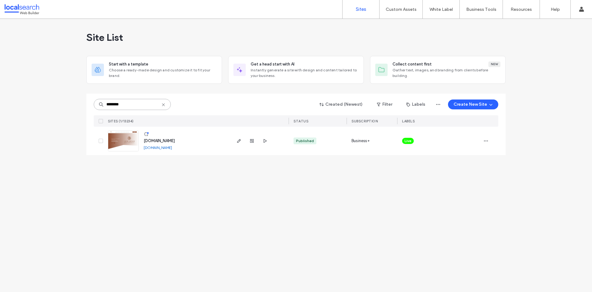
drag, startPoint x: 138, startPoint y: 106, endPoint x: 103, endPoint y: 106, distance: 35.5
click at [103, 106] on div "********" at bounding box center [132, 104] width 77 height 11
paste input
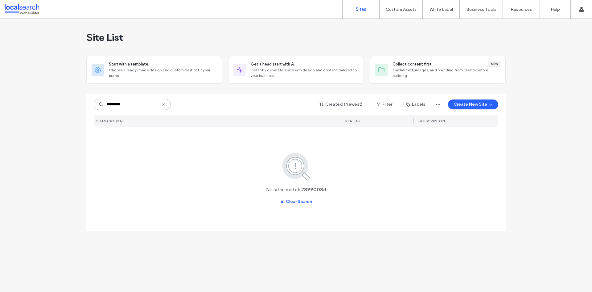
click at [137, 104] on input "********" at bounding box center [132, 104] width 77 height 11
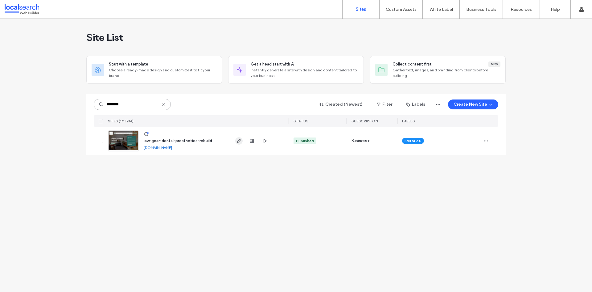
type input "********"
click at [240, 139] on use "button" at bounding box center [239, 141] width 4 height 4
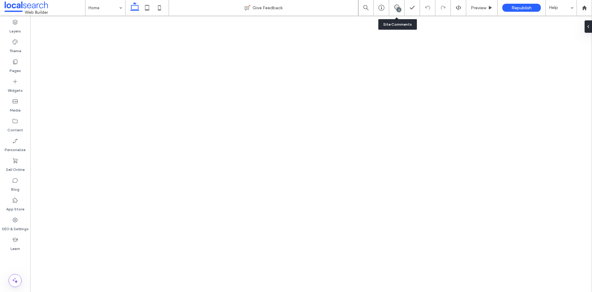
click at [396, 4] on div "2" at bounding box center [396, 7] width 15 height 15
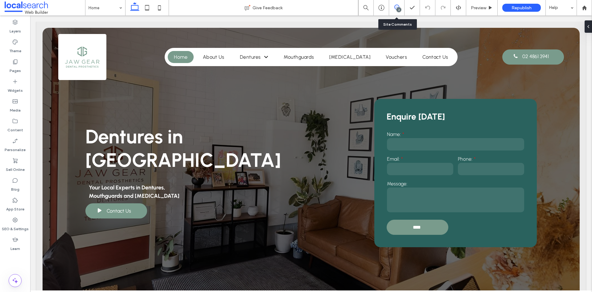
click at [397, 8] on icon at bounding box center [397, 7] width 5 height 5
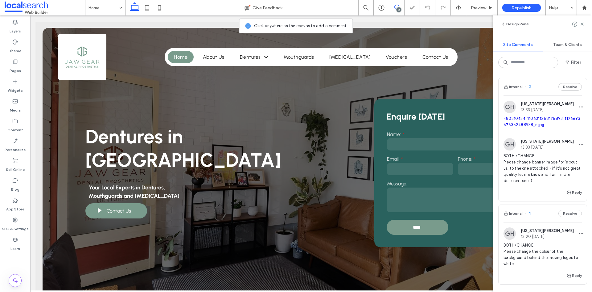
click at [533, 84] on div "Internal 2 Resolve" at bounding box center [543, 86] width 88 height 17
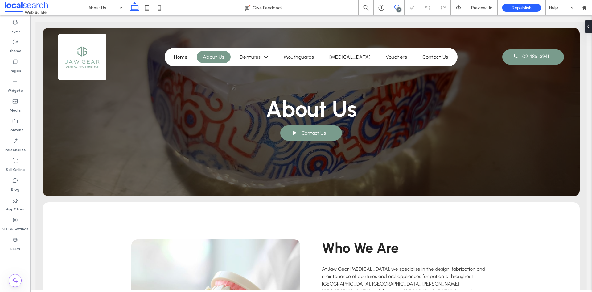
click at [395, 6] on use at bounding box center [397, 7] width 5 height 5
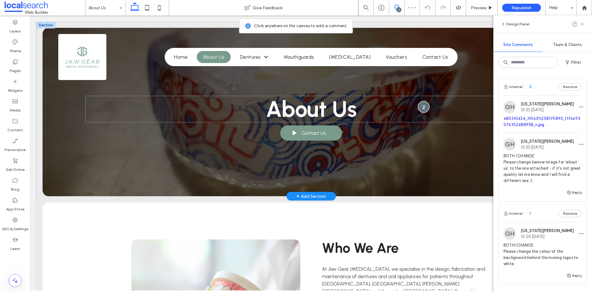
click at [421, 106] on div at bounding box center [423, 106] width 11 height 11
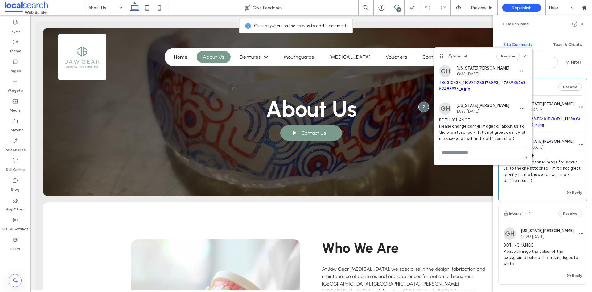
click at [450, 84] on link "480310434_1106311258175893_1176693576352488938_n.jpg" at bounding box center [482, 85] width 87 height 11
click at [526, 56] on icon at bounding box center [525, 56] width 5 height 5
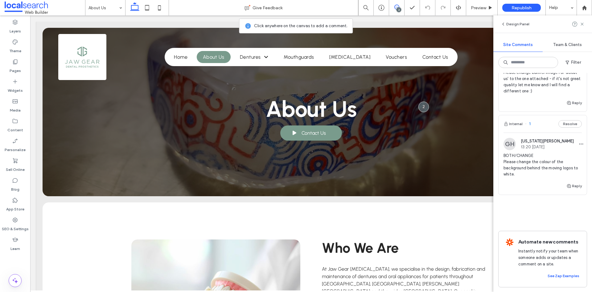
scroll to position [93, 0]
click at [536, 120] on div "Internal 1 Resolve" at bounding box center [543, 123] width 88 height 17
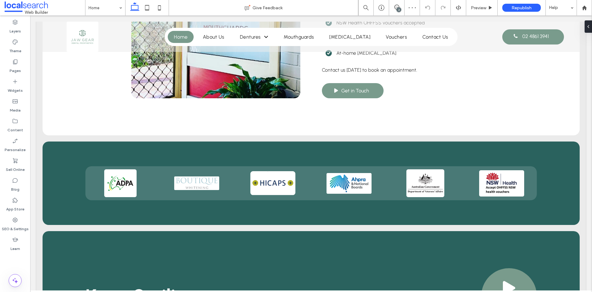
click at [398, 10] on div "2" at bounding box center [399, 9] width 5 height 5
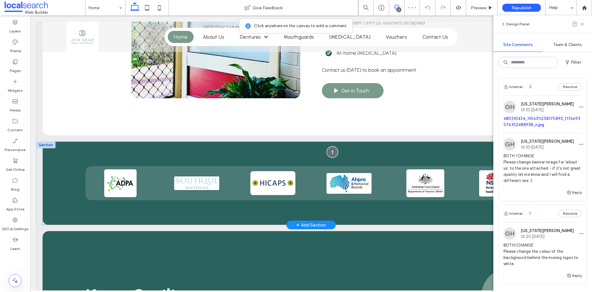
click at [328, 146] on div at bounding box center [332, 151] width 11 height 11
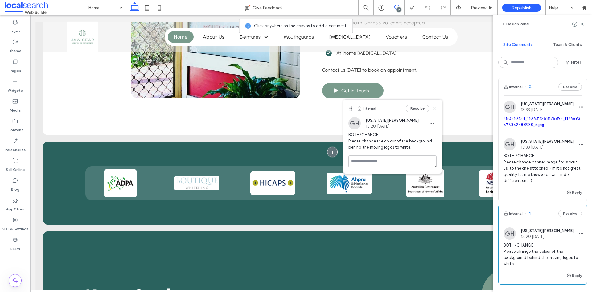
drag, startPoint x: 433, startPoint y: 108, endPoint x: 403, endPoint y: 95, distance: 33.3
click at [433, 108] on icon at bounding box center [434, 108] width 5 height 5
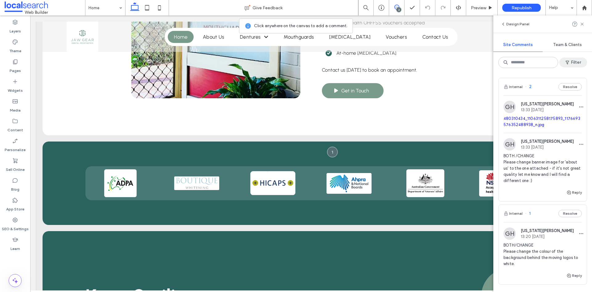
click at [570, 61] on icon "button" at bounding box center [567, 62] width 5 height 5
click at [580, 77] on icon at bounding box center [582, 78] width 5 height 5
click at [580, 25] on icon at bounding box center [582, 24] width 5 height 5
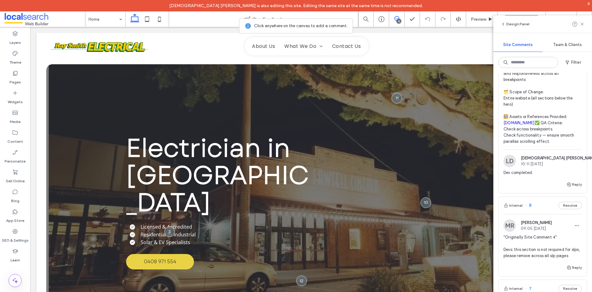
scroll to position [1574, 0]
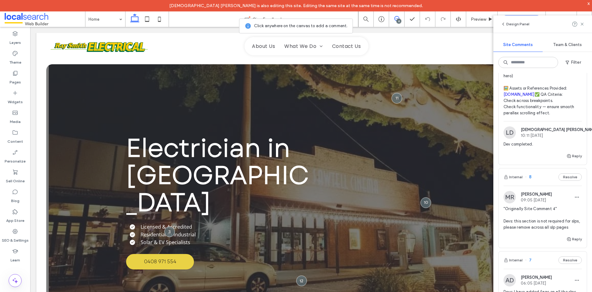
click at [518, 41] on link "[DOMAIN_NAME]" at bounding box center [523, 38] width 31 height 5
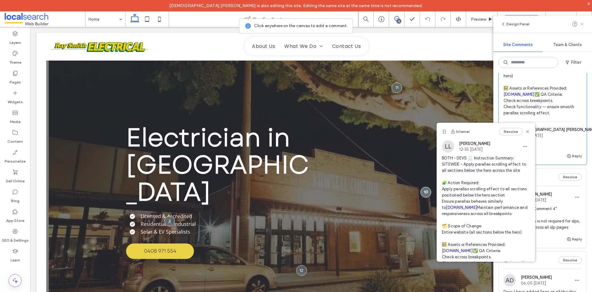
click at [580, 25] on icon at bounding box center [582, 24] width 5 height 5
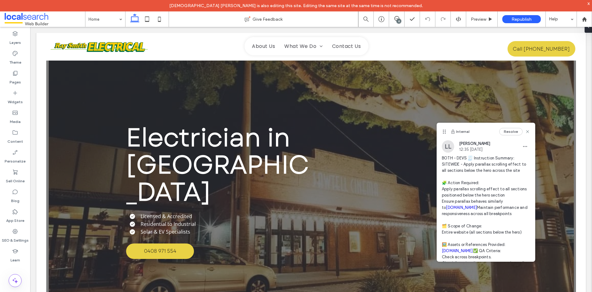
scroll to position [0, 0]
click at [584, 20] on use at bounding box center [584, 19] width 5 height 5
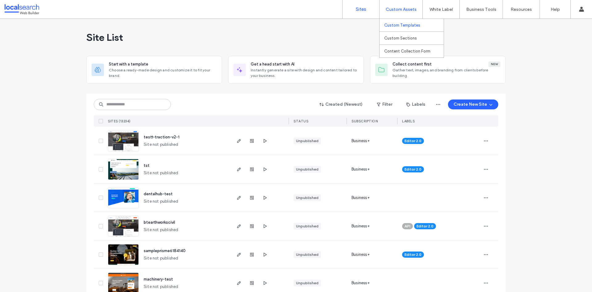
click at [405, 27] on label "Custom Templates" at bounding box center [402, 25] width 36 height 5
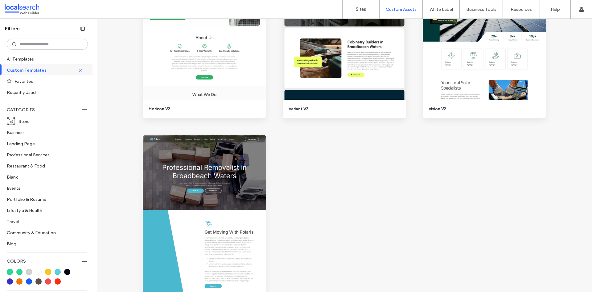
scroll to position [1226, 0]
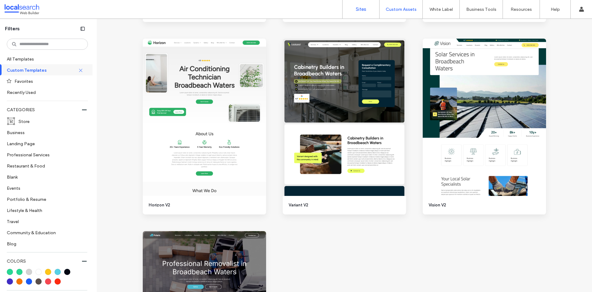
click at [364, 11] on label "Sites" at bounding box center [361, 9] width 10 height 6
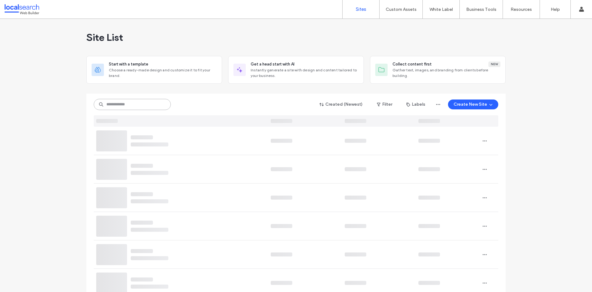
click at [108, 104] on input at bounding box center [132, 104] width 77 height 11
paste input "********"
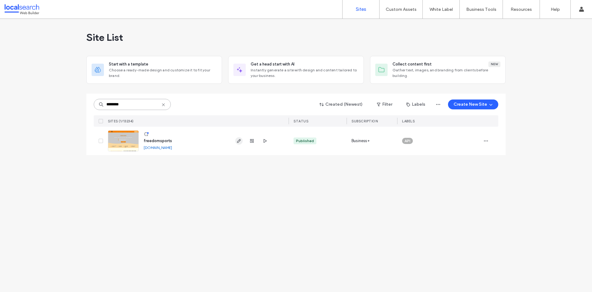
type input "********"
click at [237, 140] on icon "button" at bounding box center [239, 140] width 5 height 5
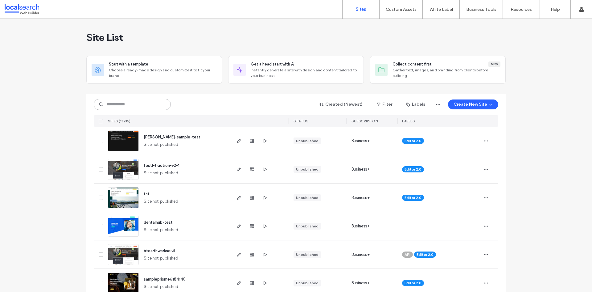
click at [135, 107] on input at bounding box center [132, 104] width 77 height 11
paste input "********"
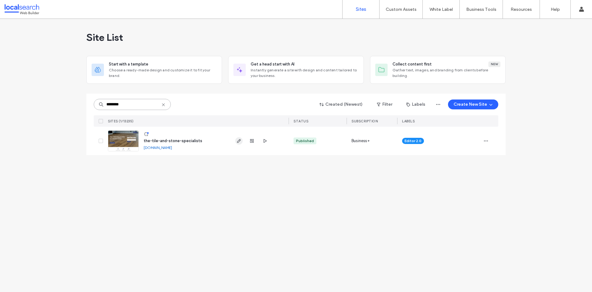
type input "********"
click at [239, 142] on icon "button" at bounding box center [239, 140] width 5 height 5
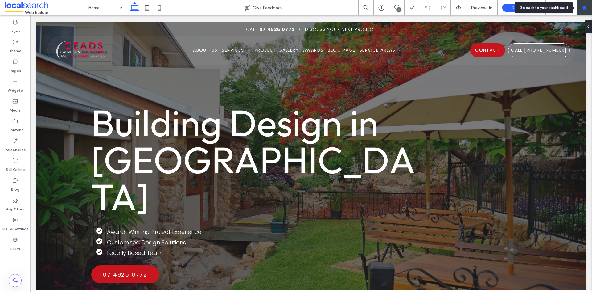
click at [585, 12] on div at bounding box center [584, 7] width 15 height 15
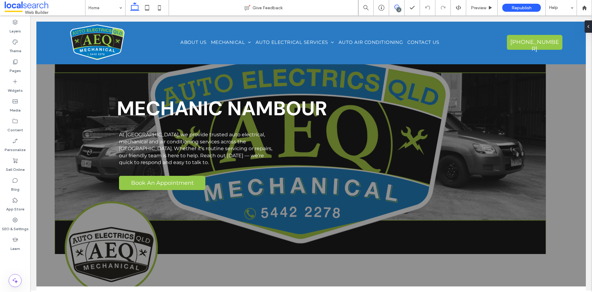
click at [397, 7] on icon at bounding box center [397, 7] width 5 height 5
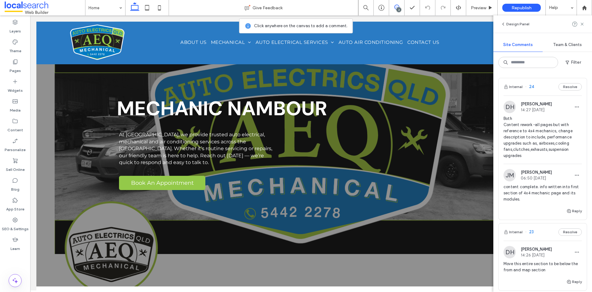
scroll to position [62, 0]
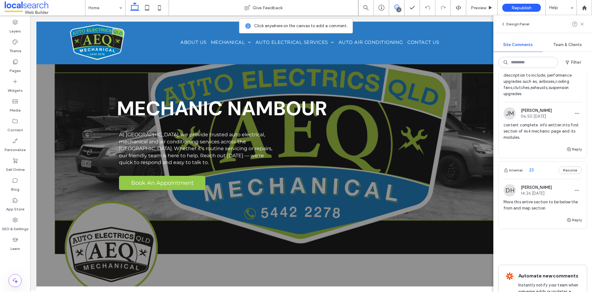
click at [533, 169] on span "23" at bounding box center [529, 170] width 9 height 6
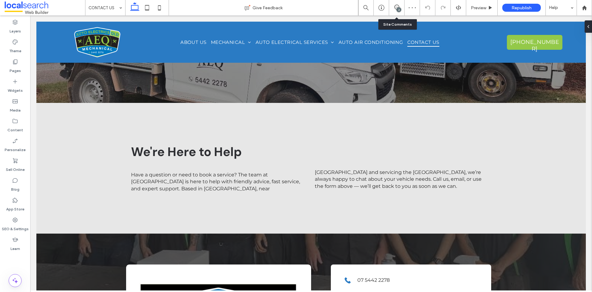
click at [396, 11] on div "2" at bounding box center [396, 7] width 15 height 15
click at [393, 7] on span at bounding box center [396, 7] width 15 height 5
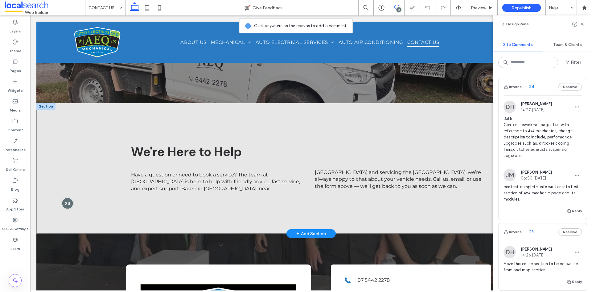
click at [68, 202] on div at bounding box center [67, 202] width 11 height 11
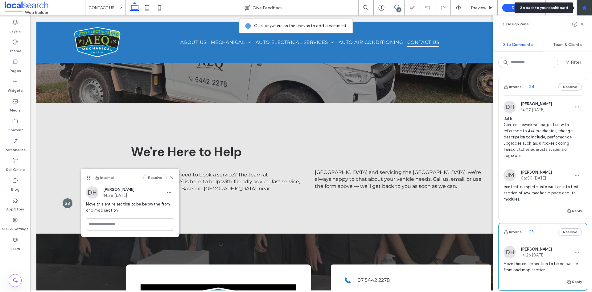
click at [583, 11] on div at bounding box center [584, 7] width 15 height 15
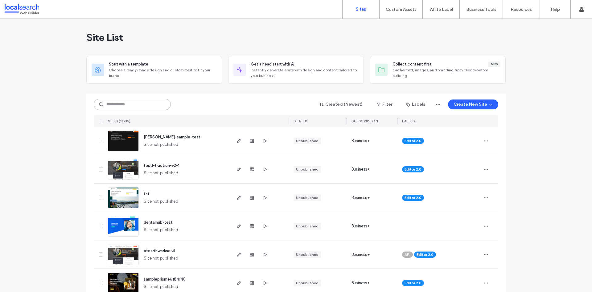
click at [147, 103] on input at bounding box center [132, 104] width 77 height 11
paste input "********"
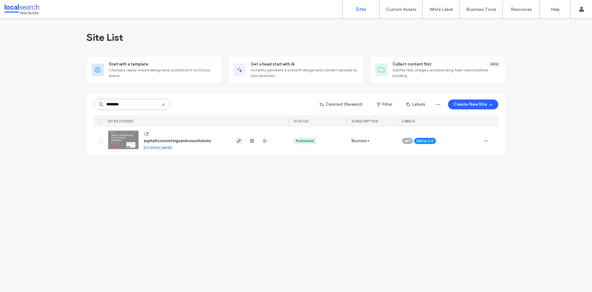
type input "********"
click at [236, 141] on span "button" at bounding box center [238, 140] width 7 height 7
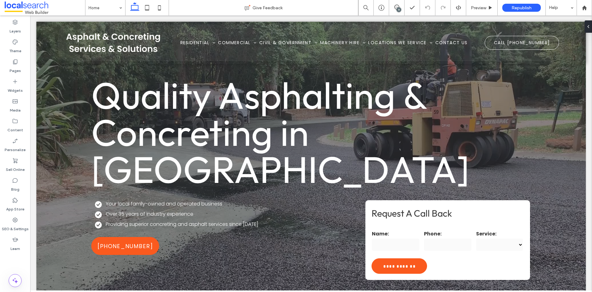
click at [398, 10] on div "9" at bounding box center [399, 9] width 5 height 5
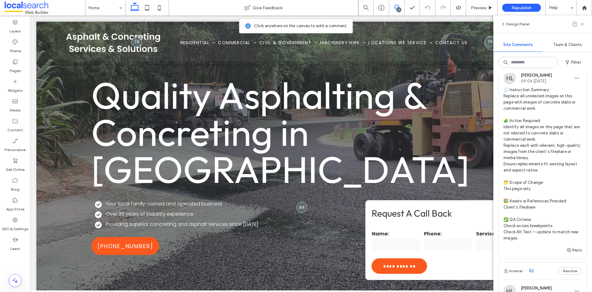
scroll to position [247, 0]
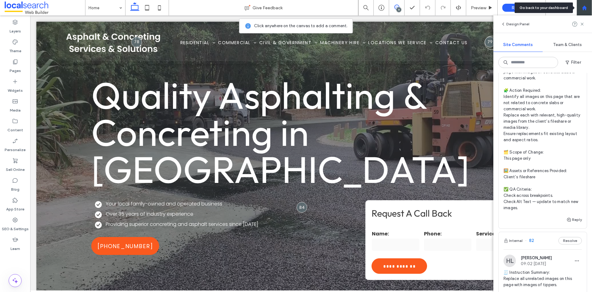
click at [591, 8] on div at bounding box center [584, 7] width 15 height 5
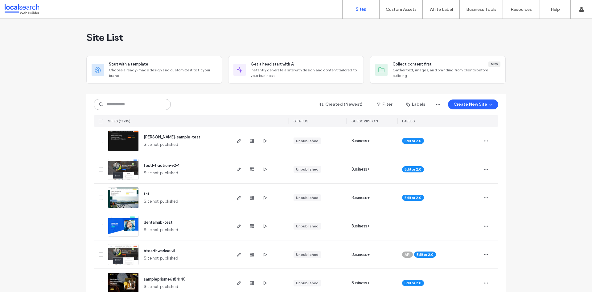
click at [139, 105] on input at bounding box center [132, 104] width 77 height 11
paste input "********"
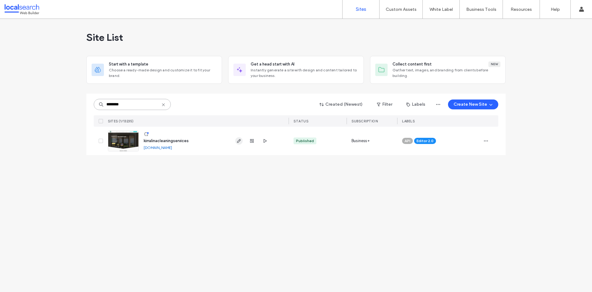
type input "********"
click at [241, 143] on icon "button" at bounding box center [239, 140] width 5 height 5
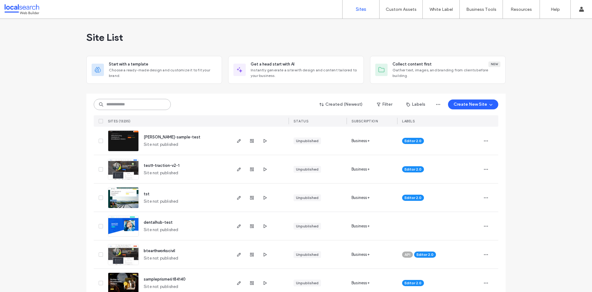
click at [147, 106] on input at bounding box center [132, 104] width 77 height 11
paste input "********"
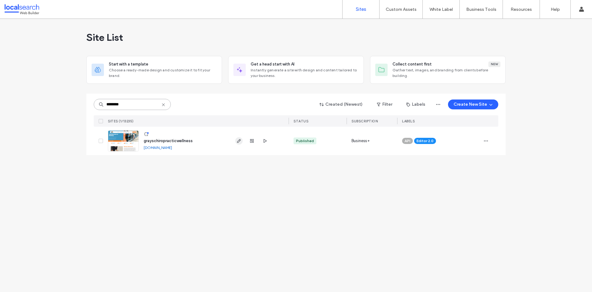
type input "********"
click at [237, 140] on icon "button" at bounding box center [239, 140] width 5 height 5
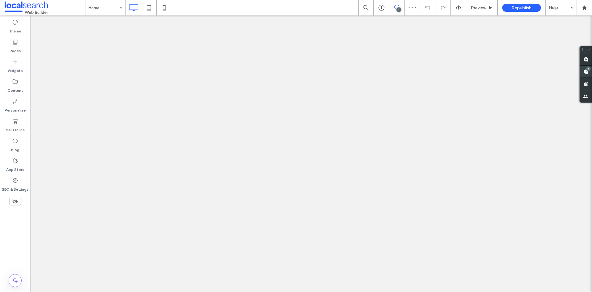
click at [592, 69] on span at bounding box center [586, 71] width 12 height 12
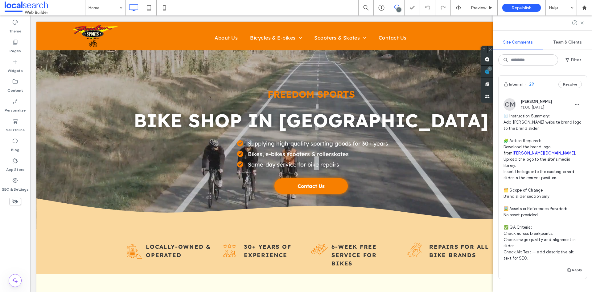
click at [532, 85] on span "29" at bounding box center [529, 84] width 9 height 6
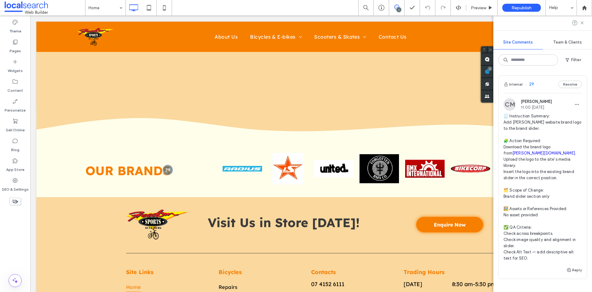
scroll to position [1161, 0]
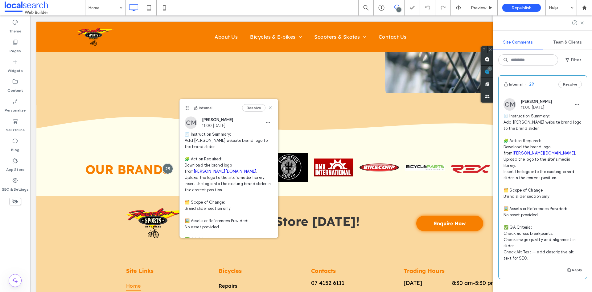
click at [206, 172] on link "leitner.com.au" at bounding box center [225, 171] width 63 height 5
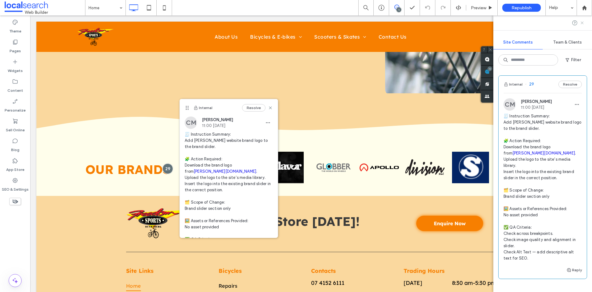
click at [583, 22] on icon at bounding box center [582, 22] width 5 height 5
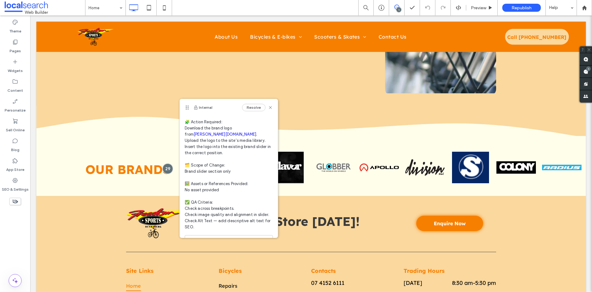
scroll to position [0, 0]
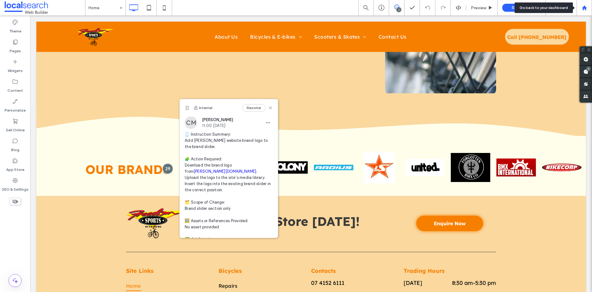
click at [584, 9] on use at bounding box center [584, 7] width 5 height 5
